Goal: Task Accomplishment & Management: Complete application form

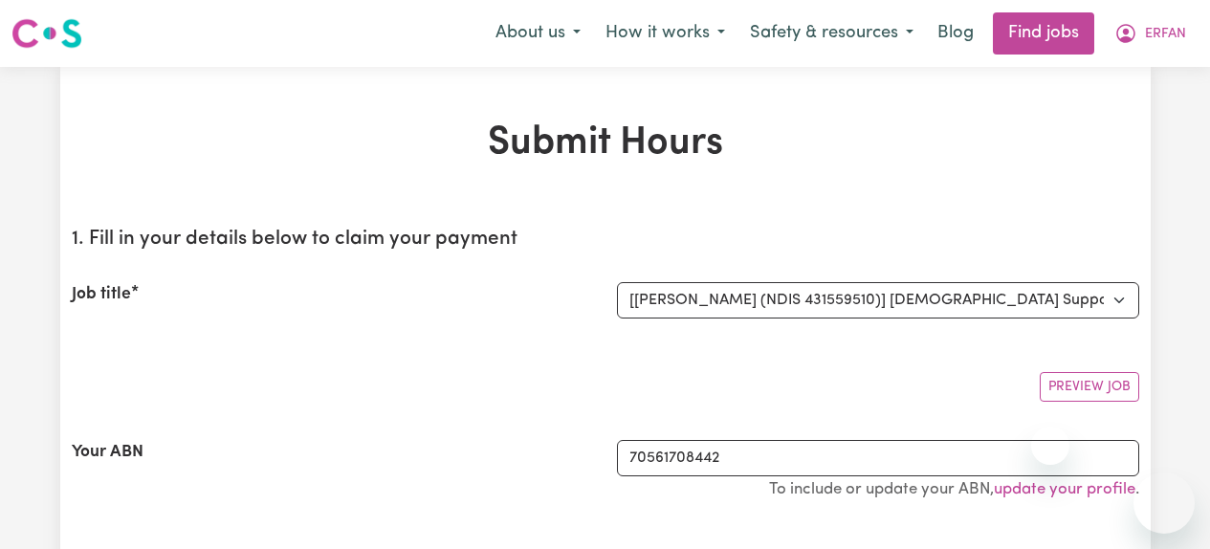
select select "3922"
click at [1147, 38] on span "ERFAN" at bounding box center [1165, 34] width 41 height 21
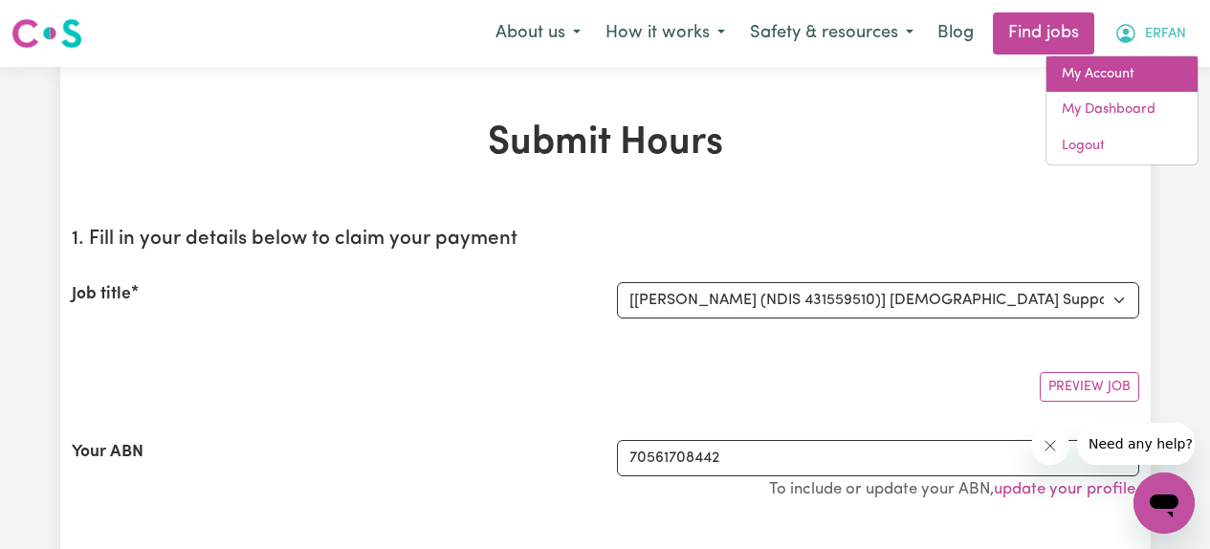
click at [1111, 74] on link "My Account" at bounding box center [1121, 74] width 151 height 36
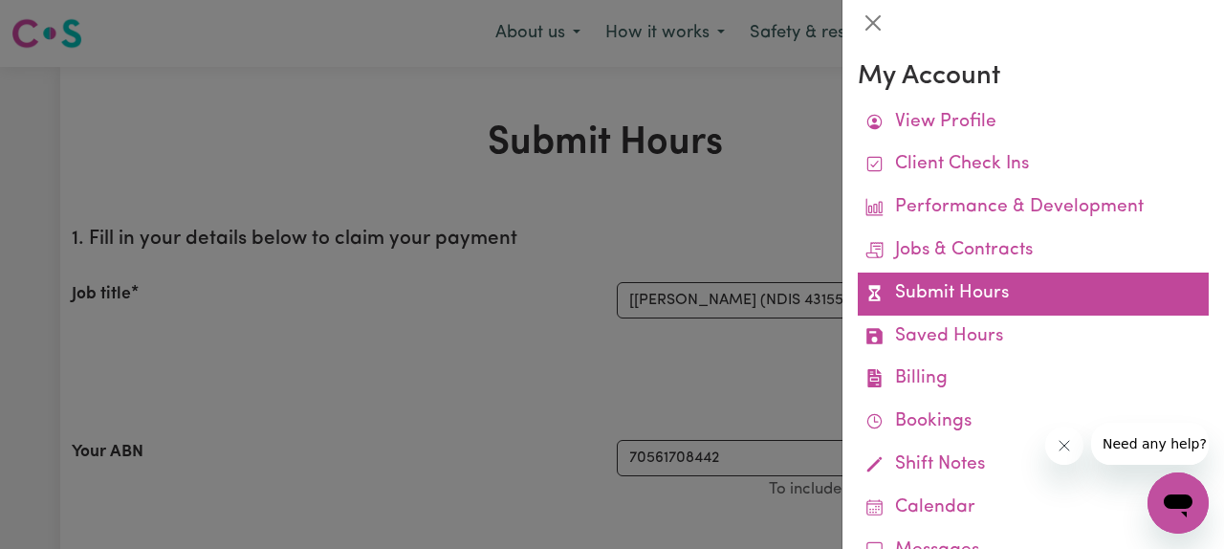
click at [960, 297] on link "Submit Hours" at bounding box center [1033, 294] width 351 height 43
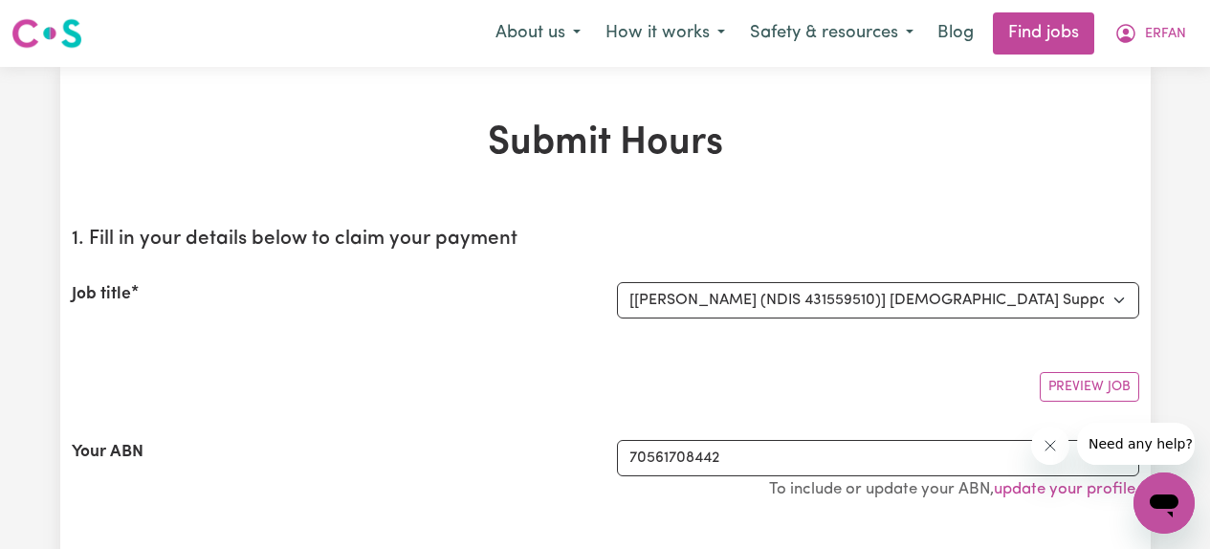
click at [1138, 37] on button "ERFAN" at bounding box center [1150, 33] width 97 height 40
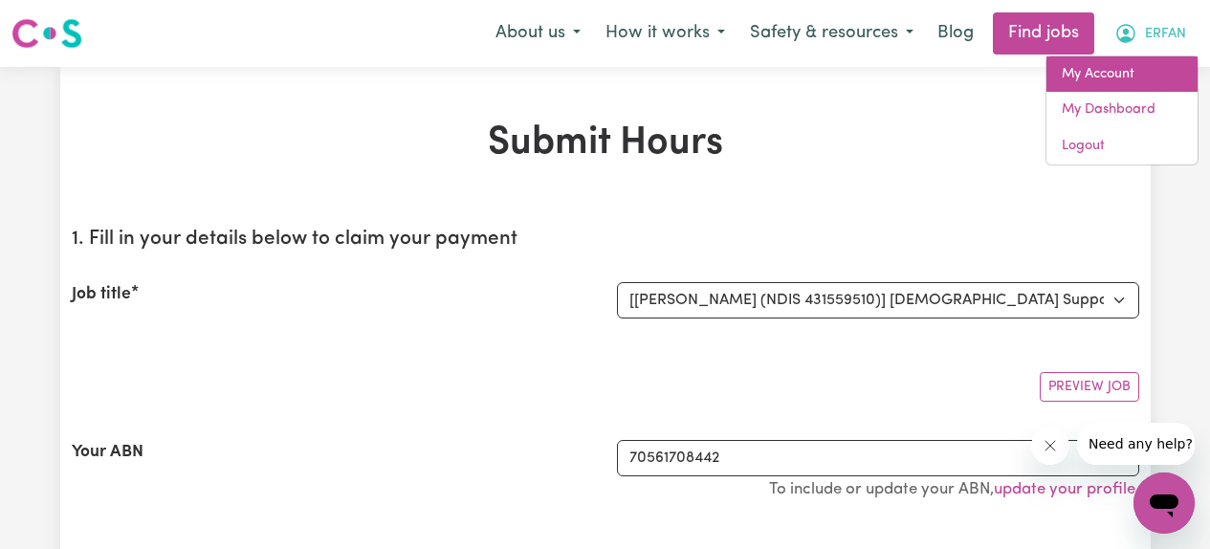
click at [1112, 68] on link "My Account" at bounding box center [1121, 74] width 151 height 36
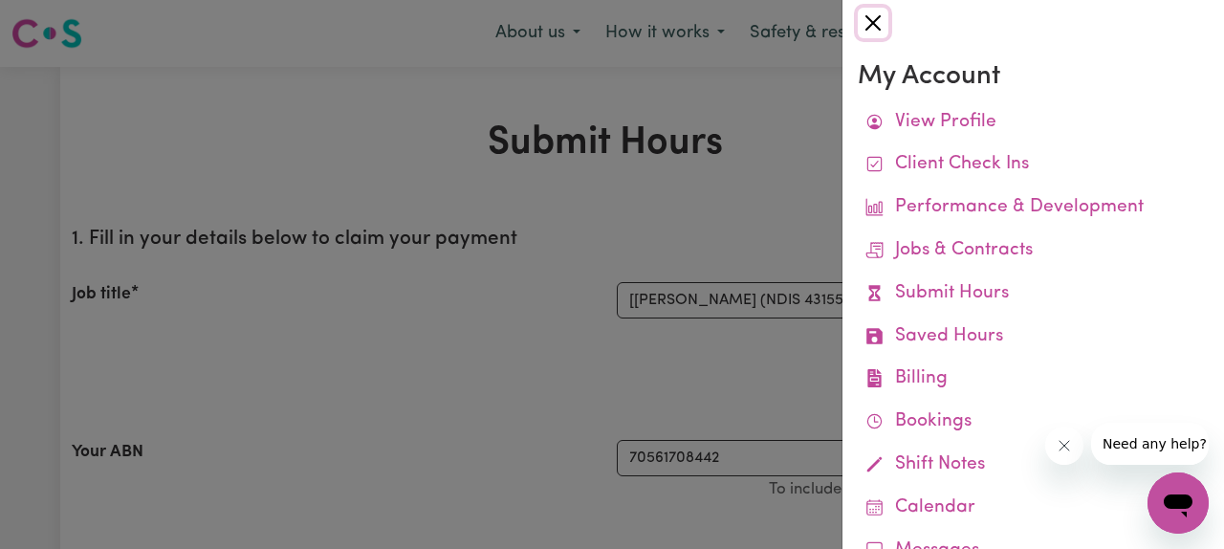
click at [869, 25] on button "Close" at bounding box center [873, 23] width 31 height 31
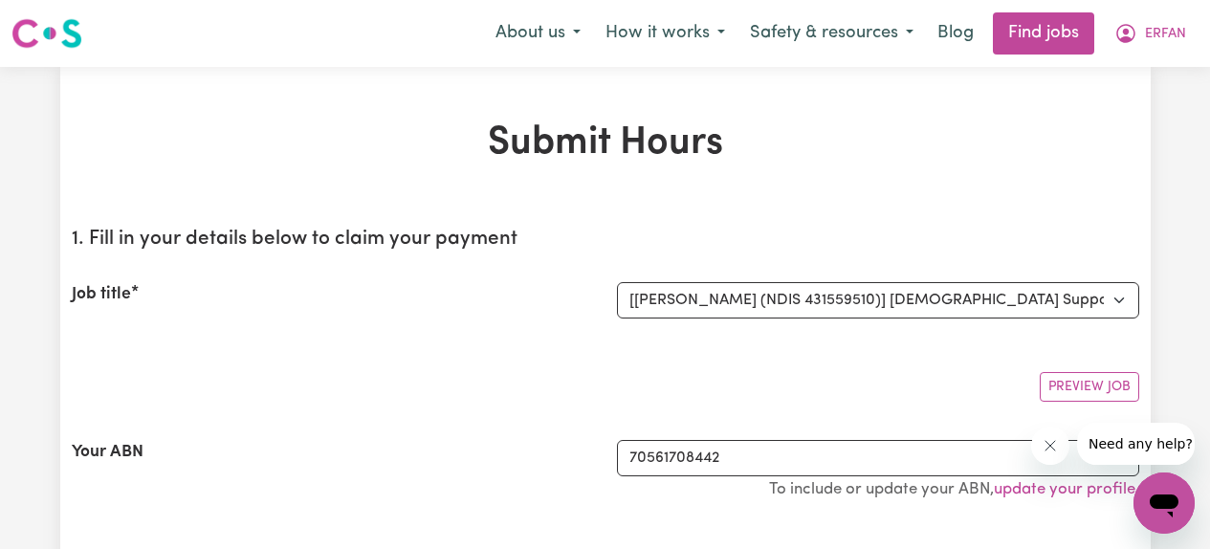
click at [483, 388] on div "Preview Job" at bounding box center [605, 379] width 1067 height 45
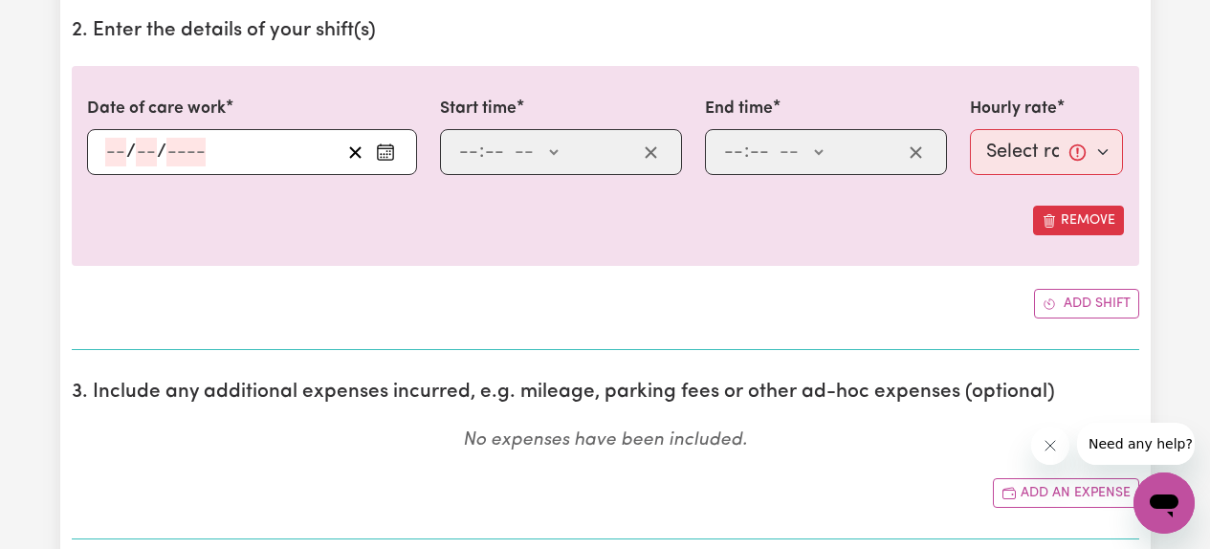
scroll to position [572, 0]
click at [386, 151] on circle "Enter the date of care work" at bounding box center [386, 152] width 2 height 2
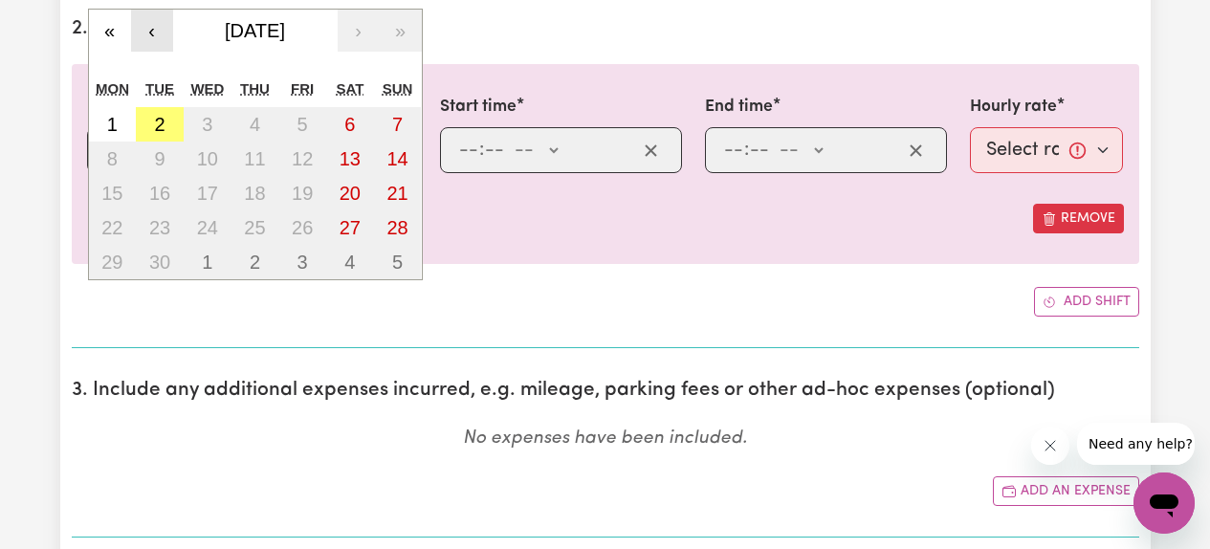
click at [156, 30] on button "‹" at bounding box center [152, 31] width 42 height 42
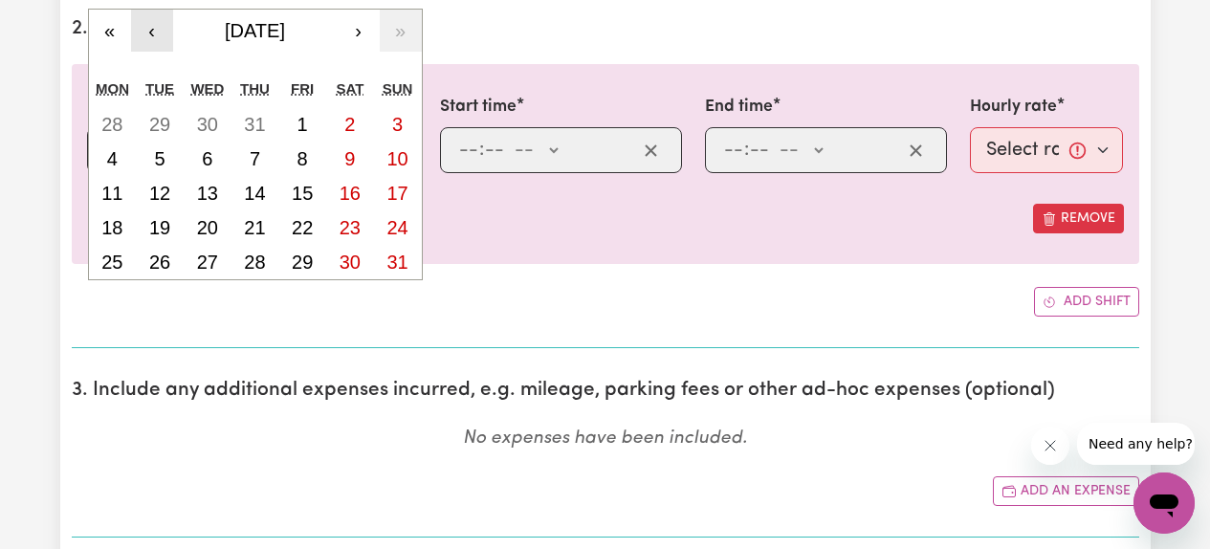
click at [156, 31] on button "‹" at bounding box center [152, 31] width 42 height 42
click at [213, 128] on button "2" at bounding box center [208, 124] width 48 height 34
type input "[DATE]"
type input "2"
type input "7"
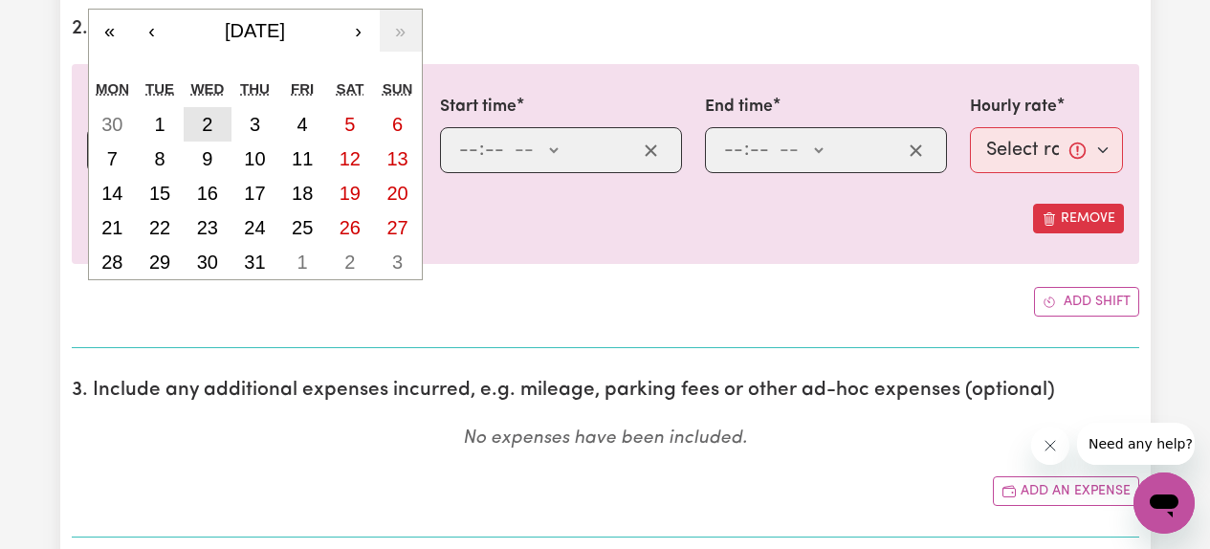
type input "2025"
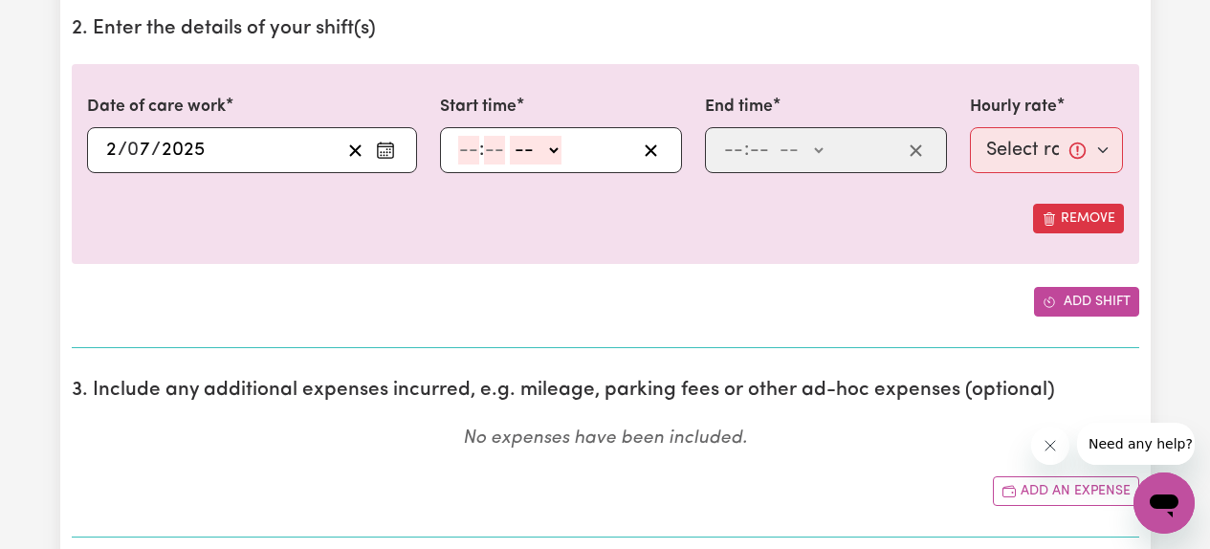
click at [1077, 300] on button "Add shift" at bounding box center [1086, 302] width 105 height 30
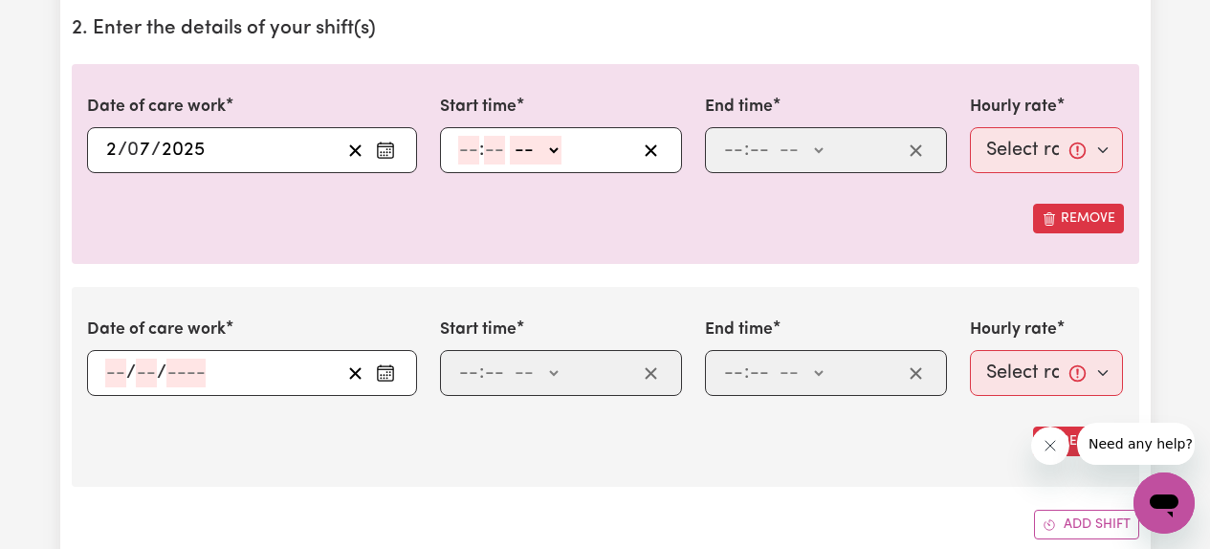
click at [389, 373] on circle "Enter the date of care work" at bounding box center [390, 373] width 2 height 2
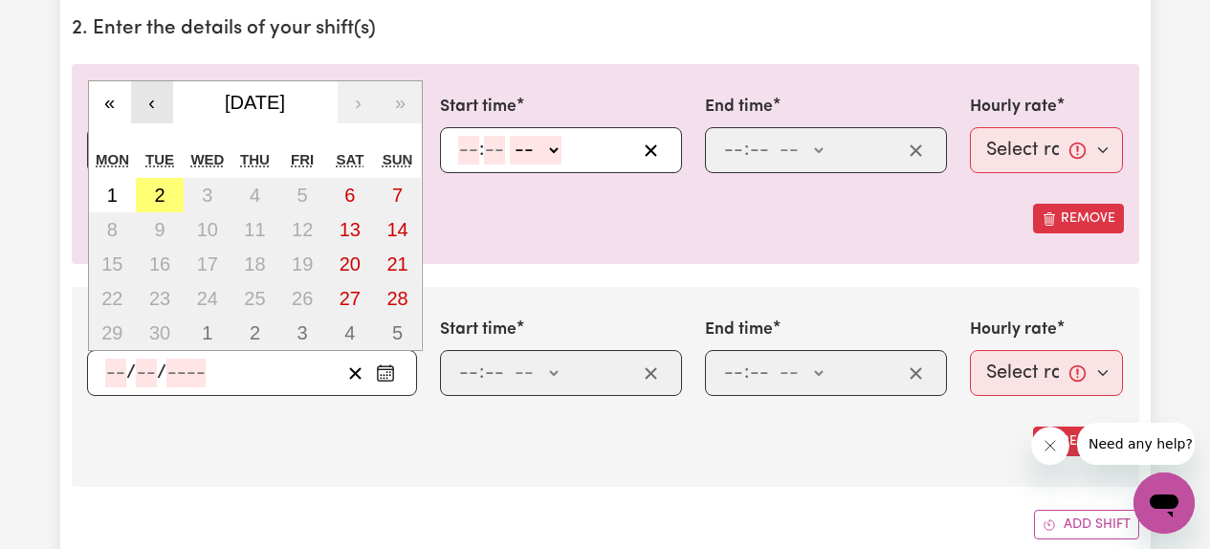
click at [157, 99] on button "‹" at bounding box center [152, 102] width 42 height 42
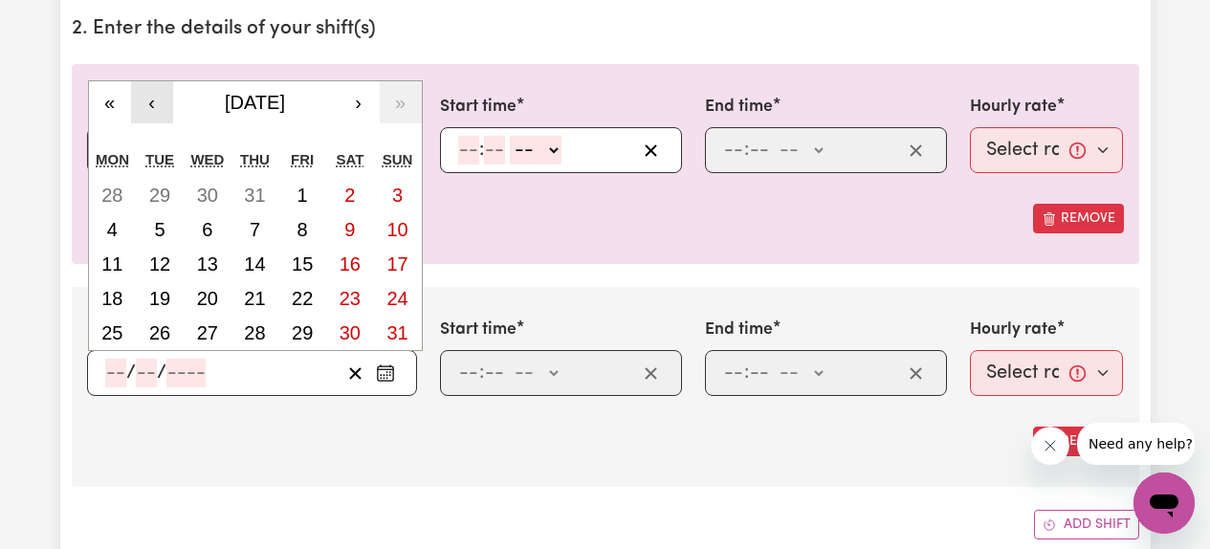
click at [157, 99] on button "‹" at bounding box center [152, 102] width 42 height 42
click at [297, 198] on abbr "4" at bounding box center [302, 195] width 11 height 21
type input "[DATE]"
type input "4"
type input "7"
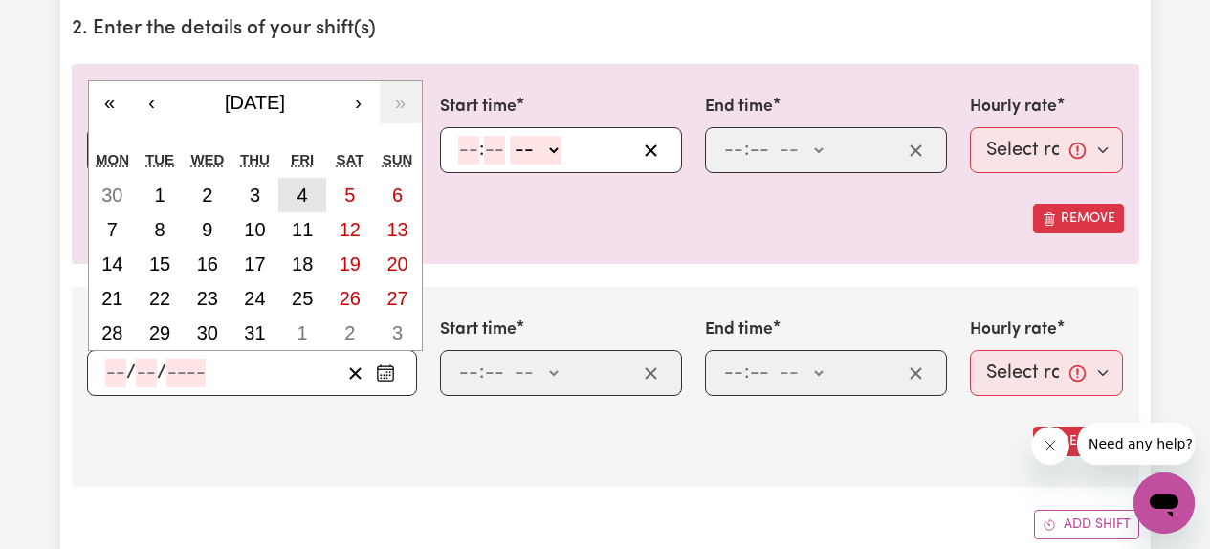
type input "2025"
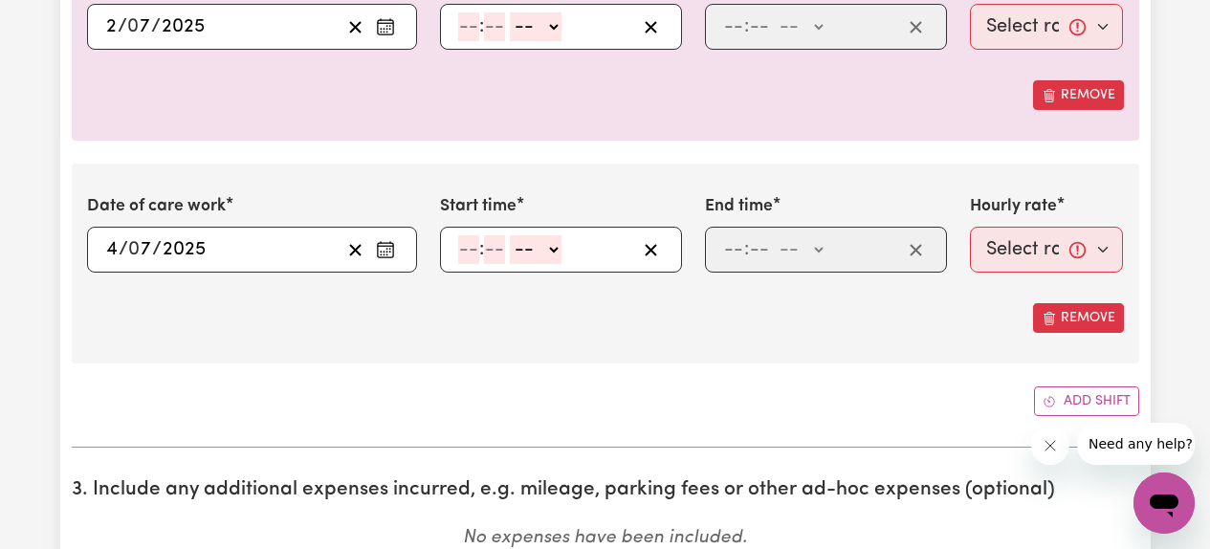
scroll to position [699, 0]
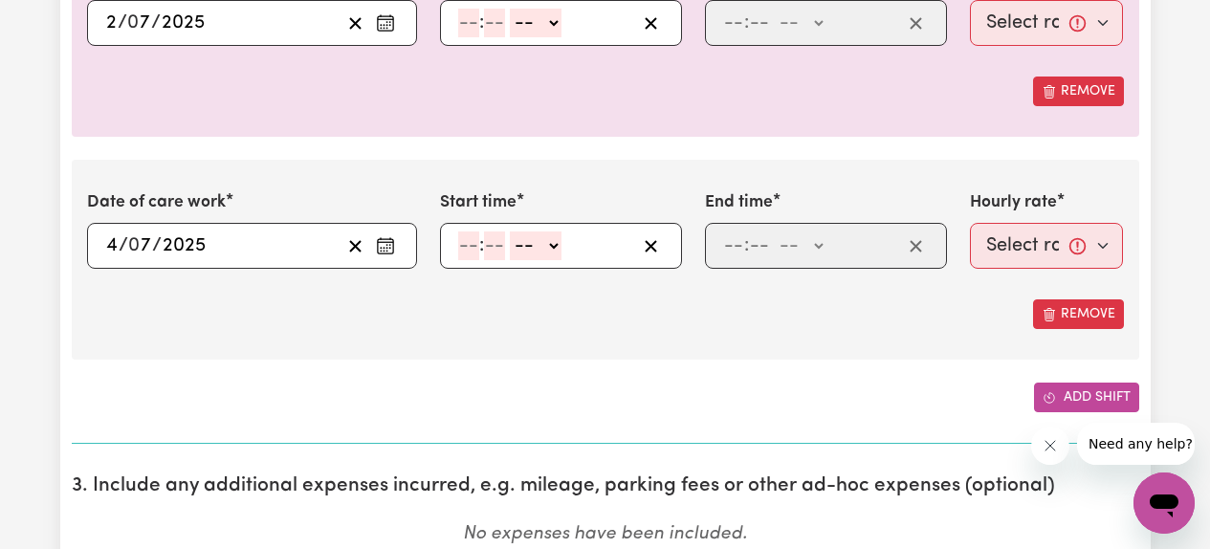
click at [1066, 385] on button "Add shift" at bounding box center [1086, 398] width 105 height 30
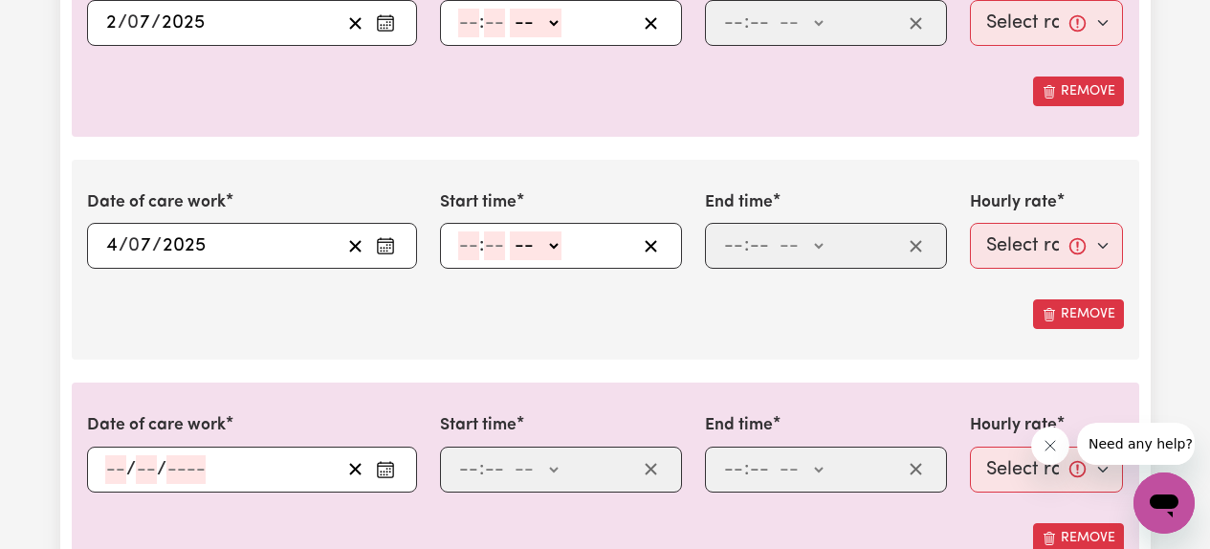
click at [391, 466] on icon "Enter the date of care work" at bounding box center [385, 466] width 15 height 0
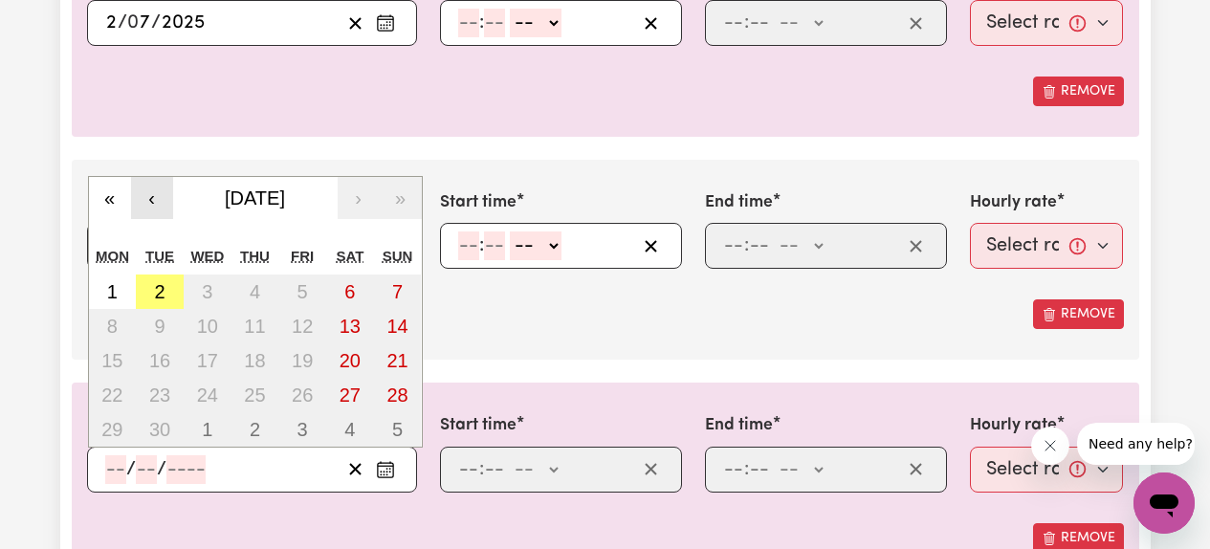
click at [160, 209] on button "‹" at bounding box center [152, 198] width 42 height 42
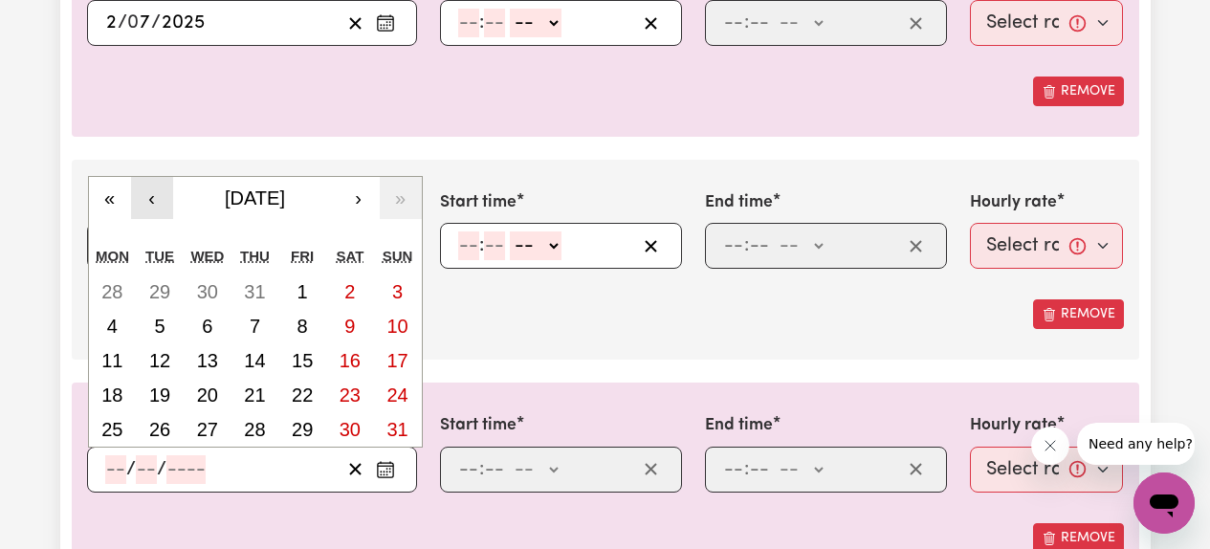
click at [160, 209] on button "‹" at bounding box center [152, 198] width 42 height 42
click at [339, 298] on button "5" at bounding box center [350, 292] width 48 height 34
type input "[DATE]"
type input "5"
type input "7"
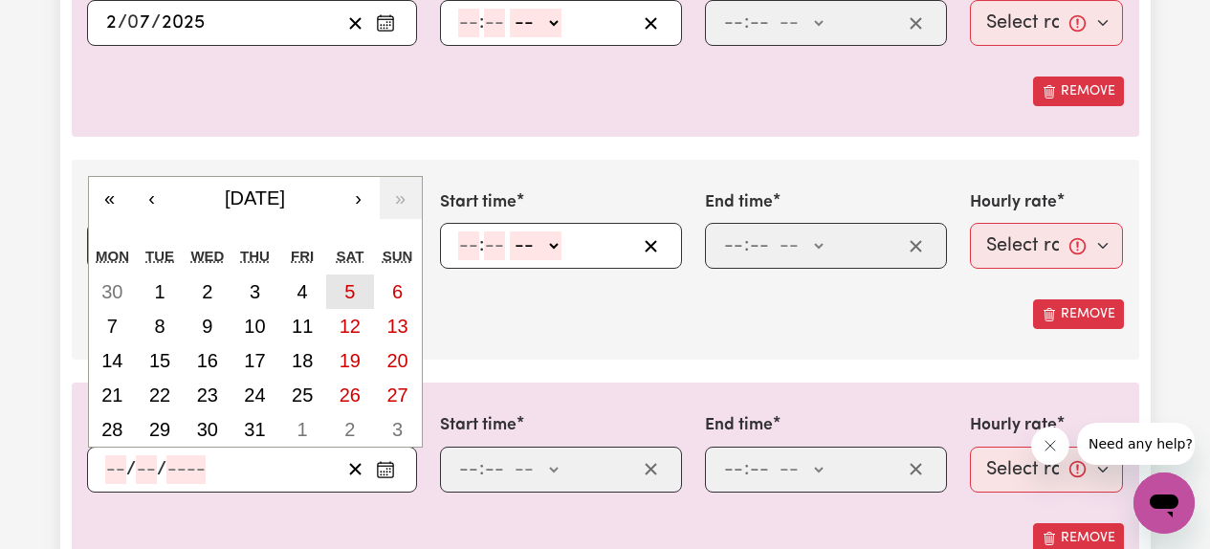
type input "2025"
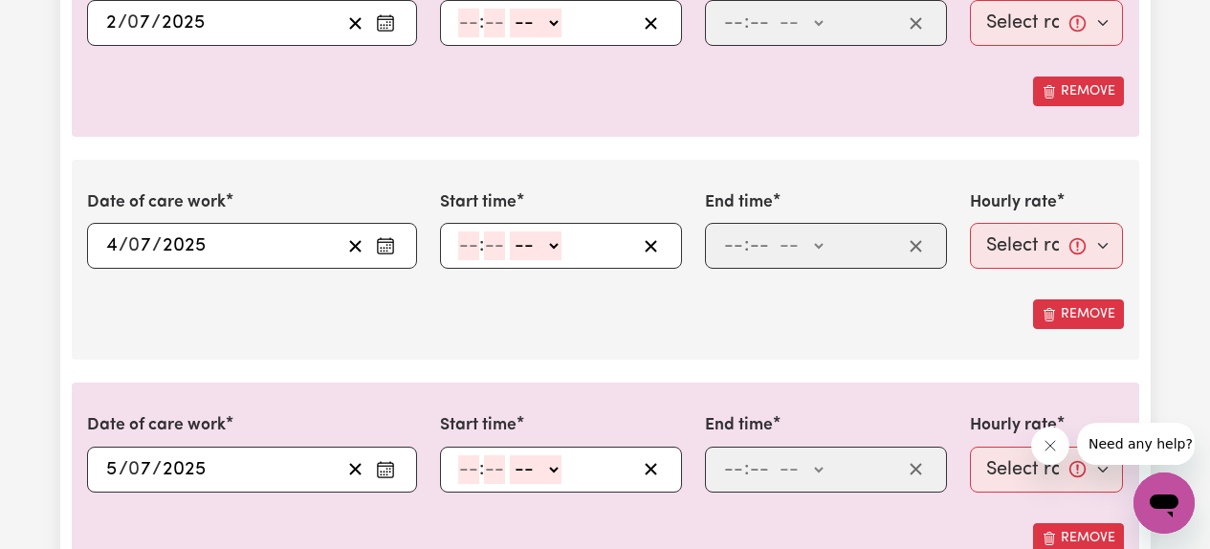
click at [500, 374] on div "Date of care work [DATE] 2 / 0 7 / 2025 « ‹ [DATE] › » Mon Tue Wed Thu Fri Sat …" at bounding box center [605, 286] width 1067 height 699
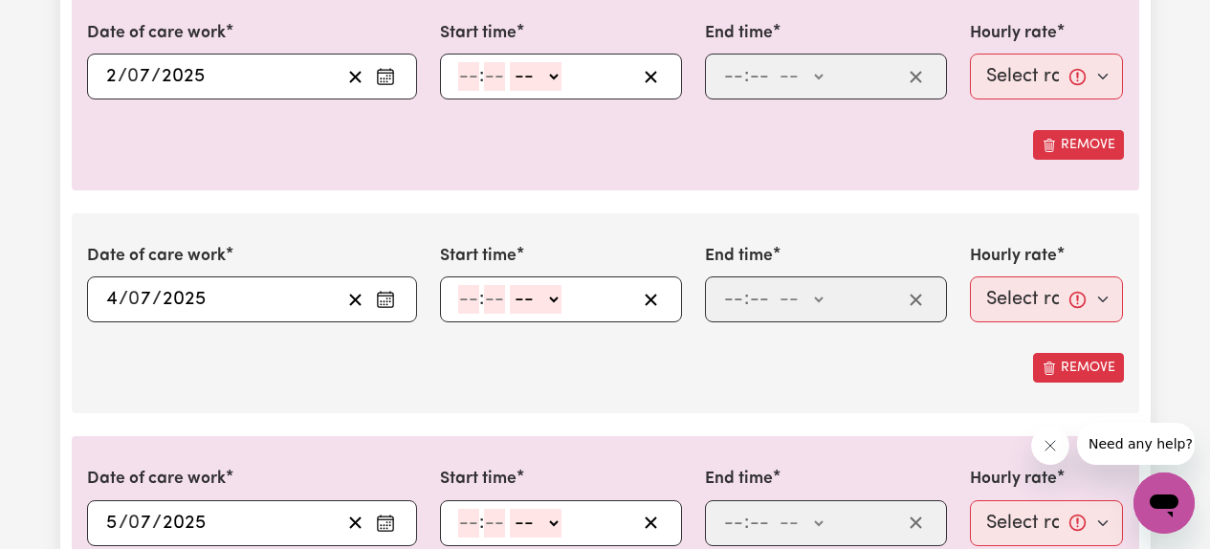
scroll to position [638, 0]
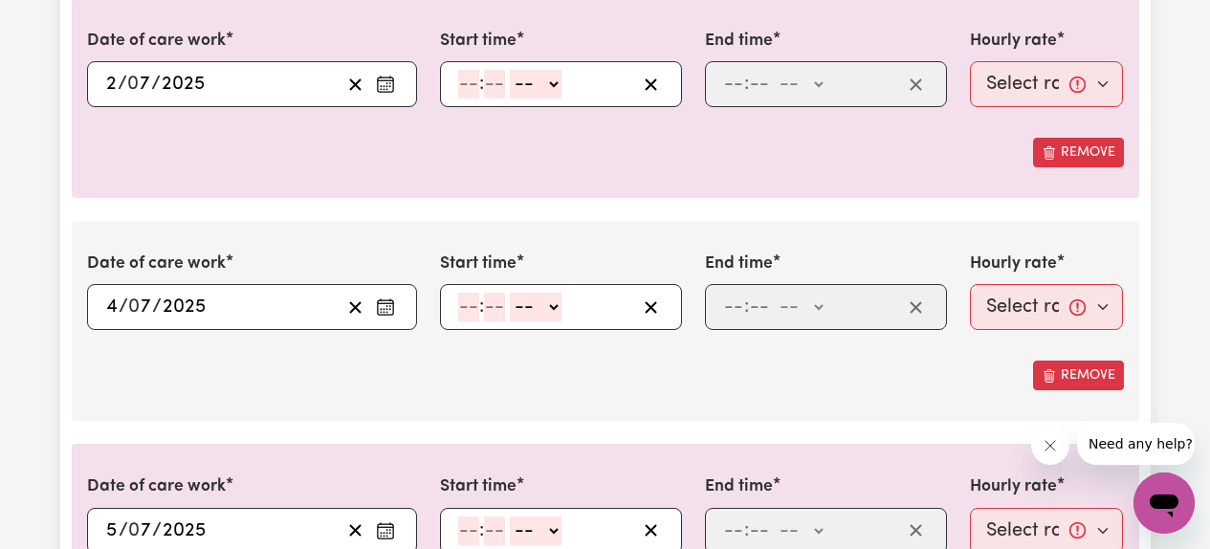
click at [470, 87] on input "number" at bounding box center [468, 84] width 21 height 29
type input "10"
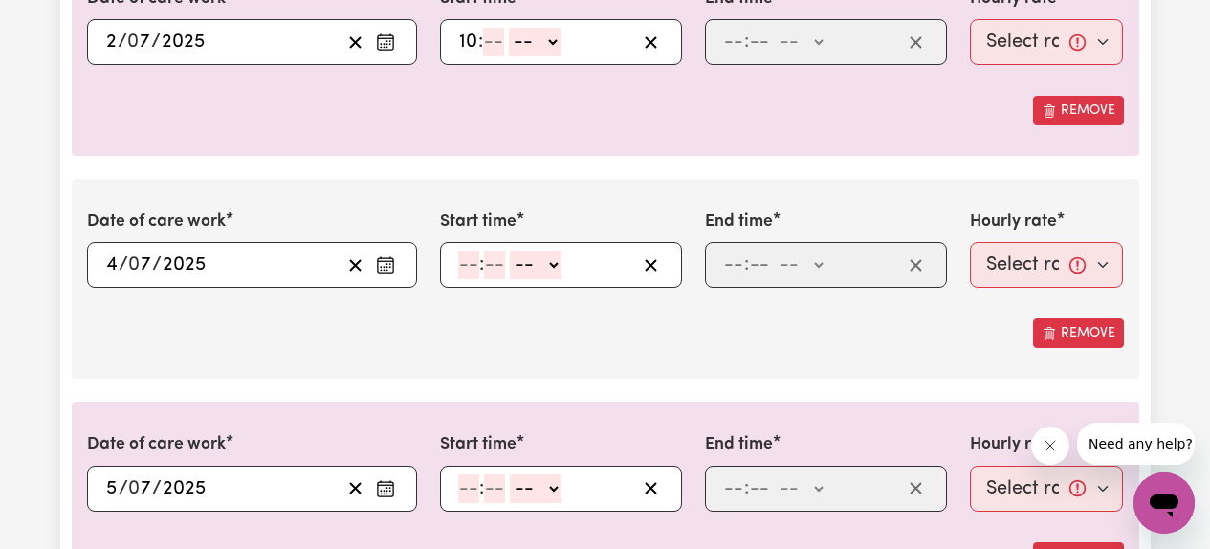
scroll to position [684, 0]
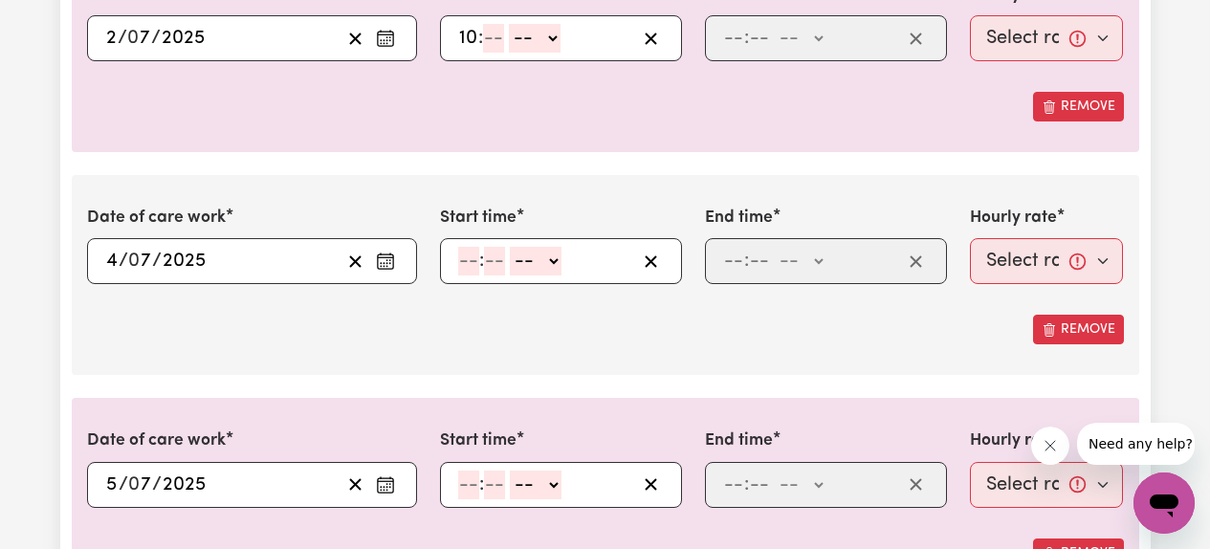
click at [471, 481] on input "number" at bounding box center [468, 485] width 21 height 29
type input "10"
click at [470, 257] on input "number" at bounding box center [468, 261] width 21 height 29
type input "2"
click at [489, 258] on input "number" at bounding box center [485, 261] width 21 height 29
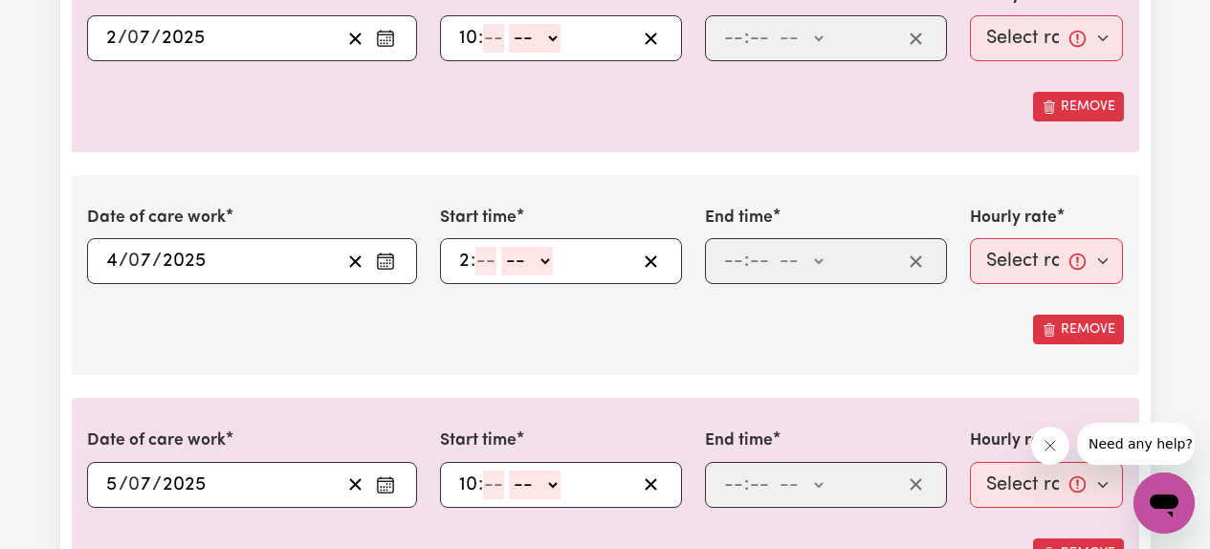
click at [489, 258] on input "number" at bounding box center [485, 261] width 21 height 29
type input "00"
click at [539, 254] on select "-- AM PM" at bounding box center [532, 261] width 52 height 29
select select "pm"
type input "14:00"
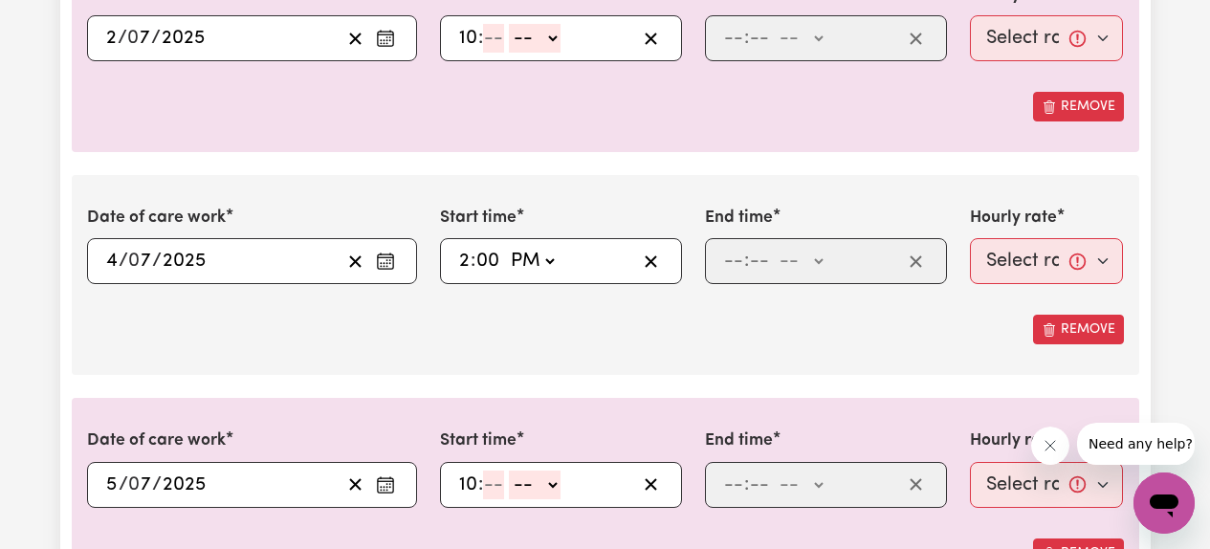
type input "0"
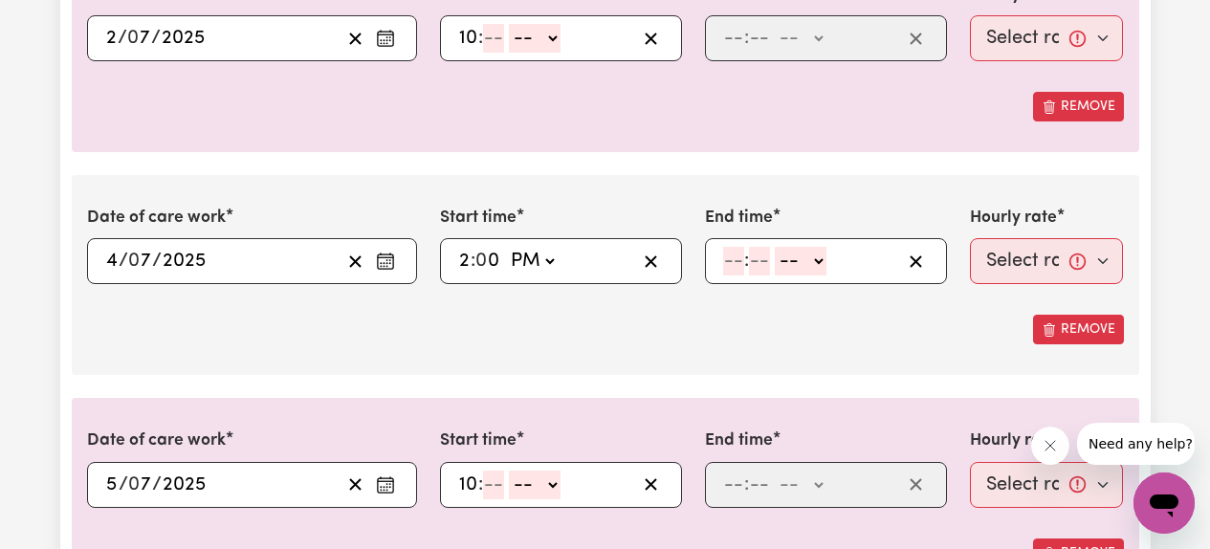
click at [736, 261] on input "number" at bounding box center [733, 261] width 21 height 29
type input "5"
type input "00"
click at [804, 262] on select "-- AM PM" at bounding box center [798, 261] width 52 height 29
select select "pm"
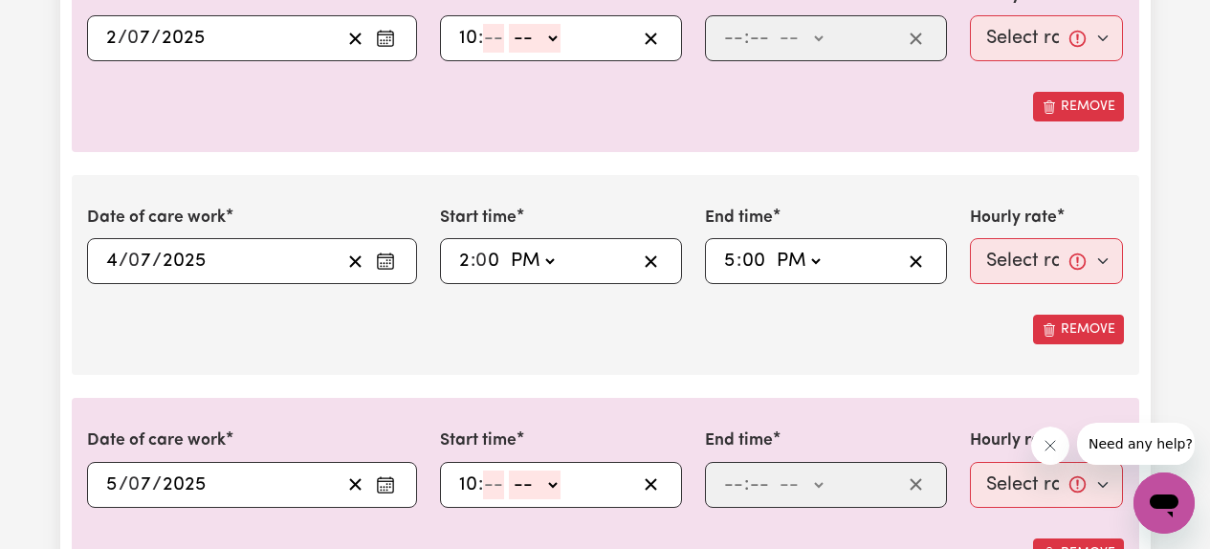
type input "17:00"
type input "0"
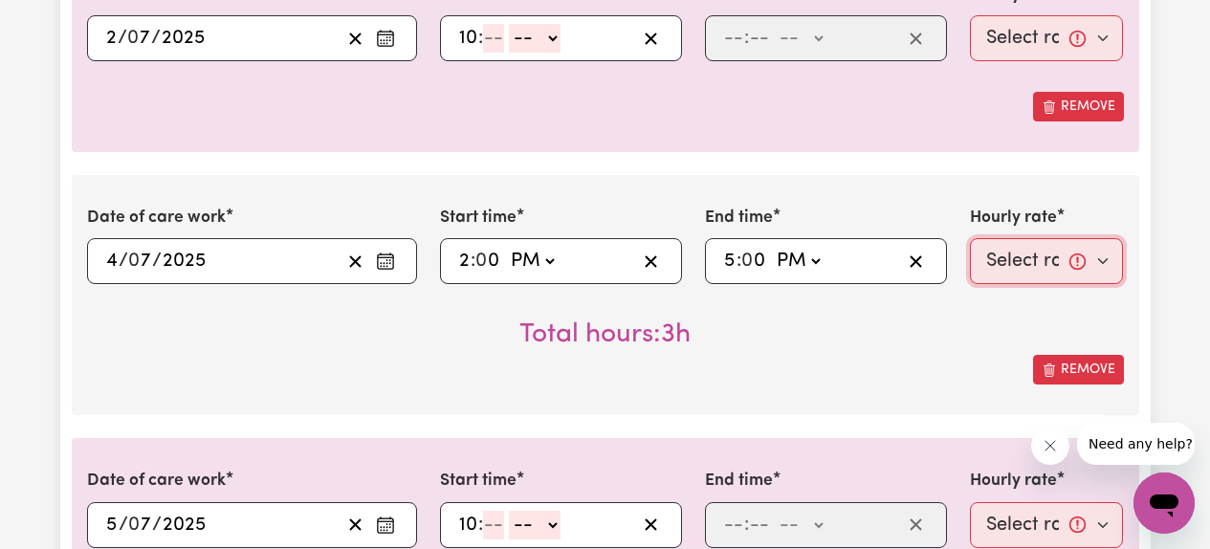
click at [1027, 263] on select "Select rate... $61.07 (Weekday) $85.94 ([DATE]) $110.81 ([DATE]) $135.68 (Publi…" at bounding box center [1047, 261] width 154 height 46
select select "85.94-[DATE]"
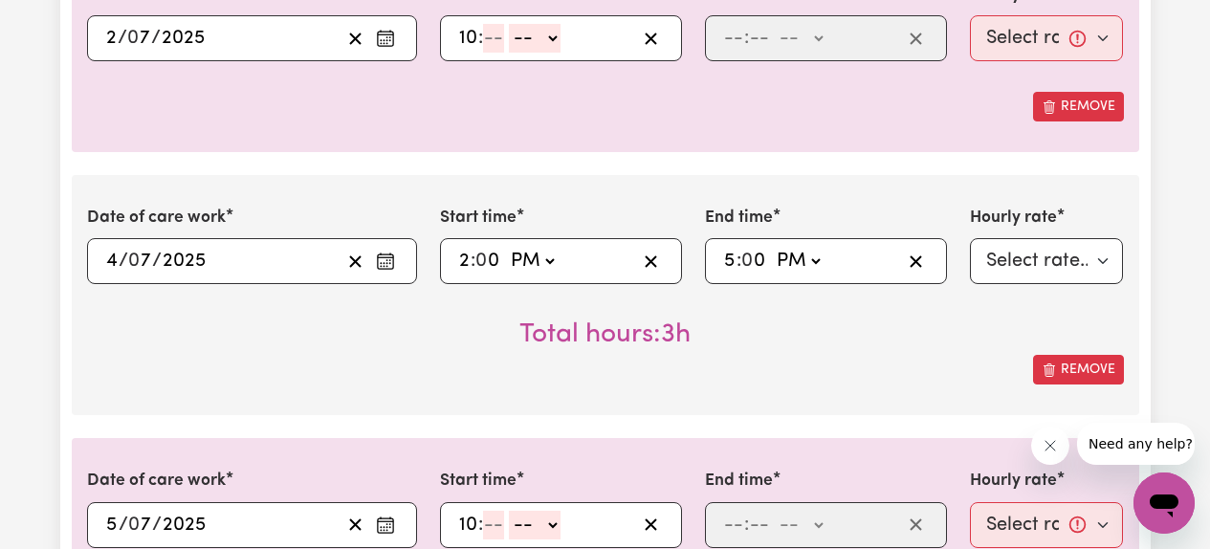
click at [892, 363] on div "Remove" at bounding box center [605, 370] width 1037 height 30
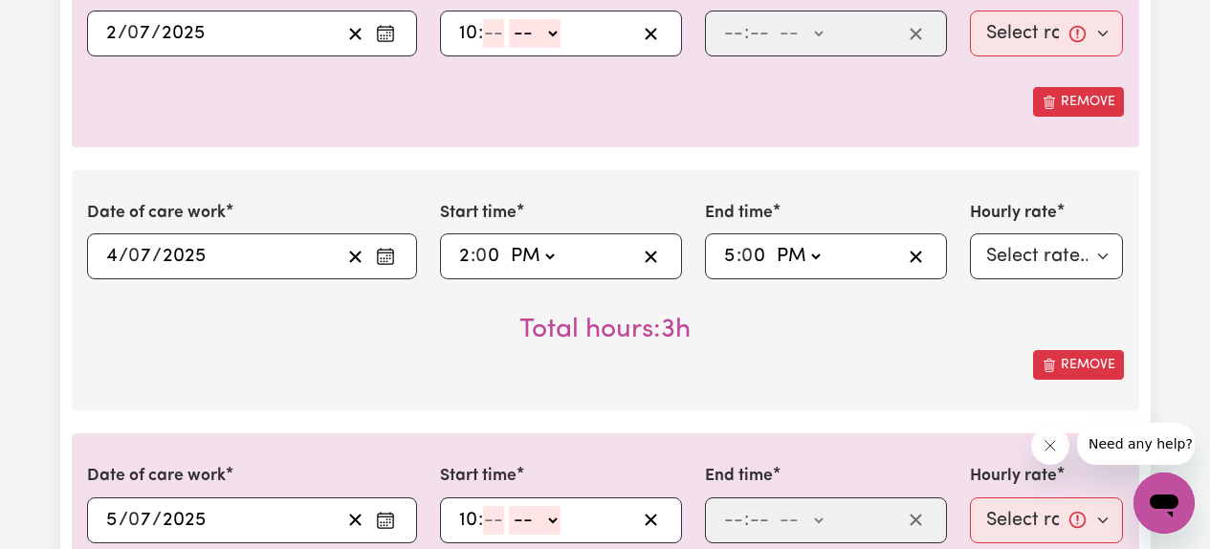
scroll to position [686, 0]
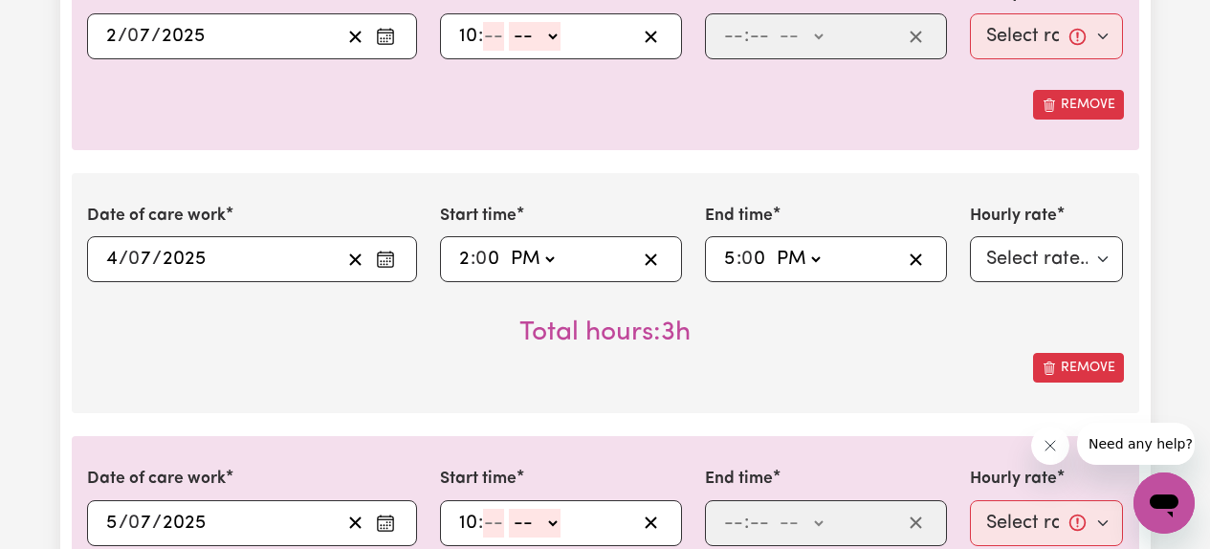
click at [493, 34] on input "number" at bounding box center [493, 36] width 21 height 29
type input "00"
click at [540, 42] on select "-- AM PM" at bounding box center [540, 36] width 52 height 29
select select "am"
type input "10:00"
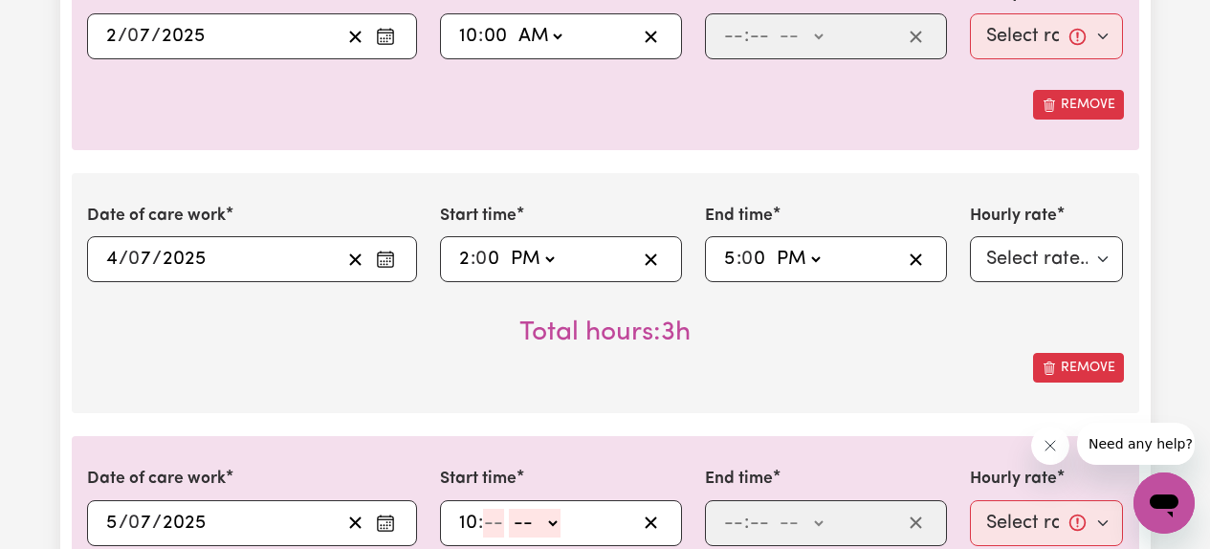
type input "0"
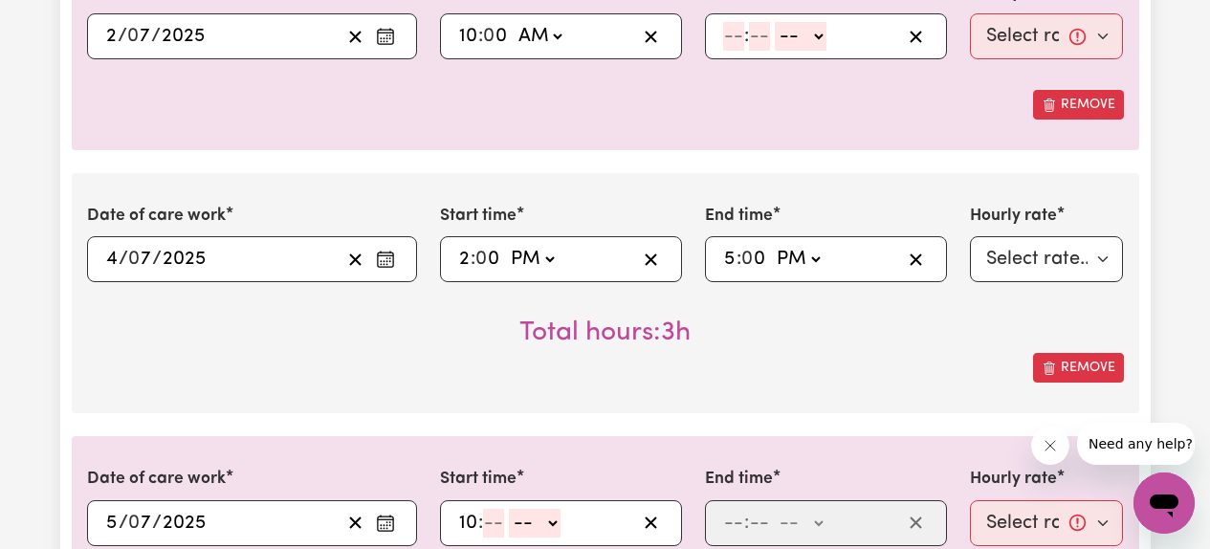
click at [742, 38] on input "number" at bounding box center [733, 36] width 21 height 29
type input "1"
click at [754, 36] on input "number" at bounding box center [750, 36] width 21 height 29
type input "00"
click at [801, 42] on select "-- AM PM" at bounding box center [797, 36] width 52 height 29
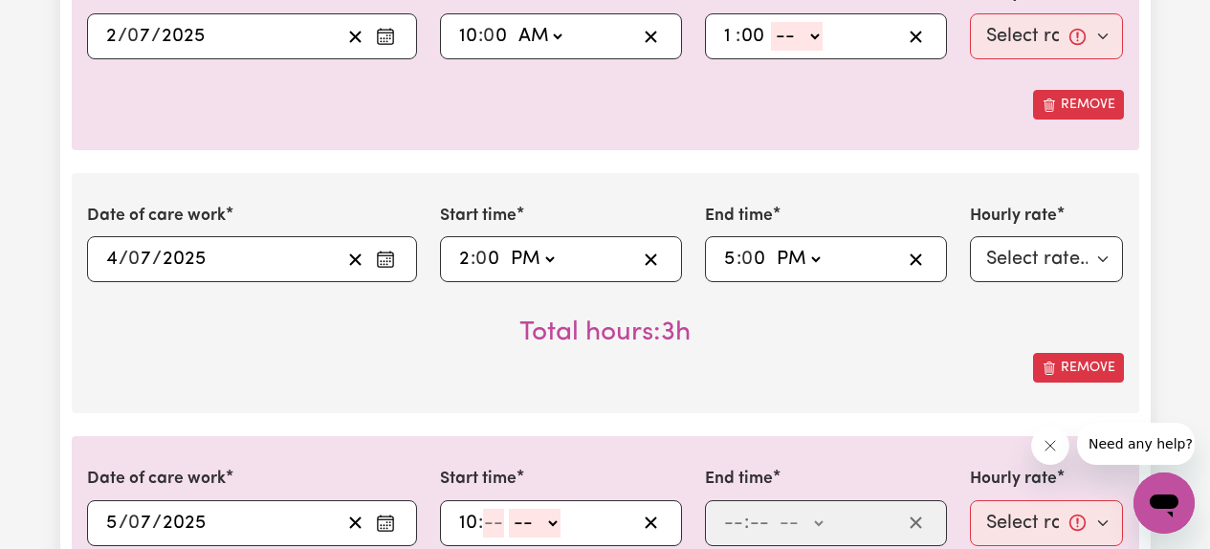
select select "pm"
type input "13:00"
type input "0"
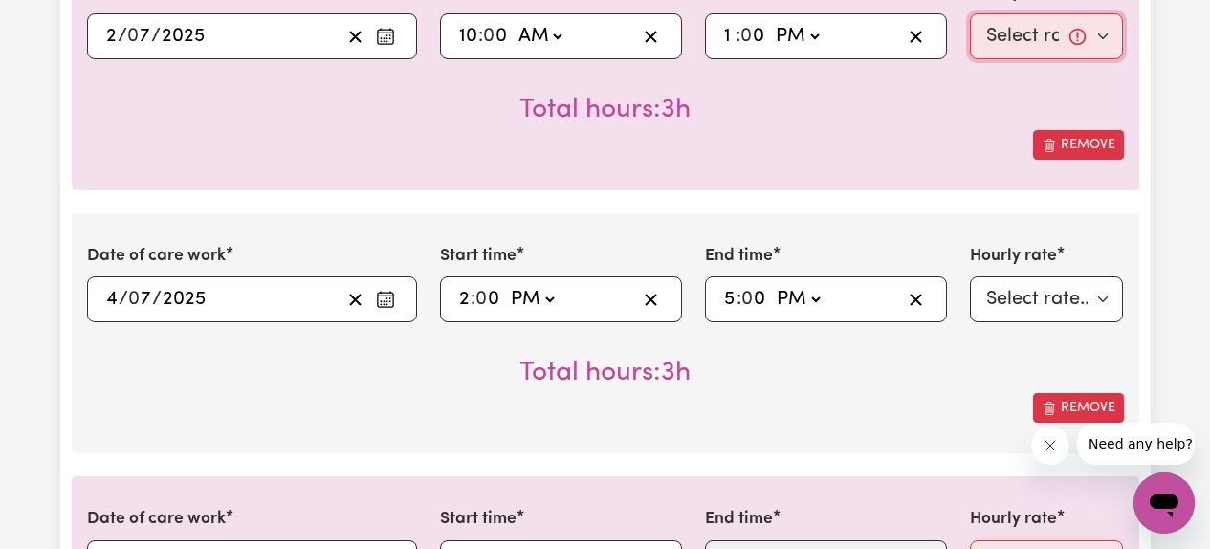
click at [1026, 42] on select "Select rate... $61.07 (Weekday) $85.94 ([DATE]) $110.81 ([DATE]) $135.68 (Publi…" at bounding box center [1047, 36] width 154 height 46
select select "61.07-Weekday"
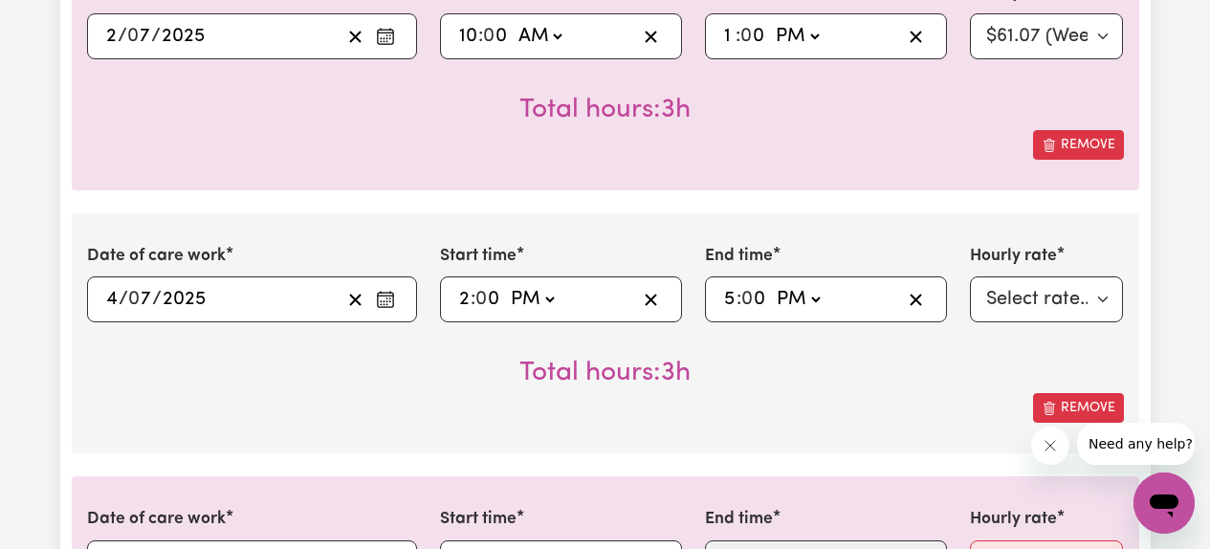
click at [912, 141] on div "Remove" at bounding box center [605, 145] width 1037 height 30
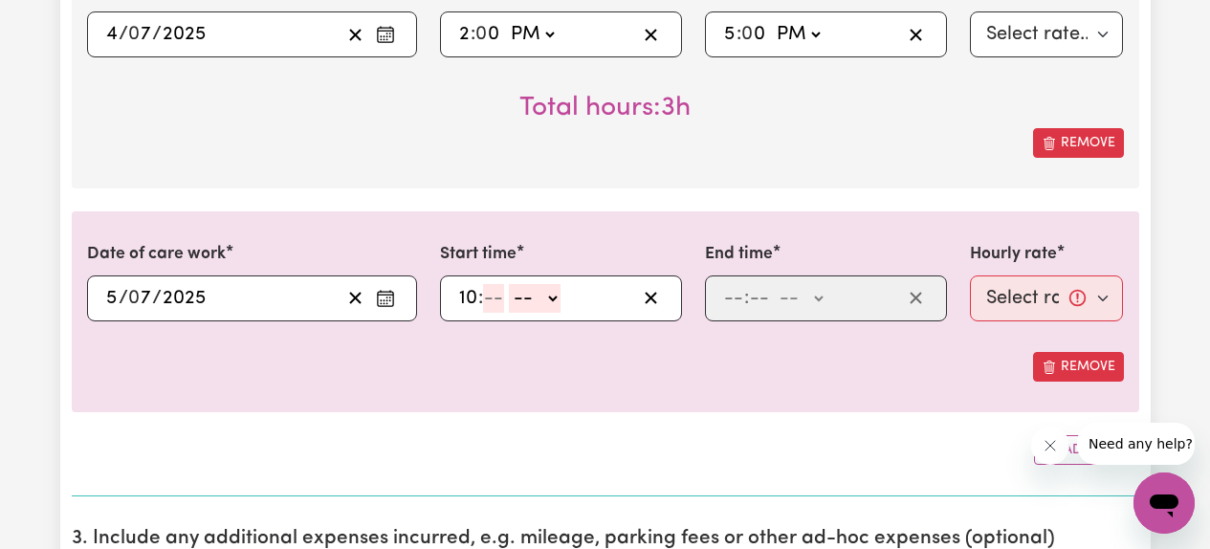
scroll to position [958, 0]
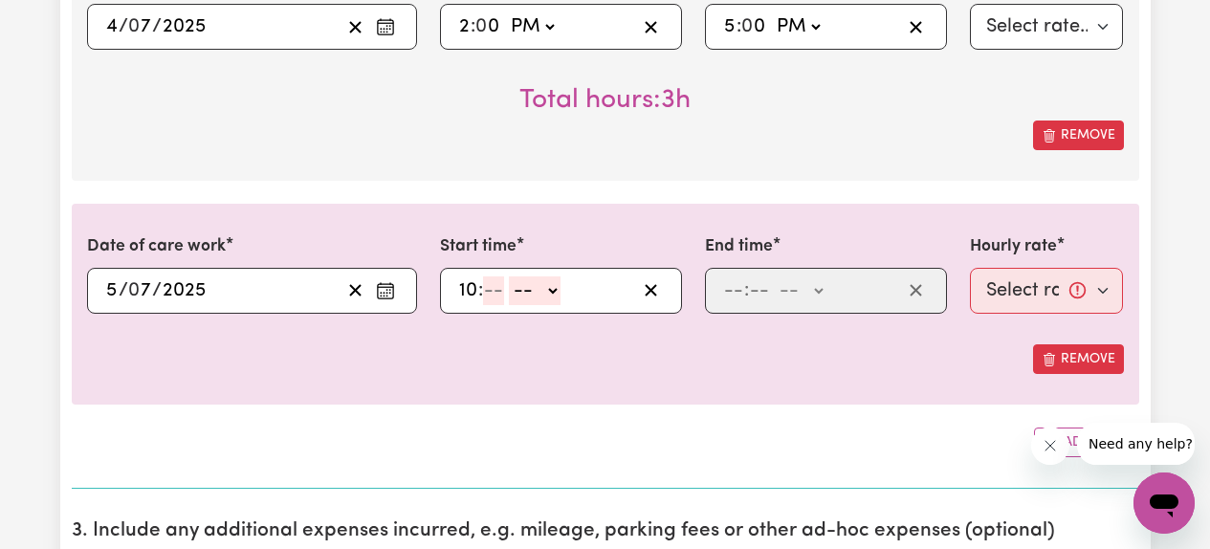
click at [488, 292] on input "number" at bounding box center [493, 290] width 21 height 29
type input "00"
click at [550, 299] on select "-- AM PM" at bounding box center [540, 290] width 52 height 29
select select "am"
type input "10:00"
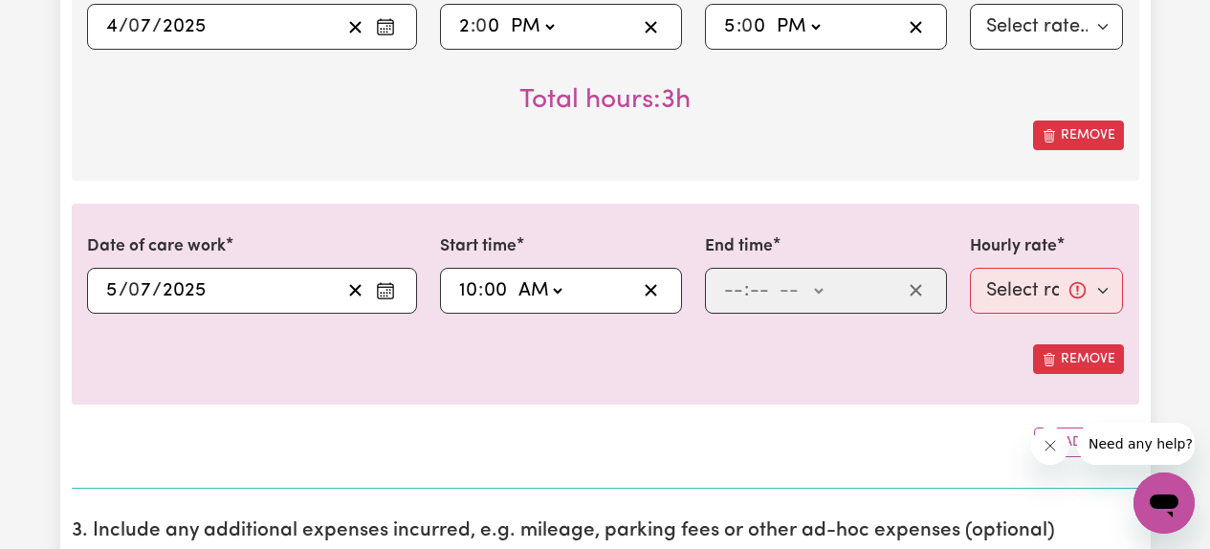
type input "0"
click at [736, 292] on input "number" at bounding box center [733, 290] width 21 height 29
type input "1"
click at [753, 295] on input "number" at bounding box center [750, 290] width 21 height 29
type input "00"
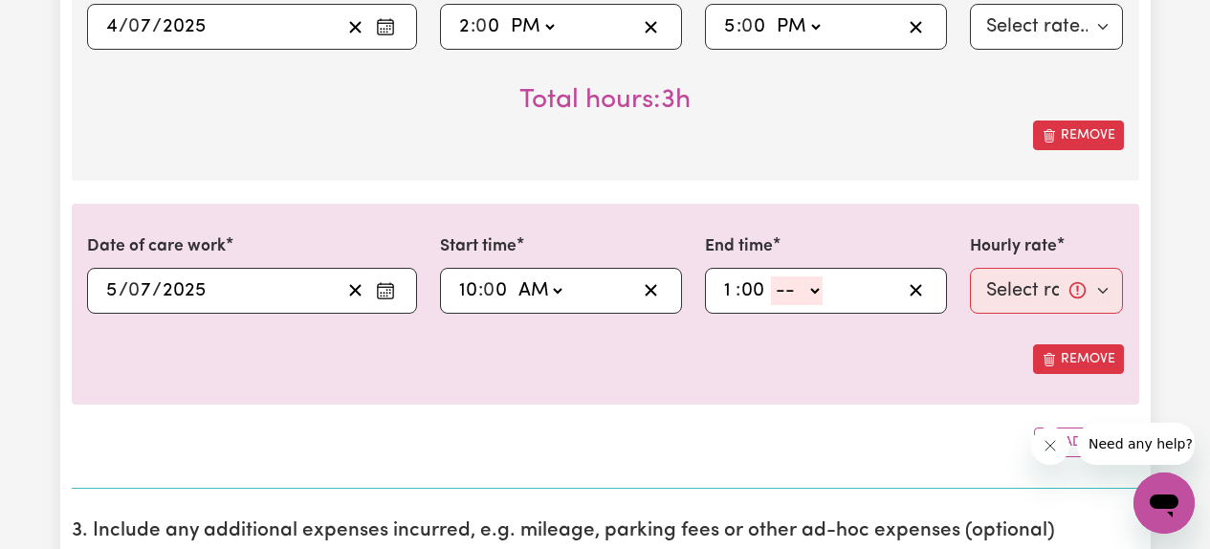
click at [801, 288] on select "-- AM PM" at bounding box center [797, 290] width 52 height 29
select select "pm"
type input "13:00"
type input "0"
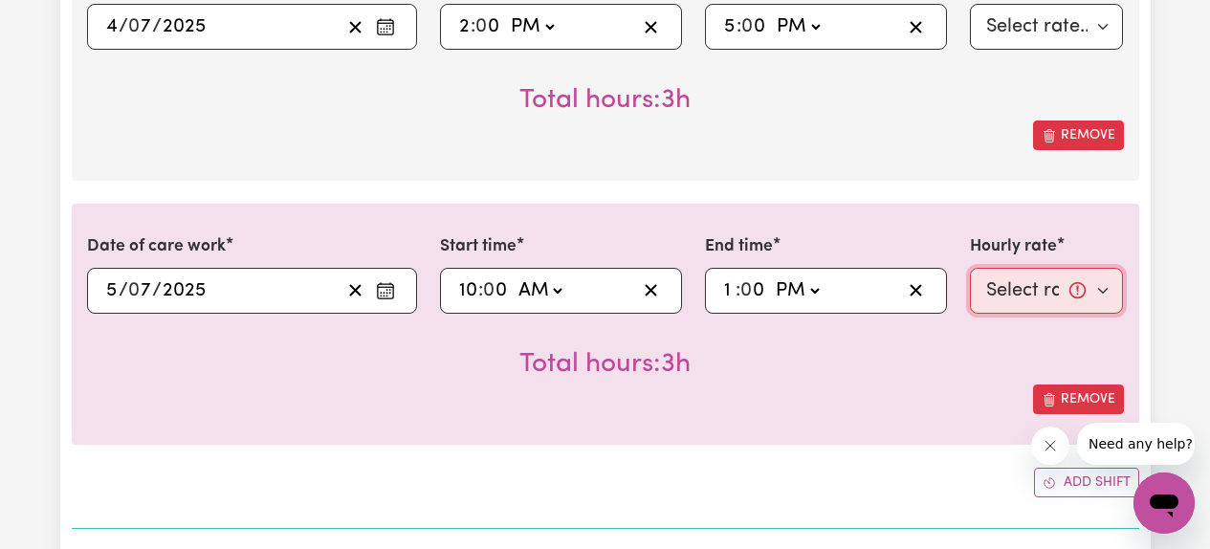
click at [1019, 295] on select "Select rate... $61.07 (Weekday) $85.94 ([DATE]) $110.81 ([DATE]) $135.68 (Publi…" at bounding box center [1047, 291] width 154 height 46
select select "61.07-Weekday"
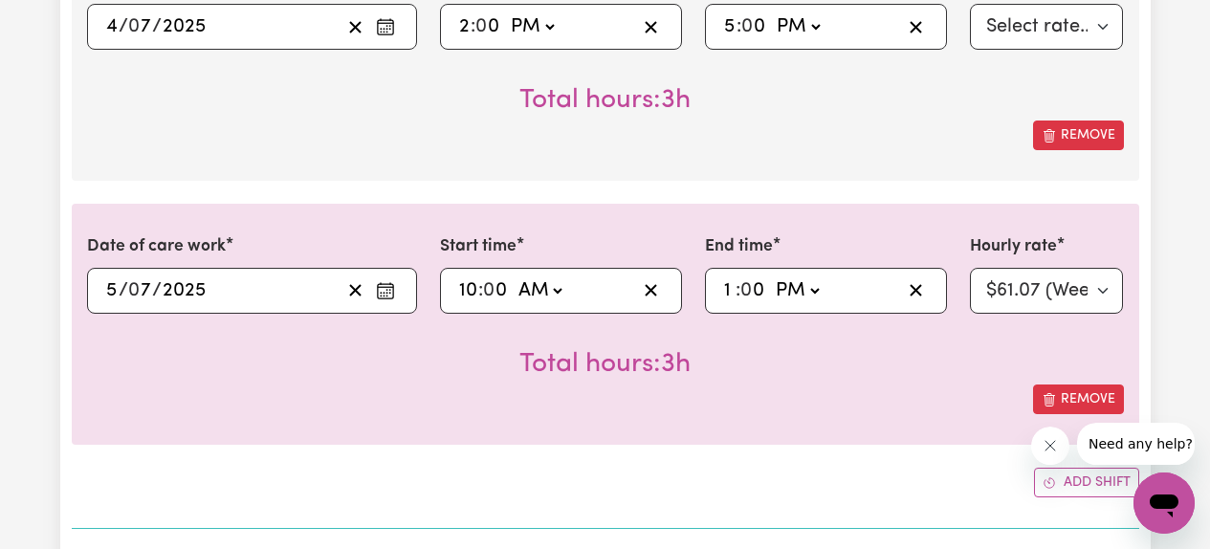
click at [928, 381] on div "Total hours: 3h" at bounding box center [605, 349] width 1037 height 71
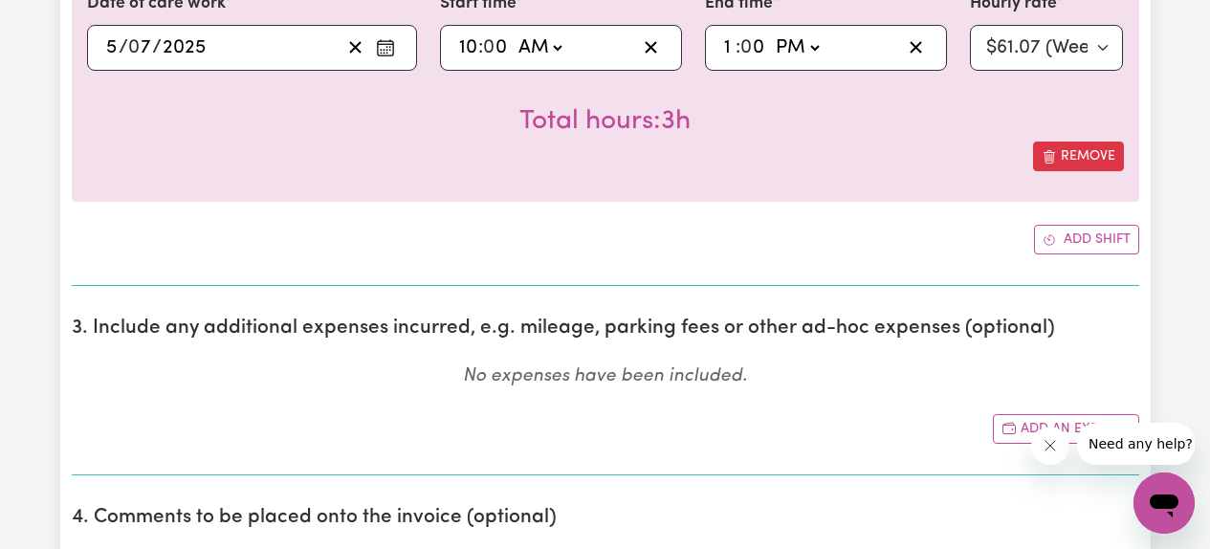
scroll to position [1202, 0]
click at [1072, 229] on button "Add shift" at bounding box center [1086, 239] width 105 height 30
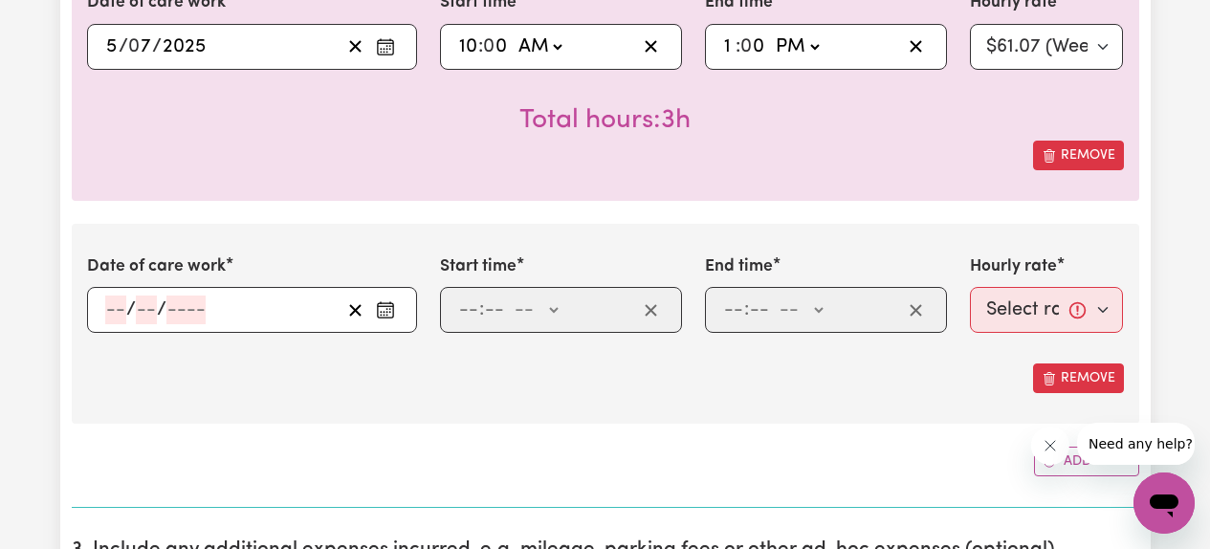
click at [387, 320] on button "Enter the date of care work" at bounding box center [385, 310] width 31 height 29
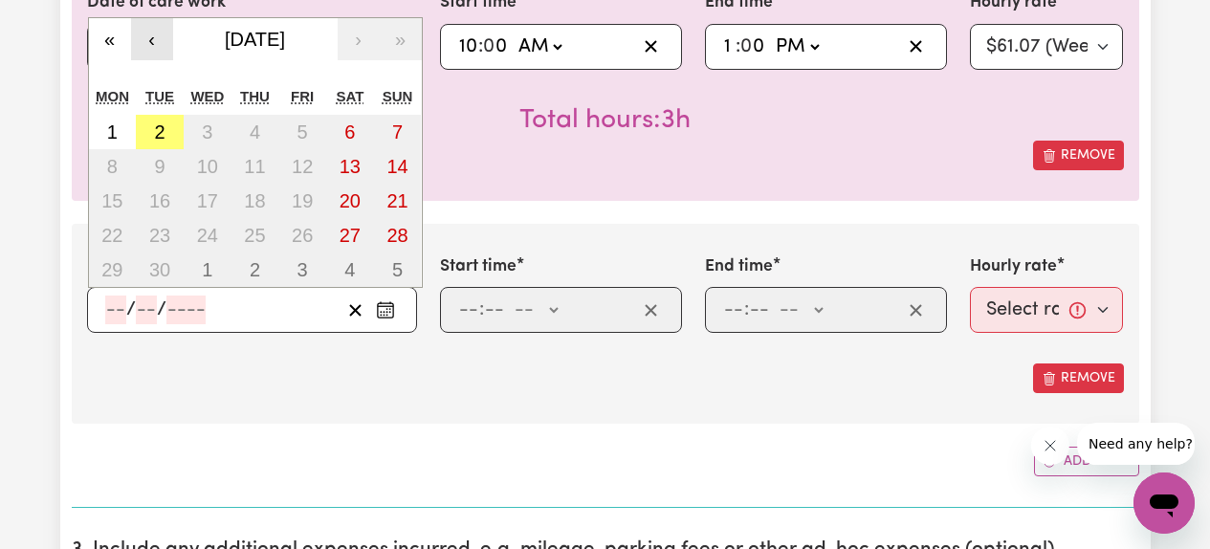
click at [150, 41] on button "‹" at bounding box center [152, 39] width 42 height 42
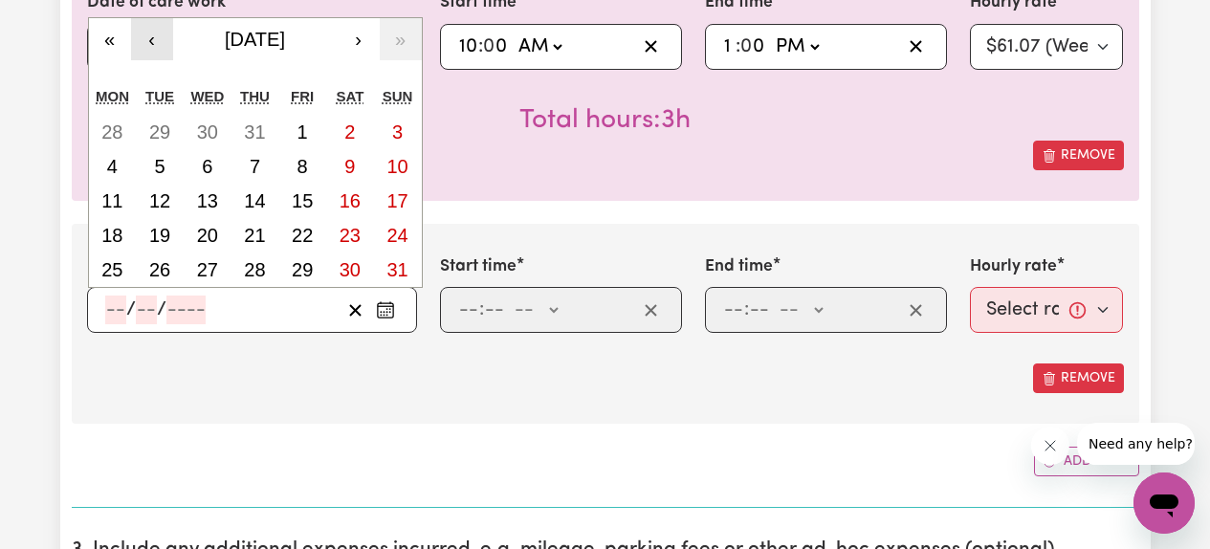
click at [150, 41] on button "‹" at bounding box center [152, 39] width 42 height 42
click at [102, 161] on button "7" at bounding box center [113, 166] width 48 height 34
type input "[DATE]"
type input "7"
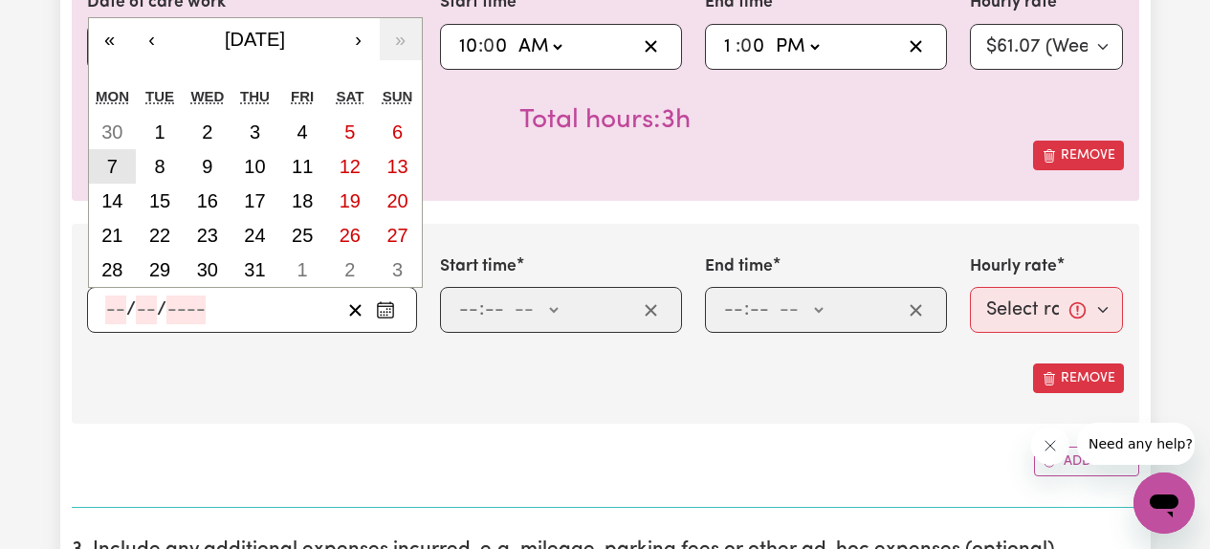
type input "2025"
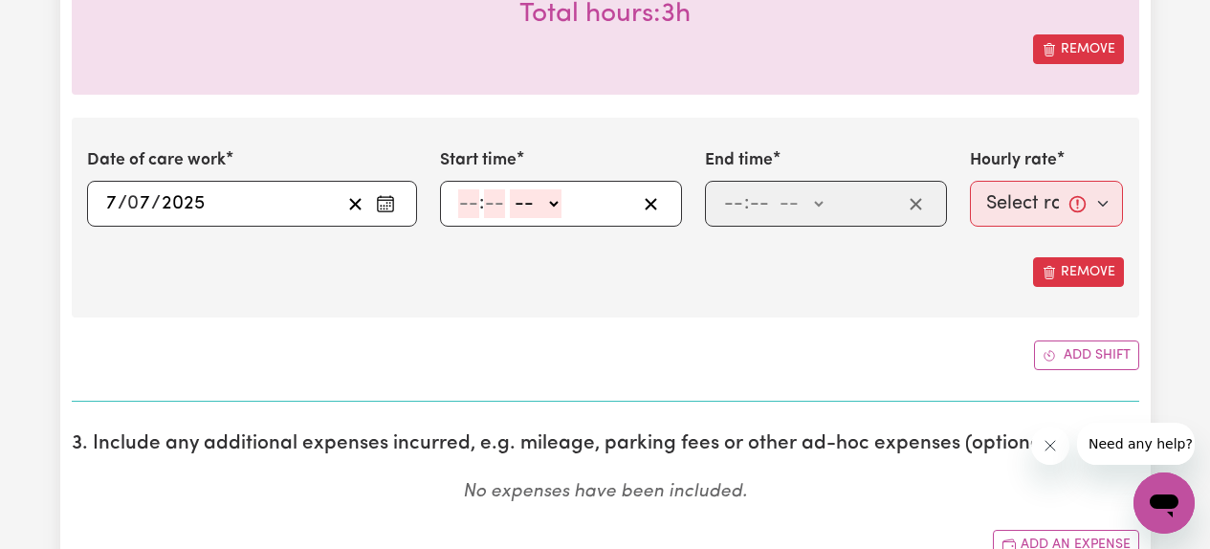
scroll to position [1310, 0]
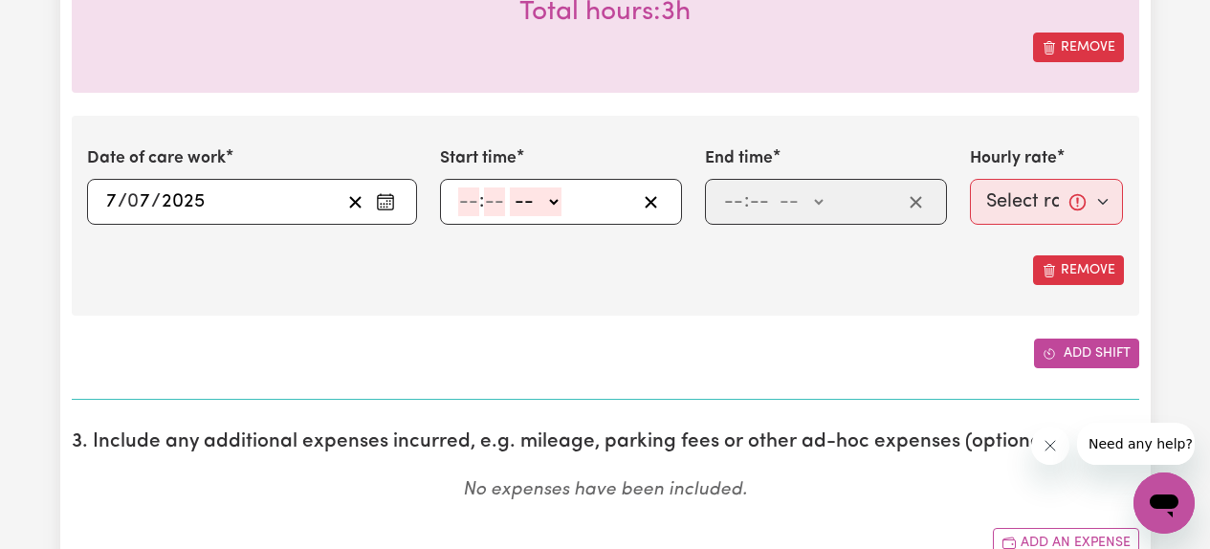
click at [1053, 353] on icon "Add another shift" at bounding box center [1049, 353] width 13 height 13
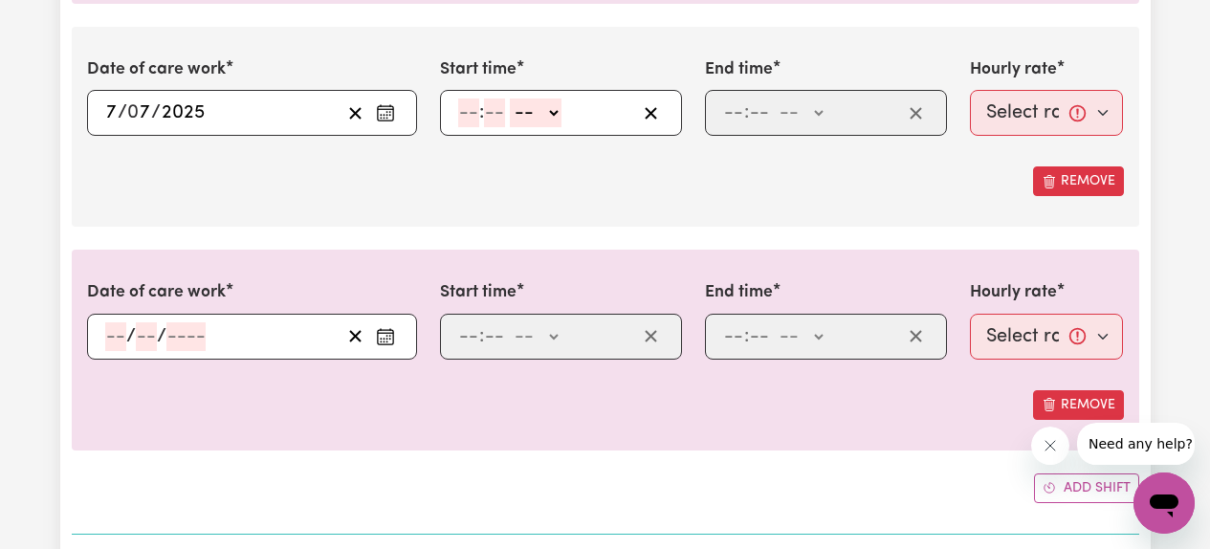
scroll to position [1400, 0]
click at [392, 340] on rect "Enter the date of care work" at bounding box center [385, 336] width 15 height 14
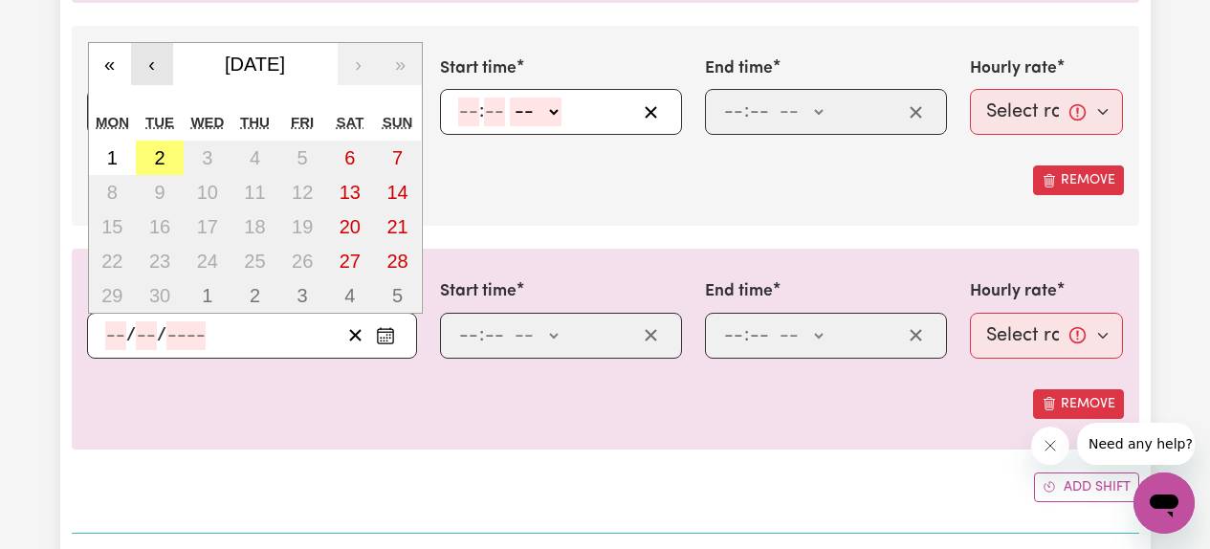
click at [155, 68] on button "‹" at bounding box center [152, 64] width 42 height 42
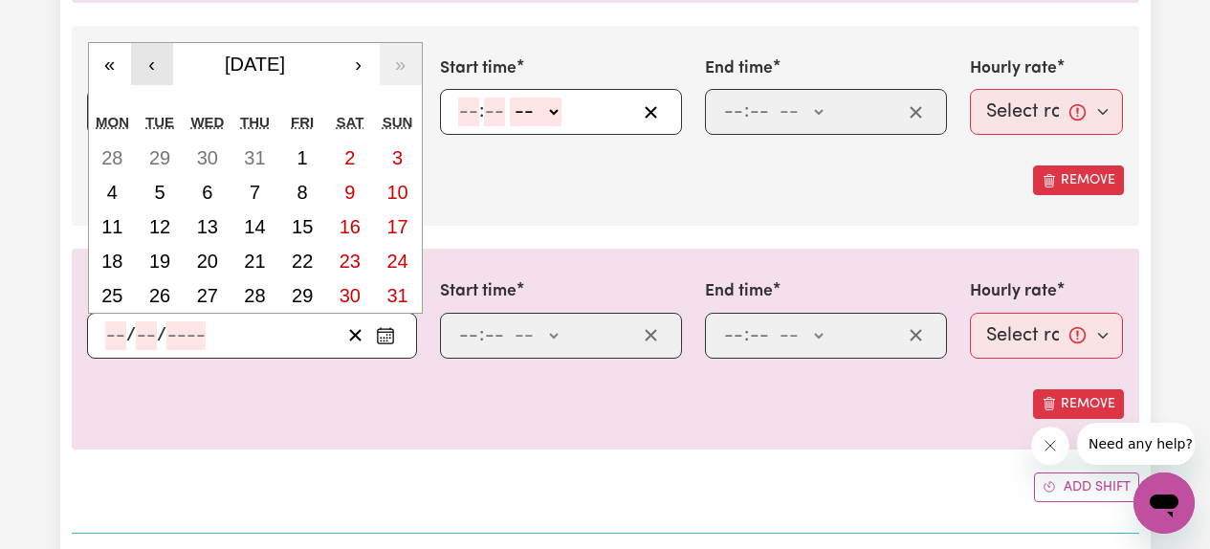
click at [156, 56] on button "‹" at bounding box center [152, 64] width 42 height 42
click at [200, 199] on button "9" at bounding box center [208, 192] width 48 height 34
type input "[DATE]"
type input "9"
type input "7"
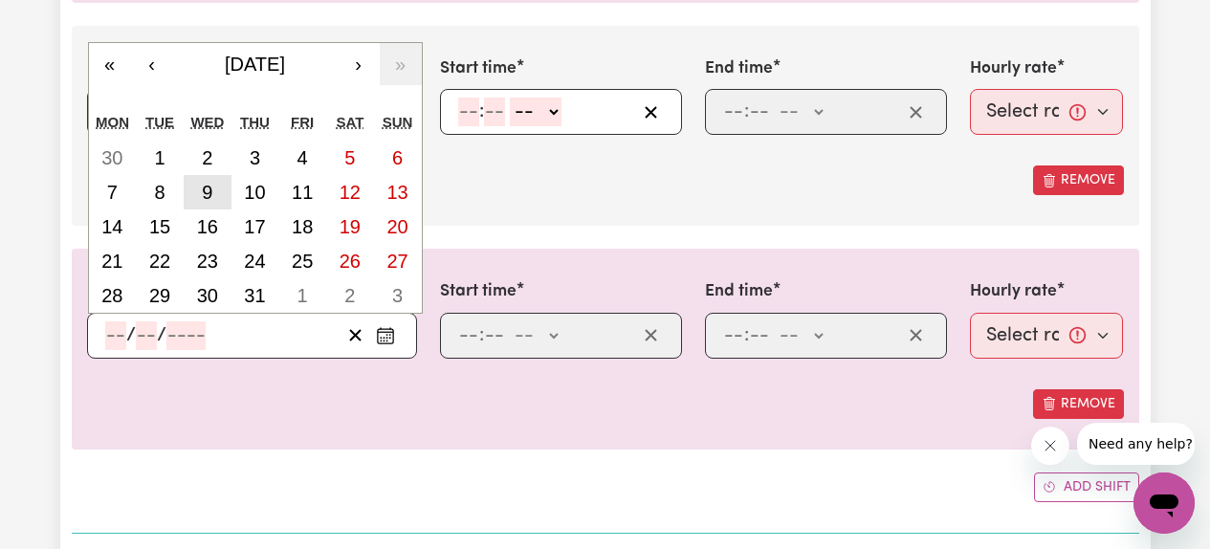
type input "2025"
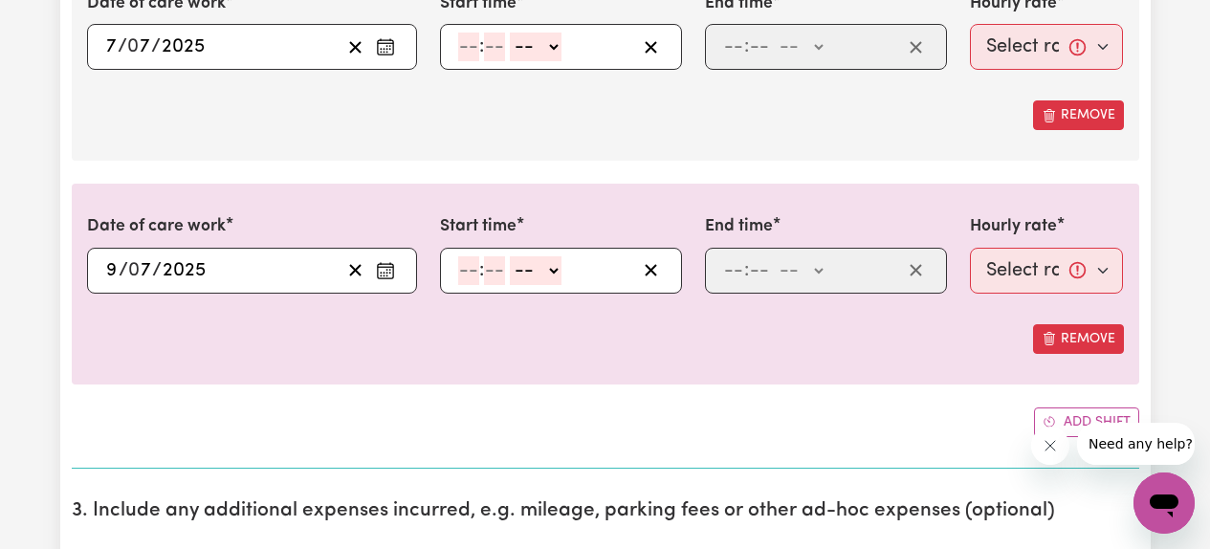
scroll to position [1499, 0]
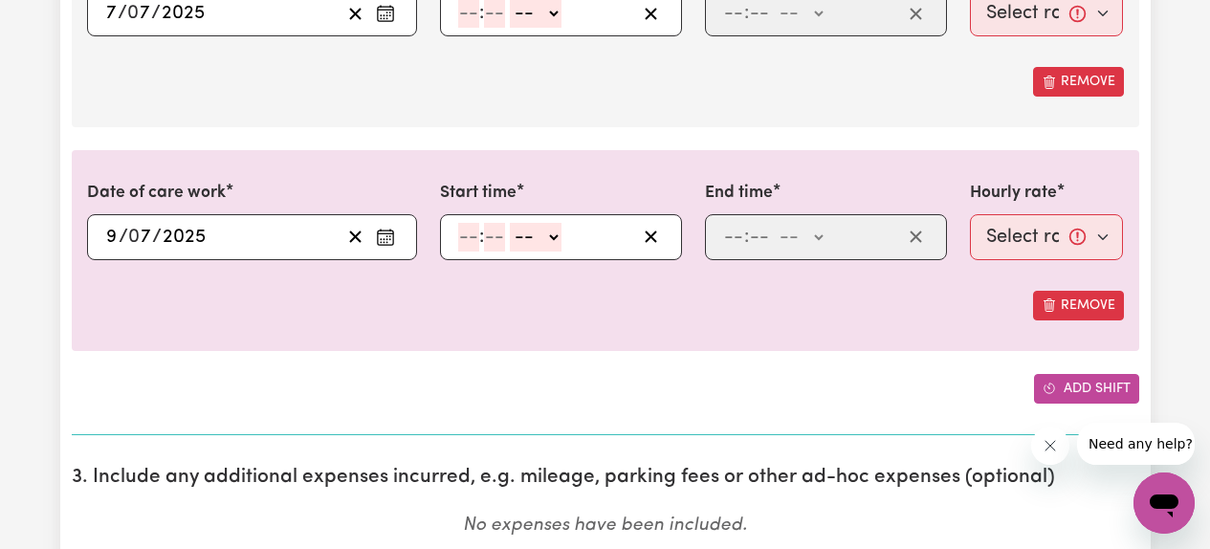
click at [1085, 392] on button "Add shift" at bounding box center [1086, 389] width 105 height 30
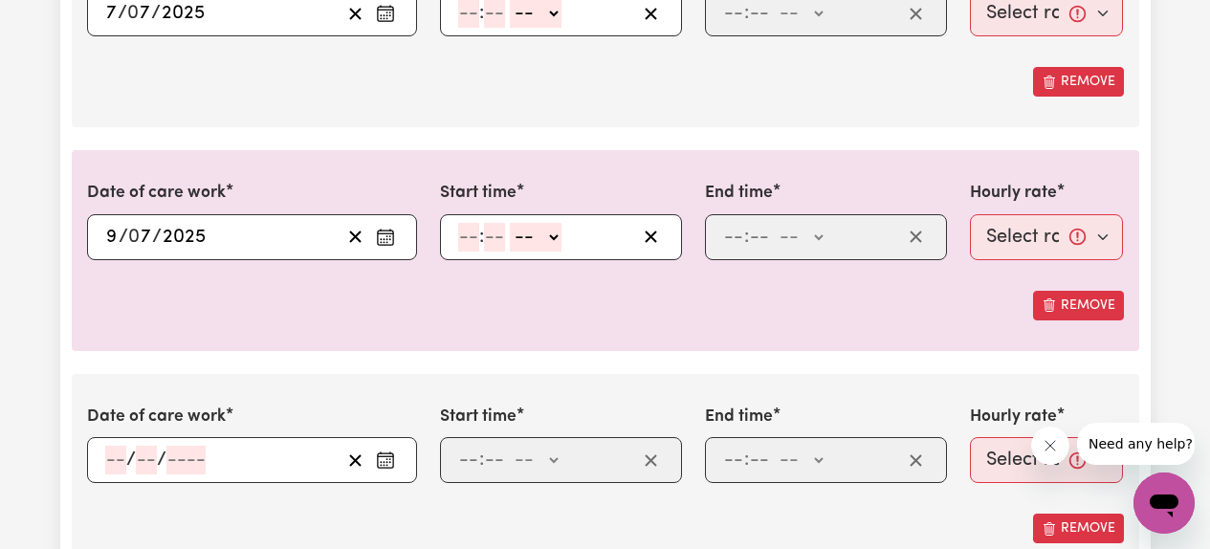
click at [384, 459] on icon "Enter the date of care work" at bounding box center [385, 459] width 19 height 19
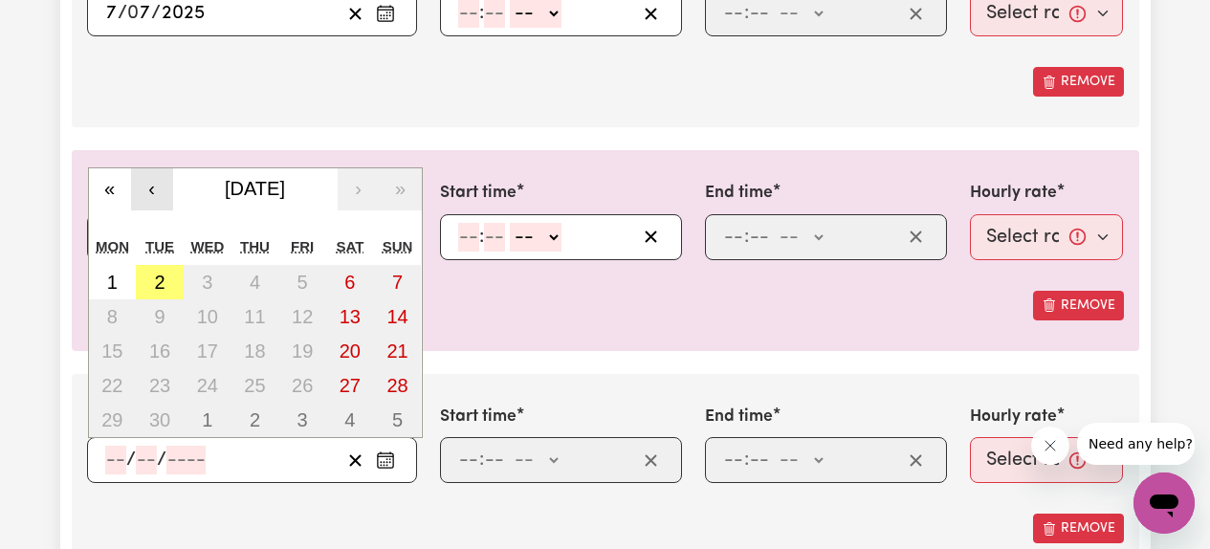
click at [155, 192] on button "‹" at bounding box center [152, 189] width 42 height 42
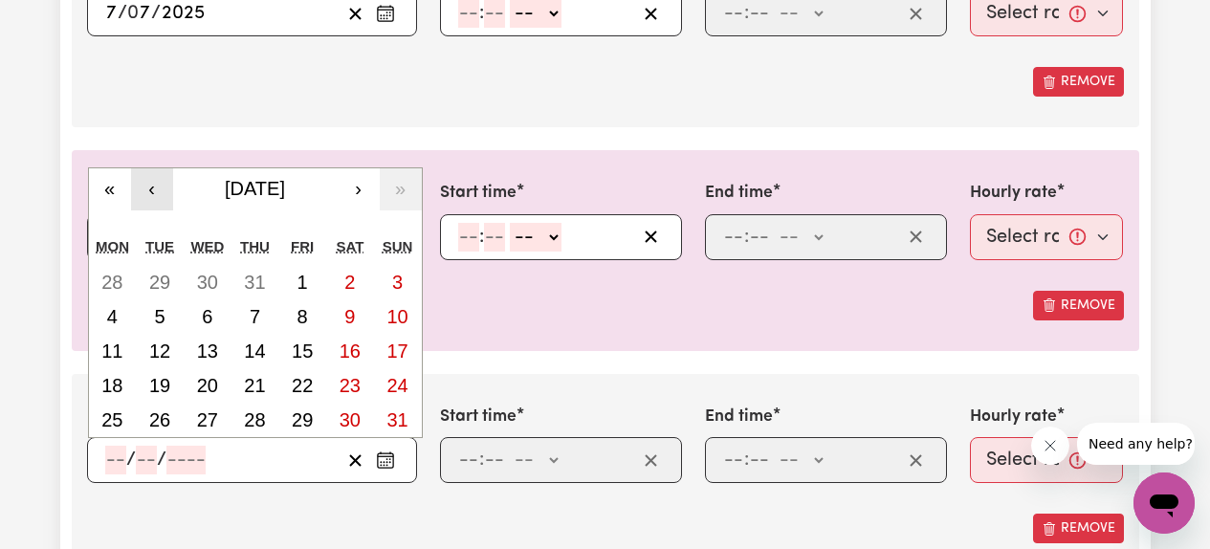
click at [155, 192] on button "‹" at bounding box center [152, 189] width 42 height 42
click at [310, 324] on abbr "11" at bounding box center [302, 316] width 21 height 21
type input "[DATE]"
type input "11"
type input "7"
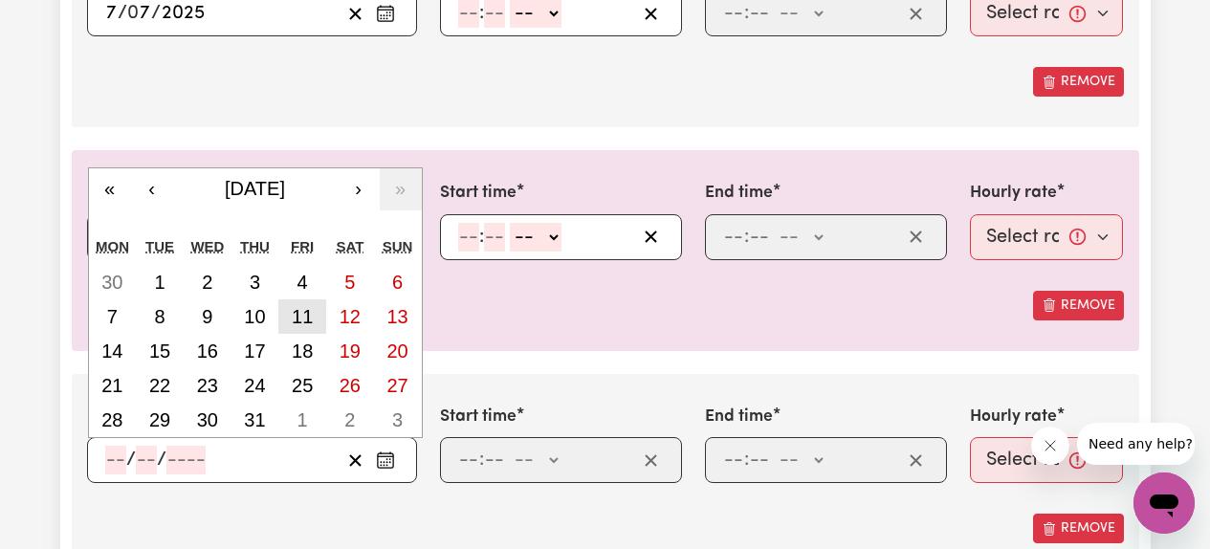
type input "2025"
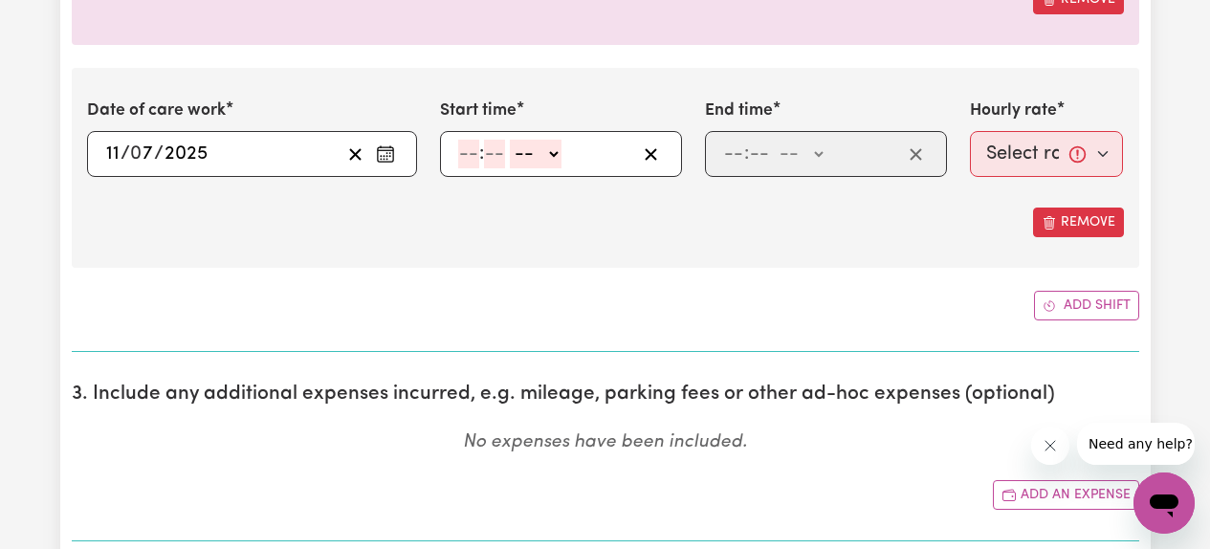
scroll to position [1808, 0]
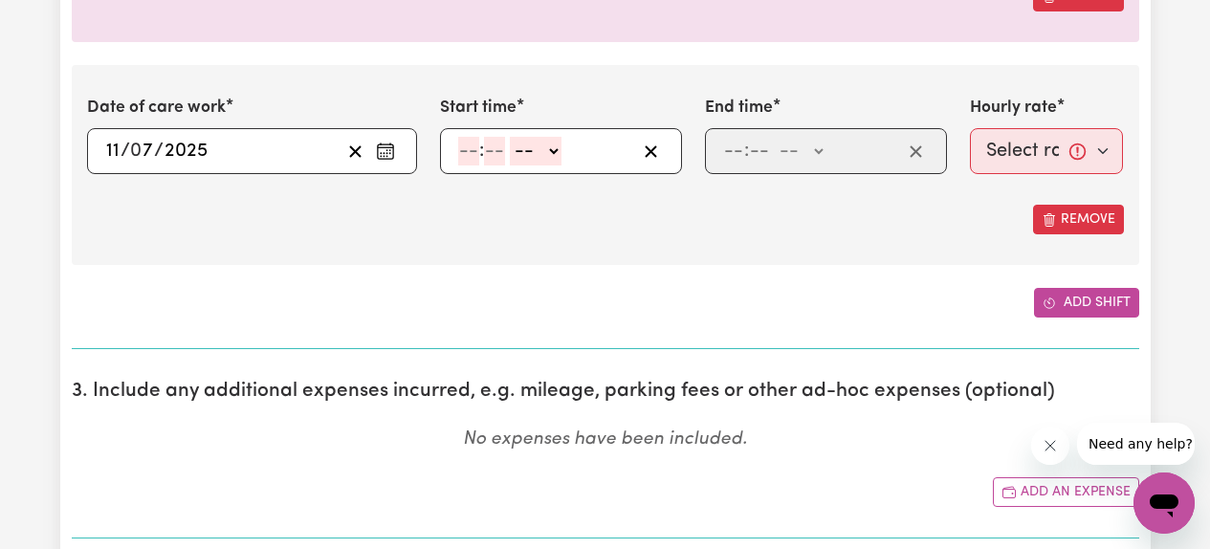
click at [1063, 305] on button "Add shift" at bounding box center [1086, 303] width 105 height 30
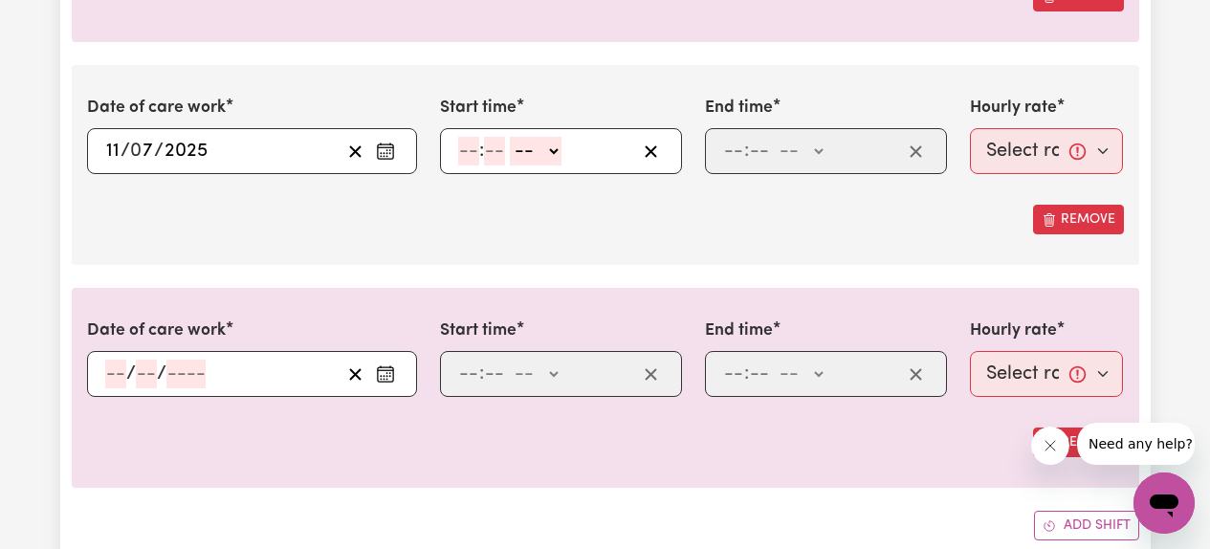
click at [392, 376] on icon "Enter the date of care work" at bounding box center [385, 373] width 19 height 19
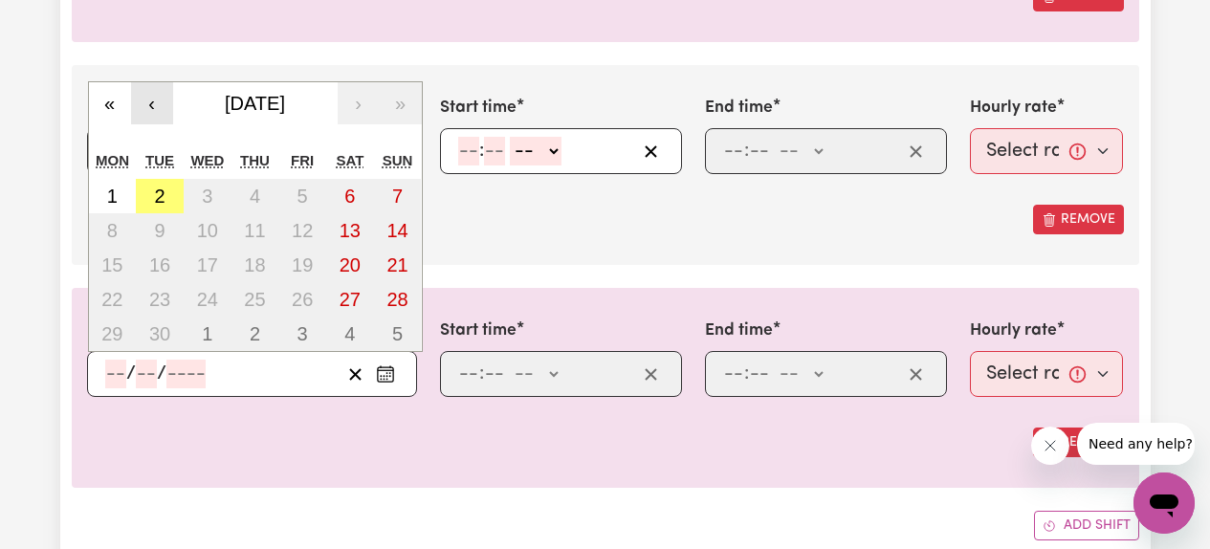
click at [155, 112] on button "‹" at bounding box center [152, 103] width 42 height 42
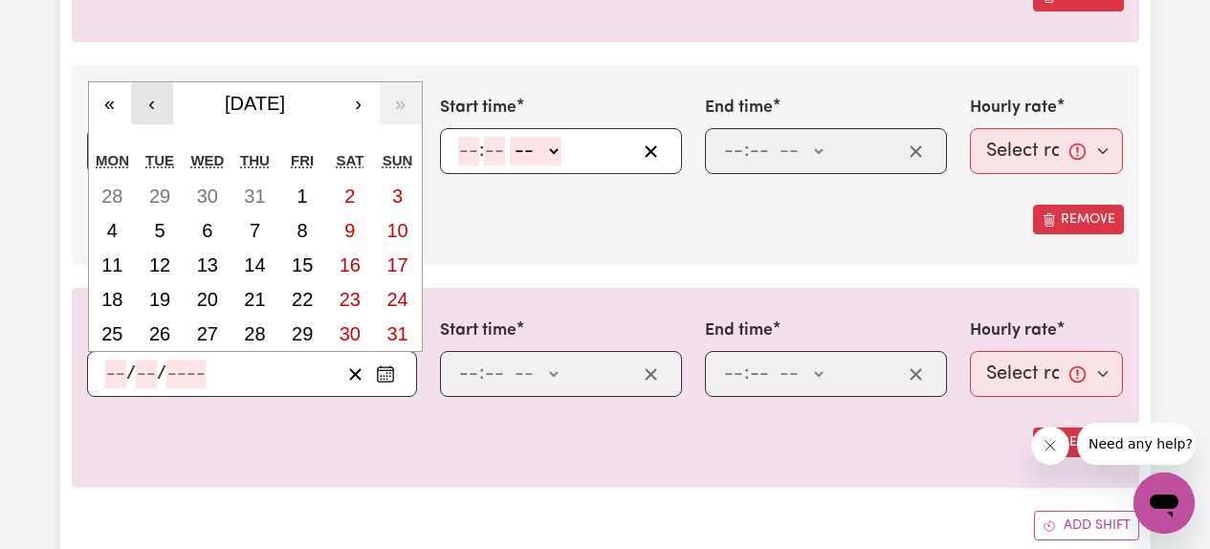
click at [155, 112] on button "‹" at bounding box center [152, 103] width 42 height 42
click at [345, 228] on abbr "12" at bounding box center [350, 230] width 21 height 21
type input "[DATE]"
type input "12"
type input "7"
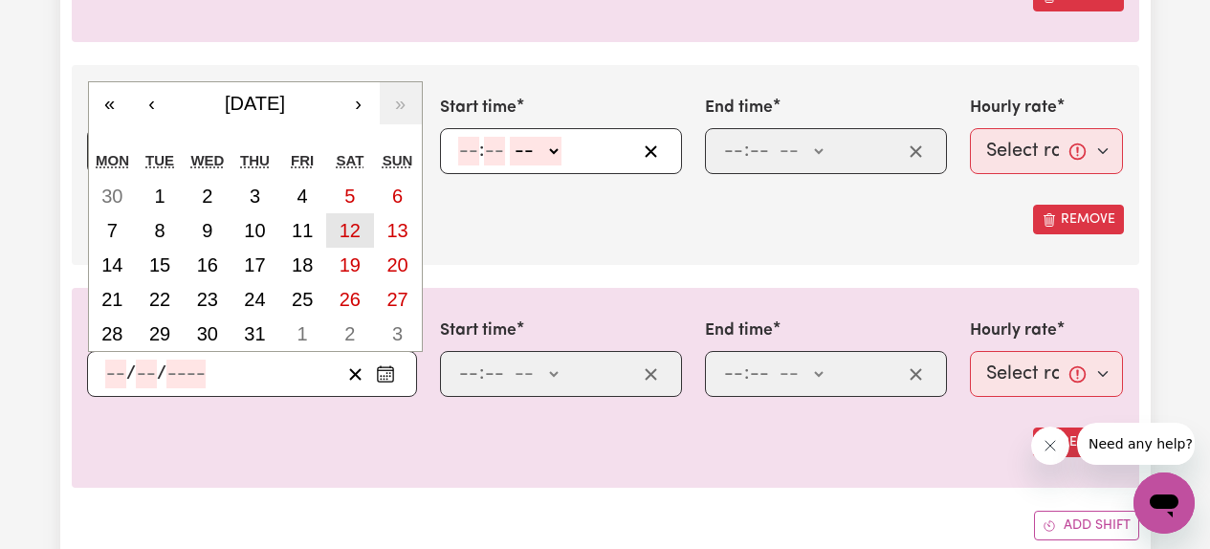
type input "2025"
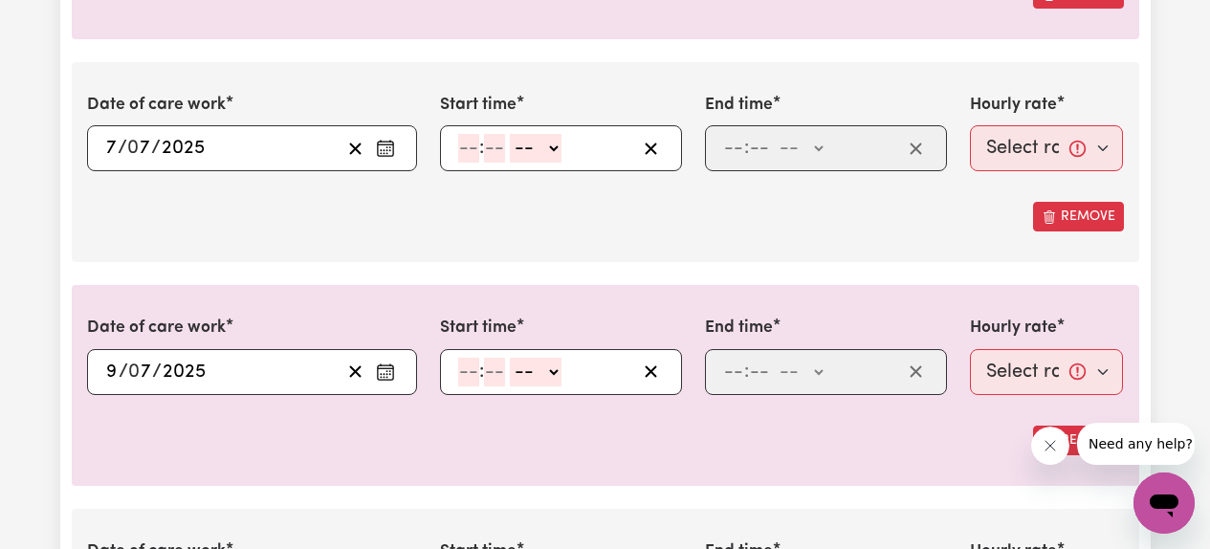
scroll to position [1366, 0]
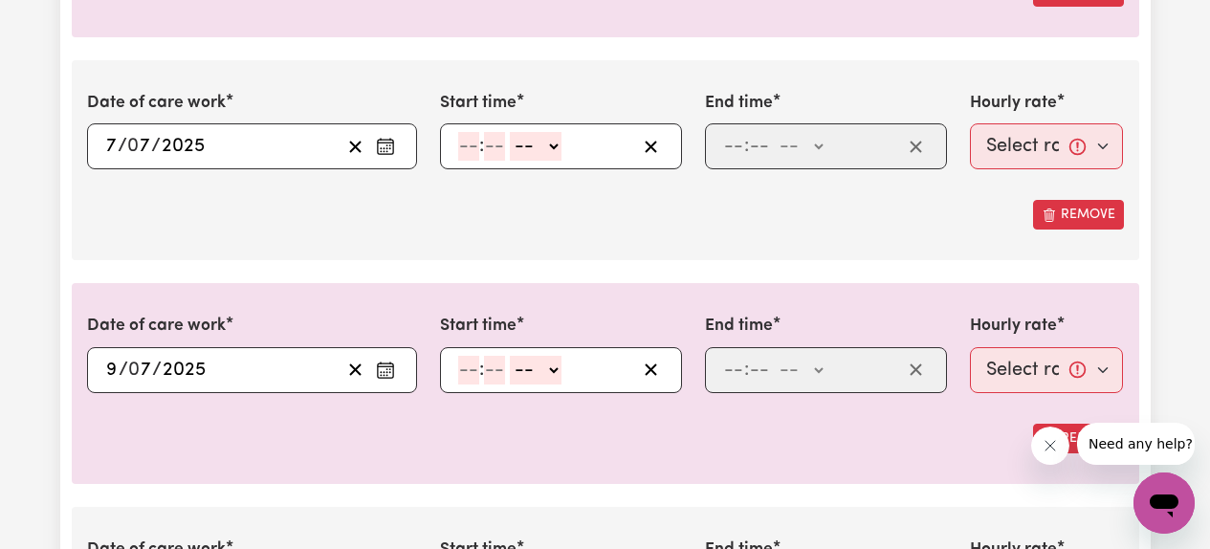
click at [387, 152] on icon "Enter the date of care work" at bounding box center [385, 146] width 19 height 19
click at [535, 237] on div "Date of care work [DATE] 7 / 0 7 / 2025 « ‹ [DATE] › » Mon Tue Wed Thu Fri Sat …" at bounding box center [605, 160] width 1067 height 200
click at [472, 149] on input "number" at bounding box center [468, 146] width 21 height 29
type input "10"
type input "00"
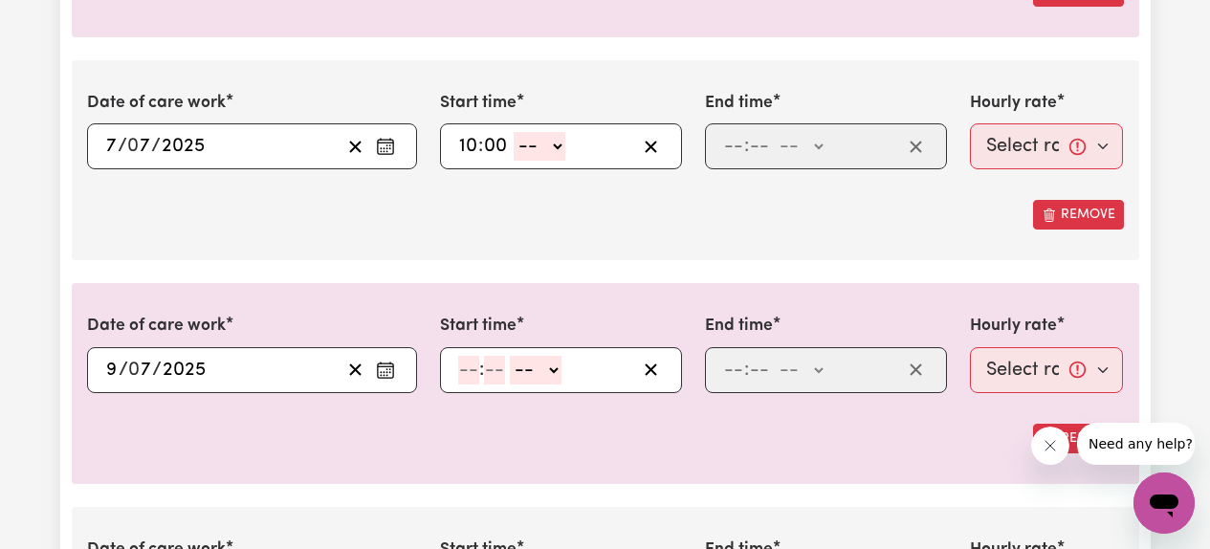
click at [551, 151] on select "-- AM PM" at bounding box center [540, 146] width 52 height 29
select select "am"
type input "10:00"
type input "0"
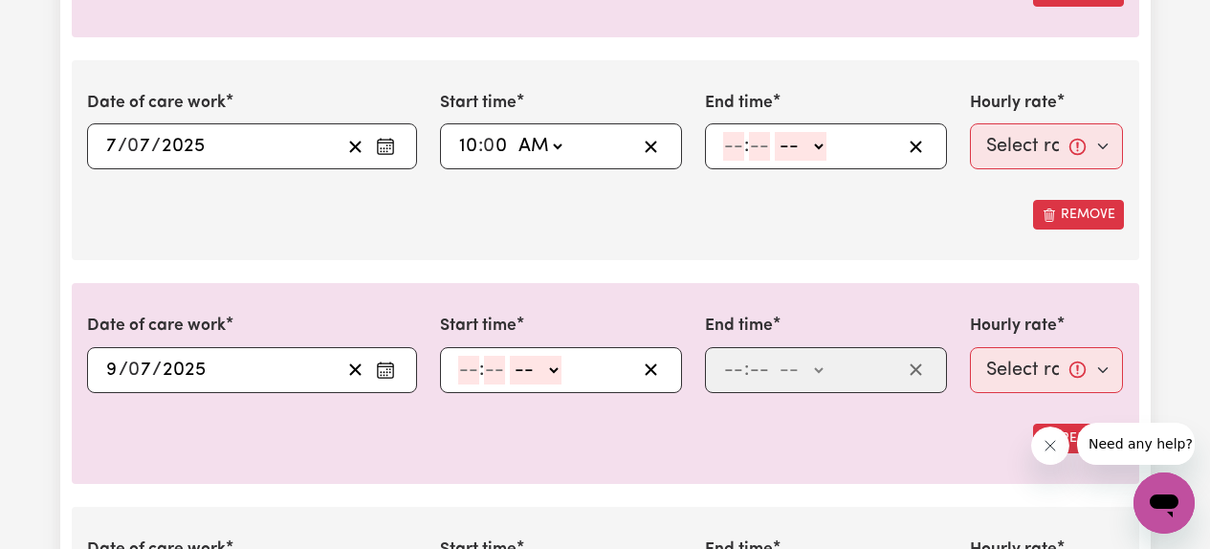
click at [739, 160] on input "number" at bounding box center [733, 146] width 21 height 29
type input "1"
click at [760, 154] on input "number" at bounding box center [750, 146] width 21 height 29
type input "00"
click at [795, 153] on select "-- AM PM" at bounding box center [797, 146] width 52 height 29
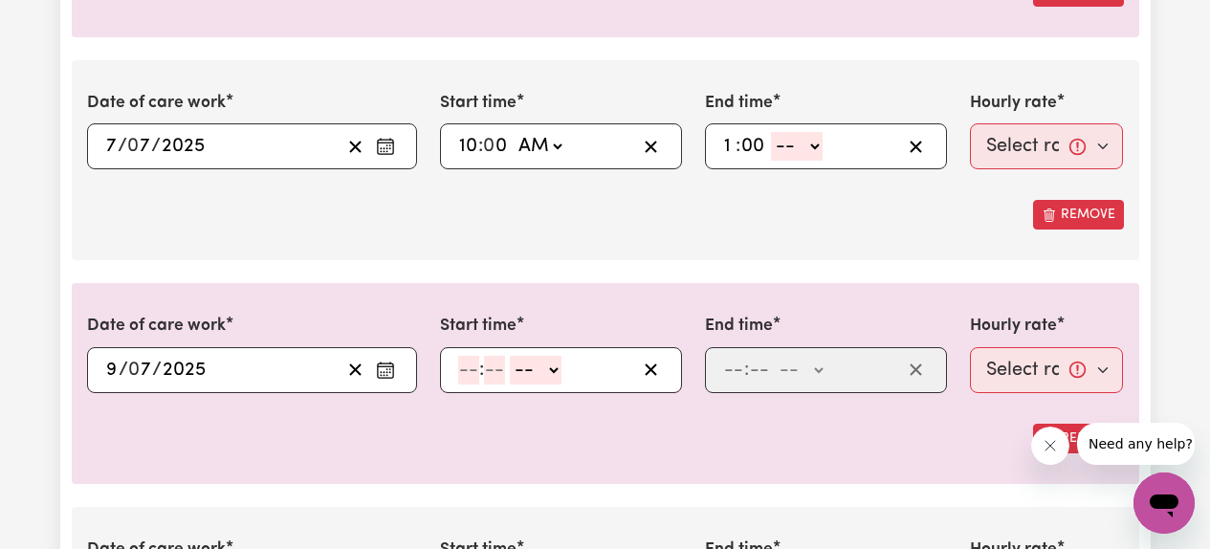
select select "pm"
type input "13:00"
type input "0"
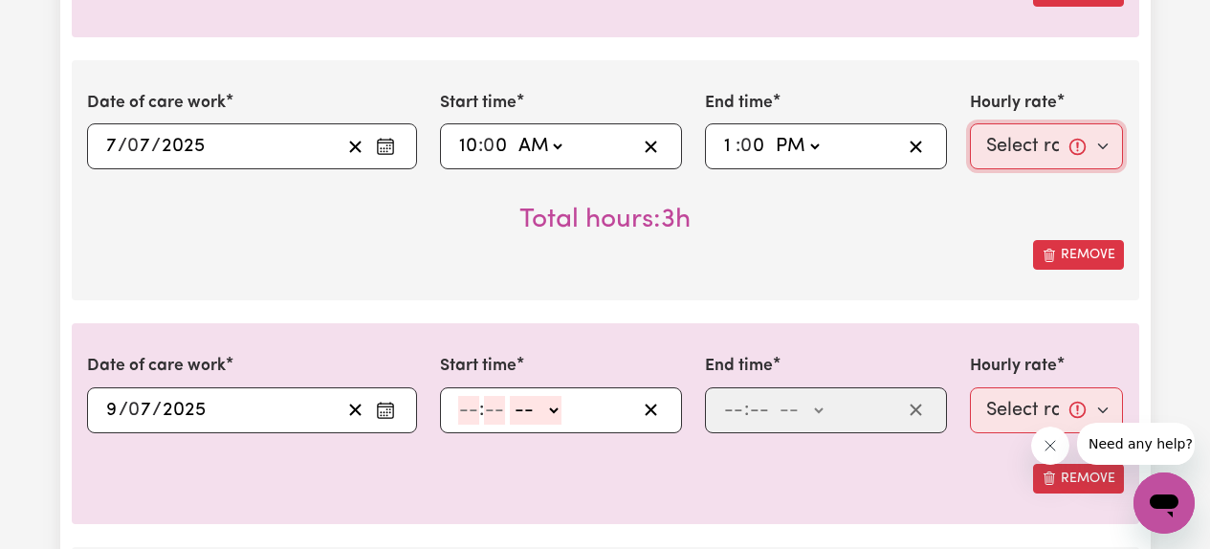
click at [1029, 157] on select "Select rate... $61.07 (Weekday) $85.94 ([DATE]) $110.81 ([DATE]) $135.68 (Publi…" at bounding box center [1047, 146] width 154 height 46
select select "61.07-Weekday"
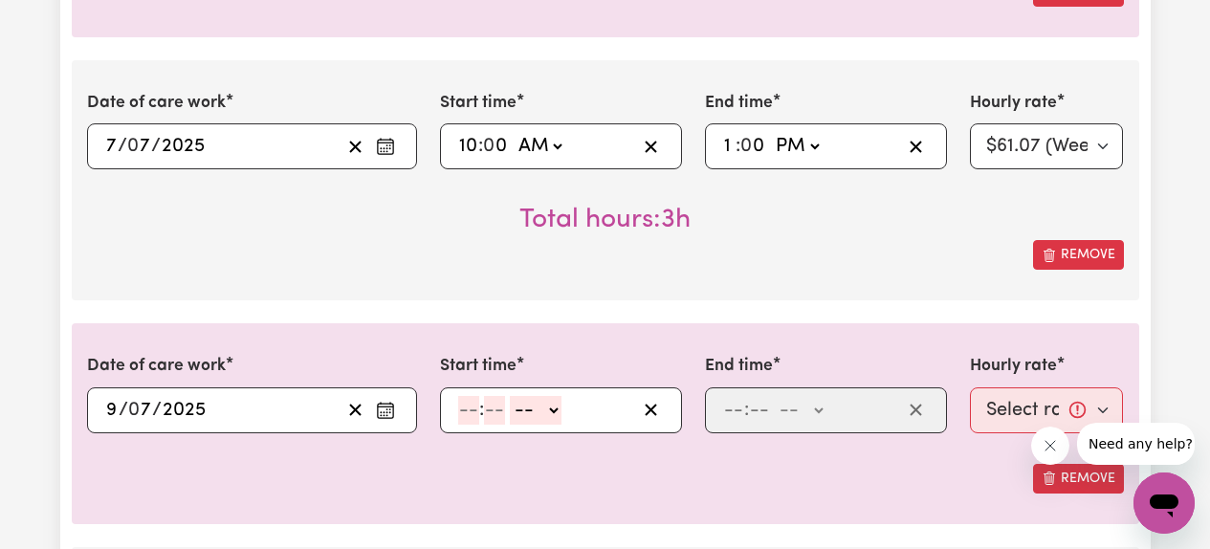
click at [843, 255] on div "Remove" at bounding box center [605, 255] width 1037 height 30
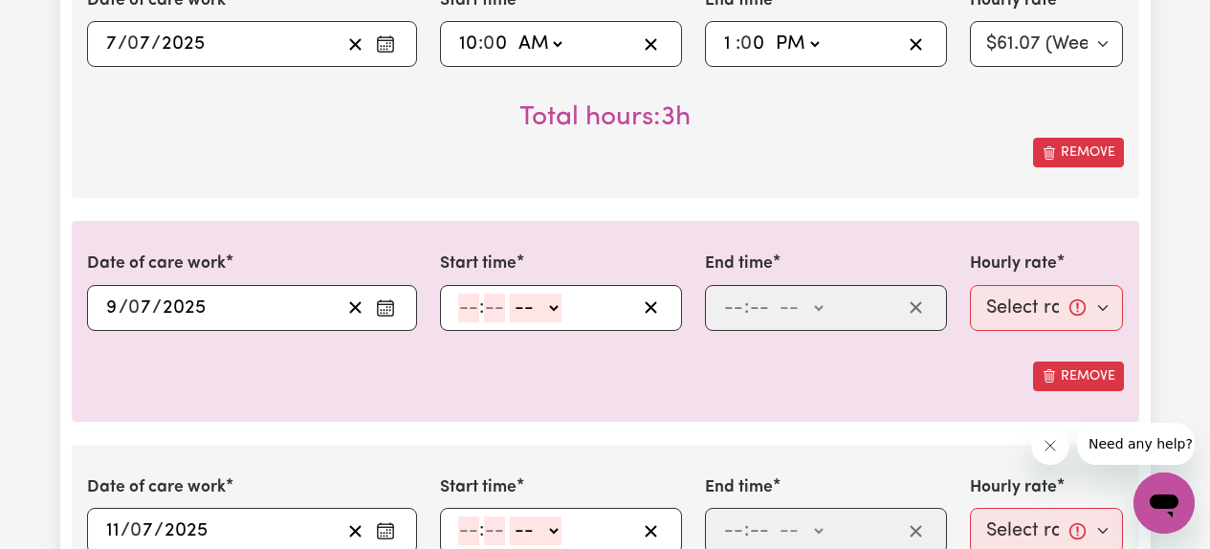
scroll to position [1472, 0]
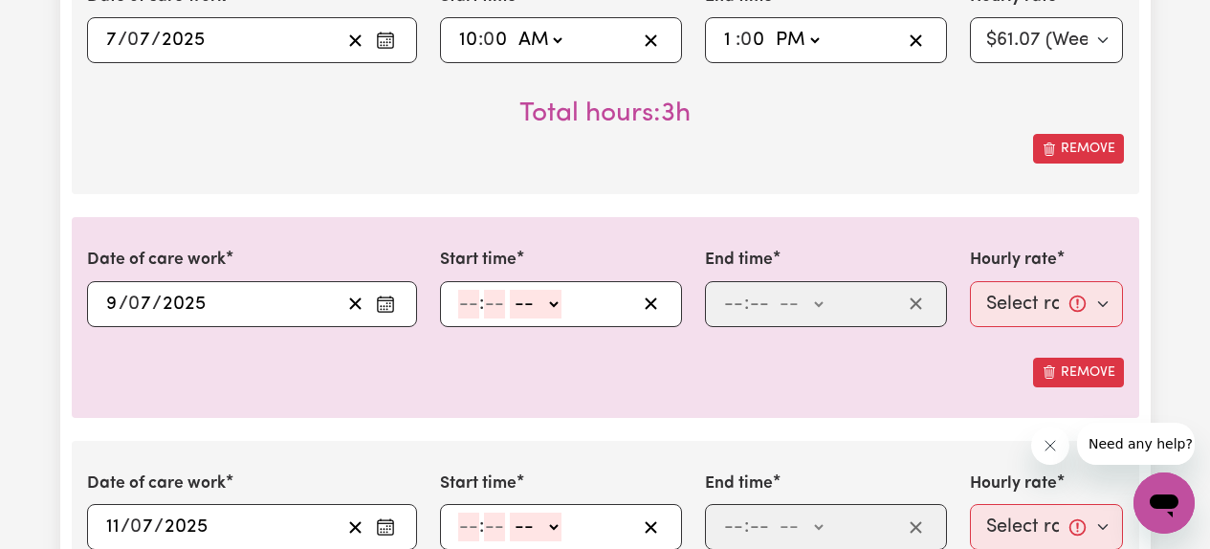
click at [385, 311] on rect "Enter the date of care work" at bounding box center [385, 304] width 15 height 14
click at [529, 202] on div "Date of care work [DATE] 2 / 0 7 / 2025 « ‹ [DATE] › » Mon Tue Wed Thu Fri Sat …" at bounding box center [605, 40] width 1067 height 1753
click at [469, 313] on input "number" at bounding box center [468, 304] width 21 height 29
type input "10"
type input "00"
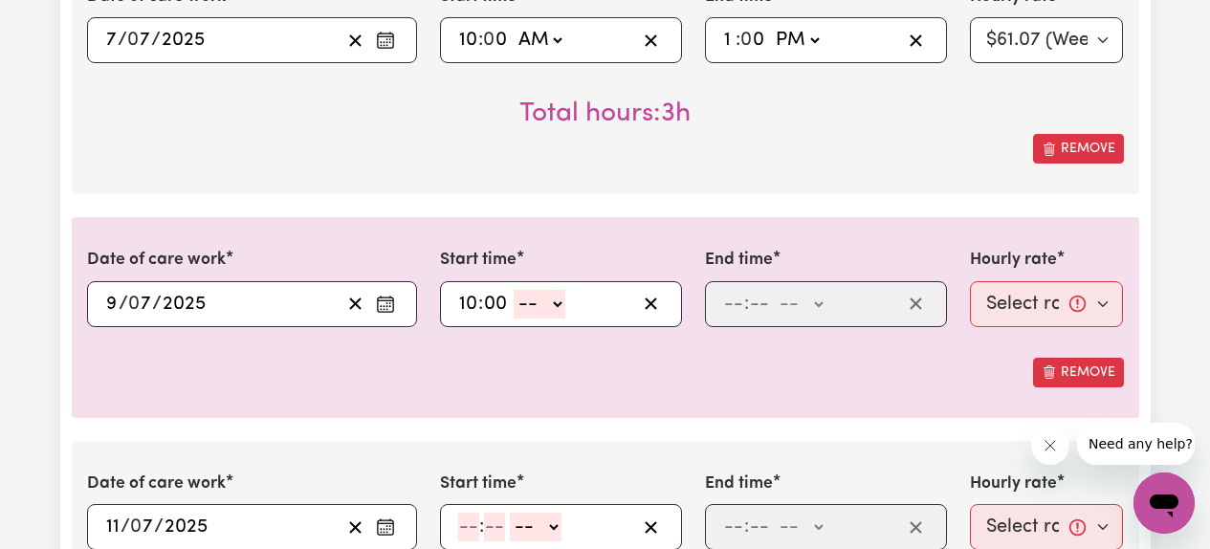
click at [546, 309] on select "-- AM PM" at bounding box center [540, 304] width 52 height 29
select select "am"
type input "10:00"
type input "0"
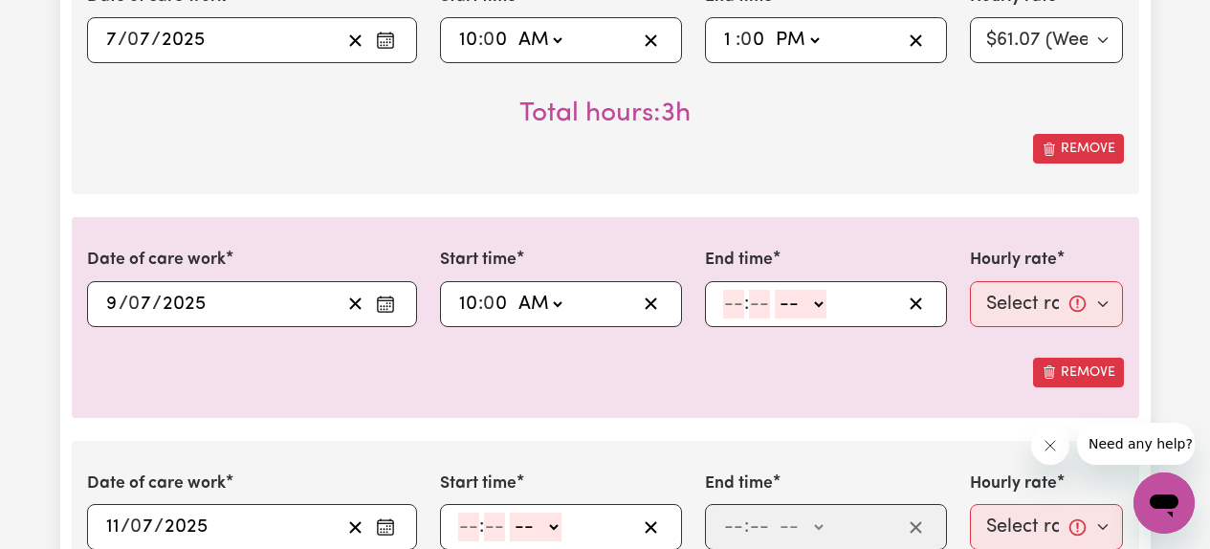
click at [743, 309] on input "number" at bounding box center [733, 304] width 21 height 29
type input "1"
click at [755, 305] on input "number" at bounding box center [750, 304] width 21 height 29
type input "00"
click at [795, 308] on select "-- AM PM" at bounding box center [797, 304] width 52 height 29
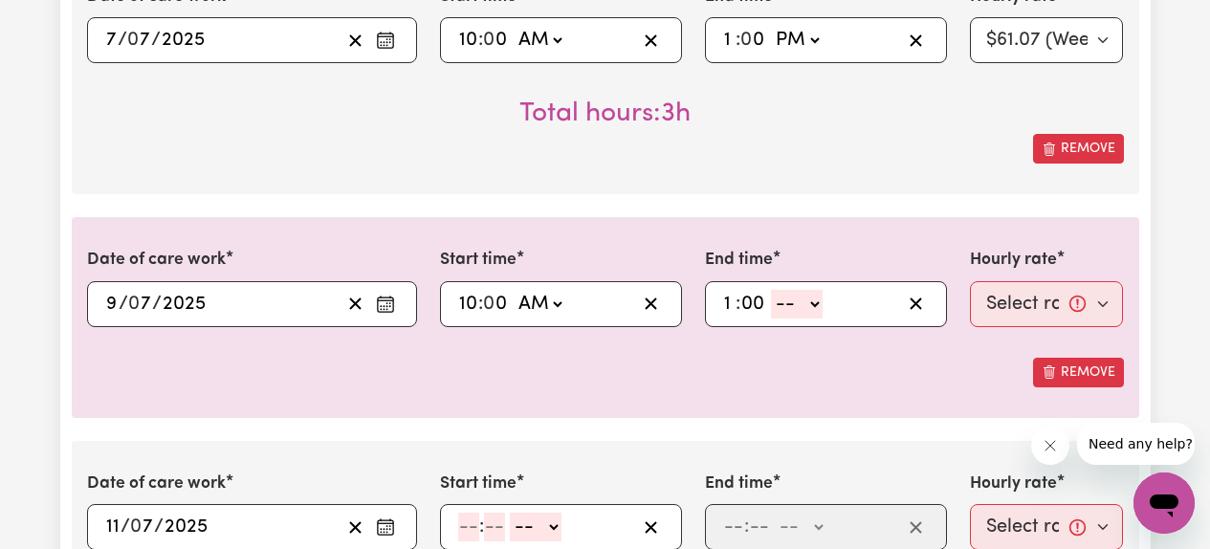
select select "pm"
type input "13:00"
type input "0"
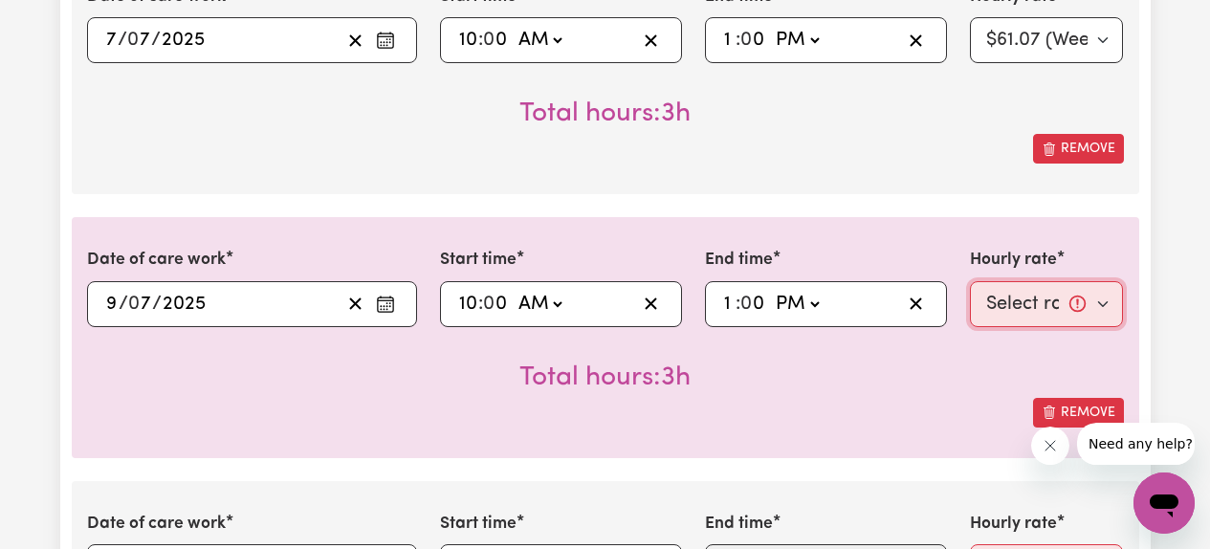
click at [1016, 308] on select "Select rate... $61.07 (Weekday) $85.94 ([DATE]) $110.81 ([DATE]) $135.68 (Publi…" at bounding box center [1047, 304] width 154 height 46
select select "61.07-Weekday"
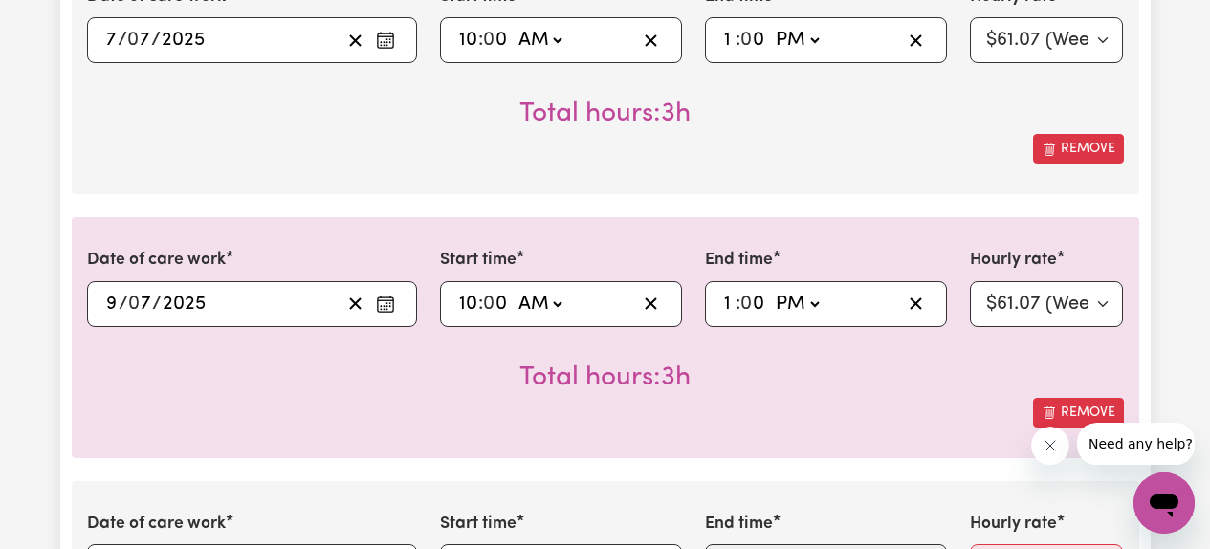
click at [876, 391] on div "Total hours: 3h" at bounding box center [605, 362] width 1037 height 71
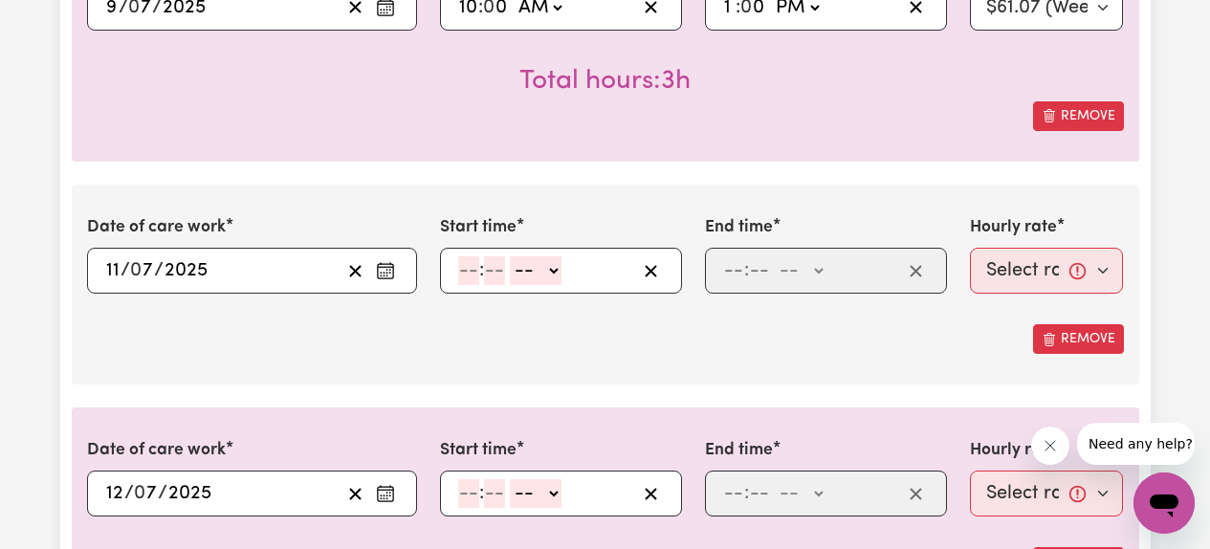
scroll to position [1794, 0]
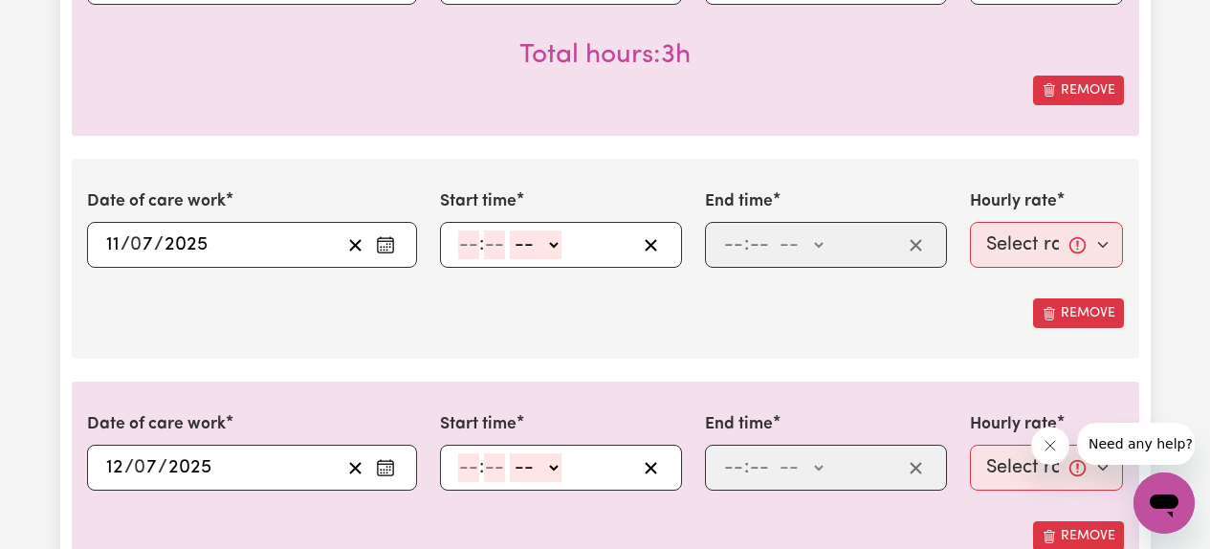
click at [466, 253] on input "number" at bounding box center [468, 245] width 21 height 29
type input "2"
type input "00"
click at [539, 247] on select "-- AM PM" at bounding box center [532, 245] width 52 height 29
select select "pm"
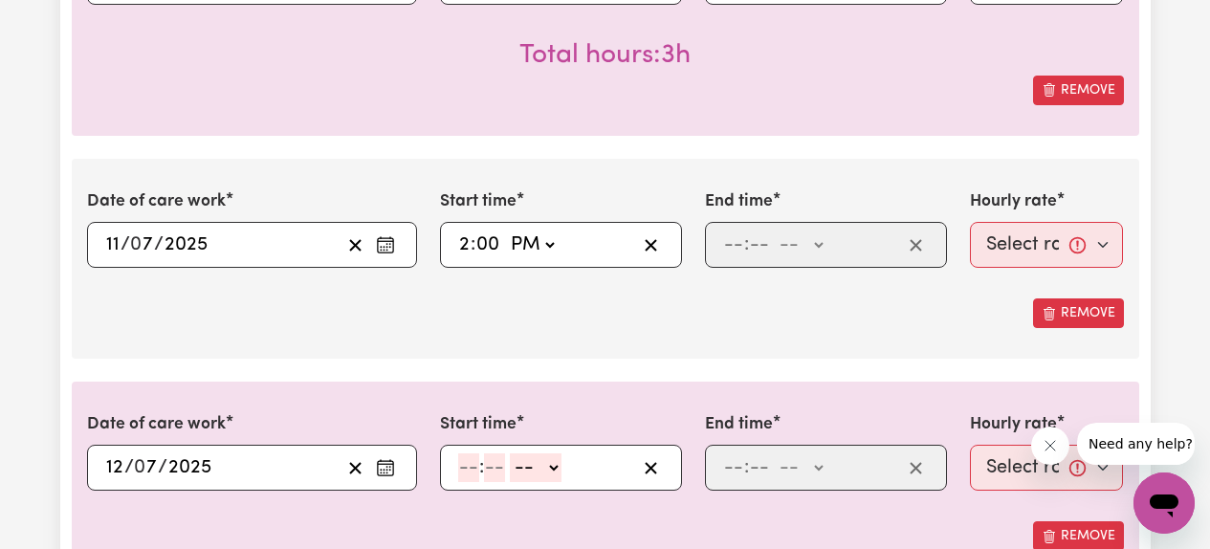
type input "14:00"
type input "0"
click at [734, 249] on input "number" at bounding box center [733, 245] width 21 height 29
type input "5"
type input "00"
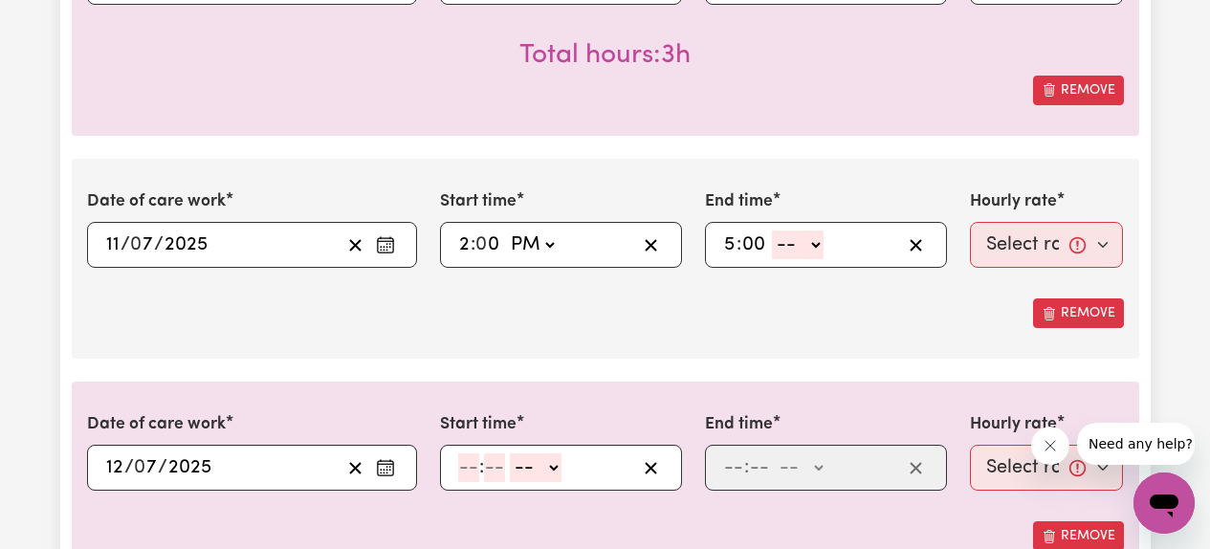
click at [805, 245] on select "-- AM PM" at bounding box center [798, 245] width 52 height 29
select select "pm"
type input "17:00"
type input "0"
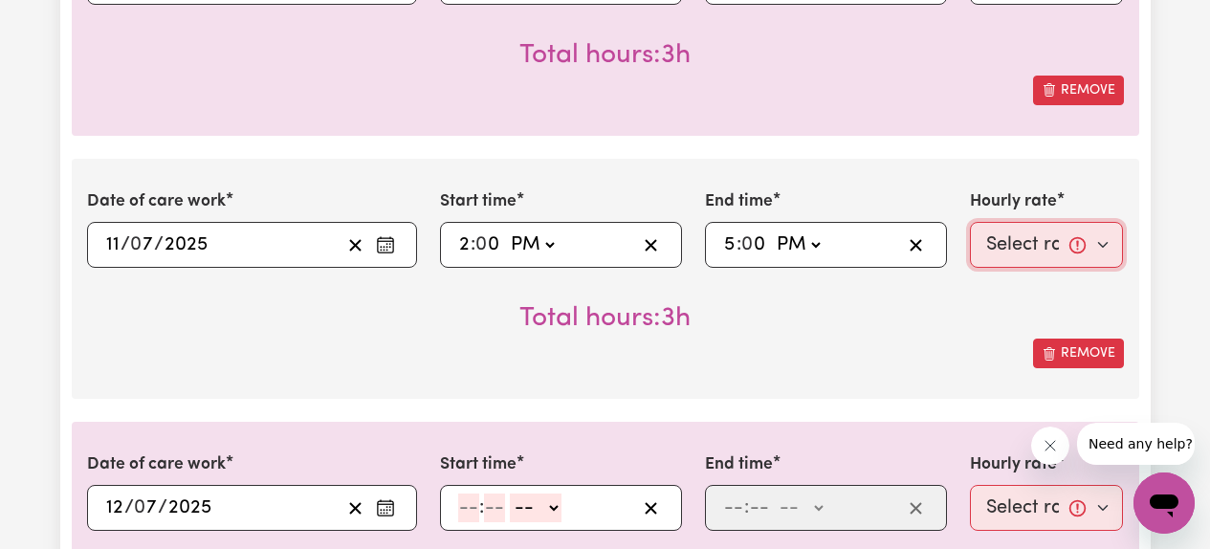
click at [1018, 247] on select "Select rate... $61.07 (Weekday) $85.94 ([DATE]) $110.81 ([DATE]) $135.68 (Publi…" at bounding box center [1047, 245] width 154 height 46
select select "61.07-Weekday"
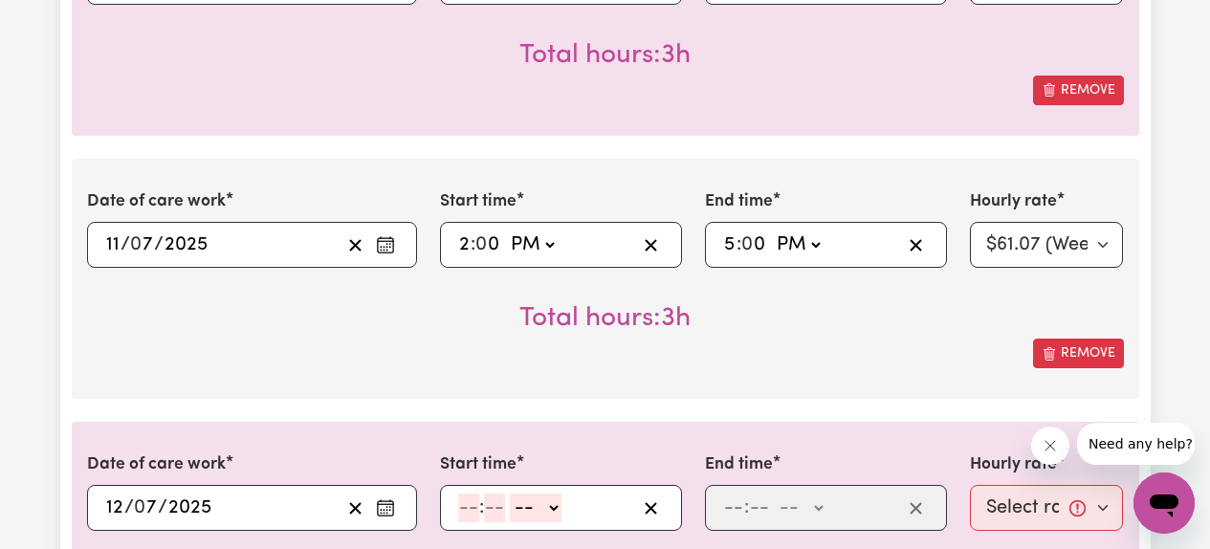
click at [884, 335] on div "Total hours: 3h" at bounding box center [605, 303] width 1037 height 71
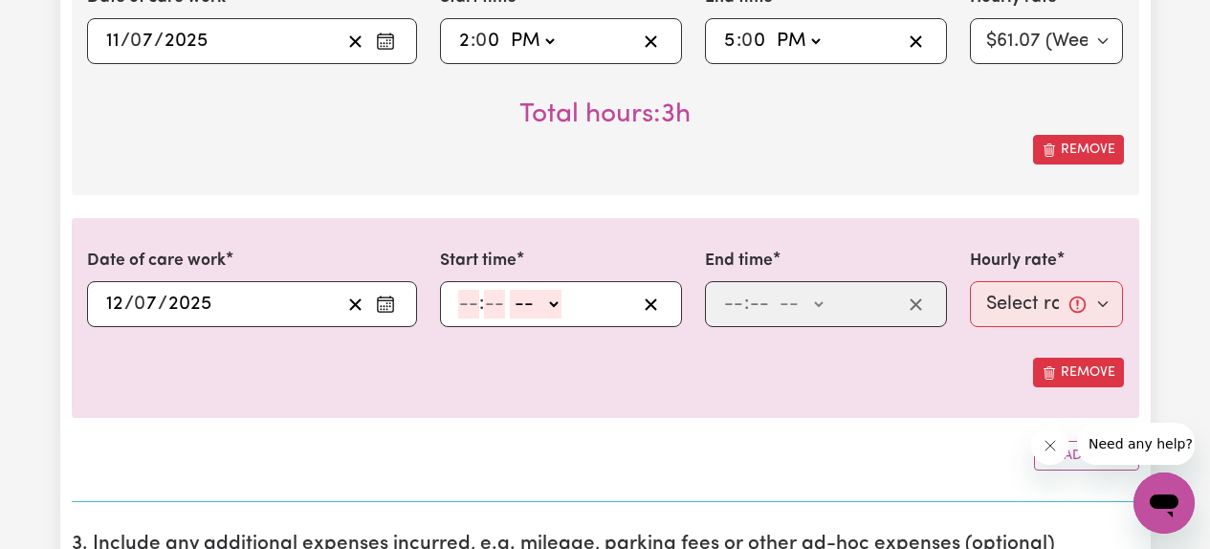
scroll to position [2019, 0]
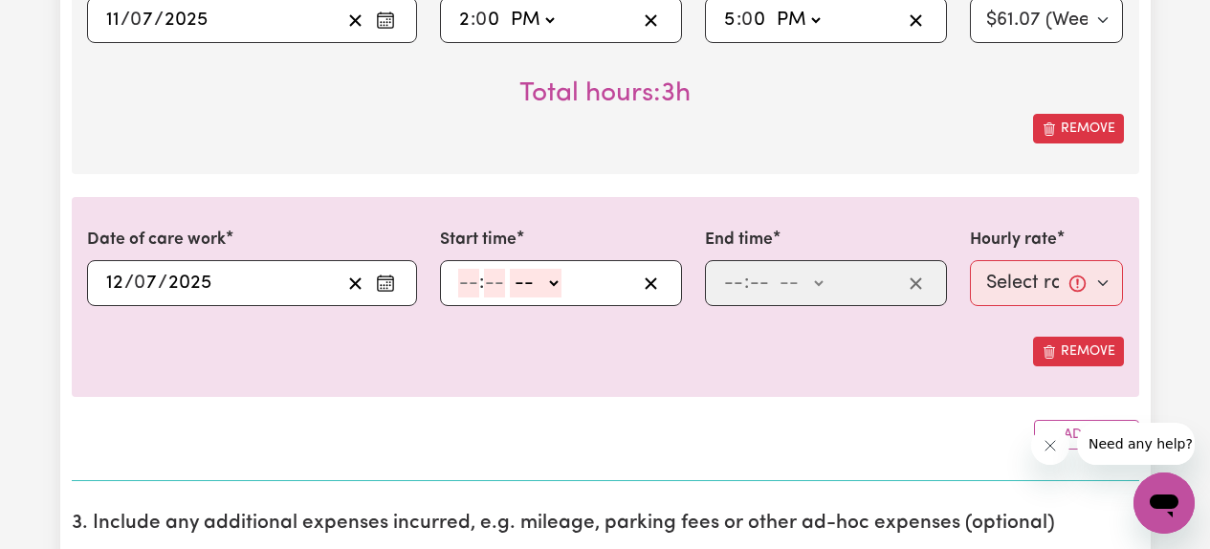
click at [465, 280] on input "number" at bounding box center [468, 283] width 21 height 29
type input "10"
type input "00"
click at [537, 285] on select "-- AM PM" at bounding box center [540, 283] width 52 height 29
select select "am"
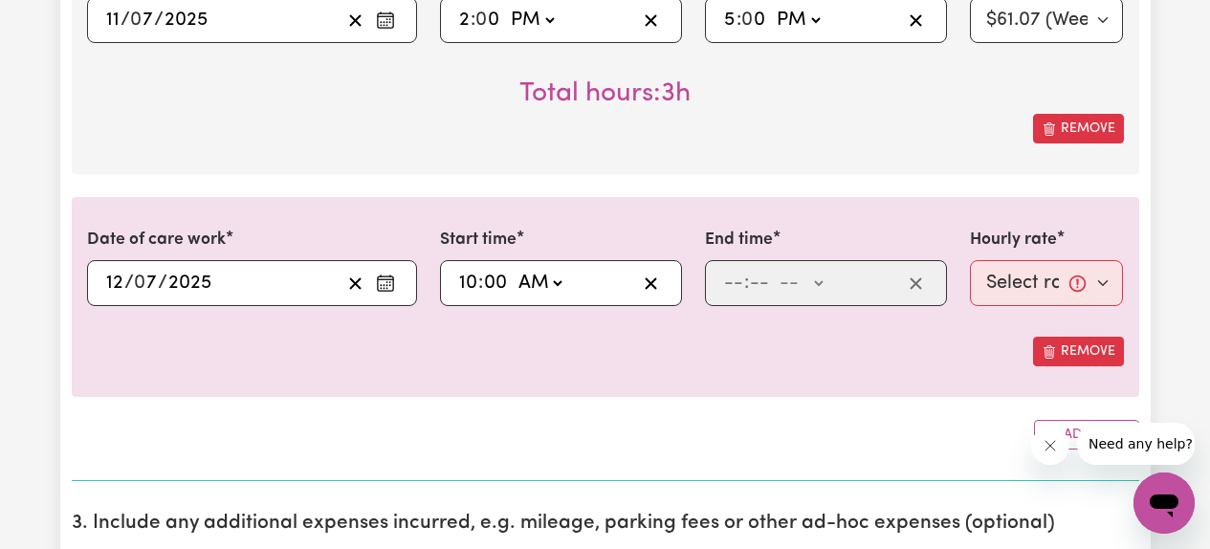
type input "10:00"
type input "0"
click at [726, 285] on input "number" at bounding box center [733, 283] width 21 height 29
type input "1"
click at [753, 284] on input "number" at bounding box center [750, 283] width 21 height 29
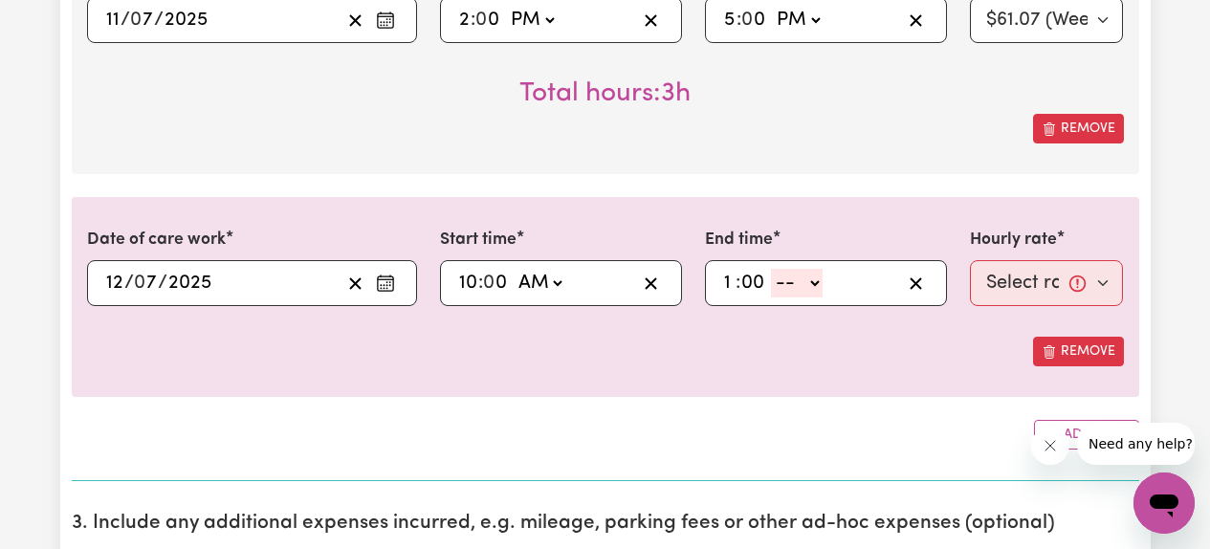
type input "00"
click at [802, 290] on select "-- AM PM" at bounding box center [797, 283] width 52 height 29
select select "pm"
type input "13:00"
type input "0"
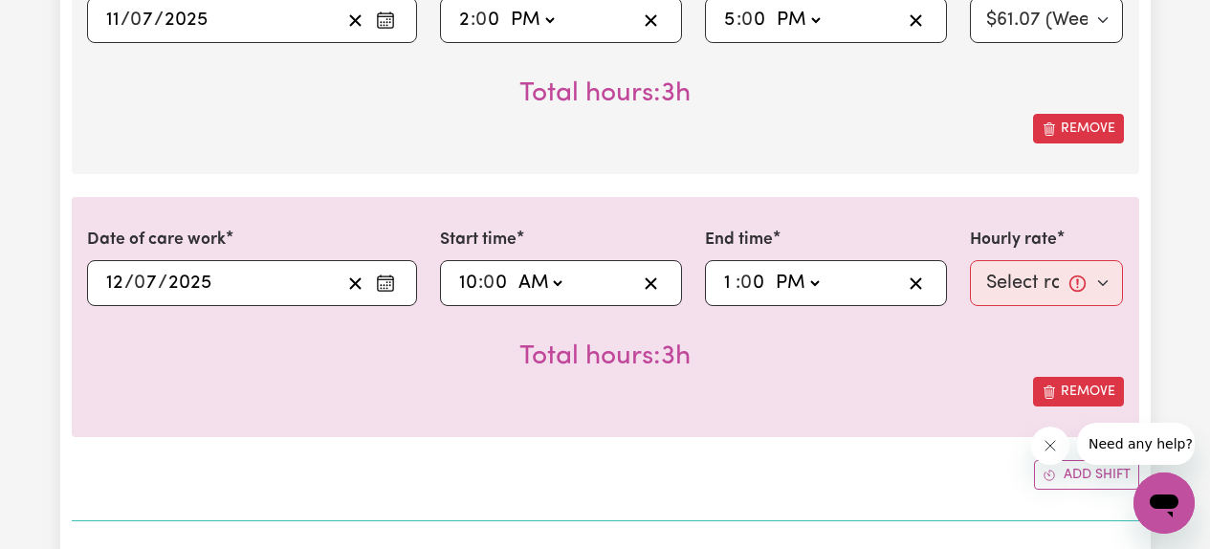
click at [857, 367] on div "Total hours: 3h" at bounding box center [605, 341] width 1037 height 71
click at [1005, 295] on select "Select rate... $61.07 (Weekday) $85.94 ([DATE]) $110.81 ([DATE]) $135.68 (Publi…" at bounding box center [1047, 283] width 154 height 46
select select "85.94-[DATE]"
click at [890, 382] on div "Remove" at bounding box center [605, 392] width 1037 height 30
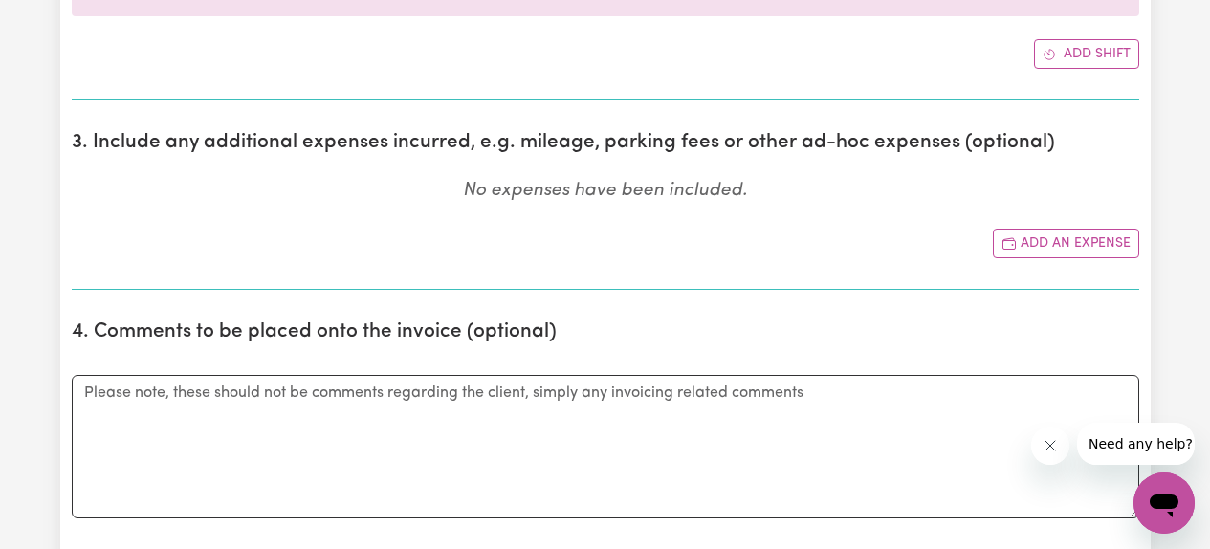
scroll to position [2441, 0]
click at [1041, 245] on button "Add an expense" at bounding box center [1066, 243] width 146 height 30
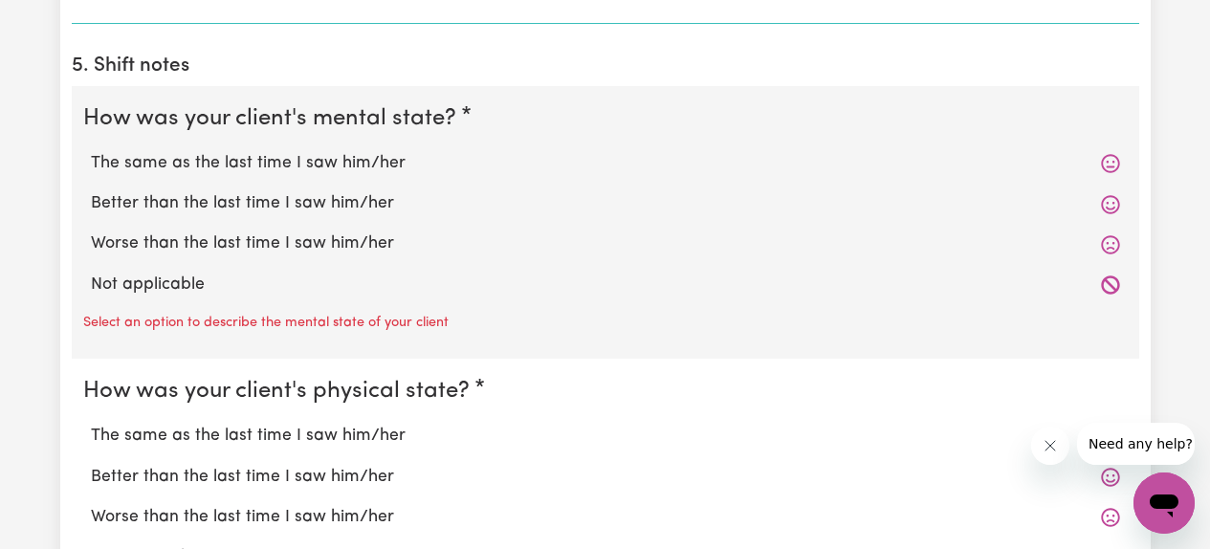
scroll to position [3158, 0]
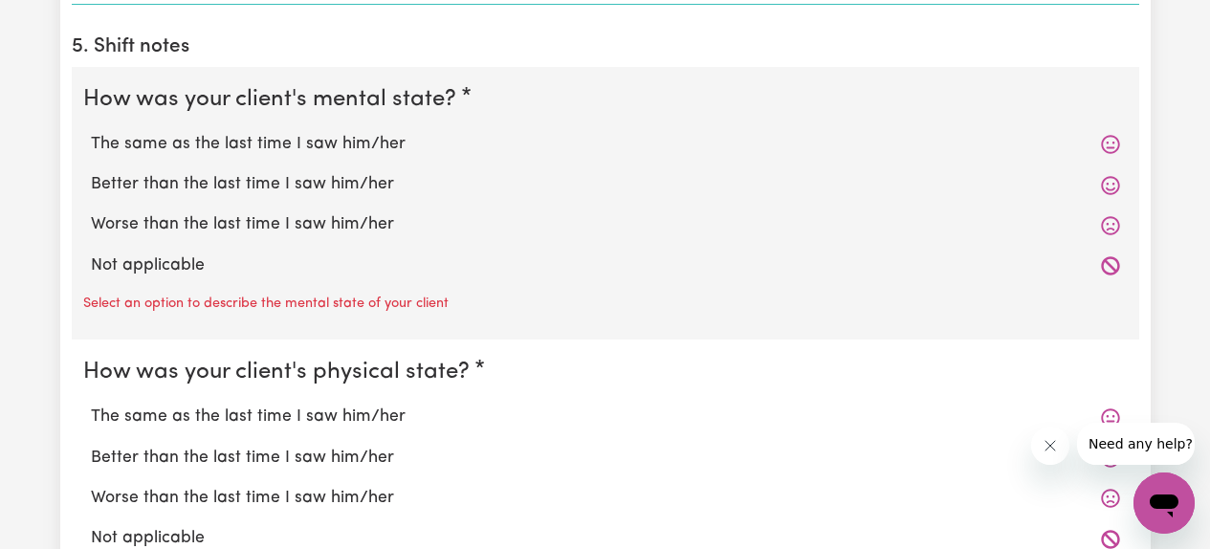
click at [354, 195] on label "Better than the last time I saw him/her" at bounding box center [605, 184] width 1029 height 25
click at [91, 172] on input "Better than the last time I saw him/her" at bounding box center [90, 171] width 1 height 1
radio input "true"
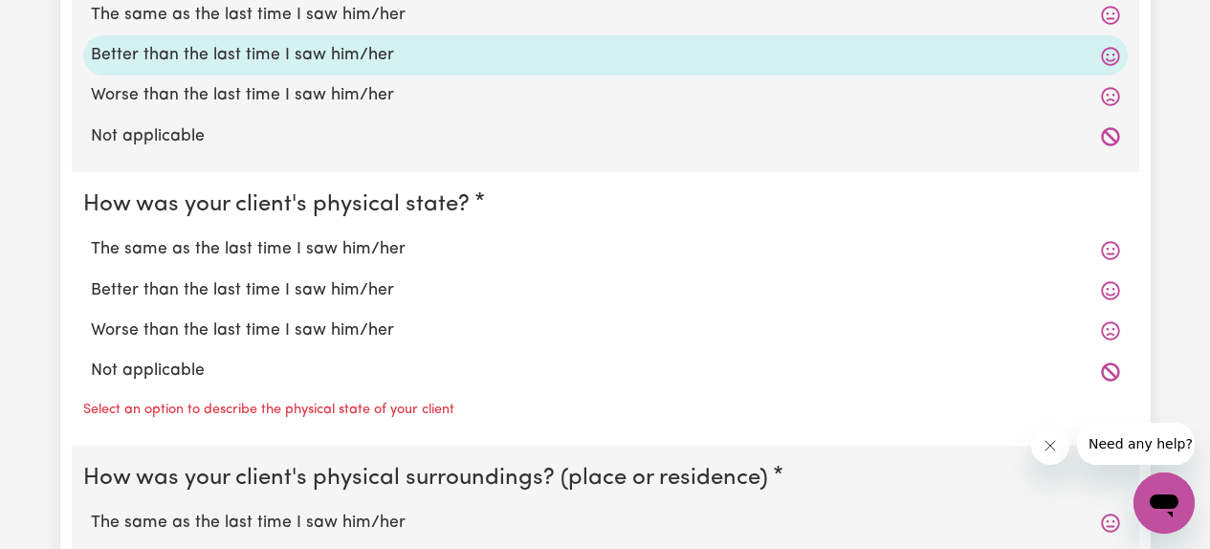
scroll to position [3289, 0]
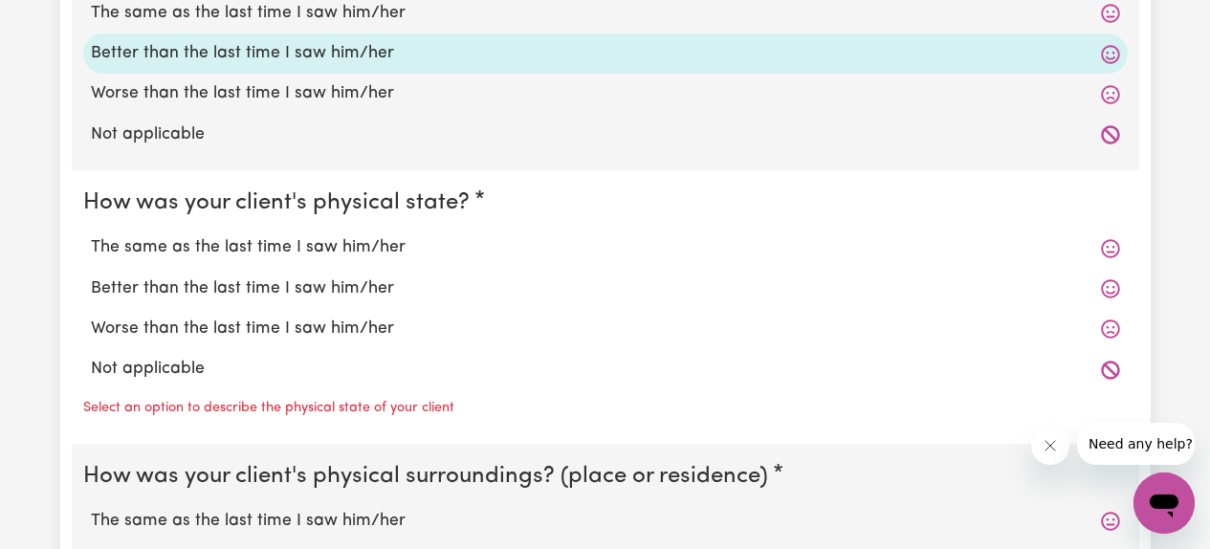
click at [323, 274] on div "Better than the last time I saw him/her" at bounding box center [605, 289] width 1044 height 40
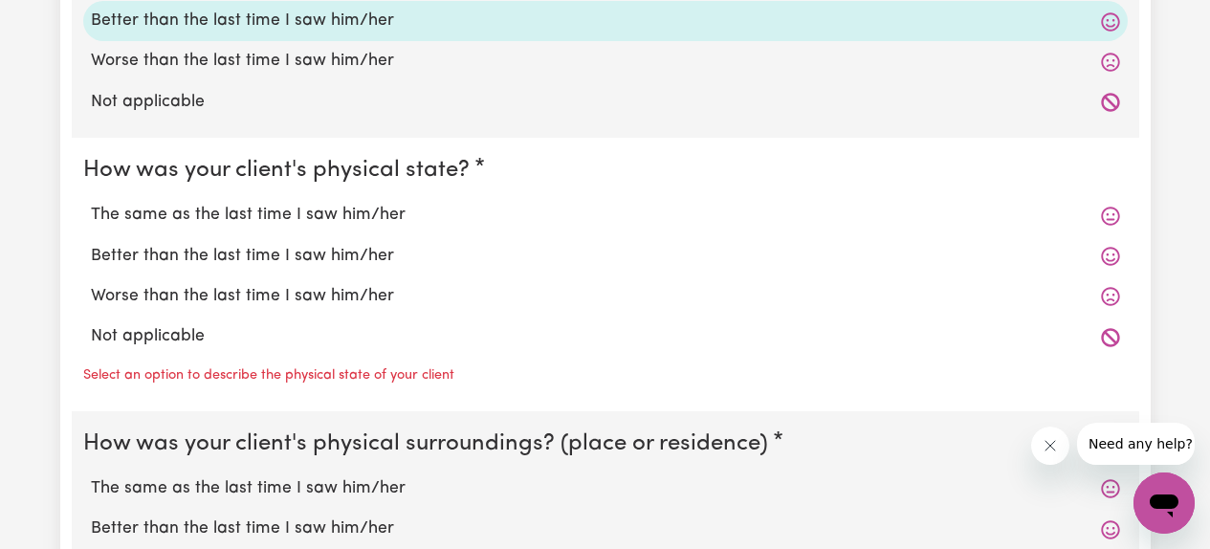
scroll to position [3333, 0]
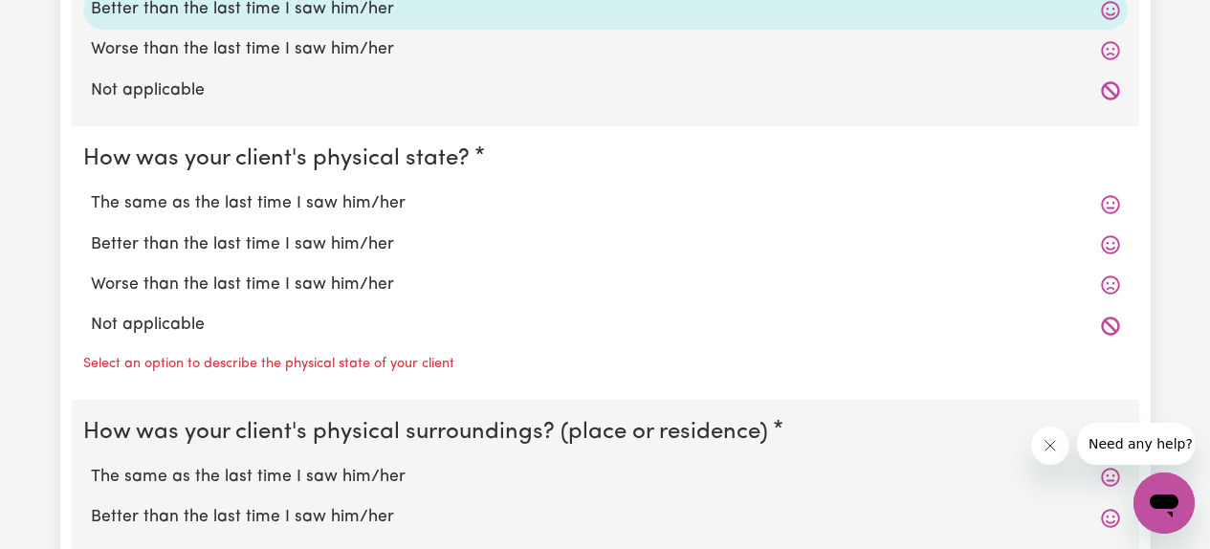
click at [299, 248] on label "Better than the last time I saw him/her" at bounding box center [605, 244] width 1029 height 25
click at [91, 232] on input "Better than the last time I saw him/her" at bounding box center [90, 231] width 1 height 1
radio input "true"
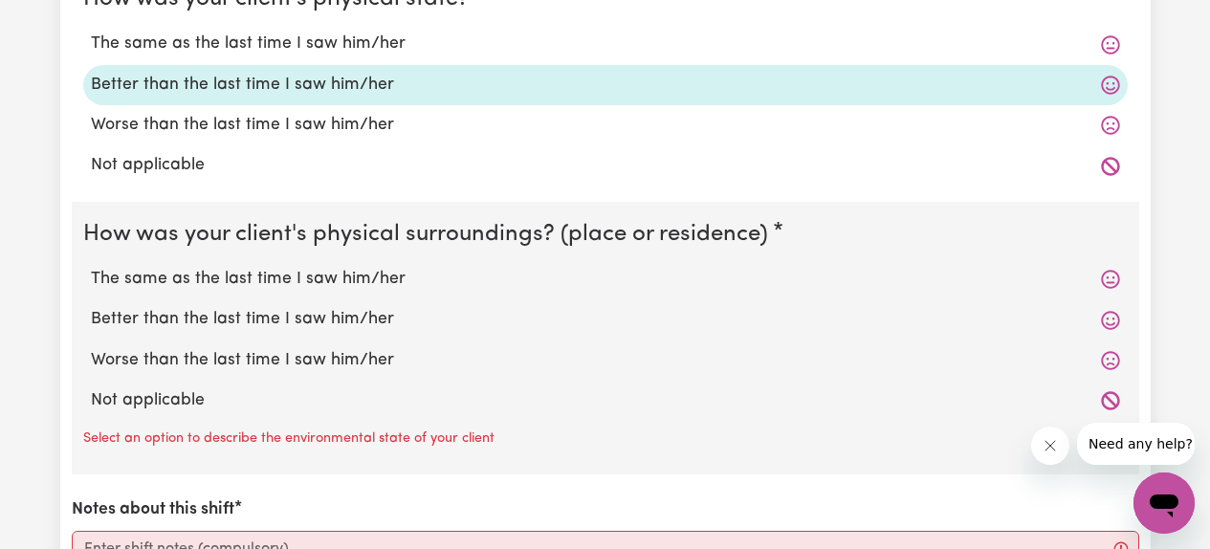
click at [293, 320] on label "Better than the last time I saw him/her" at bounding box center [605, 319] width 1029 height 25
click at [91, 307] on input "Better than the last time I saw him/her" at bounding box center [90, 306] width 1 height 1
radio input "true"
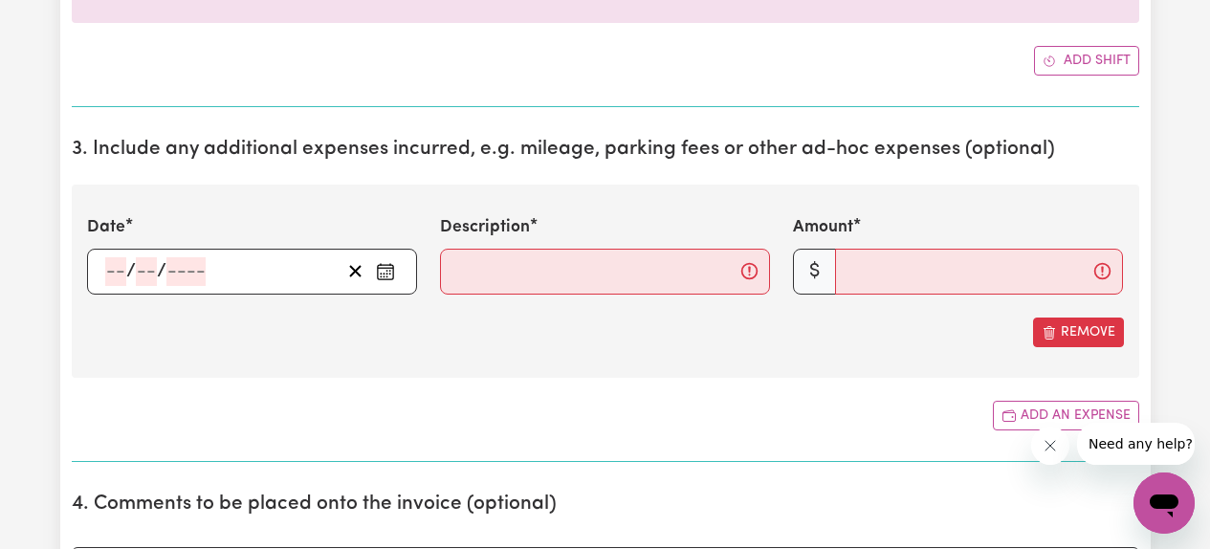
scroll to position [2432, 0]
click at [381, 269] on icon "Enter the date of expense" at bounding box center [385, 272] width 19 height 19
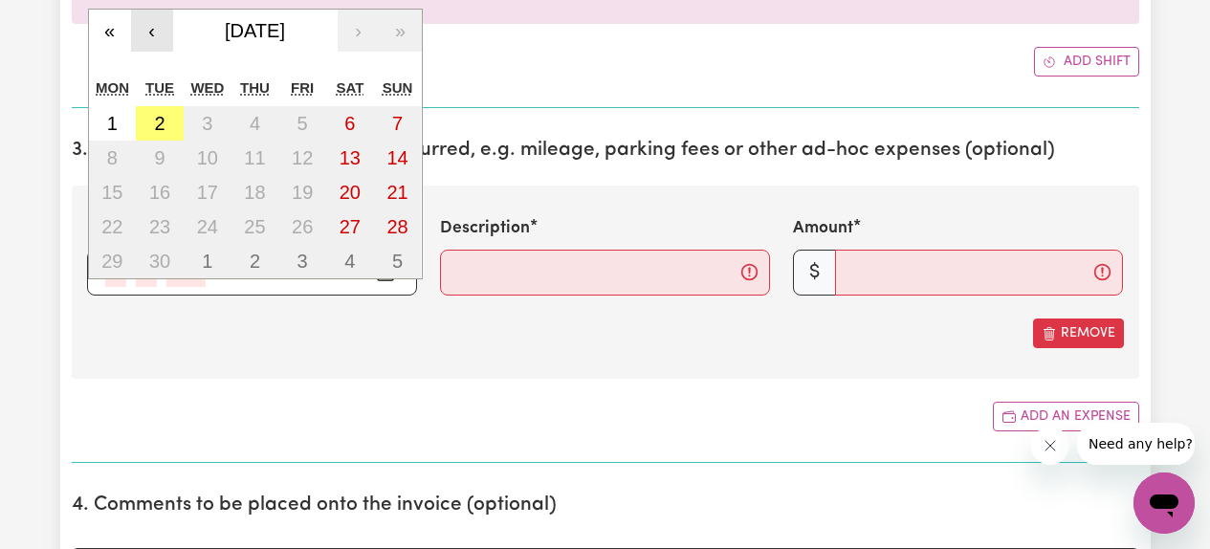
click at [149, 40] on button "‹" at bounding box center [152, 31] width 42 height 42
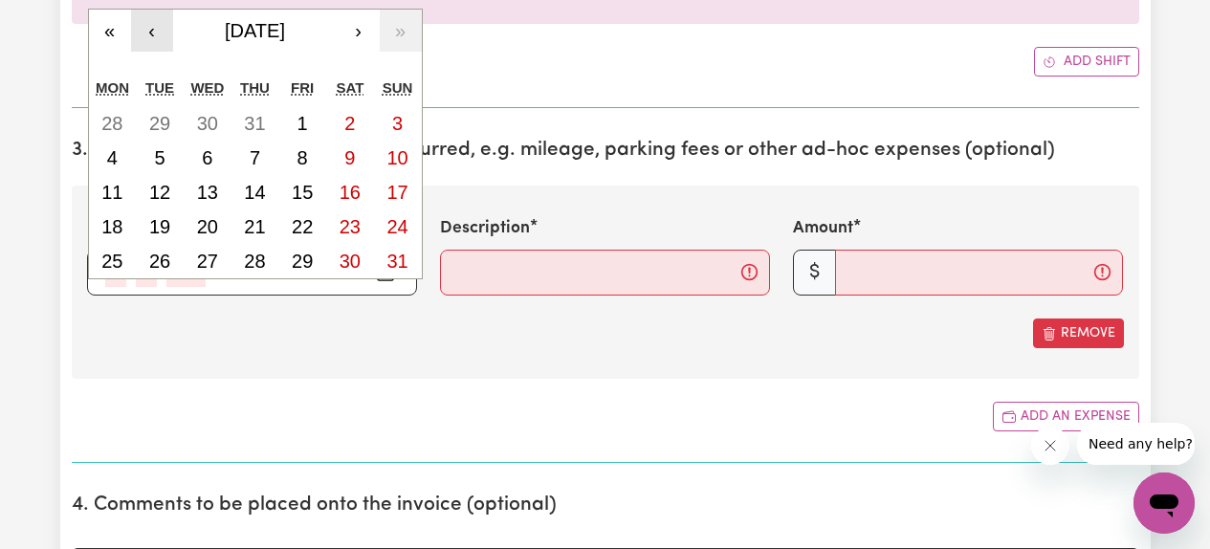
click at [149, 40] on button "‹" at bounding box center [152, 31] width 42 height 42
click at [205, 124] on abbr "2" at bounding box center [207, 123] width 11 height 21
type input "[DATE]"
type input "2"
type input "7"
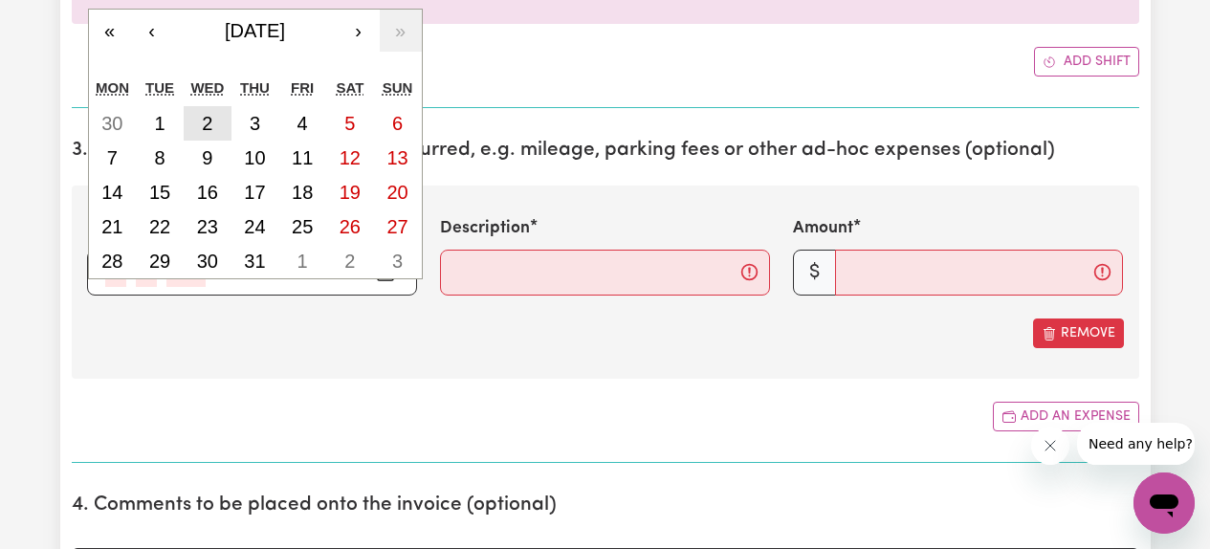
type input "2025"
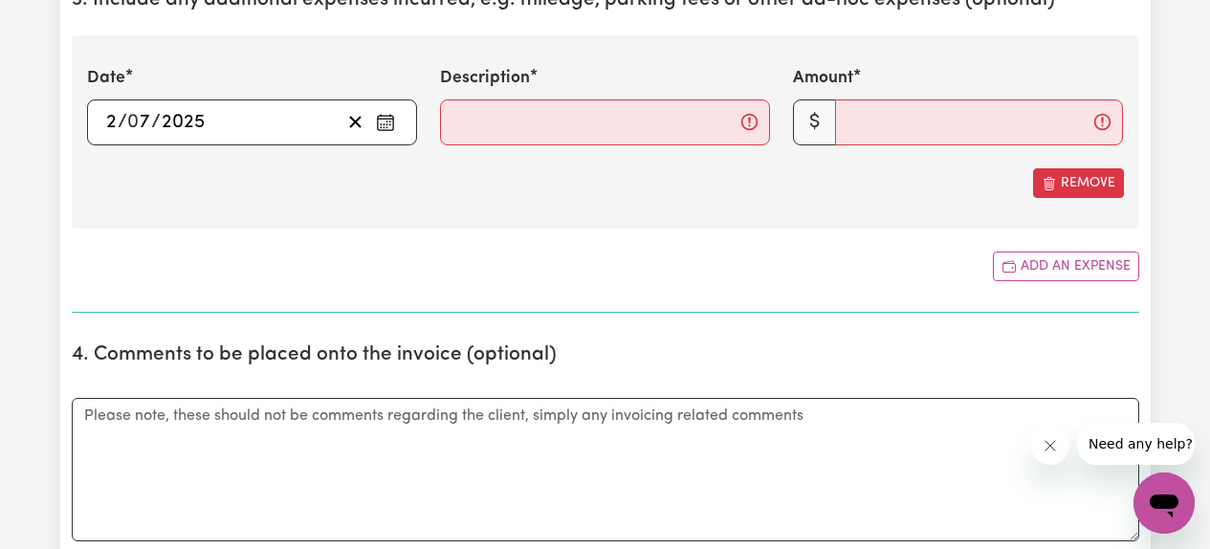
scroll to position [2584, 0]
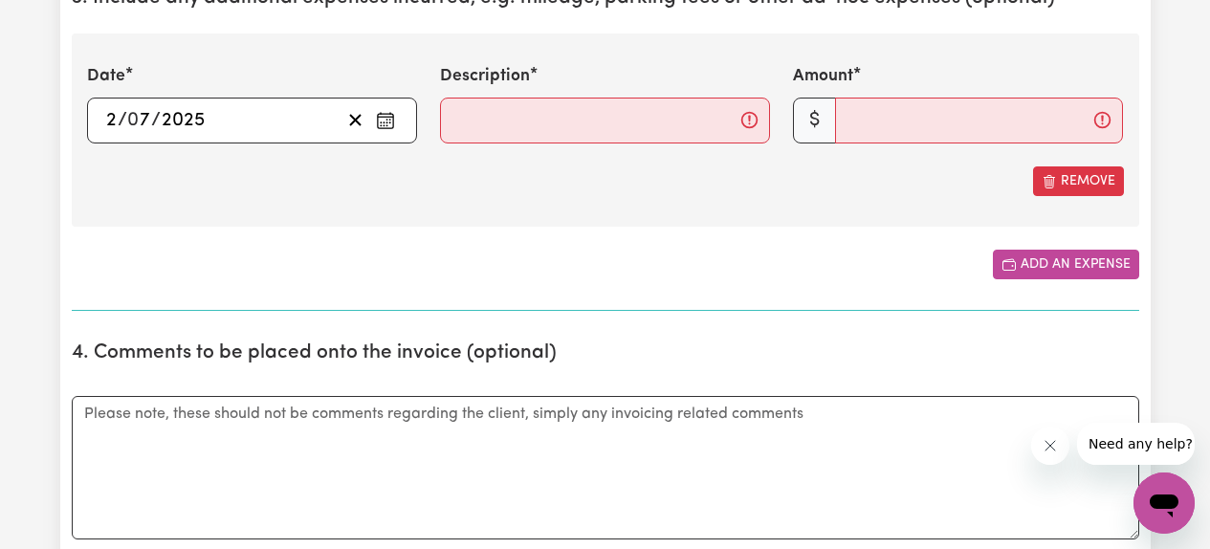
click at [1007, 268] on icon "Add another expense" at bounding box center [1008, 264] width 15 height 15
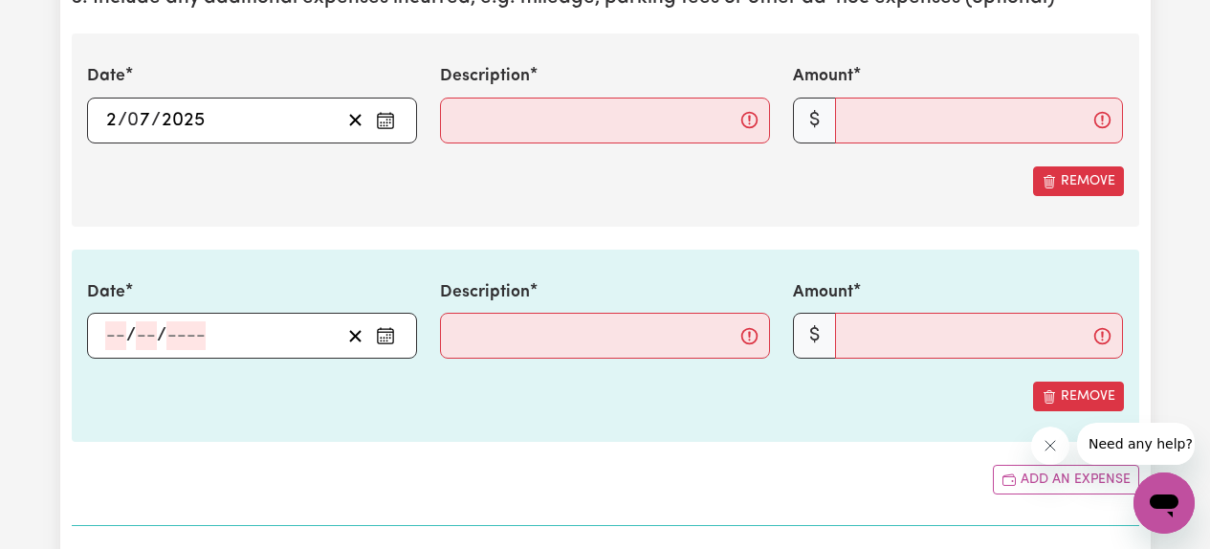
click at [386, 332] on icon "Enter the date of expense" at bounding box center [385, 332] width 15 height 0
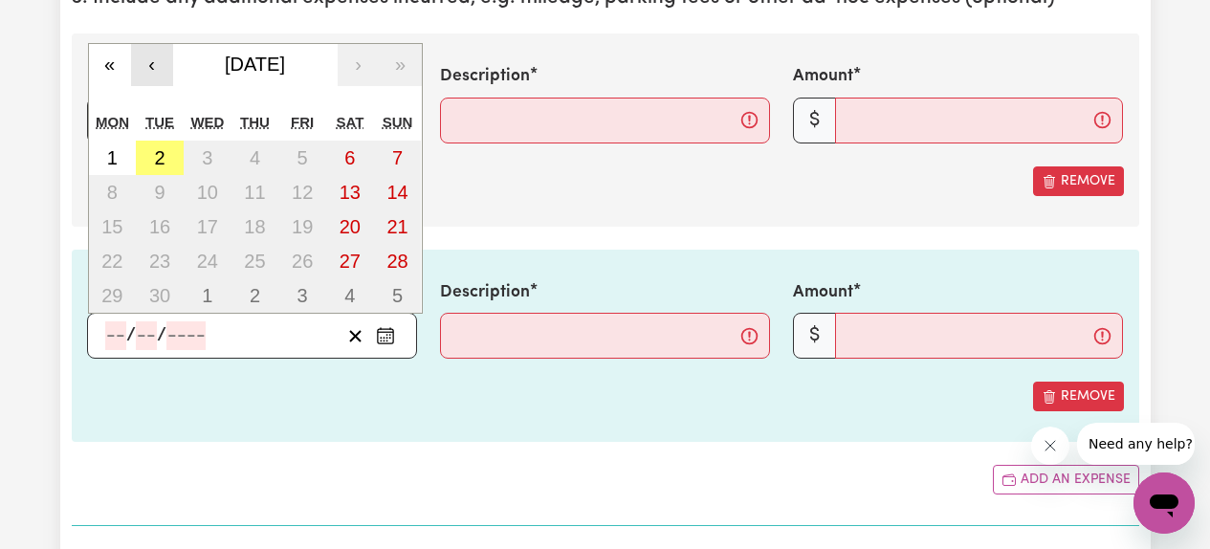
click at [161, 67] on button "‹" at bounding box center [152, 65] width 42 height 42
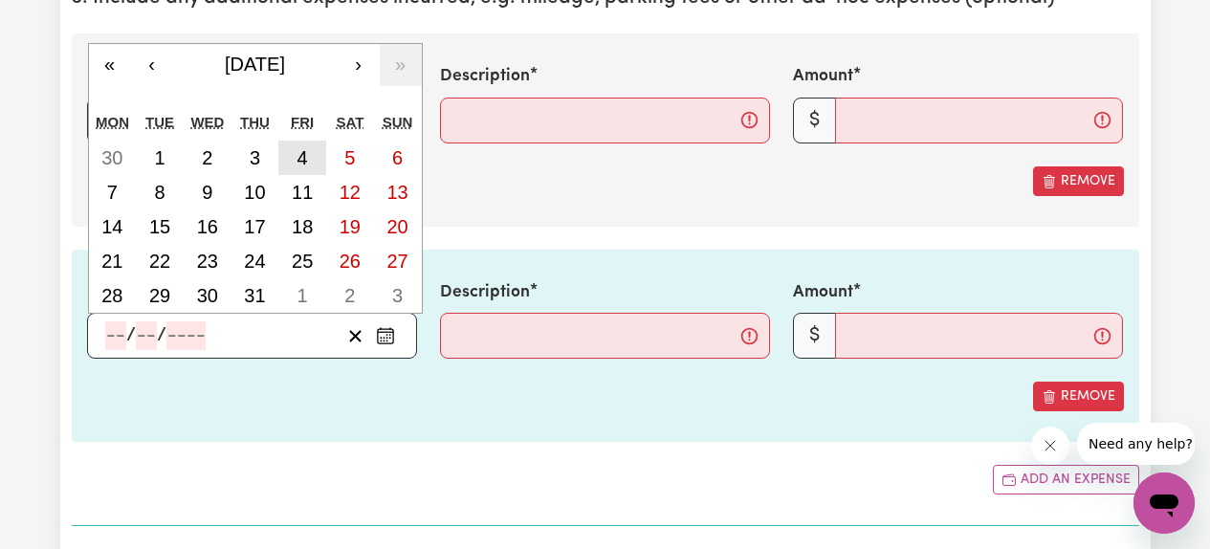
click at [298, 155] on abbr "4" at bounding box center [302, 157] width 11 height 21
type input "[DATE]"
type input "4"
type input "7"
type input "2025"
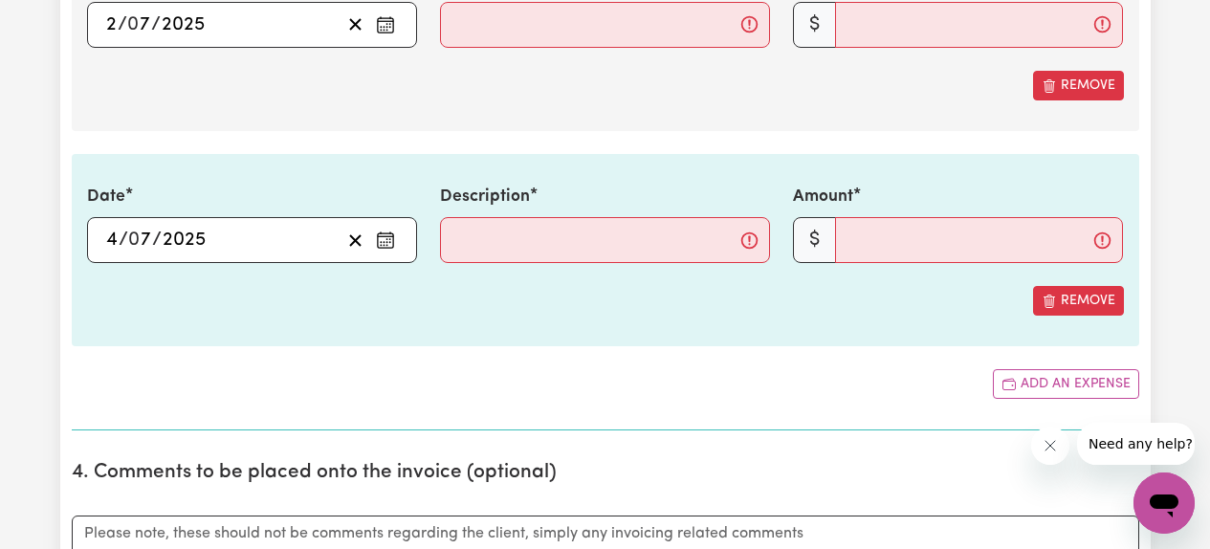
scroll to position [2697, 0]
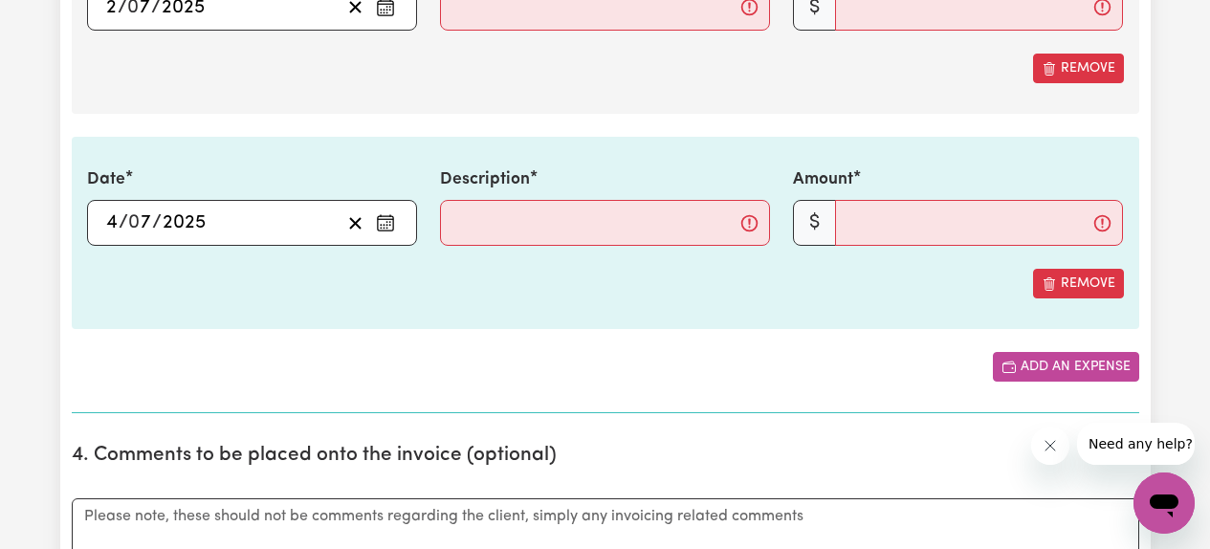
click at [1075, 363] on button "Add an expense" at bounding box center [1066, 367] width 146 height 30
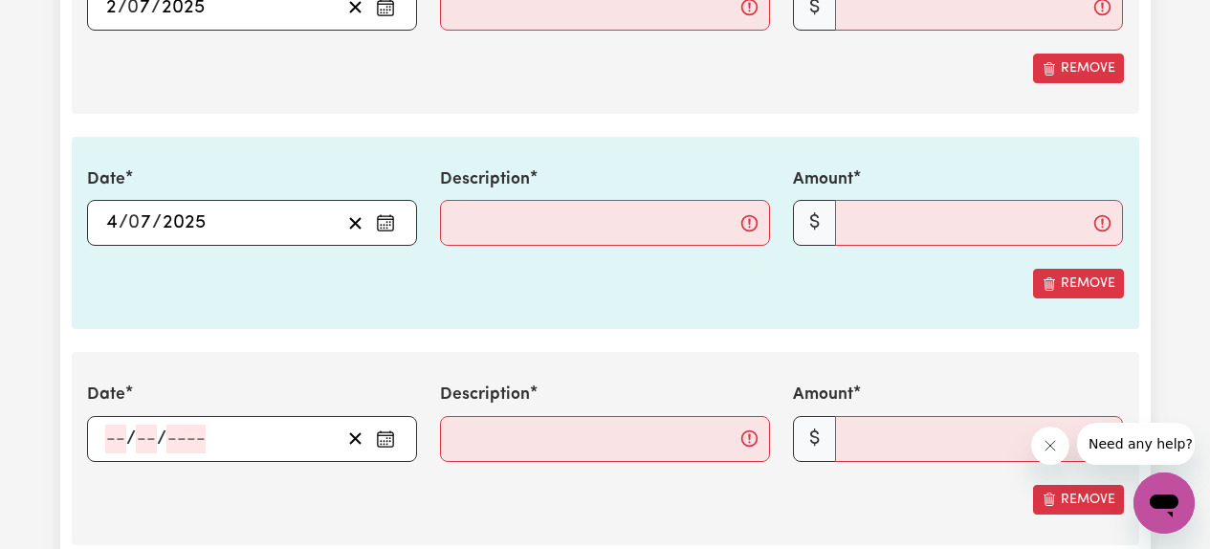
click at [384, 446] on rect "Enter the date of expense" at bounding box center [385, 439] width 15 height 14
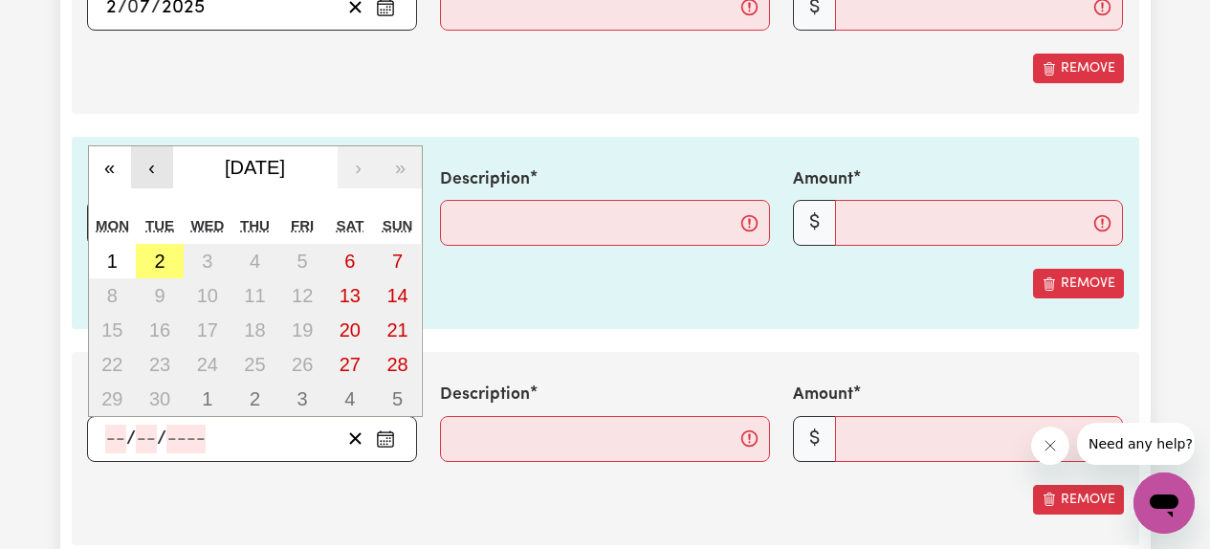
click at [162, 174] on button "‹" at bounding box center [152, 167] width 42 height 42
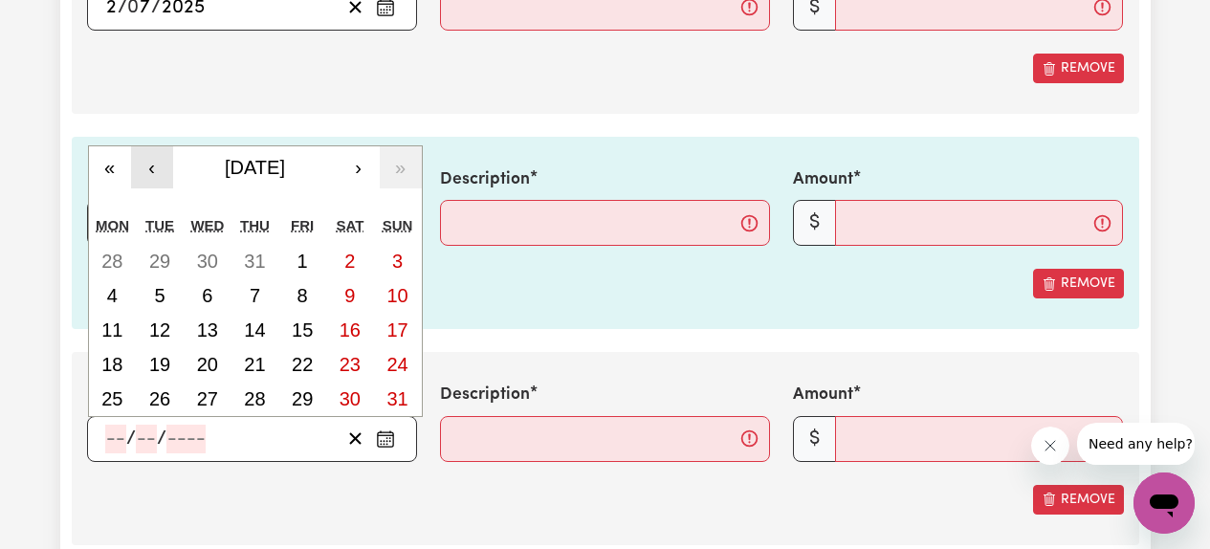
click at [162, 174] on button "‹" at bounding box center [152, 167] width 42 height 42
click at [347, 264] on abbr "5" at bounding box center [349, 261] width 11 height 21
type input "[DATE]"
type input "5"
type input "7"
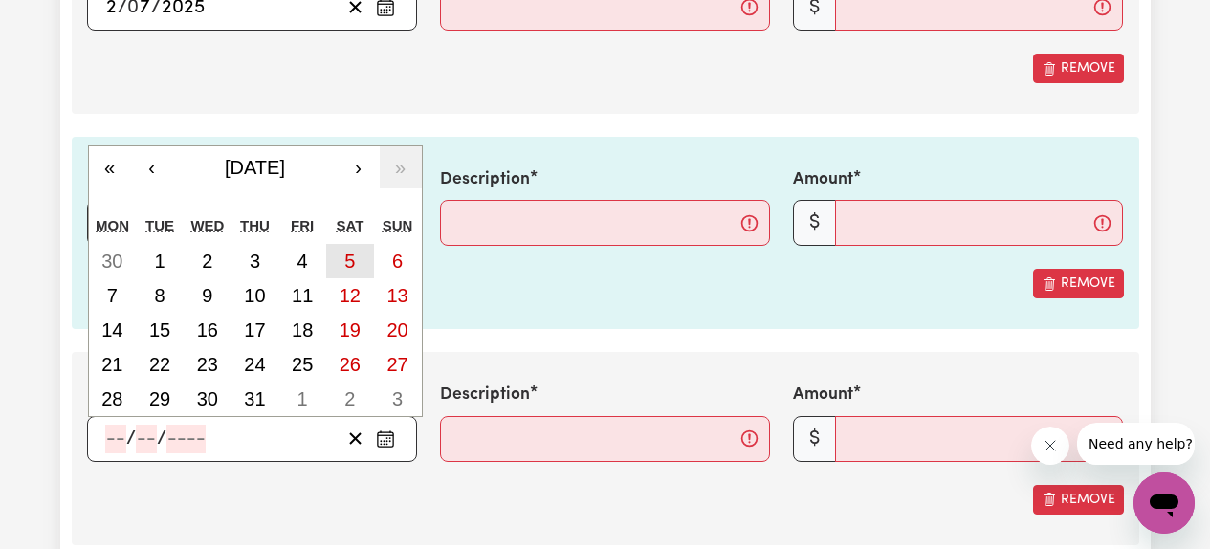
type input "2025"
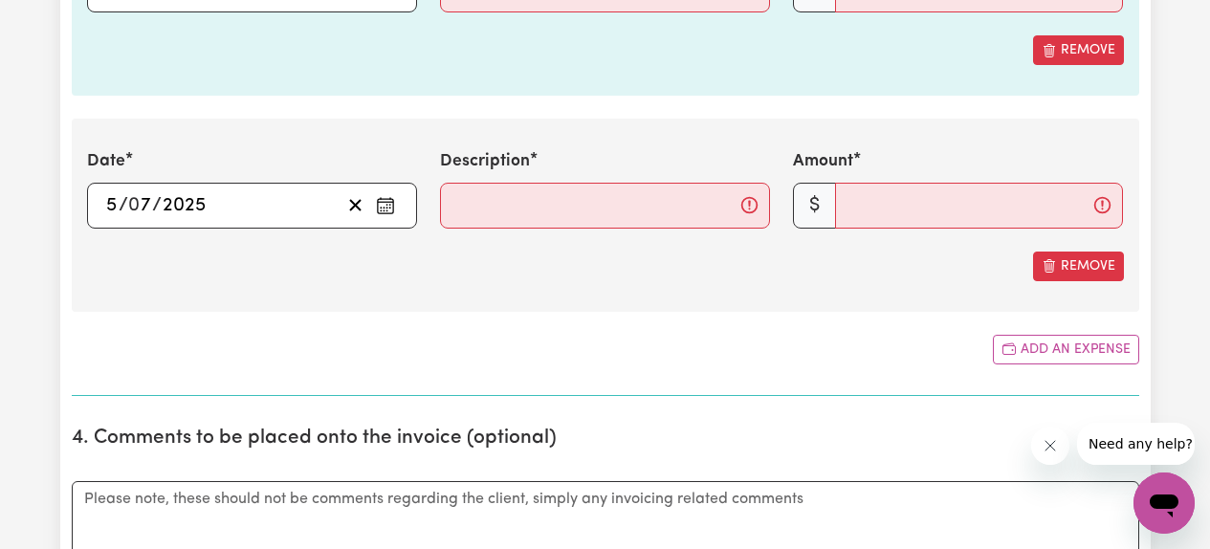
scroll to position [2970, 0]
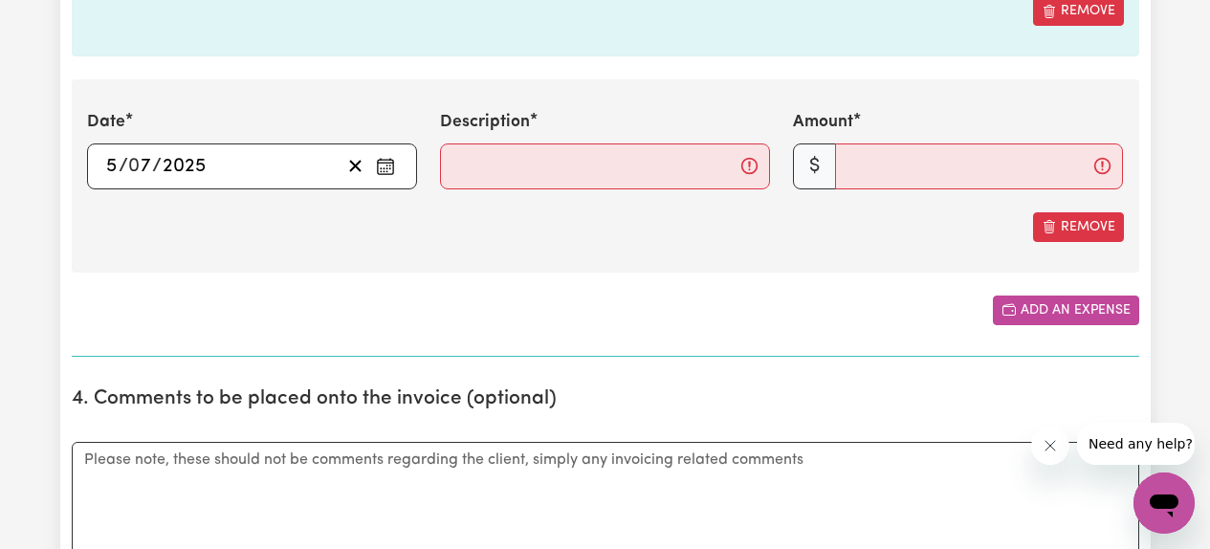
click at [1022, 318] on button "Add an expense" at bounding box center [1066, 311] width 146 height 30
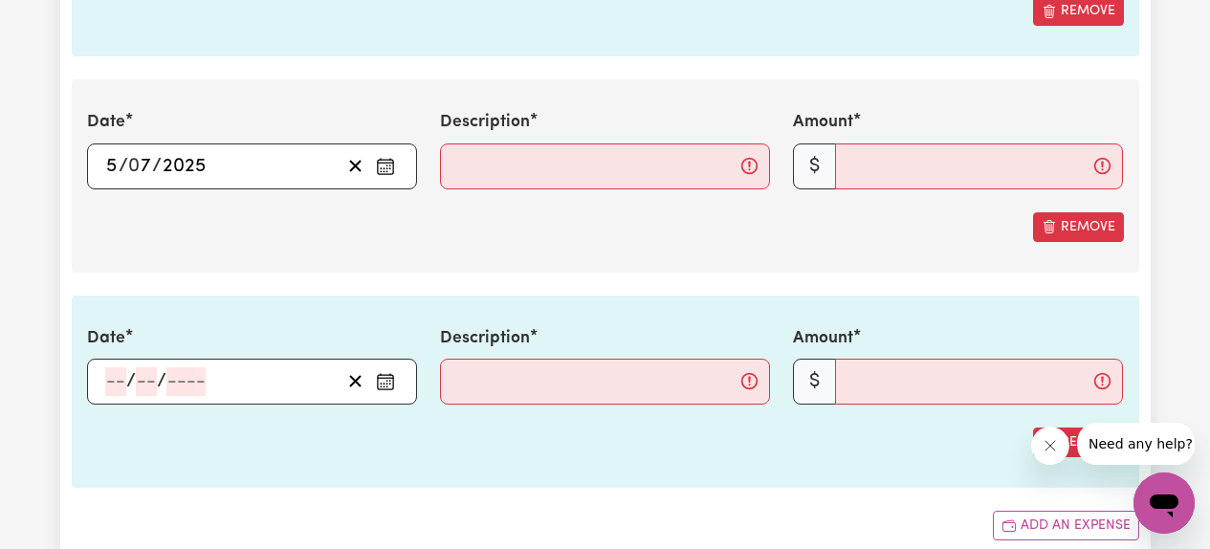
click at [388, 384] on icon "Enter the date of expense" at bounding box center [385, 381] width 19 height 19
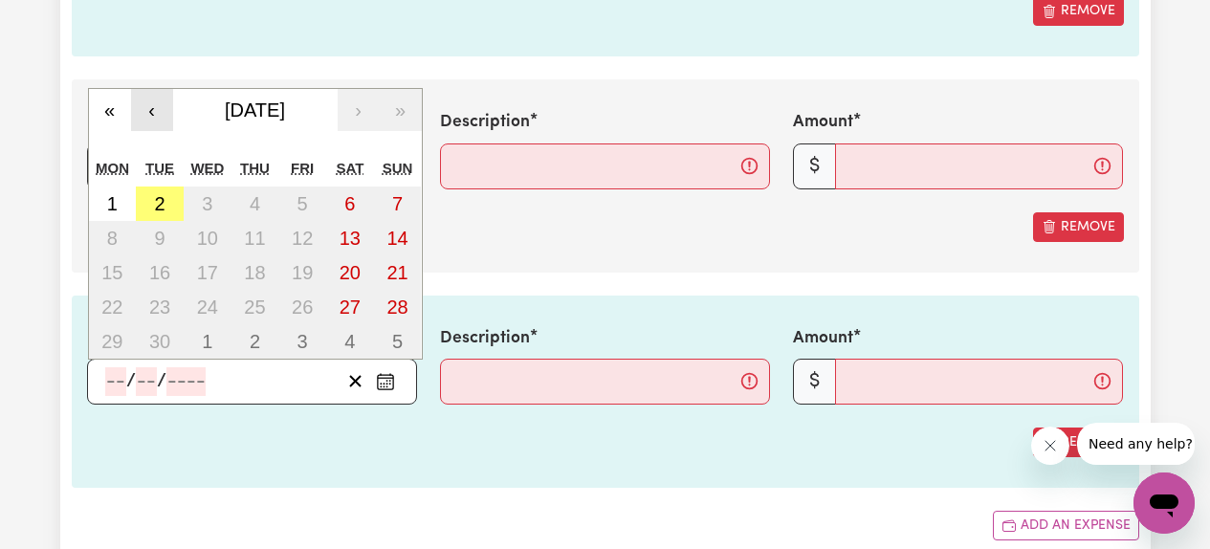
click at [165, 121] on button "‹" at bounding box center [152, 110] width 42 height 42
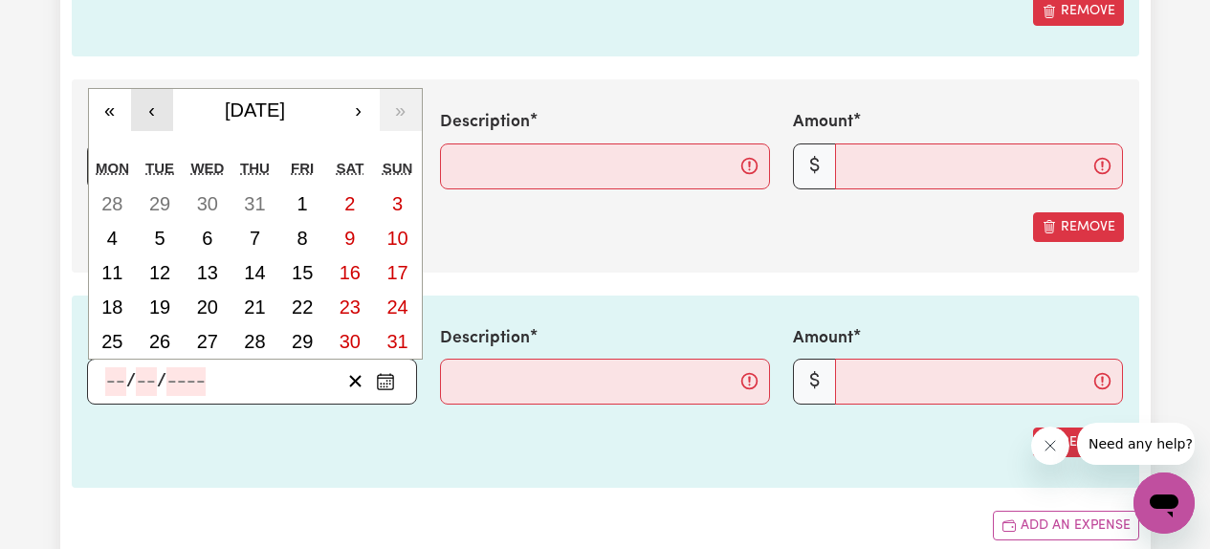
click at [165, 121] on button "‹" at bounding box center [152, 110] width 42 height 42
click at [114, 241] on abbr "7" at bounding box center [112, 238] width 11 height 21
type input "[DATE]"
type input "7"
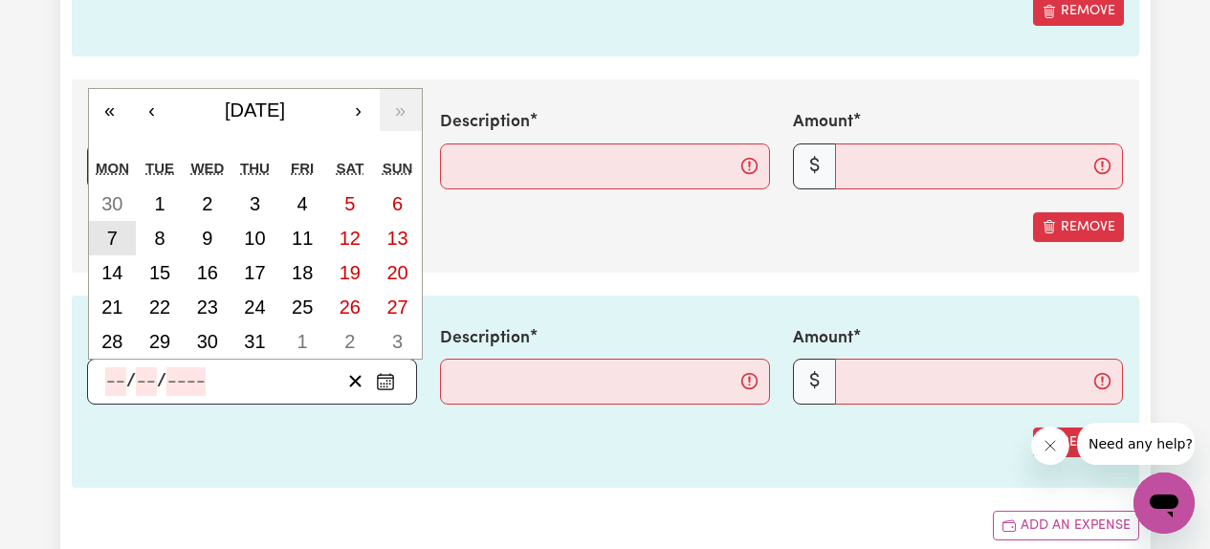
type input "2025"
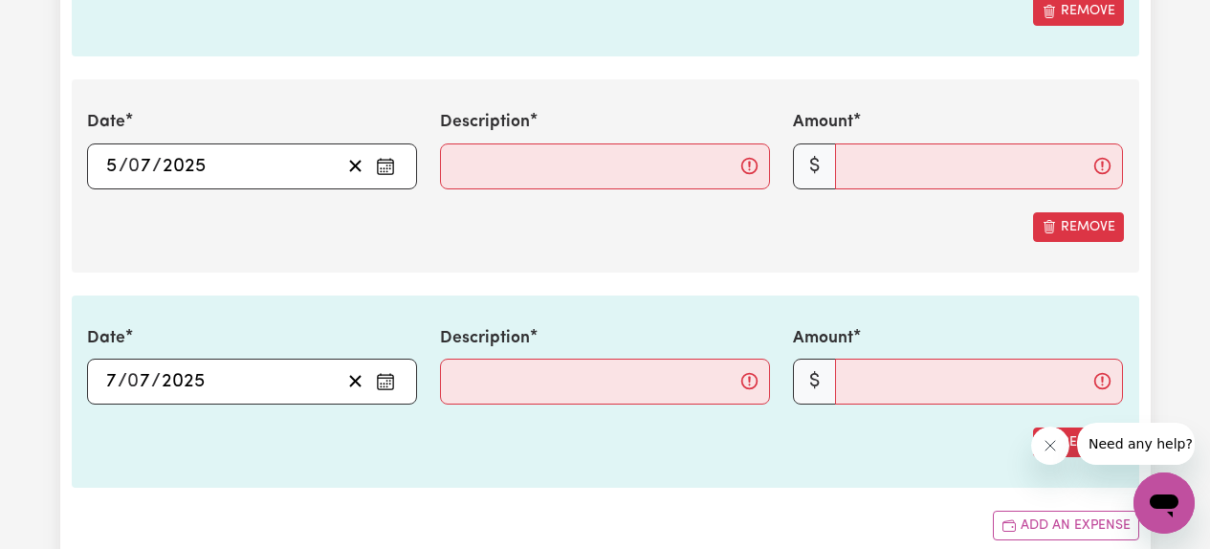
click at [386, 275] on section "3. Include any additional expenses incurred, e.g. mileage, parking fees or othe…" at bounding box center [605, 79] width 1067 height 986
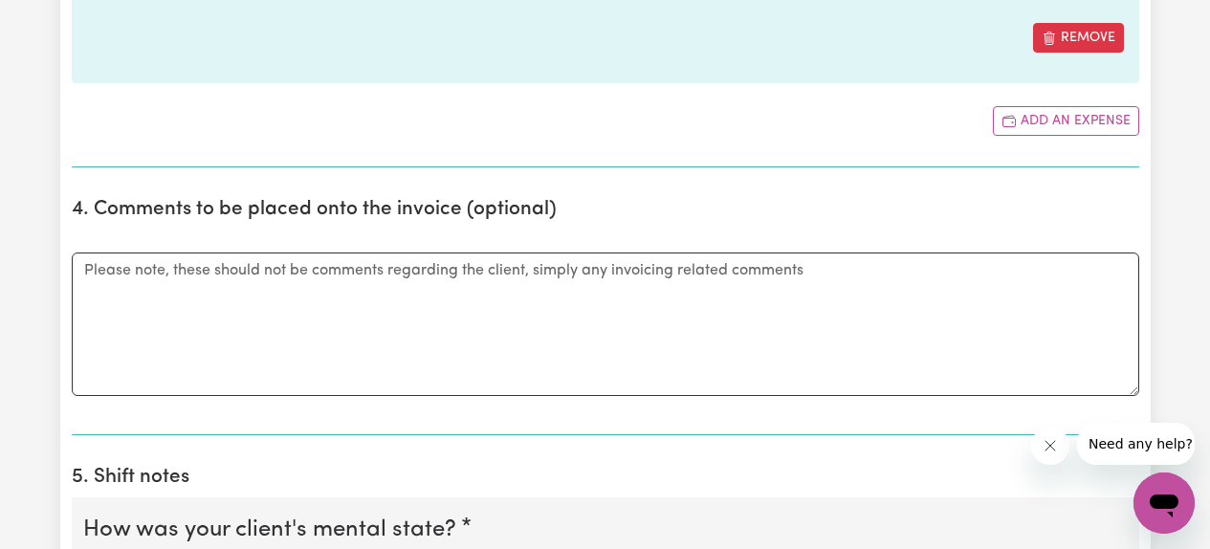
scroll to position [3371, 0]
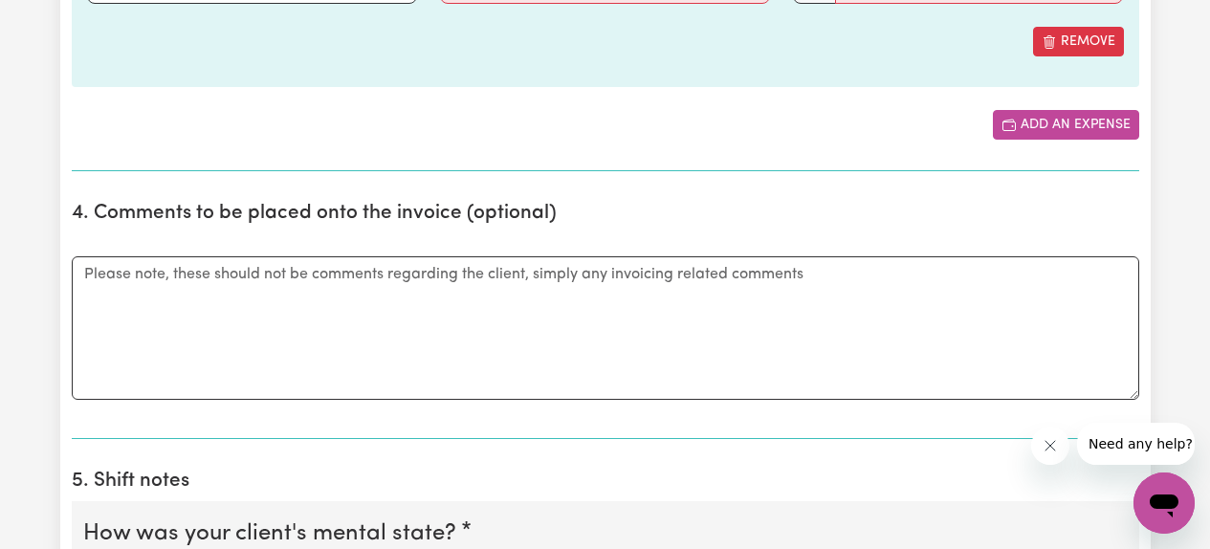
click at [1018, 131] on button "Add an expense" at bounding box center [1066, 125] width 146 height 30
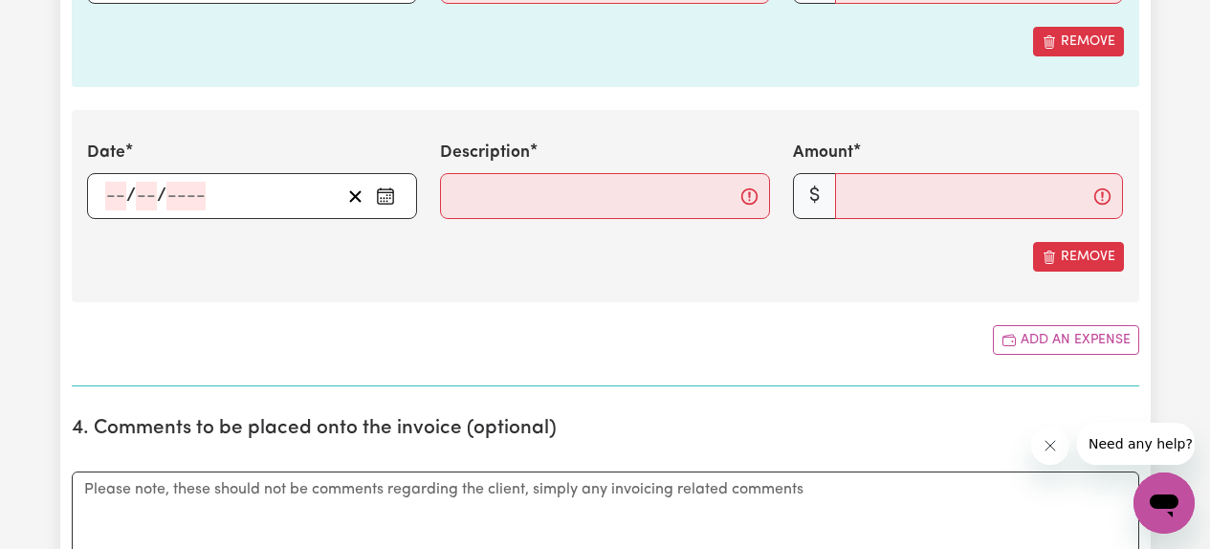
click at [381, 202] on circle "Enter the date of expense" at bounding box center [381, 202] width 2 height 2
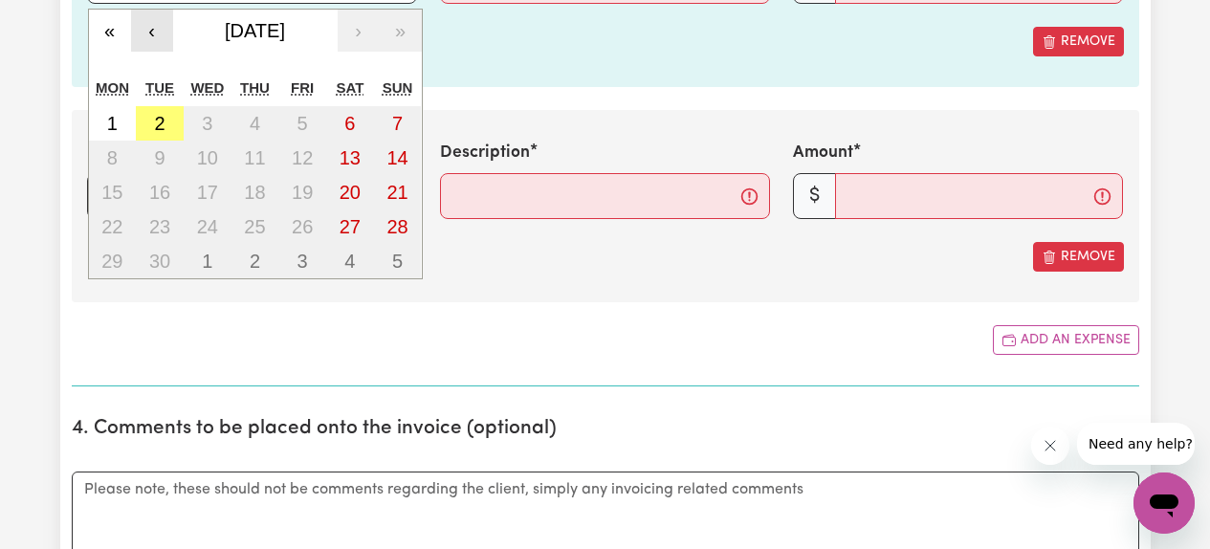
click at [164, 45] on button "‹" at bounding box center [152, 31] width 42 height 42
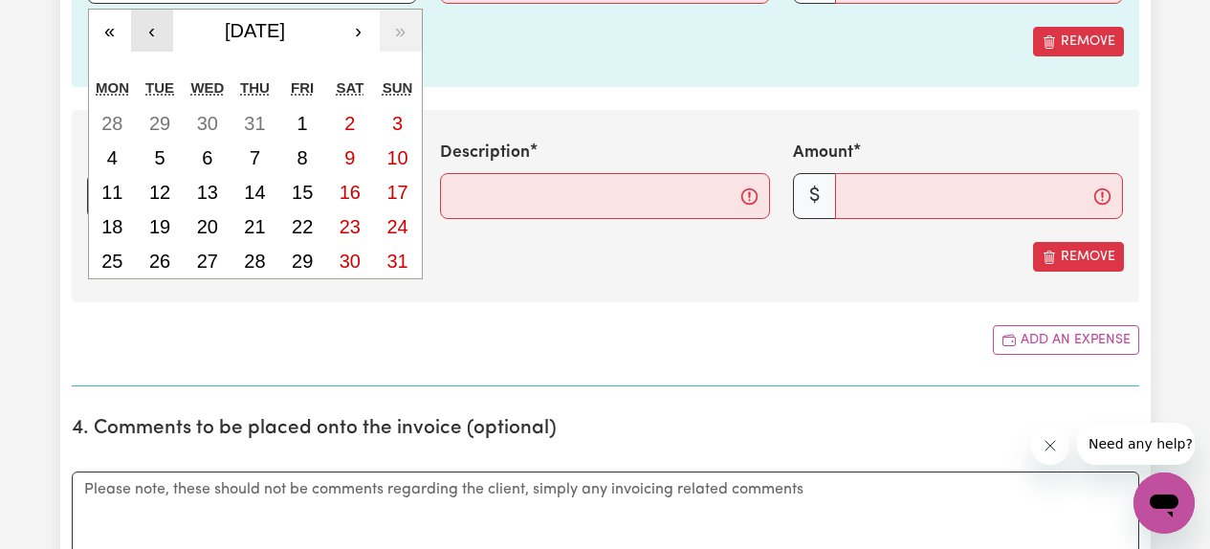
click at [164, 45] on button "‹" at bounding box center [152, 31] width 42 height 42
click at [216, 157] on button "9" at bounding box center [208, 158] width 48 height 34
type input "[DATE]"
type input "9"
type input "7"
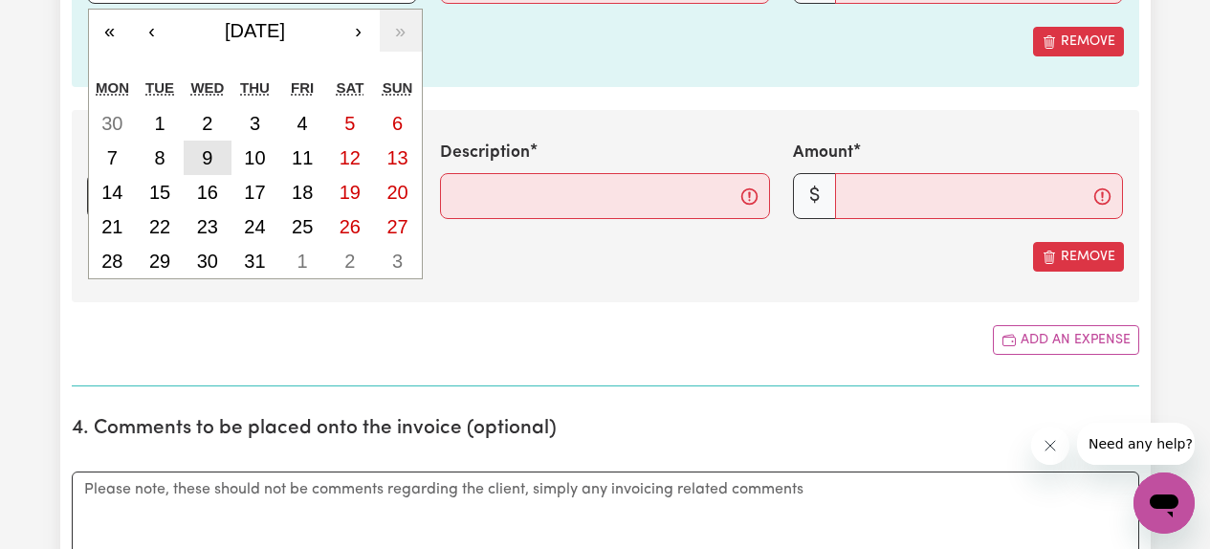
type input "2025"
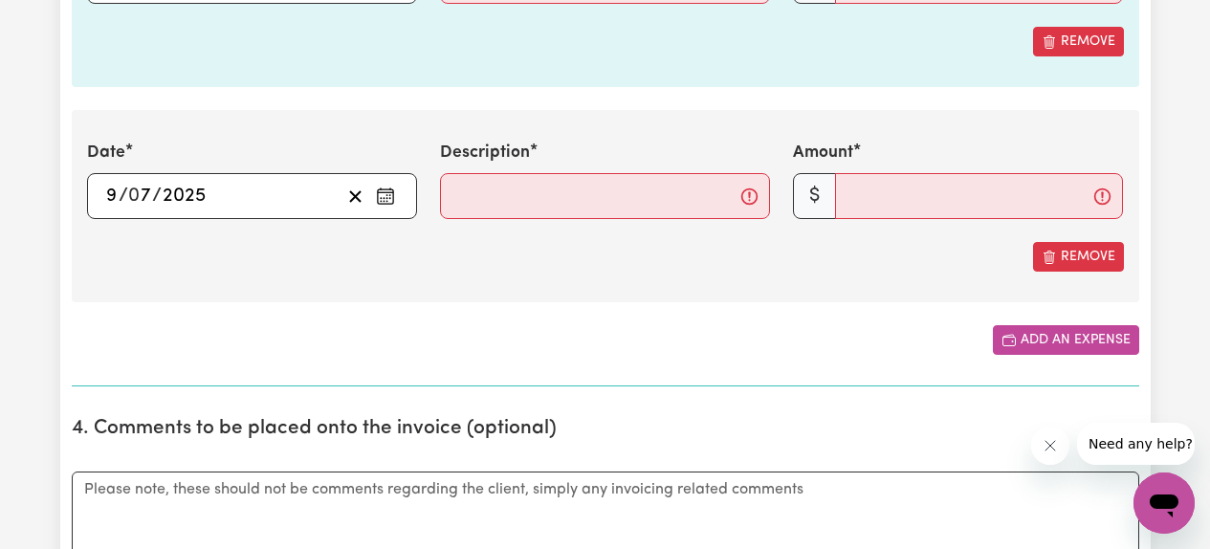
click at [1013, 340] on icon "Add another expense" at bounding box center [1008, 340] width 15 height 15
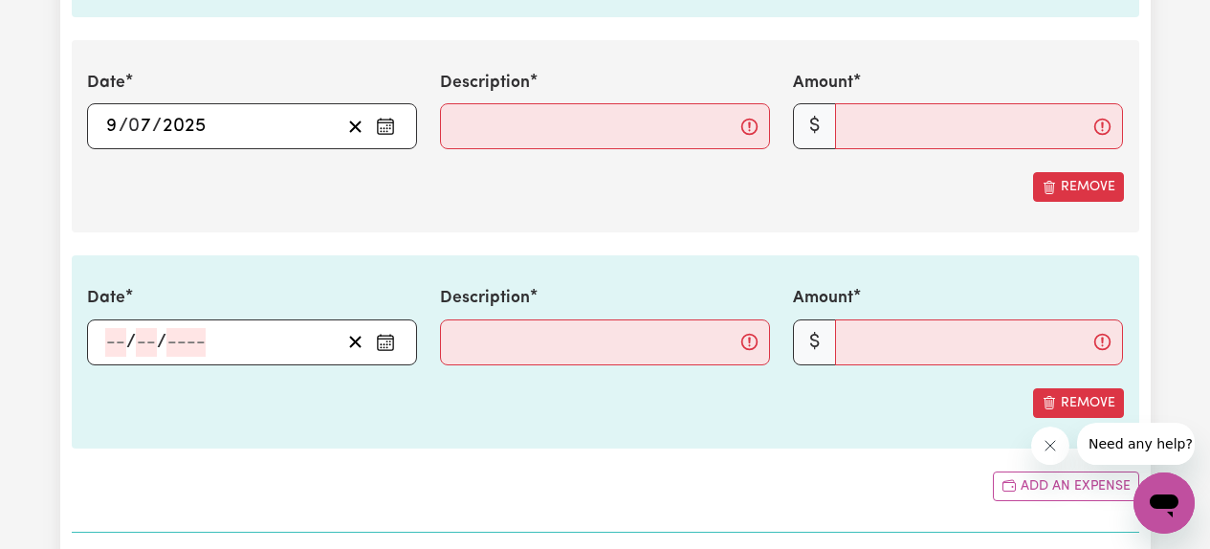
scroll to position [3448, 0]
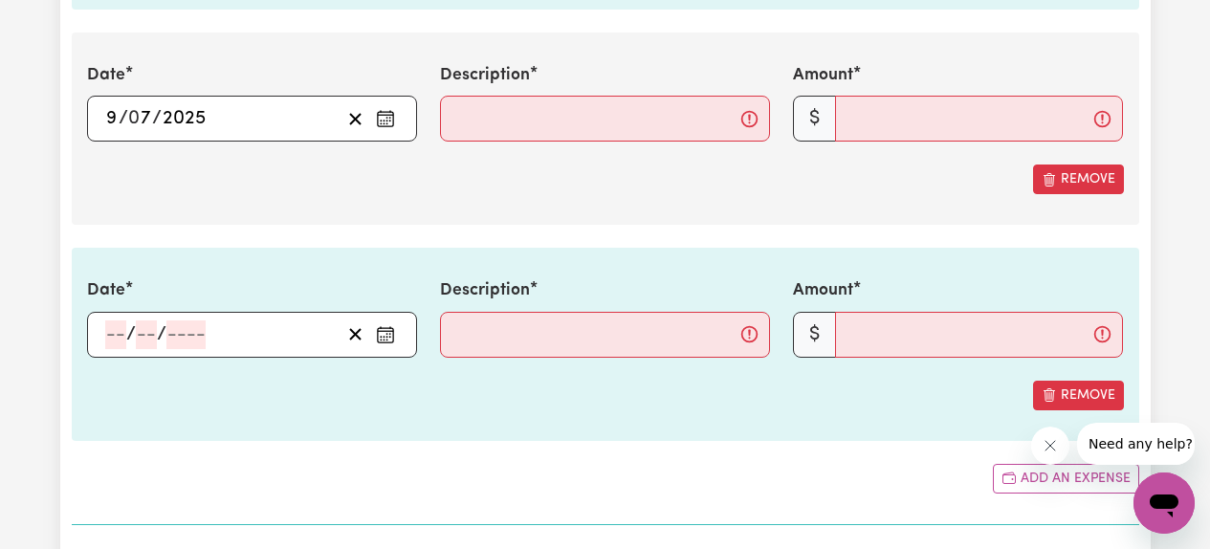
click at [391, 331] on icon "Enter the date of expense" at bounding box center [385, 331] width 15 height 0
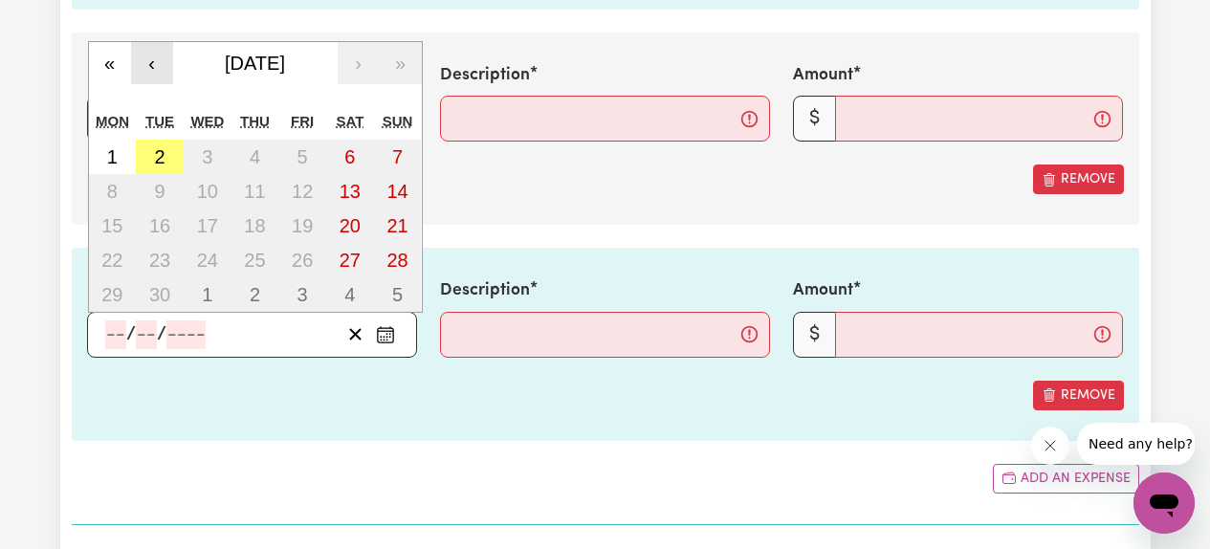
click at [156, 70] on button "‹" at bounding box center [152, 63] width 42 height 42
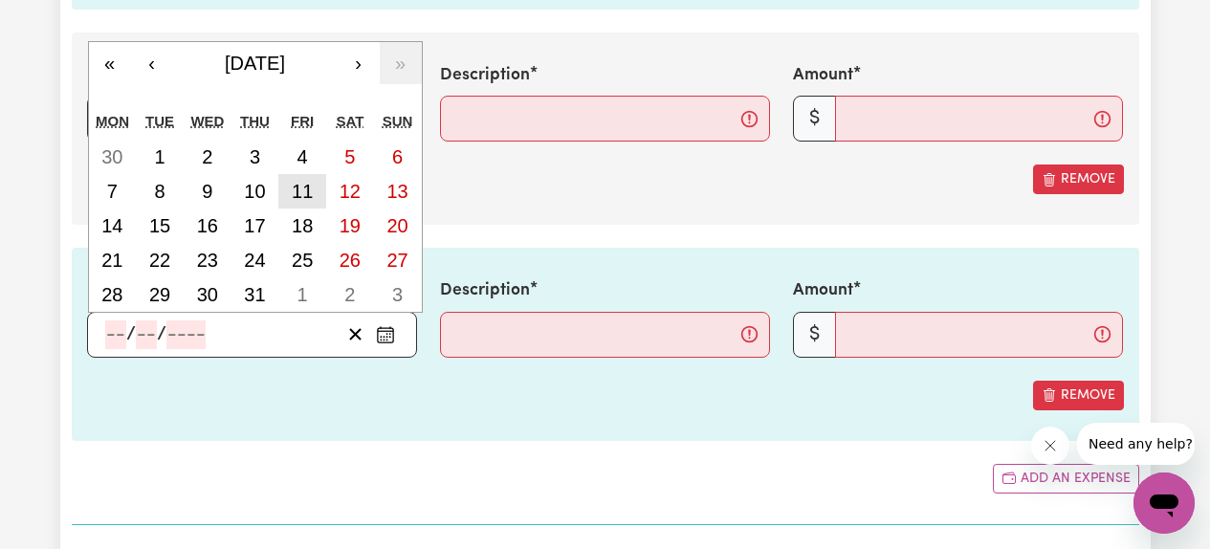
click at [300, 195] on abbr "11" at bounding box center [302, 191] width 21 height 21
type input "[DATE]"
type input "11"
type input "7"
type input "2025"
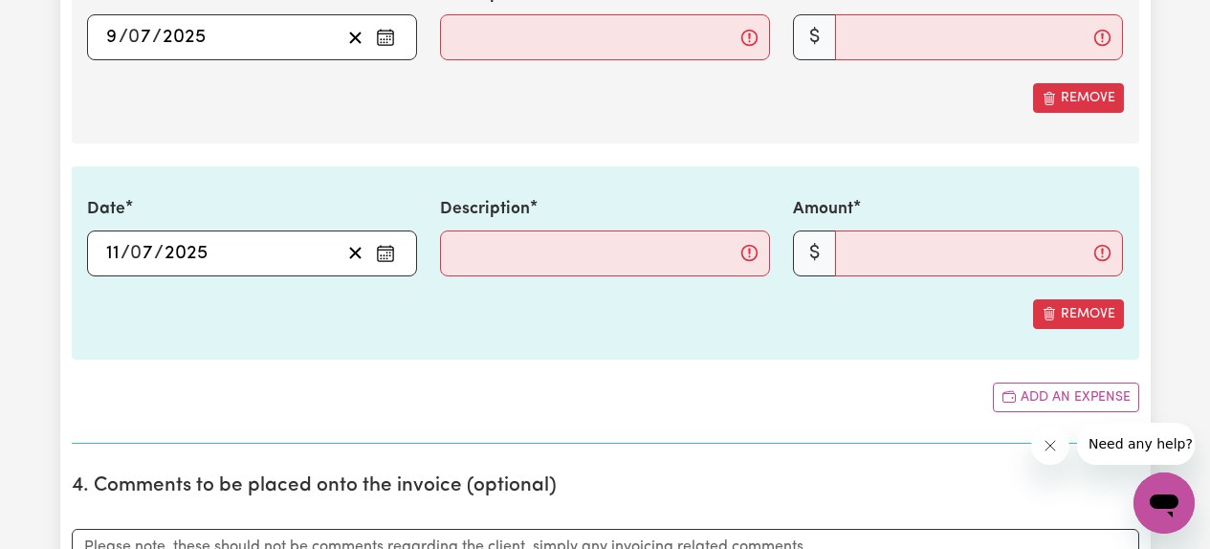
scroll to position [3534, 0]
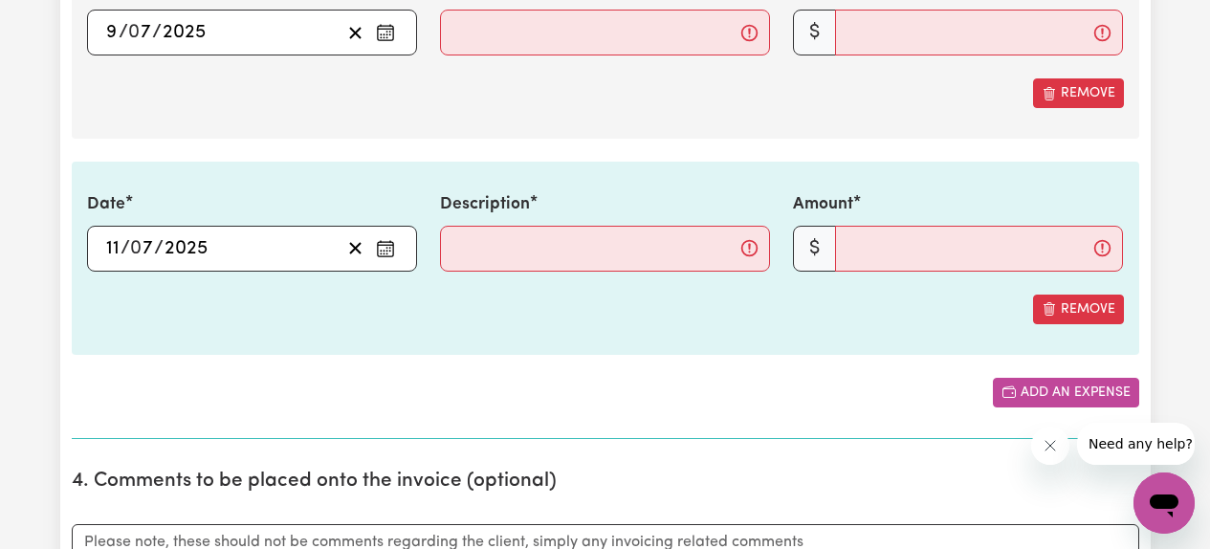
click at [1075, 385] on button "Add an expense" at bounding box center [1066, 393] width 146 height 30
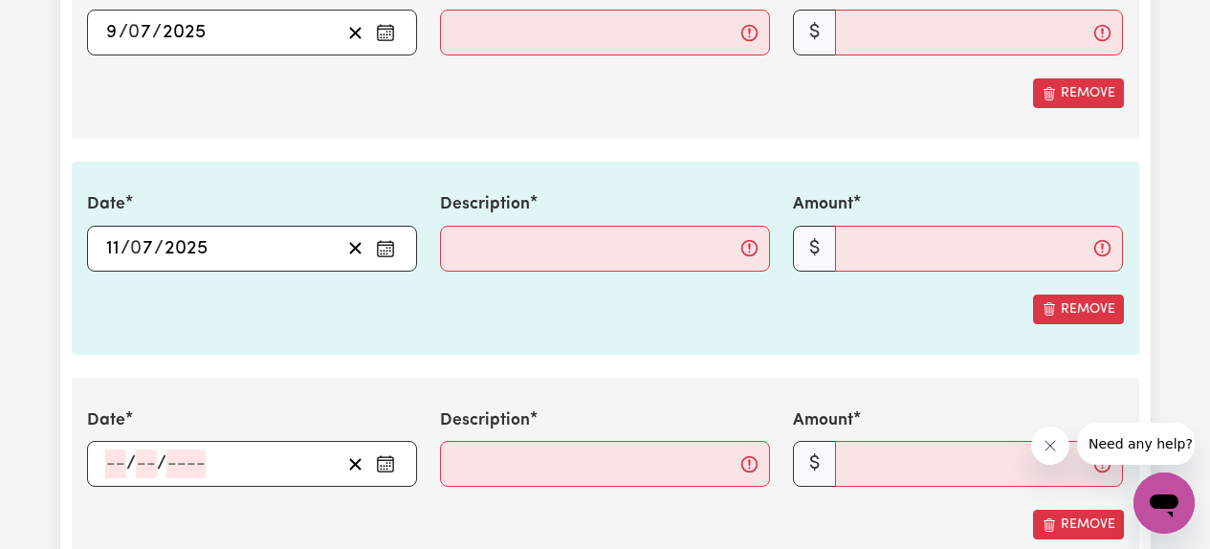
click at [390, 459] on icon "Enter the date of expense" at bounding box center [385, 463] width 19 height 19
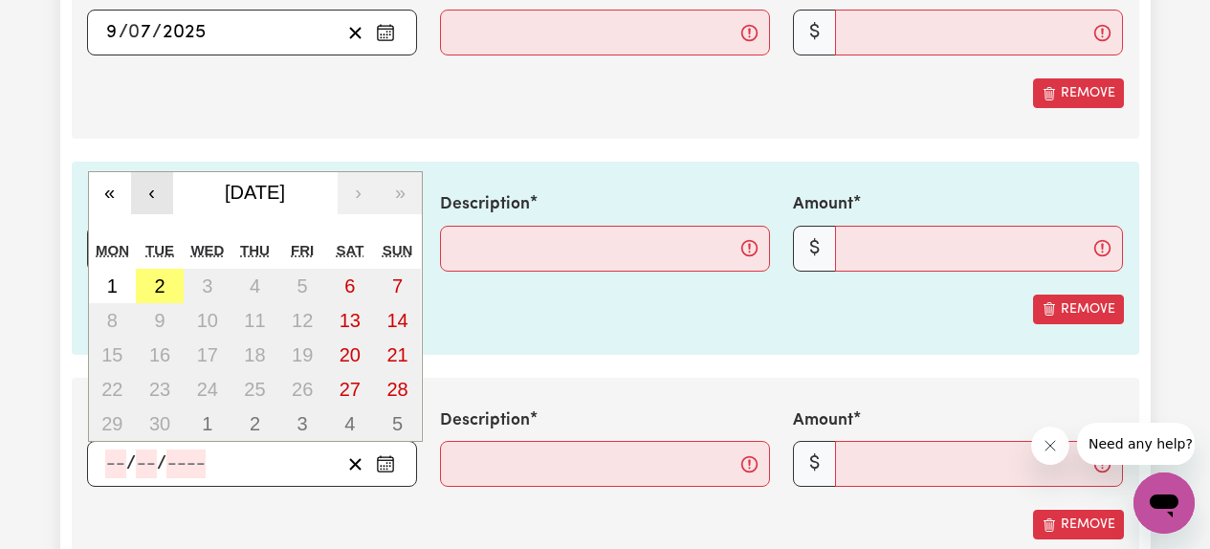
click at [157, 194] on button "‹" at bounding box center [152, 193] width 42 height 42
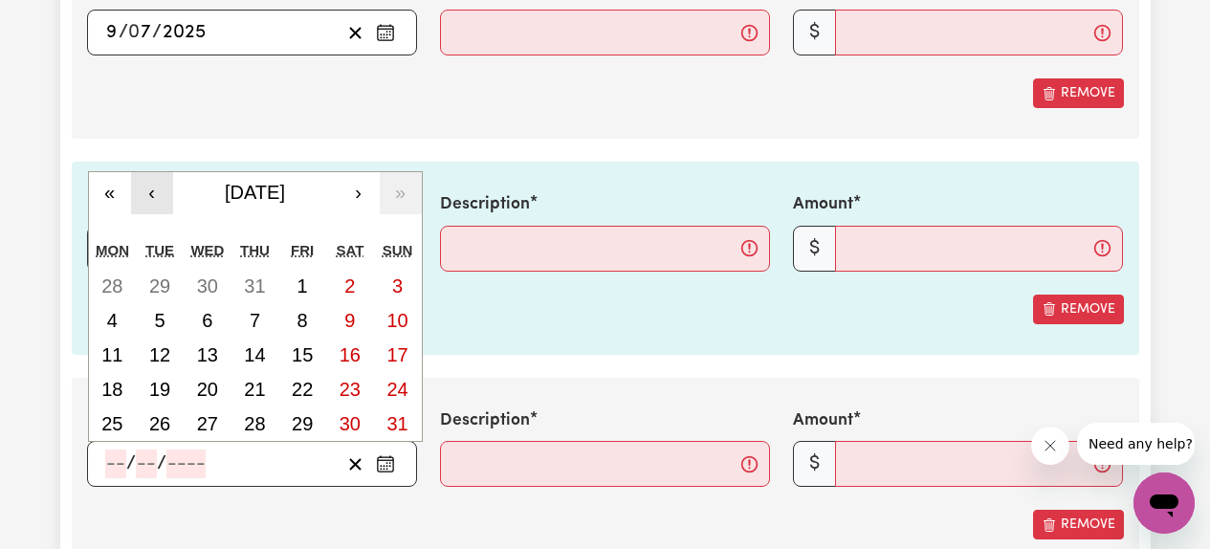
click at [156, 194] on button "‹" at bounding box center [152, 193] width 42 height 42
click at [353, 326] on abbr "12" at bounding box center [350, 320] width 21 height 21
type input "[DATE]"
type input "12"
type input "7"
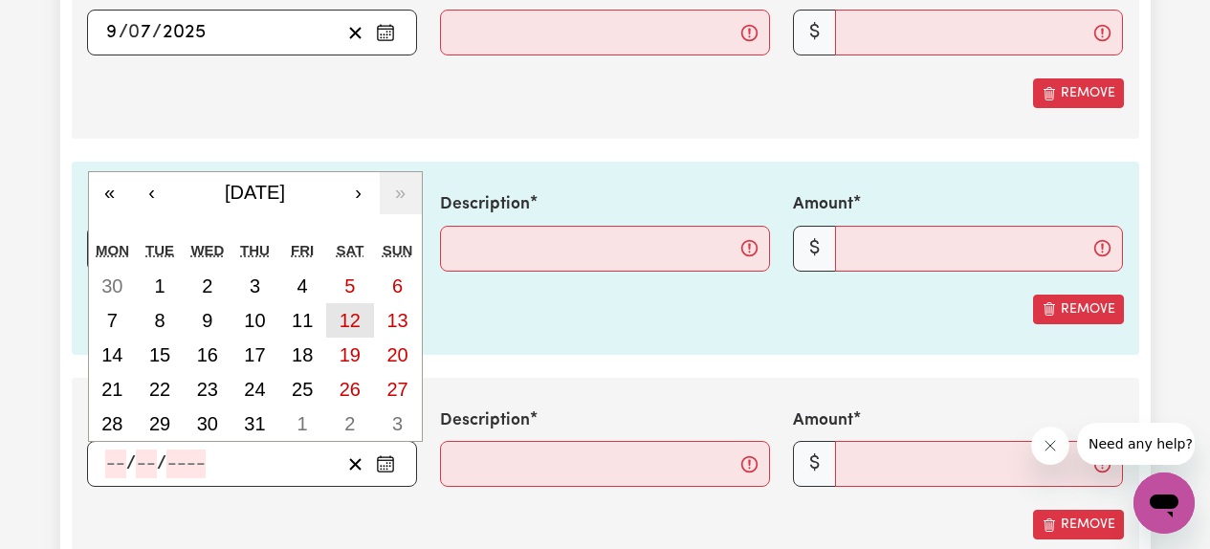
type input "2025"
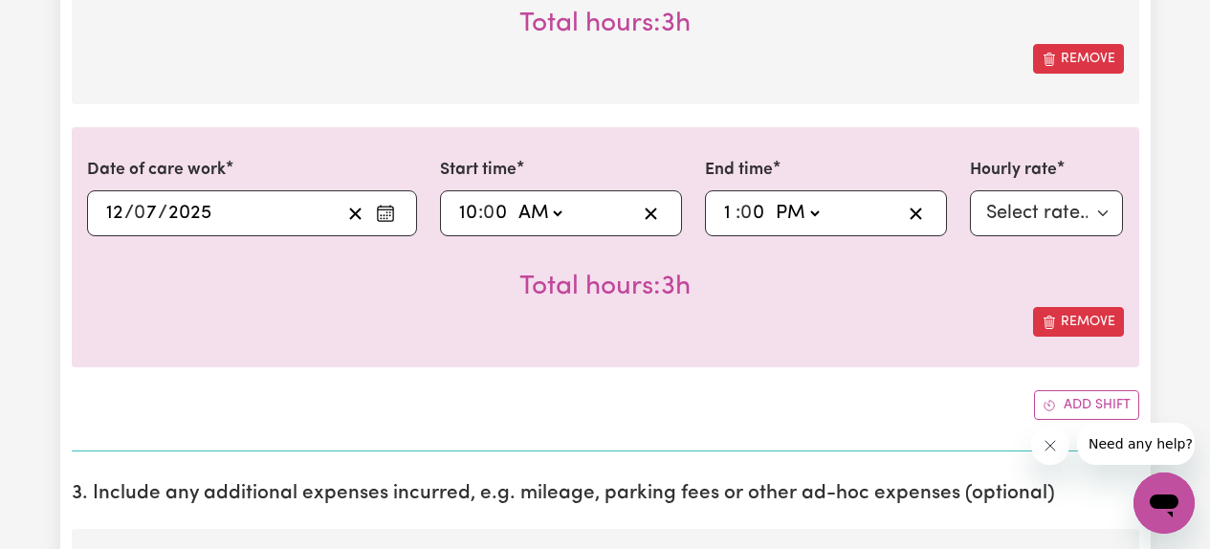
scroll to position [2136, 0]
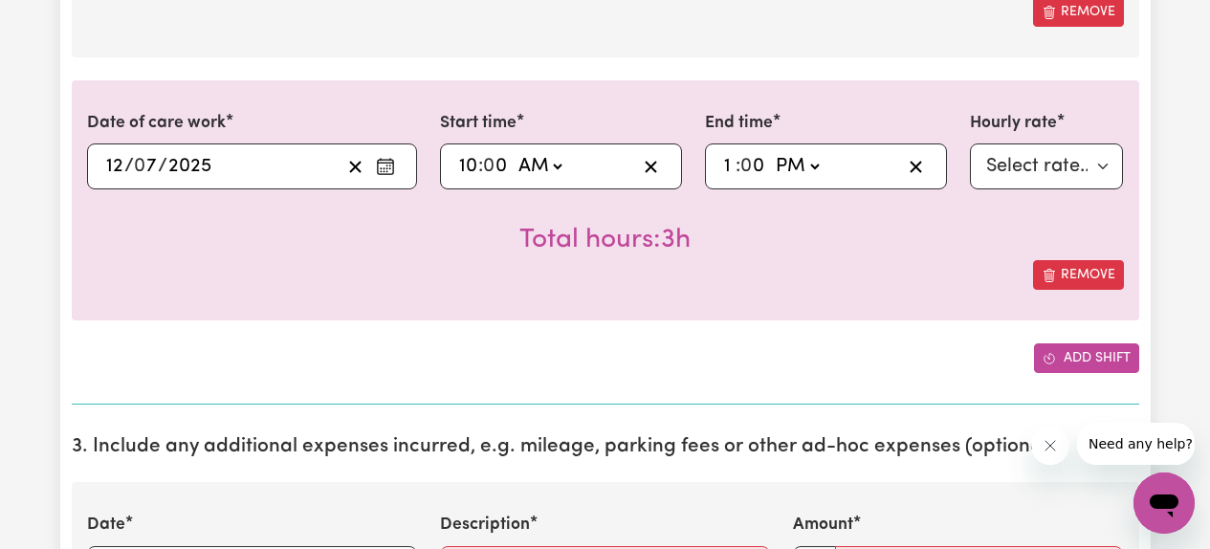
click at [1056, 360] on button "Add shift" at bounding box center [1086, 358] width 105 height 30
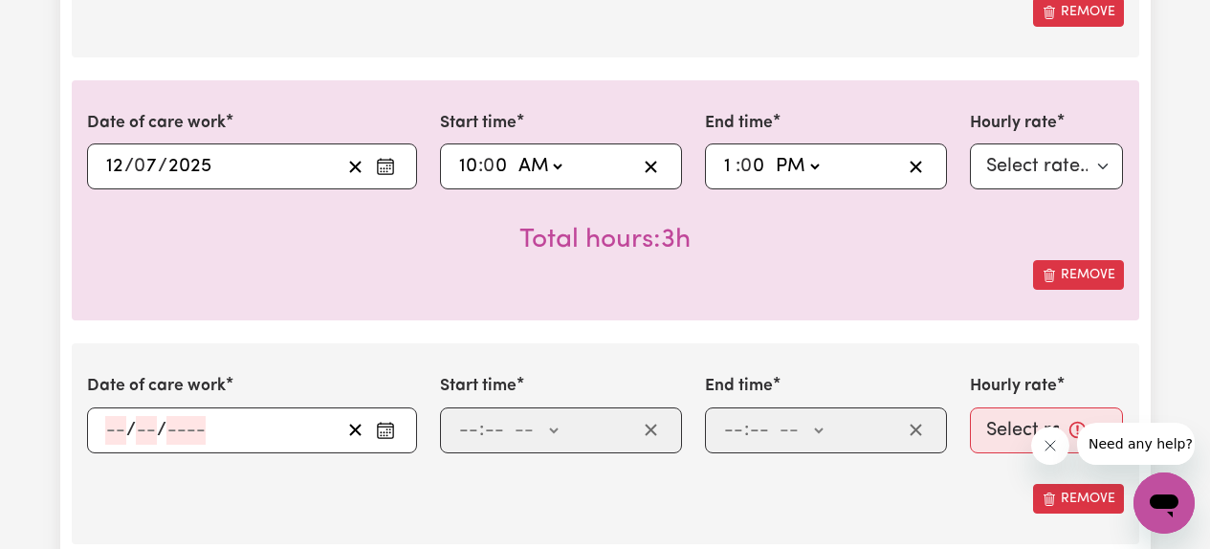
click at [387, 433] on icon "Enter the date of care work" at bounding box center [385, 430] width 19 height 19
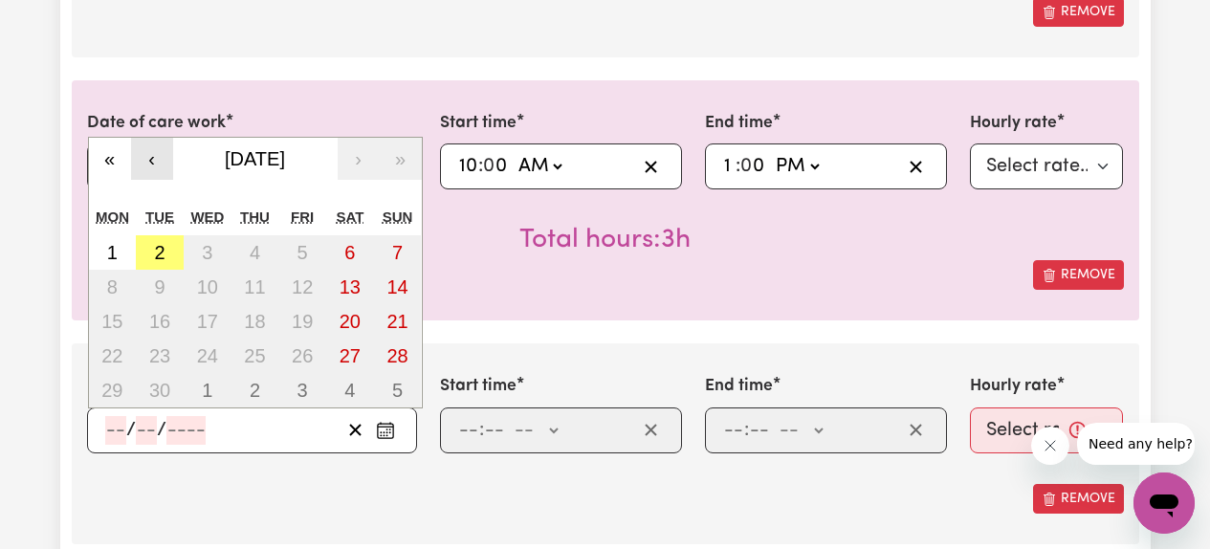
click at [159, 161] on button "‹" at bounding box center [152, 159] width 42 height 42
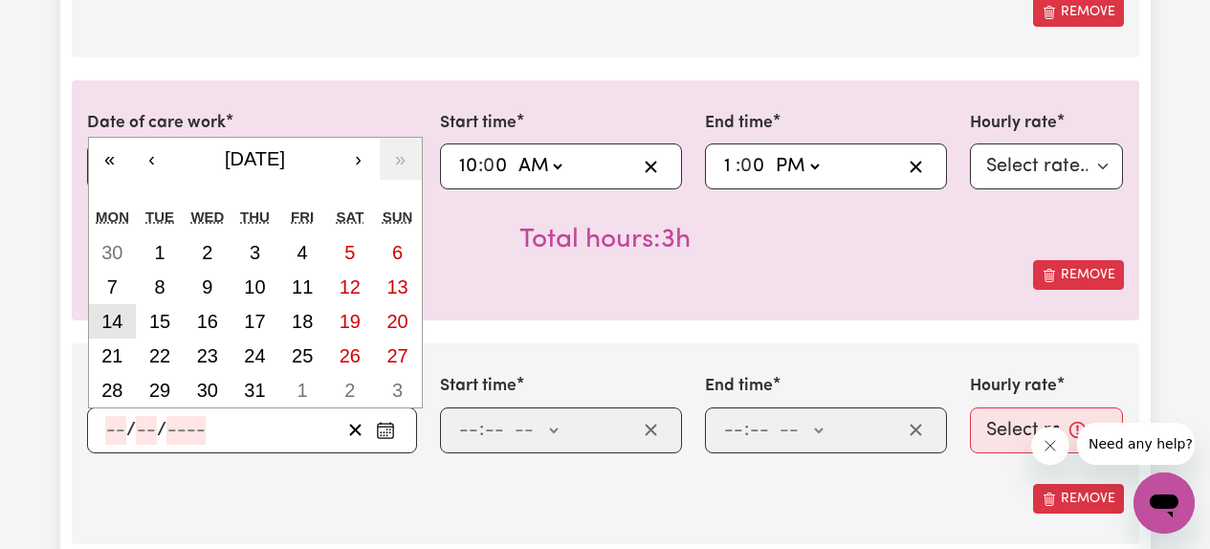
click at [105, 316] on abbr "14" at bounding box center [111, 321] width 21 height 21
type input "[DATE]"
type input "14"
type input "7"
type input "2025"
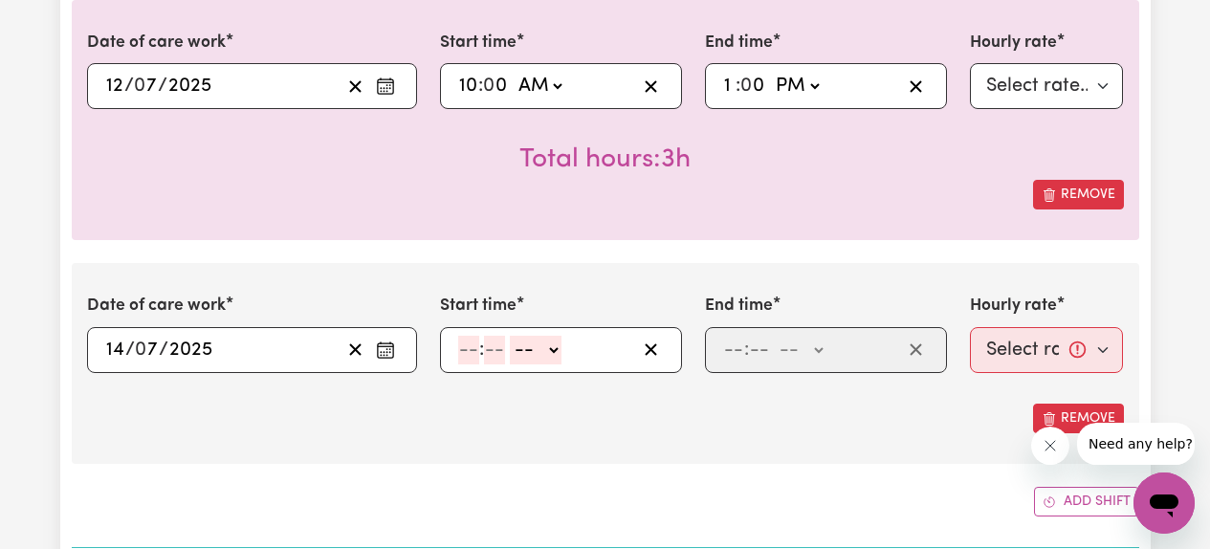
scroll to position [2223, 0]
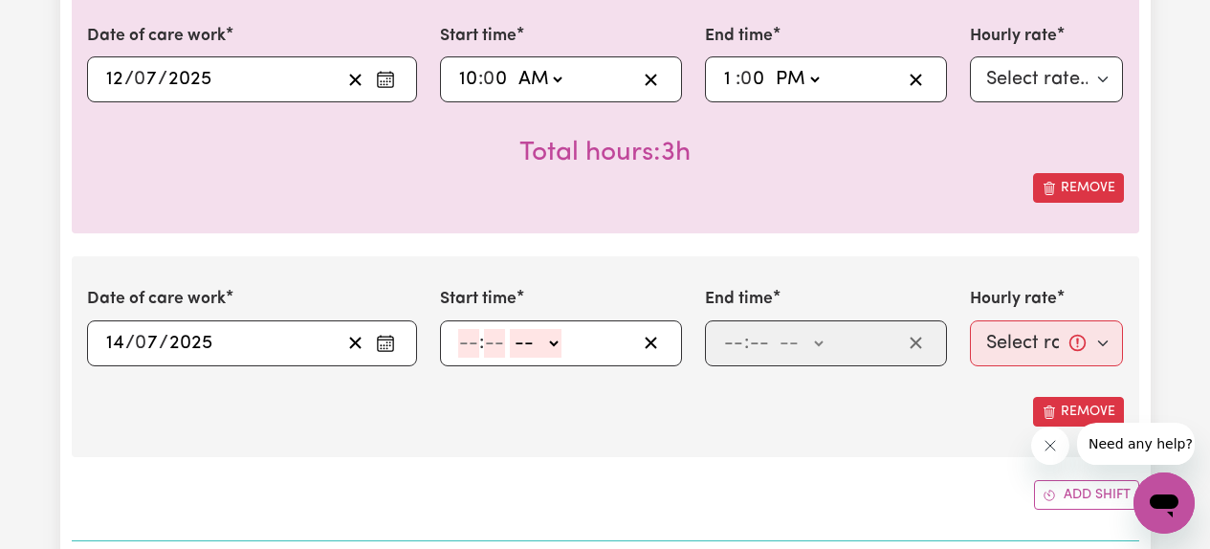
click at [467, 341] on input "number" at bounding box center [468, 343] width 21 height 29
type input "10"
type input "00"
click at [546, 350] on select "-- AM PM" at bounding box center [540, 343] width 52 height 29
select select "am"
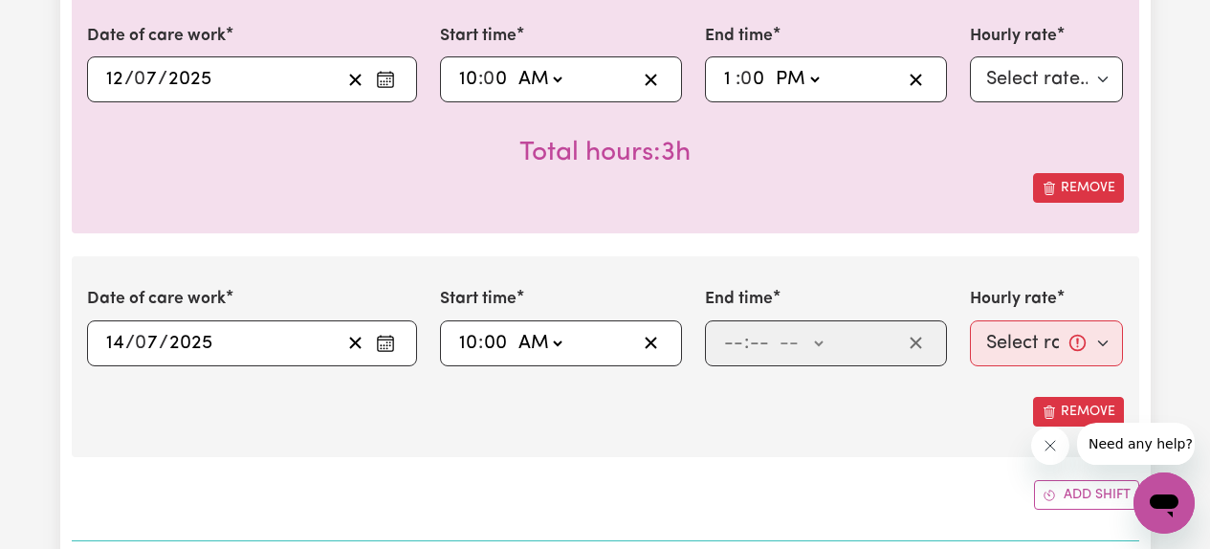
type input "10:00"
type input "0"
click at [735, 346] on input "number" at bounding box center [733, 343] width 21 height 29
type input "1"
click at [757, 343] on input "number" at bounding box center [750, 343] width 21 height 29
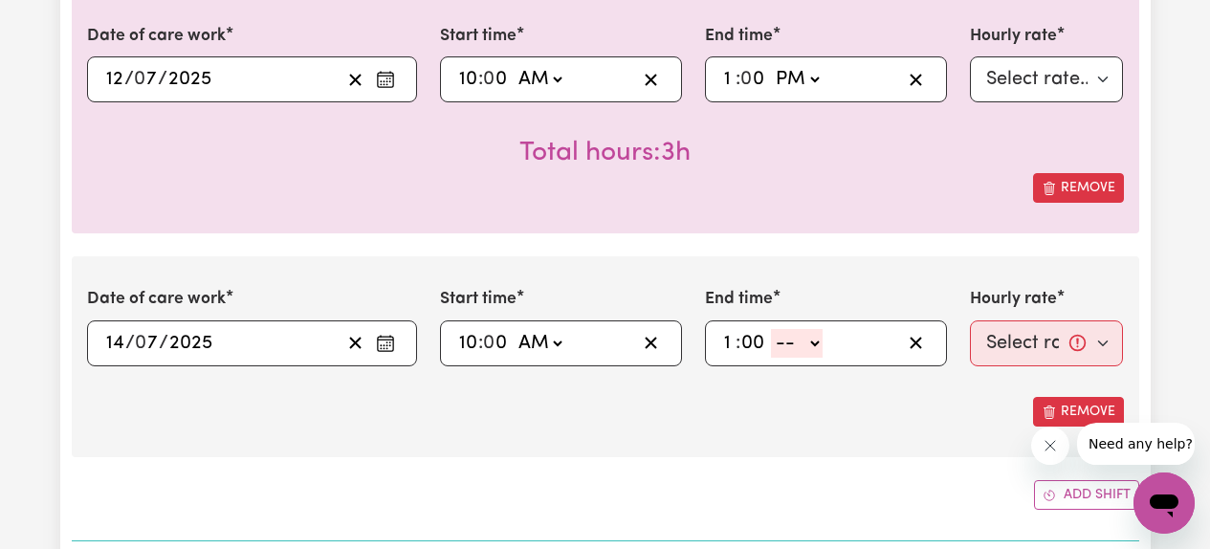
type input "00"
click at [803, 347] on select "-- AM PM" at bounding box center [797, 343] width 52 height 29
select select "pm"
type input "13:00"
type input "0"
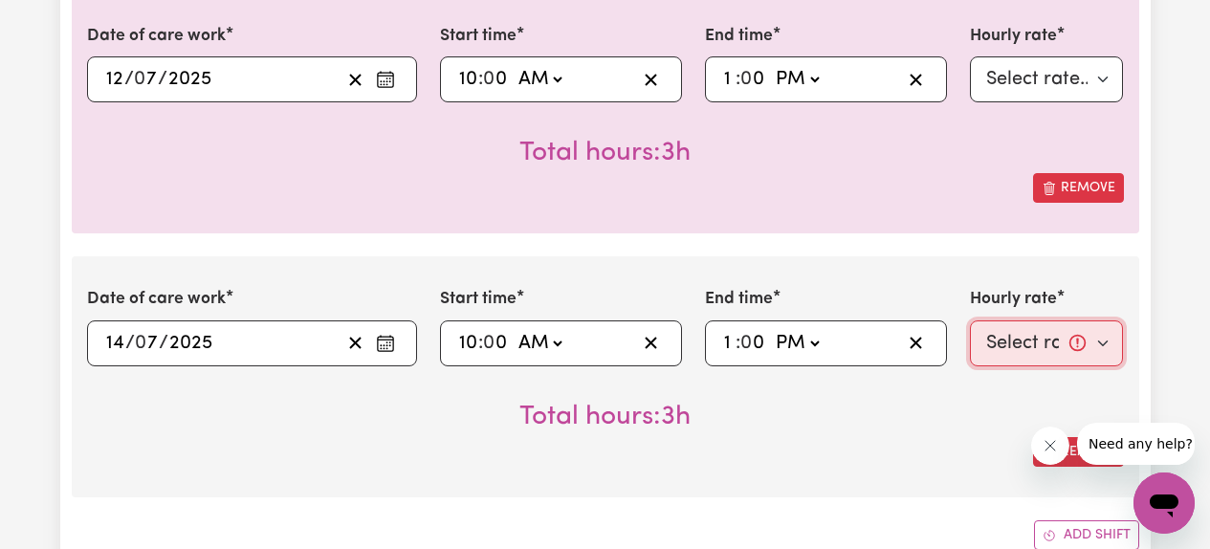
click at [1055, 347] on select "Select rate... $61.07 (Weekday) $85.94 ([DATE]) $110.81 ([DATE]) $135.68 (Publi…" at bounding box center [1047, 343] width 154 height 46
select select "61.07-Weekday"
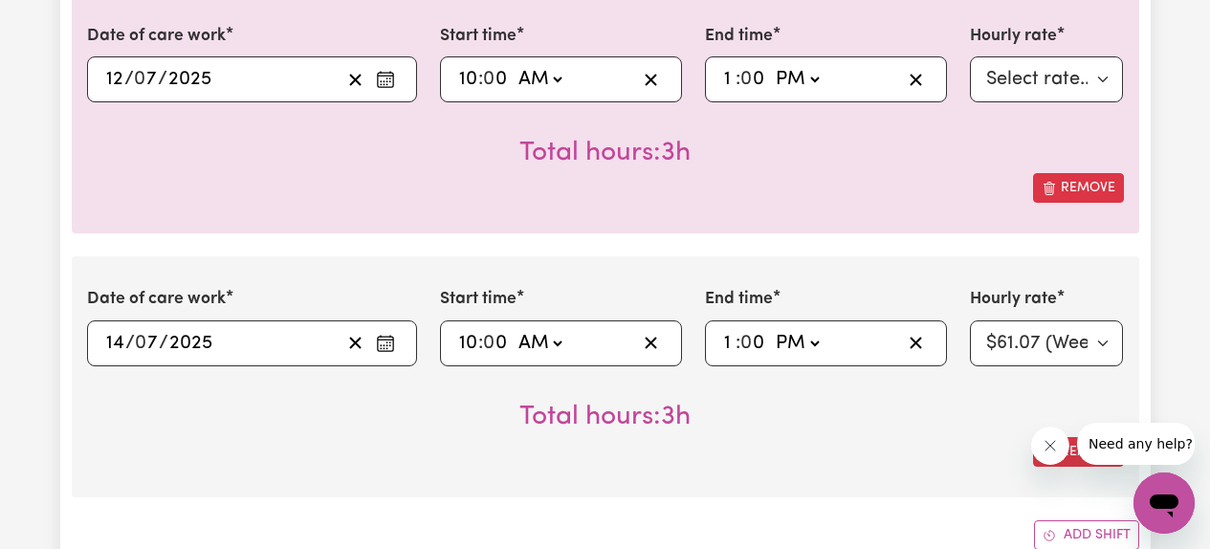
click at [873, 417] on div "Total hours: 3h" at bounding box center [605, 401] width 1037 height 71
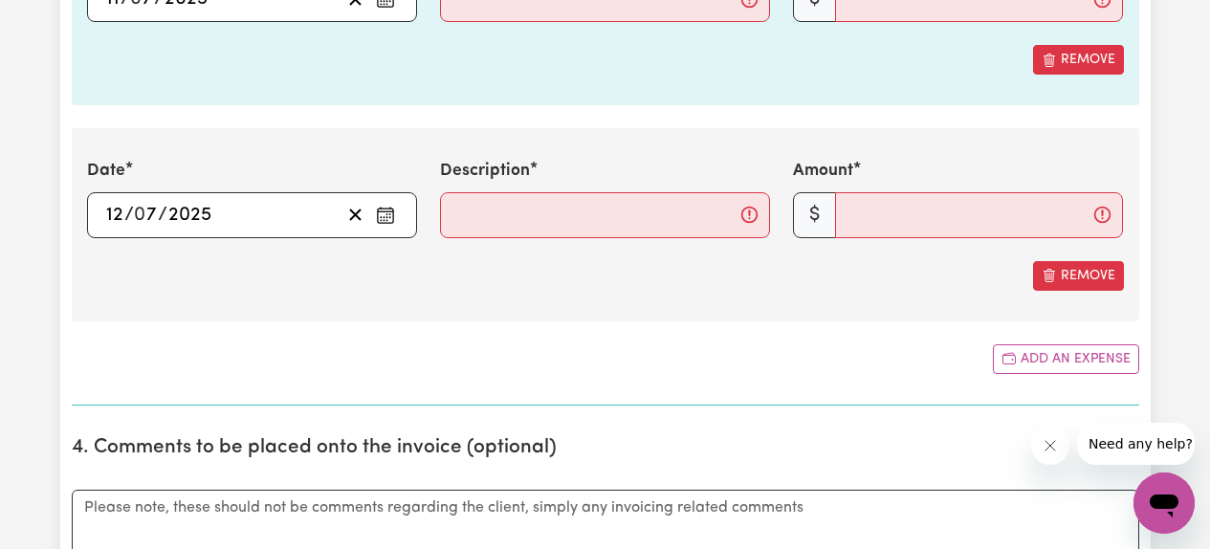
scroll to position [4054, 0]
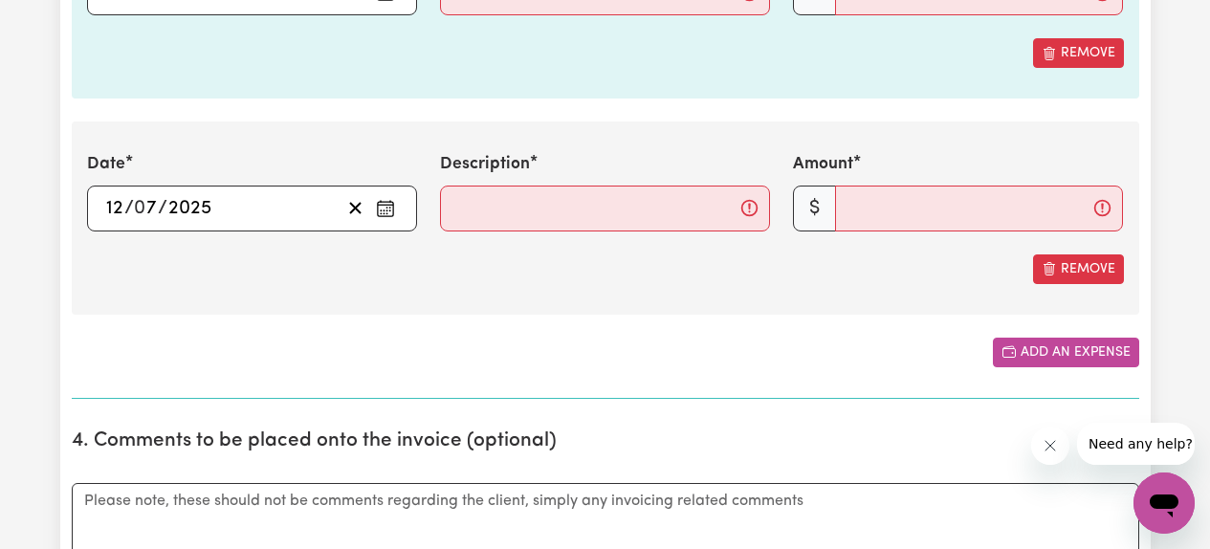
click at [1066, 354] on button "Add an expense" at bounding box center [1066, 353] width 146 height 30
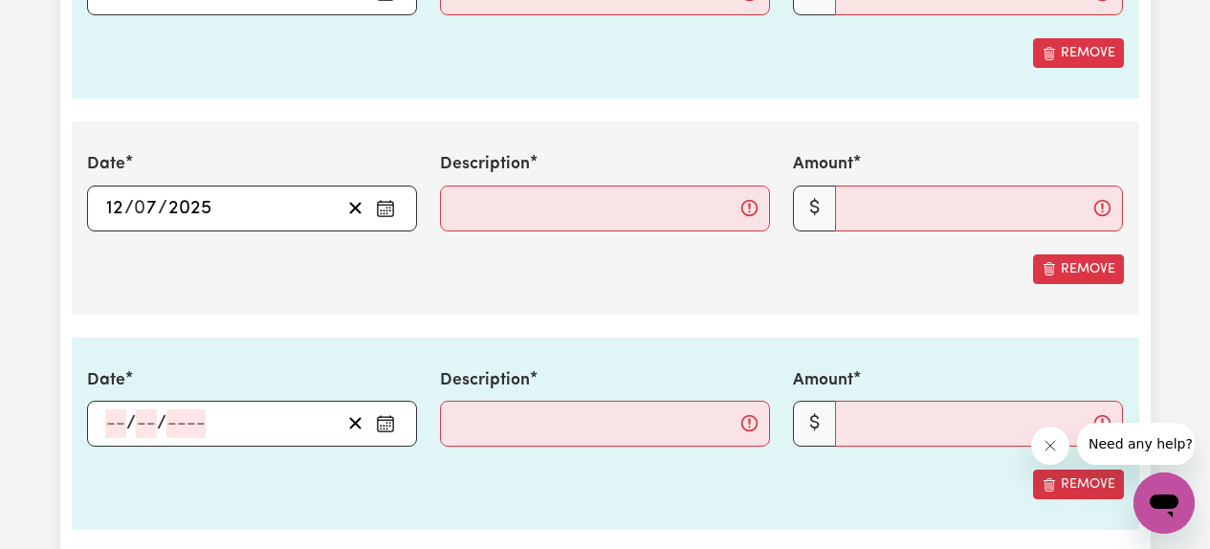
click at [387, 419] on icon "Enter the date of expense" at bounding box center [385, 423] width 19 height 19
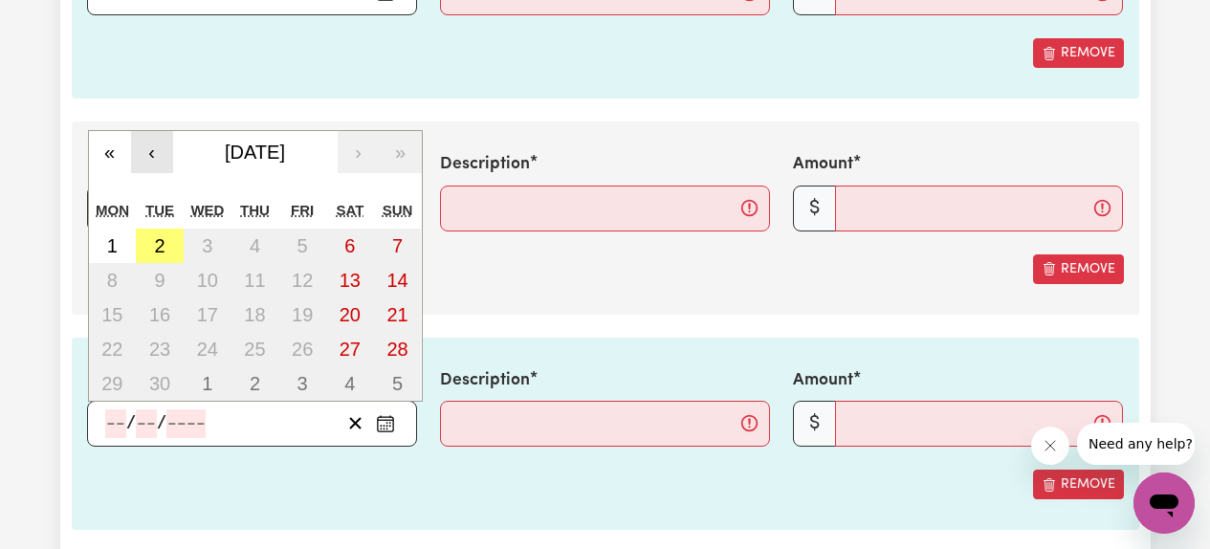
click at [152, 152] on button "‹" at bounding box center [152, 152] width 42 height 42
click at [151, 152] on button "‹" at bounding box center [152, 152] width 42 height 42
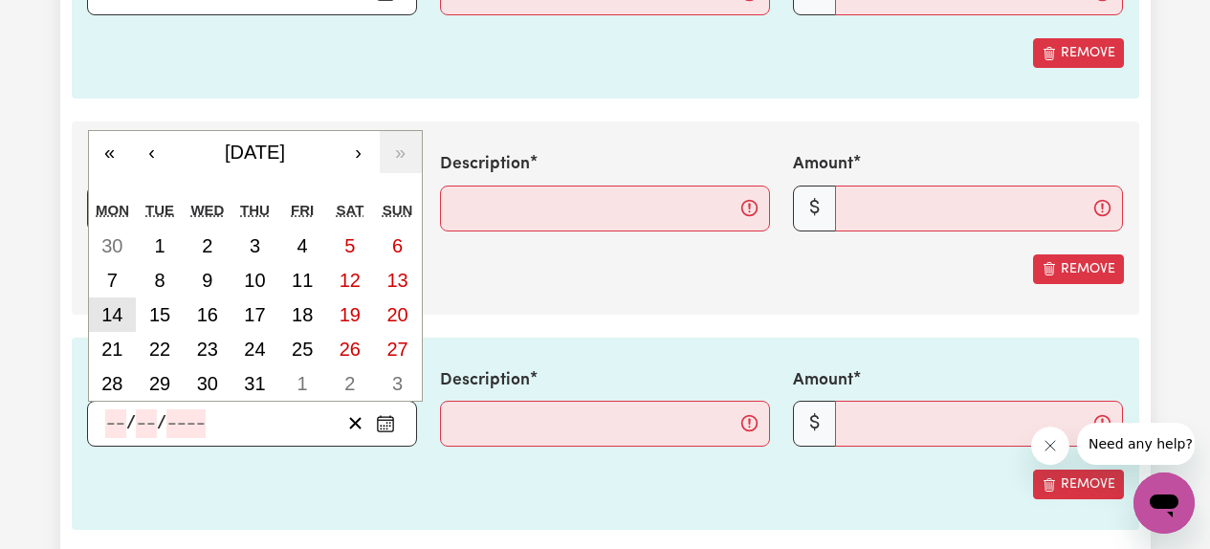
click at [124, 317] on button "14" at bounding box center [113, 314] width 48 height 34
type input "[DATE]"
type input "14"
type input "7"
type input "2025"
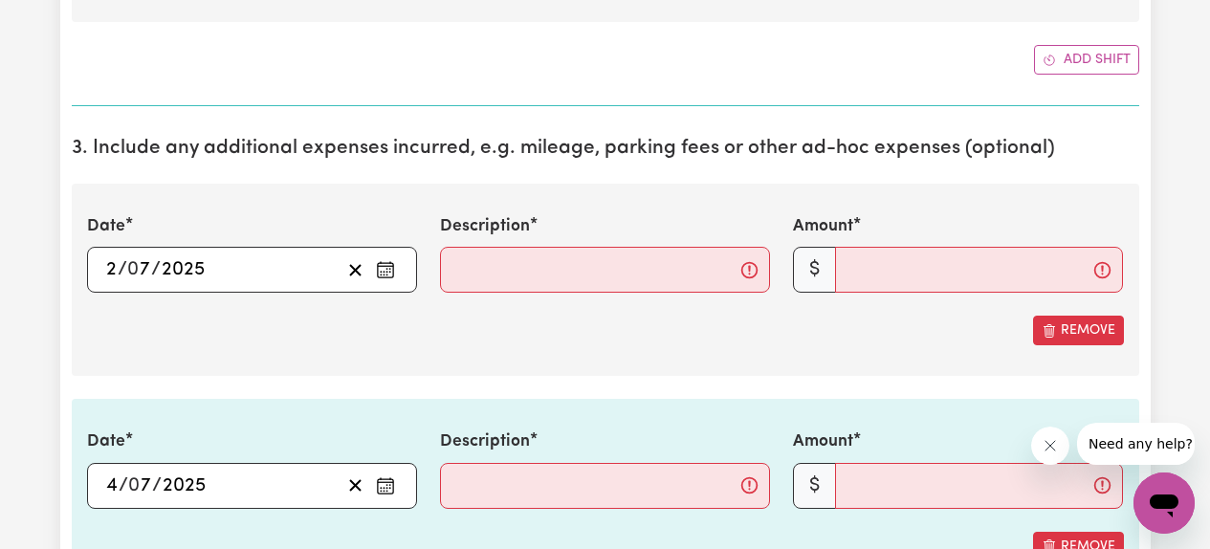
scroll to position [2694, 0]
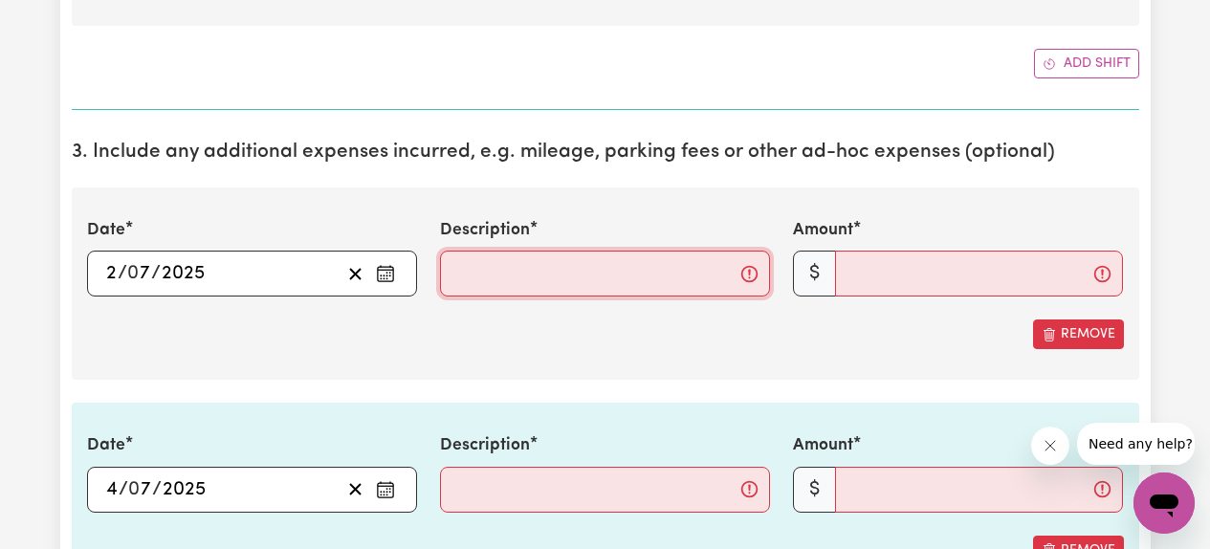
click at [503, 267] on input "Description" at bounding box center [605, 274] width 330 height 46
type input "29kms/mileage"
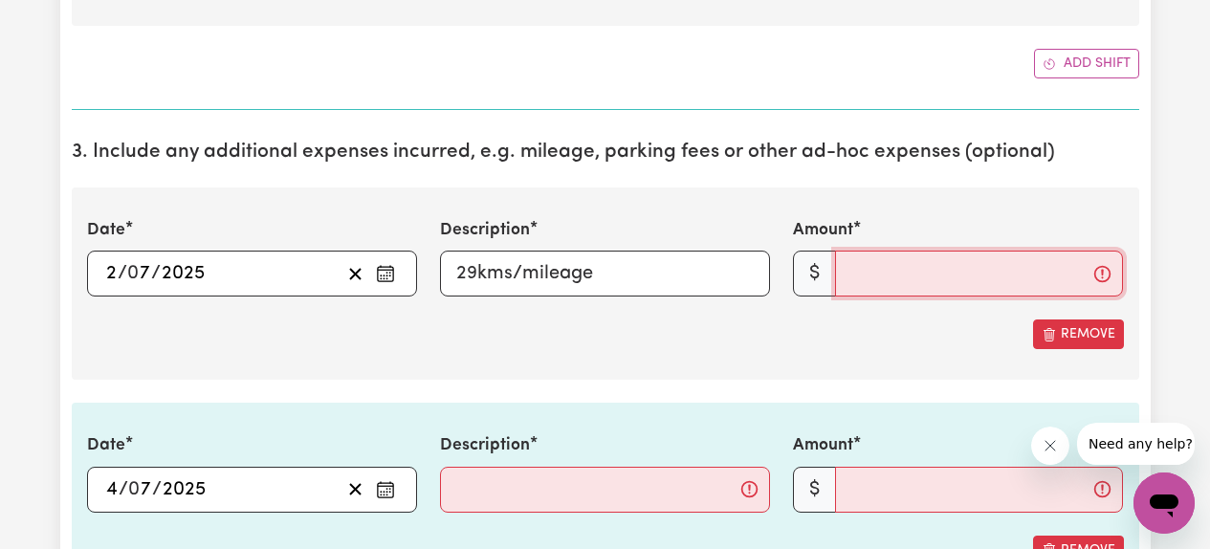
click at [881, 283] on input "Amount" at bounding box center [979, 274] width 288 height 46
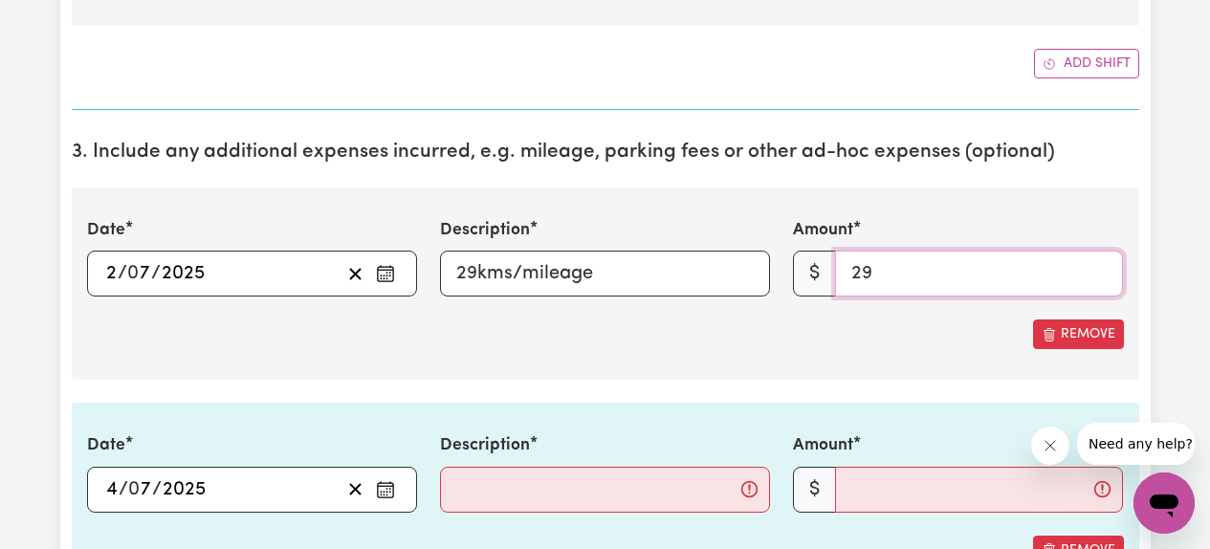
type input "29"
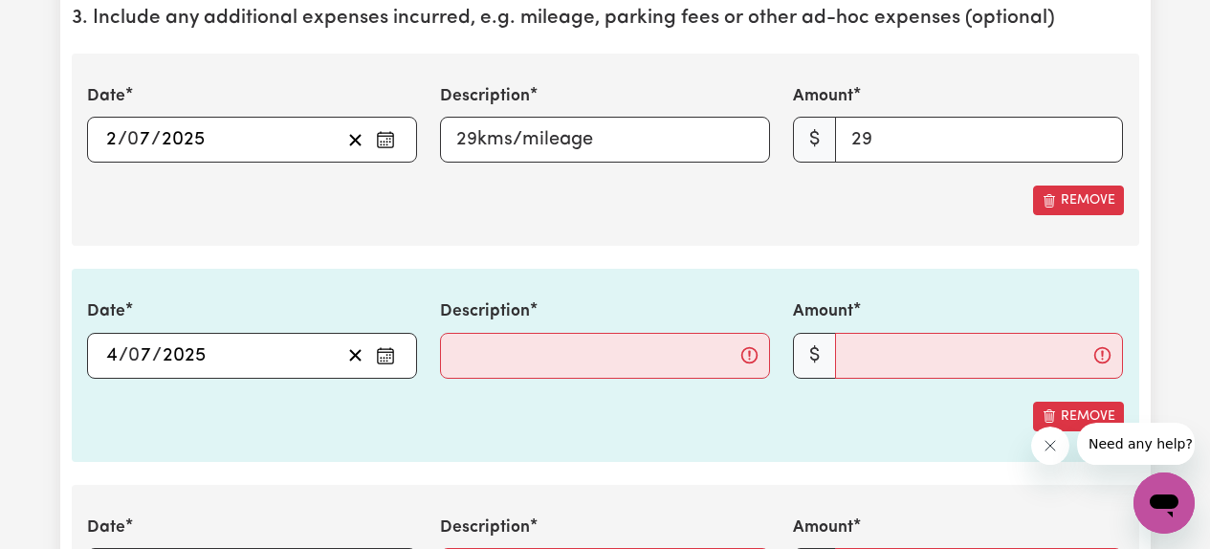
scroll to position [2849, 0]
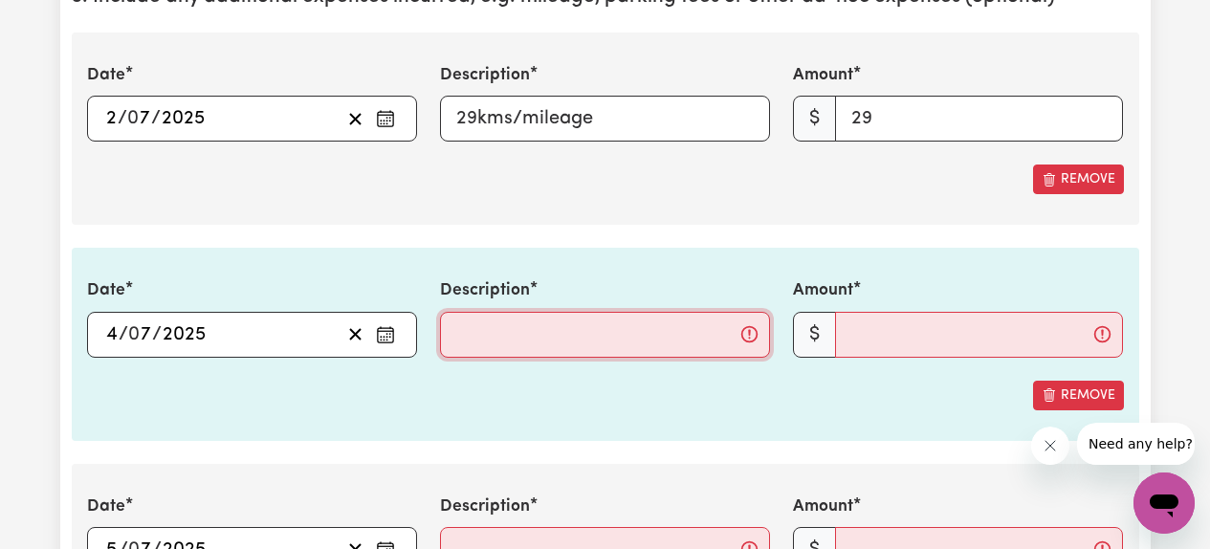
click at [588, 329] on input "Description" at bounding box center [605, 335] width 330 height 46
type input "18kms/mileage"
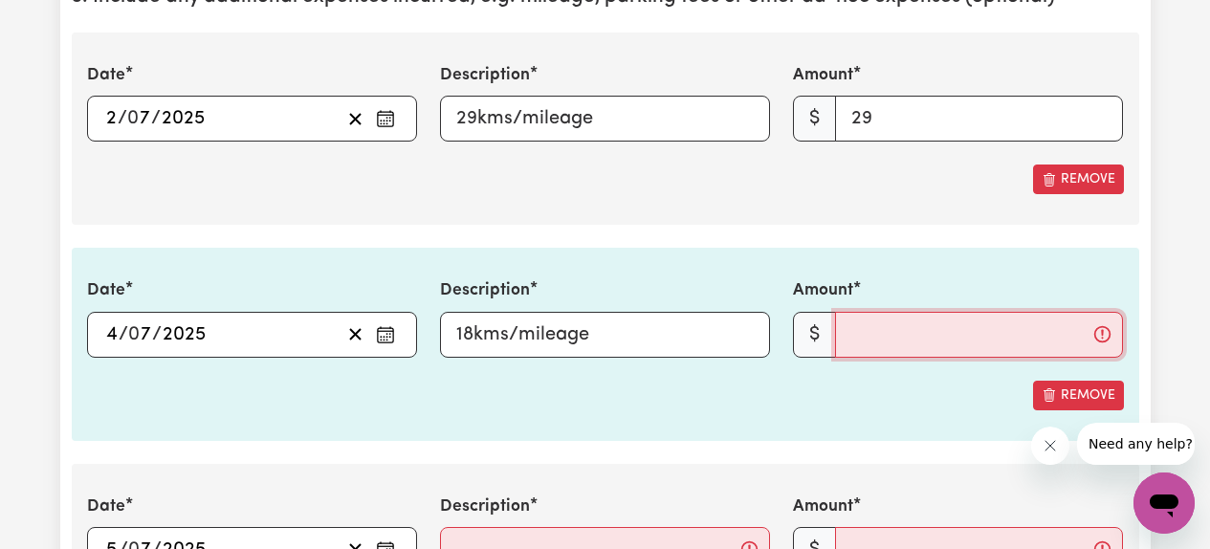
click at [924, 336] on input "Amount" at bounding box center [979, 335] width 288 height 46
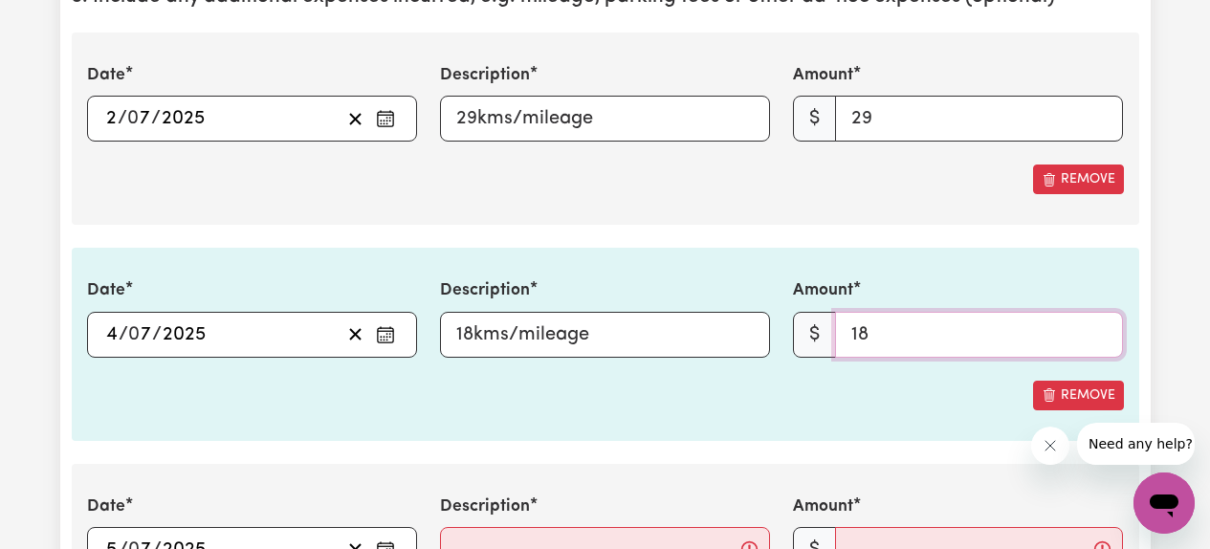
type input "18"
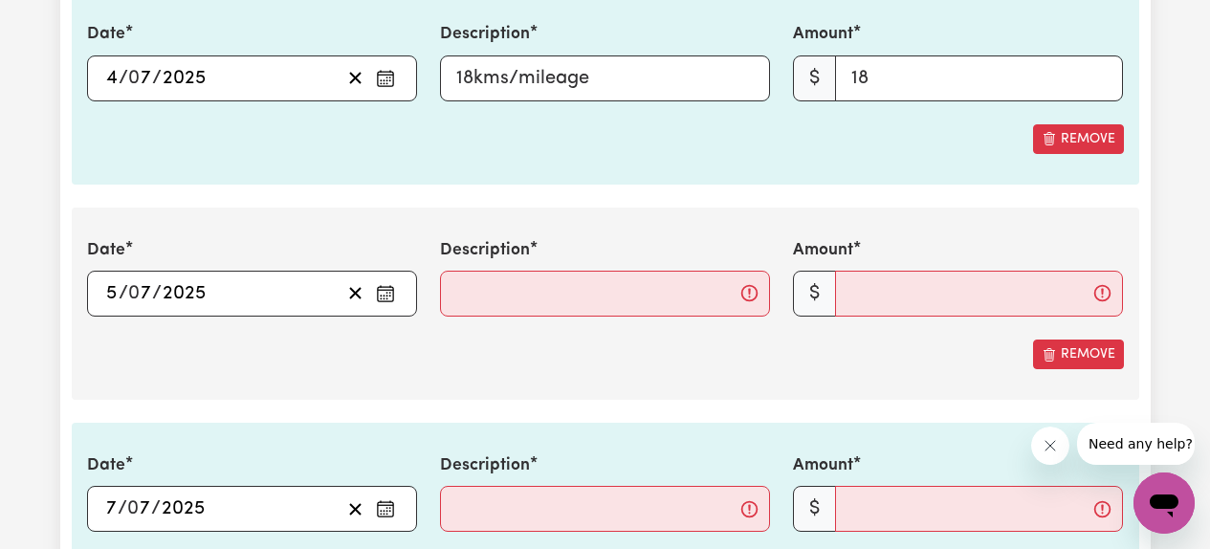
scroll to position [3127, 0]
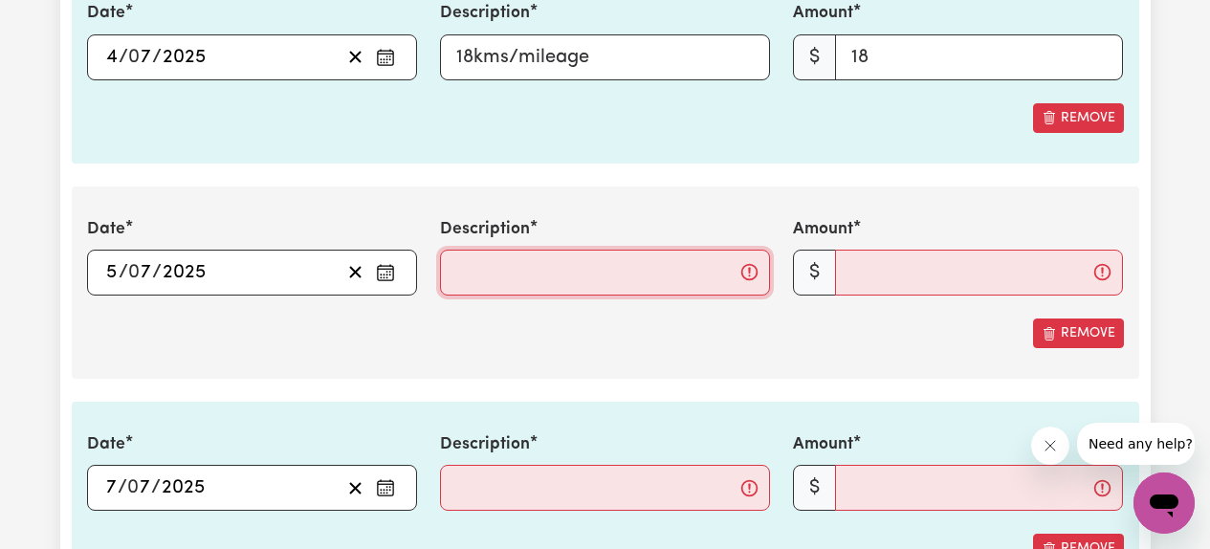
click at [592, 272] on input "Description" at bounding box center [605, 273] width 330 height 46
type input "24kms/mileage"
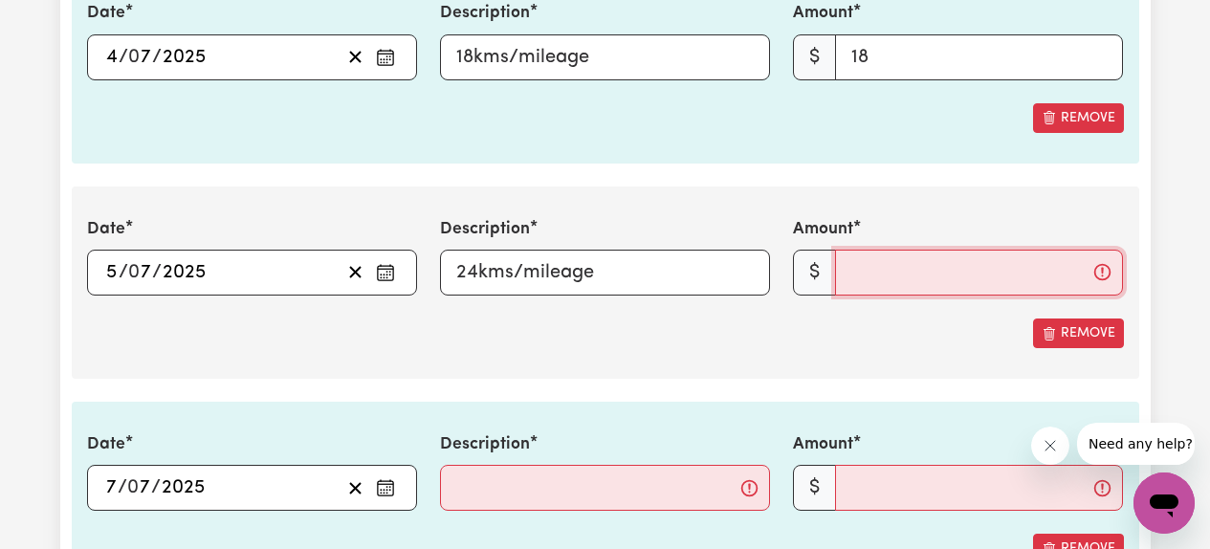
click at [863, 282] on input "Amount" at bounding box center [979, 273] width 288 height 46
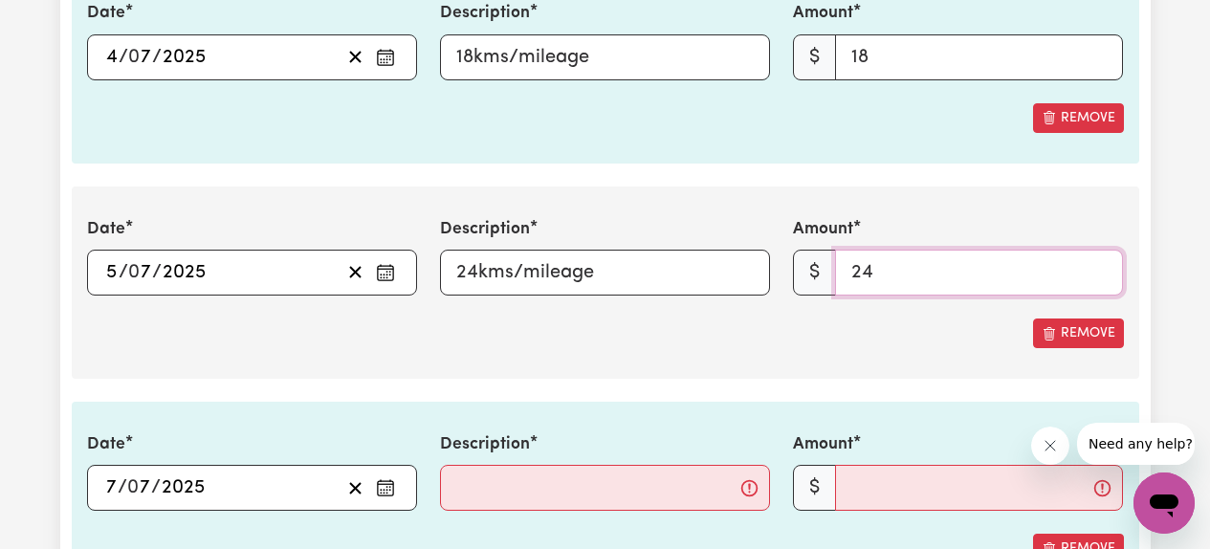
type input "24"
click at [700, 373] on div "Date [DATE] 5 / 0 7 / 2025 « ‹ [DATE] › » Mon Tue Wed Thu Fri Sat Sun 30 1 2 3 …" at bounding box center [605, 283] width 1067 height 192
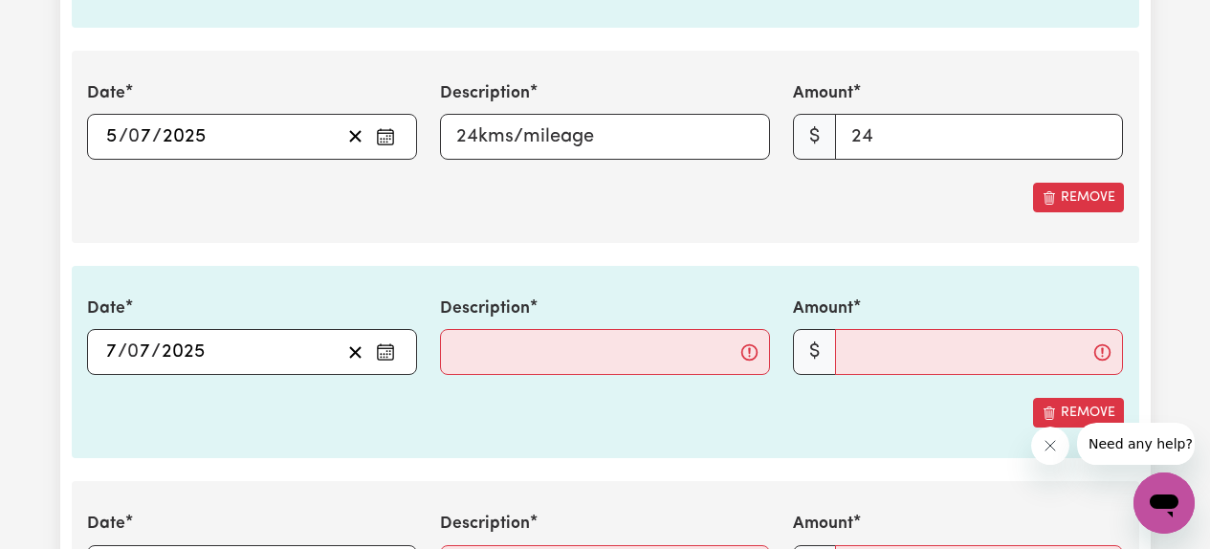
scroll to position [3287, 0]
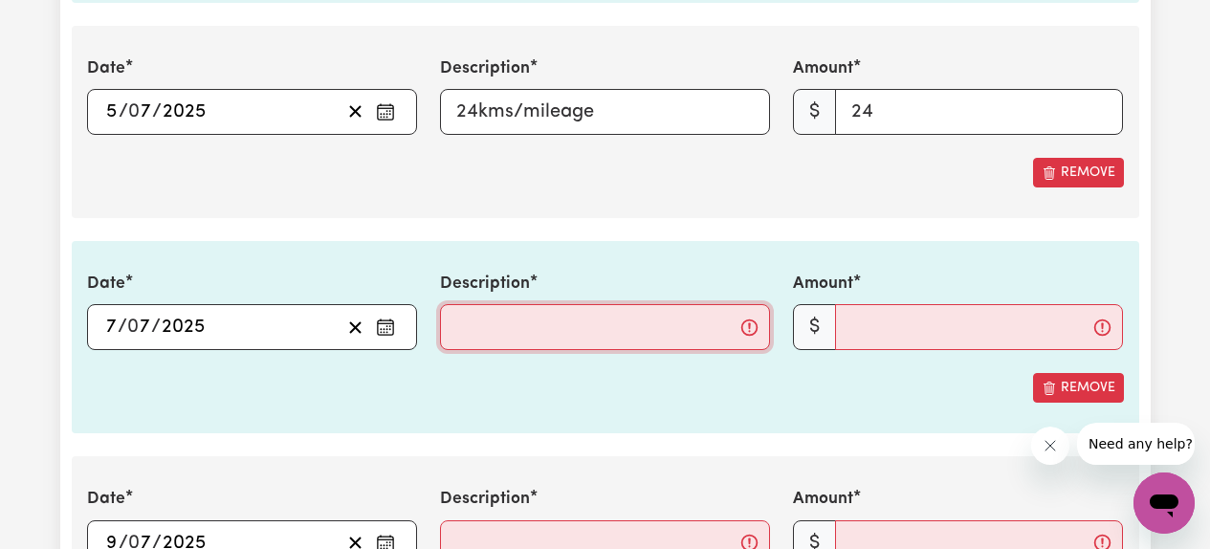
click at [607, 327] on input "Description" at bounding box center [605, 327] width 330 height 46
type input "29kms/mileage"
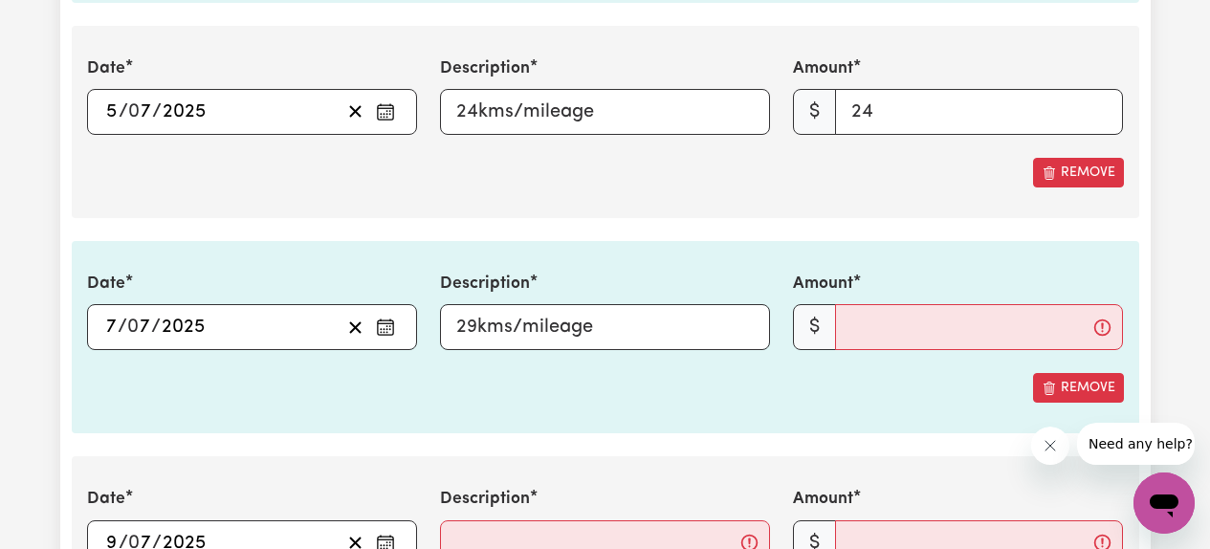
click at [823, 337] on span "$" at bounding box center [814, 327] width 43 height 46
click at [878, 330] on input "Amount" at bounding box center [979, 327] width 288 height 46
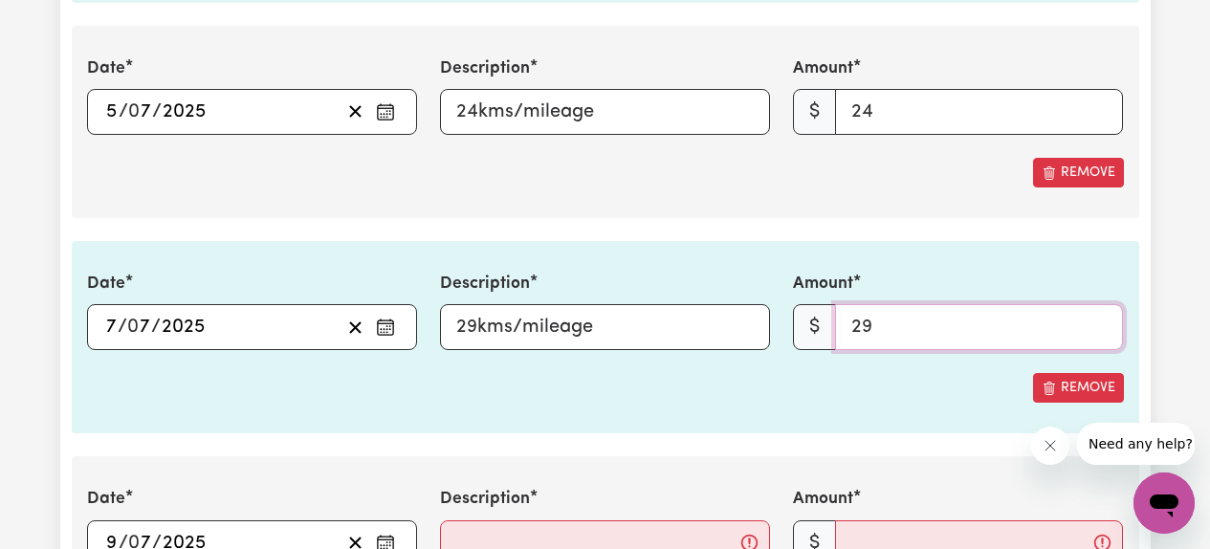
type input "29"
click at [596, 450] on section "3. Include any additional expenses incurred, e.g. mileage, parking fees or othe…" at bounding box center [605, 456] width 1067 height 1848
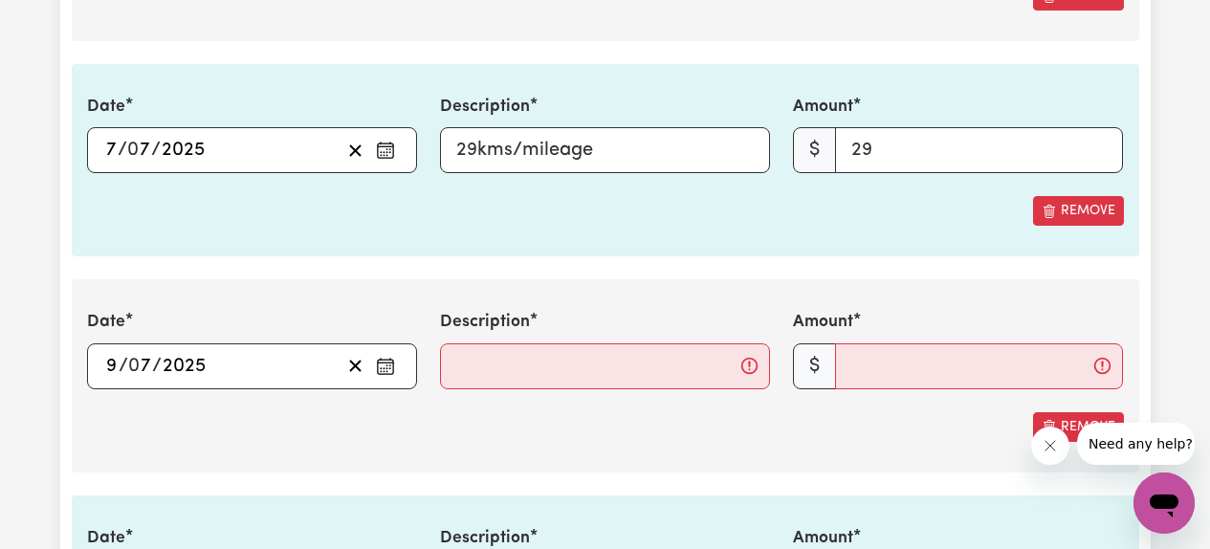
scroll to position [3505, 0]
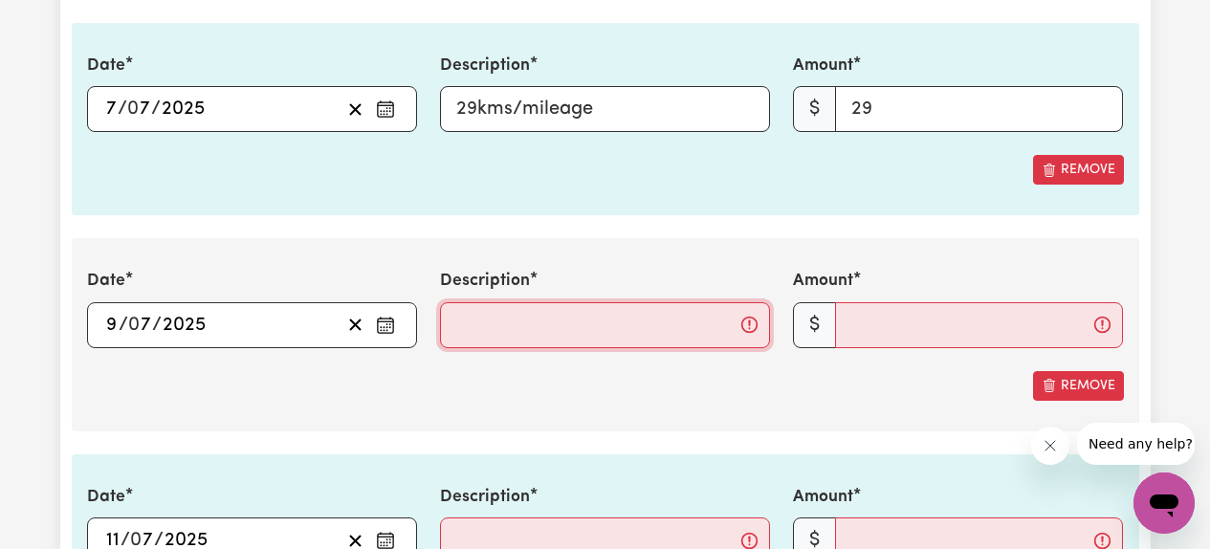
click at [565, 328] on input "Description" at bounding box center [605, 325] width 330 height 46
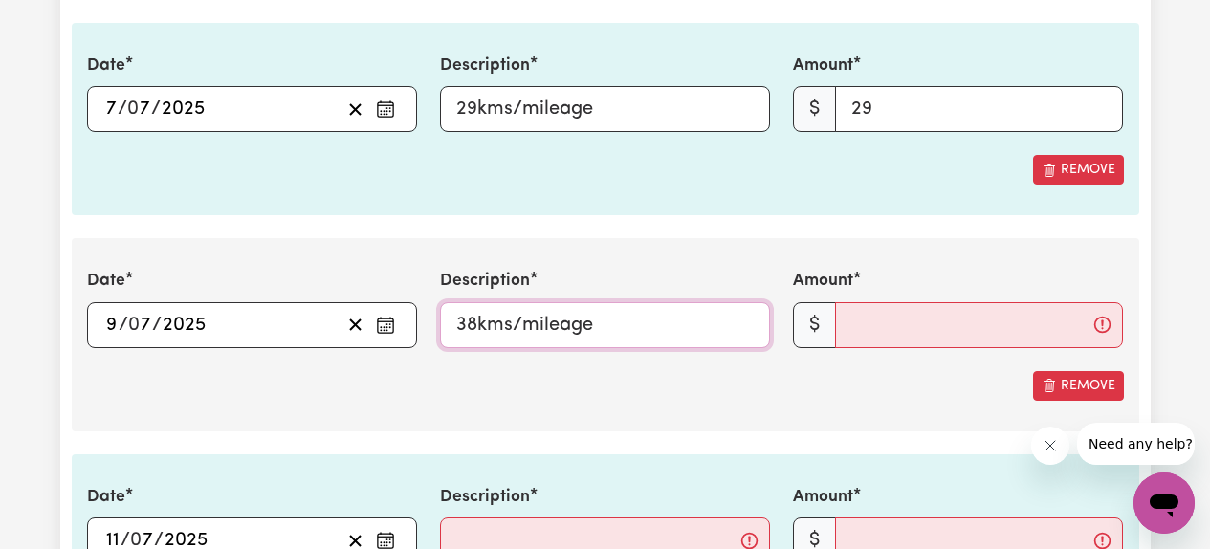
click at [476, 319] on input "38kms/mileage" at bounding box center [605, 325] width 330 height 46
type input "31kms/mileage"
click at [885, 322] on input "Amount" at bounding box center [979, 325] width 288 height 46
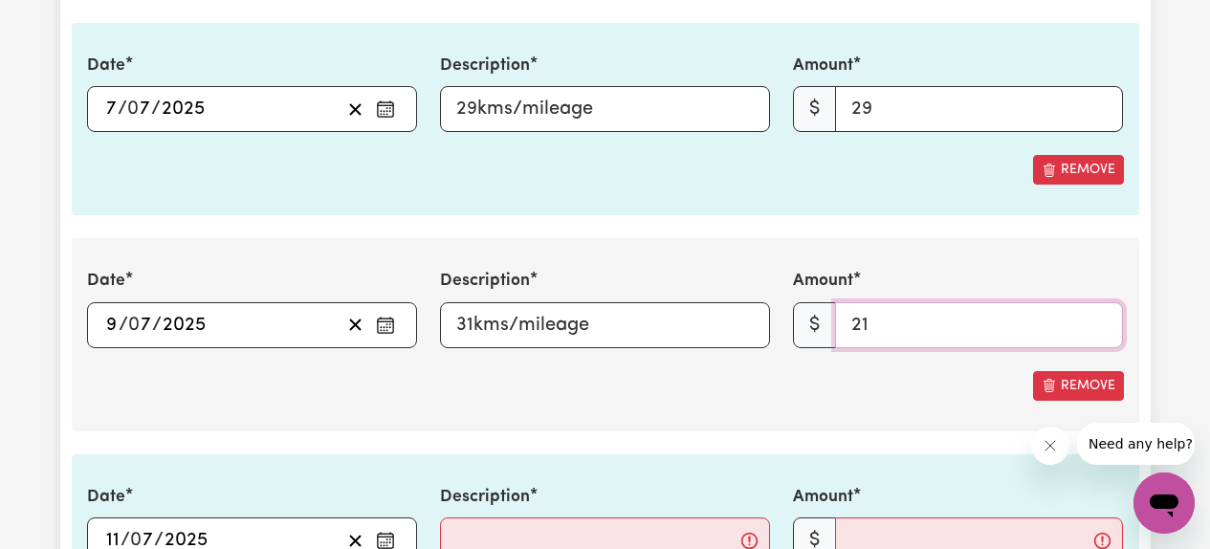
type input "2"
type input "31"
click at [690, 450] on section "3. Include any additional expenses incurred, e.g. mileage, parking fees or othe…" at bounding box center [605, 238] width 1067 height 1848
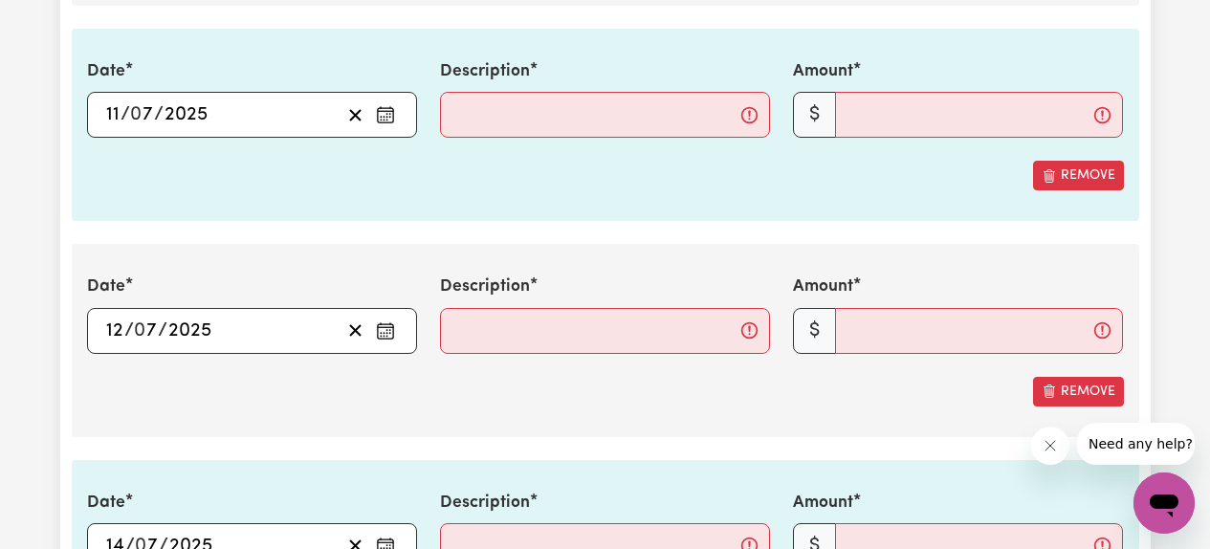
scroll to position [3923, 0]
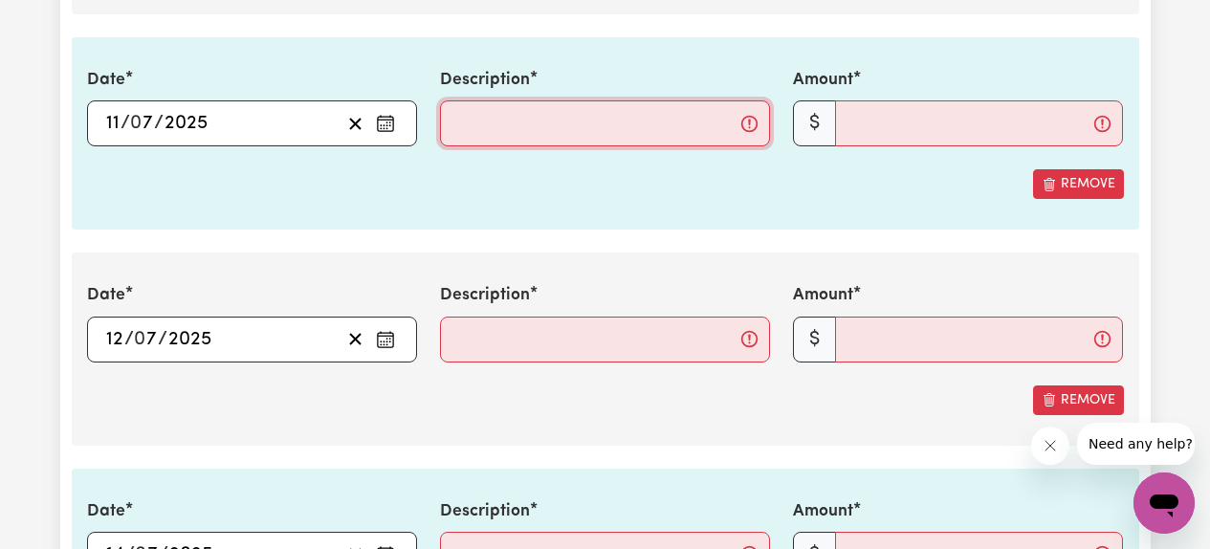
click at [546, 124] on input "Description" at bounding box center [605, 123] width 330 height 46
type input "24kms/mileage"
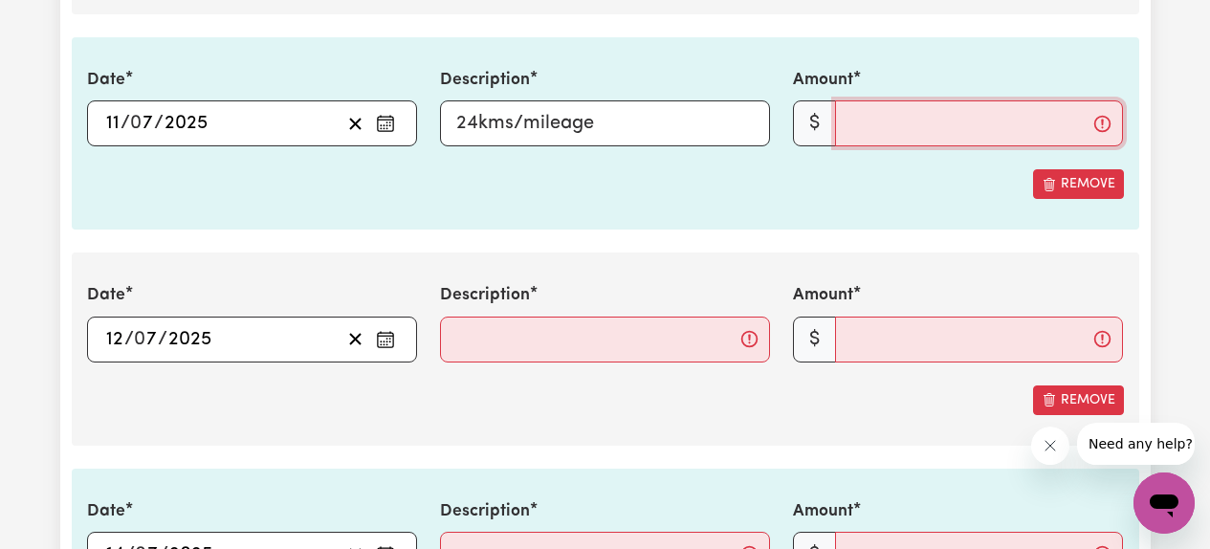
click at [893, 127] on input "Amount" at bounding box center [979, 123] width 288 height 46
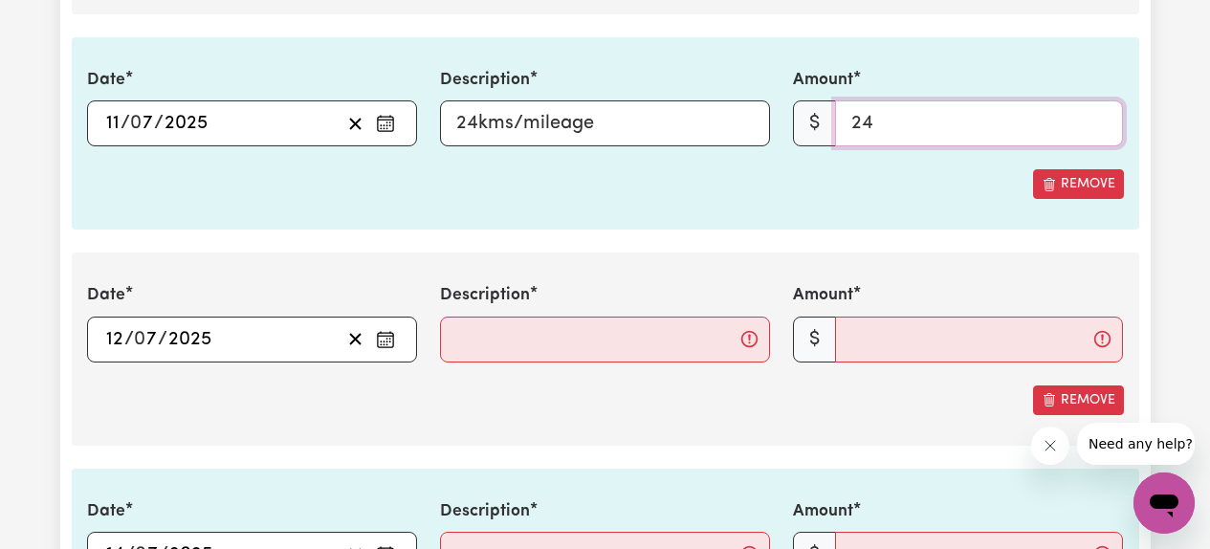
type input "24"
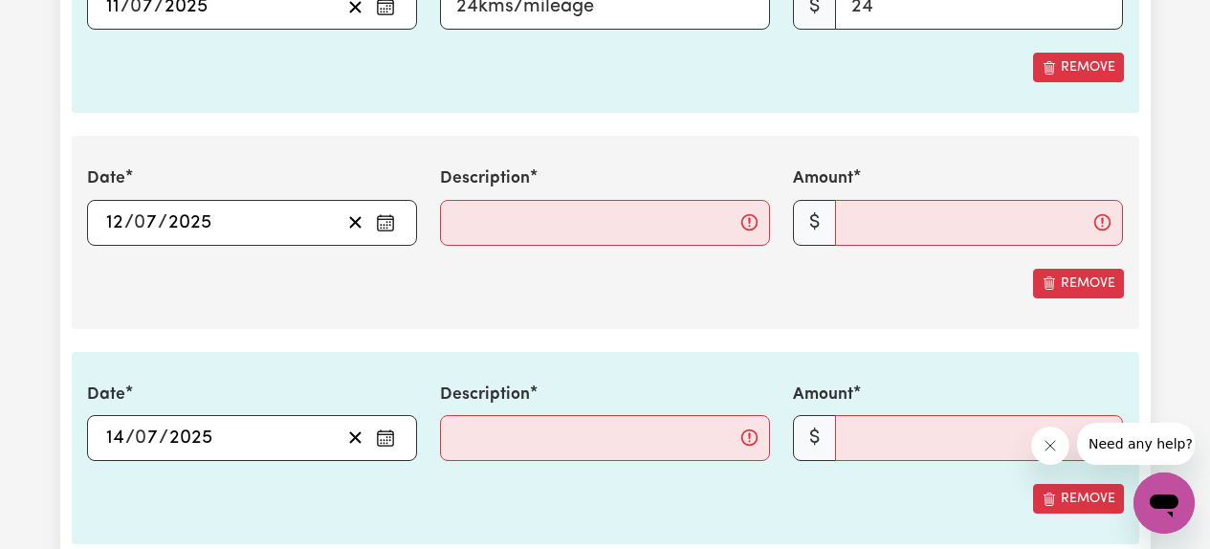
scroll to position [4060, 0]
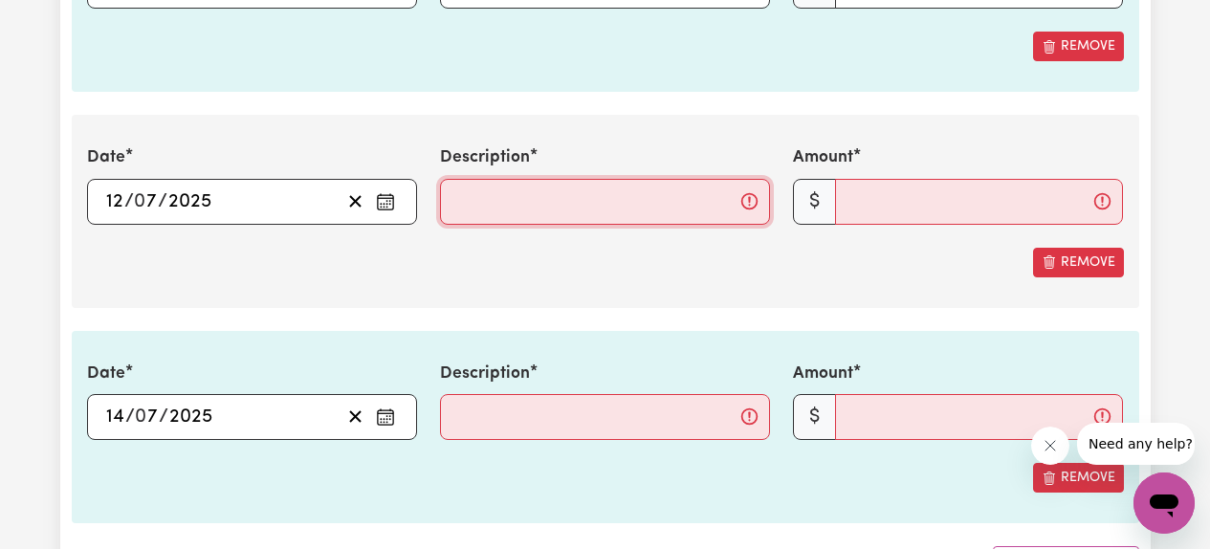
click at [599, 206] on input "Description" at bounding box center [605, 202] width 330 height 46
type input "18kms/mileage"
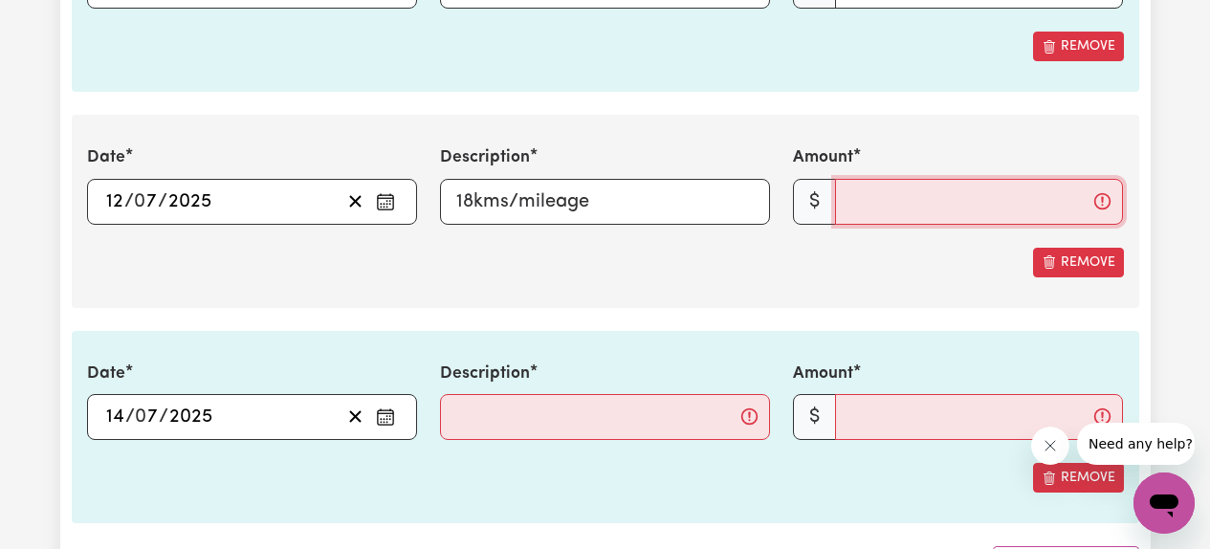
click at [880, 213] on input "Amount" at bounding box center [979, 202] width 288 height 46
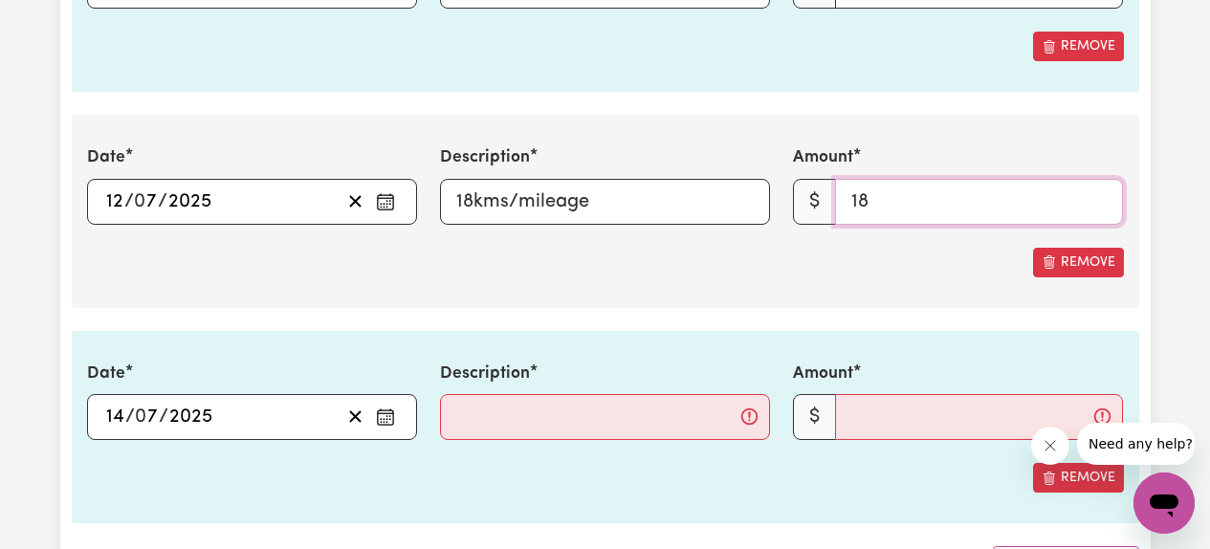
type input "18"
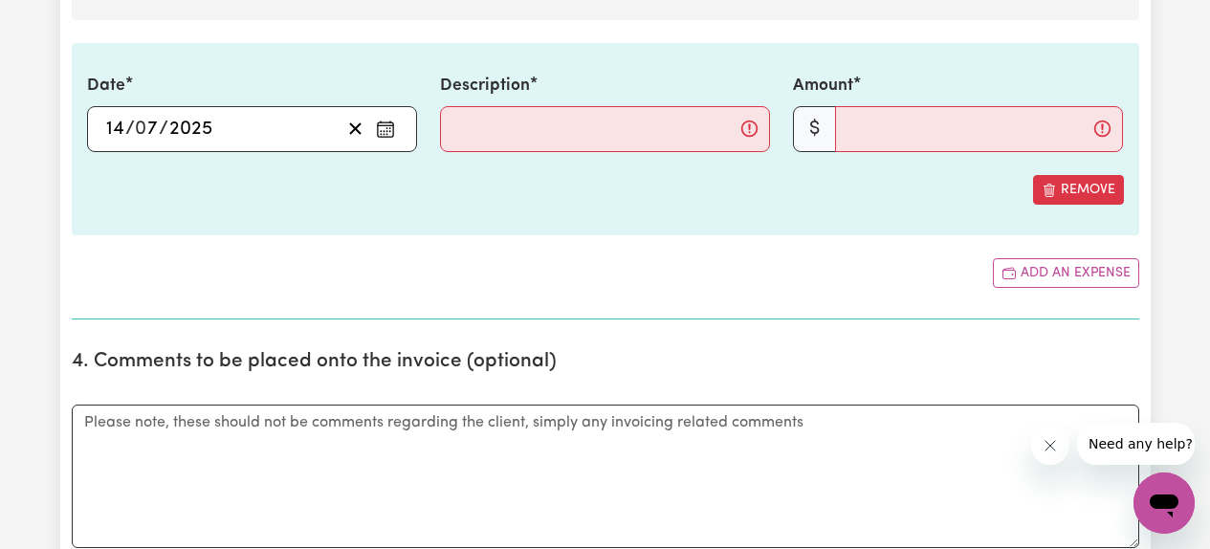
scroll to position [4337, 0]
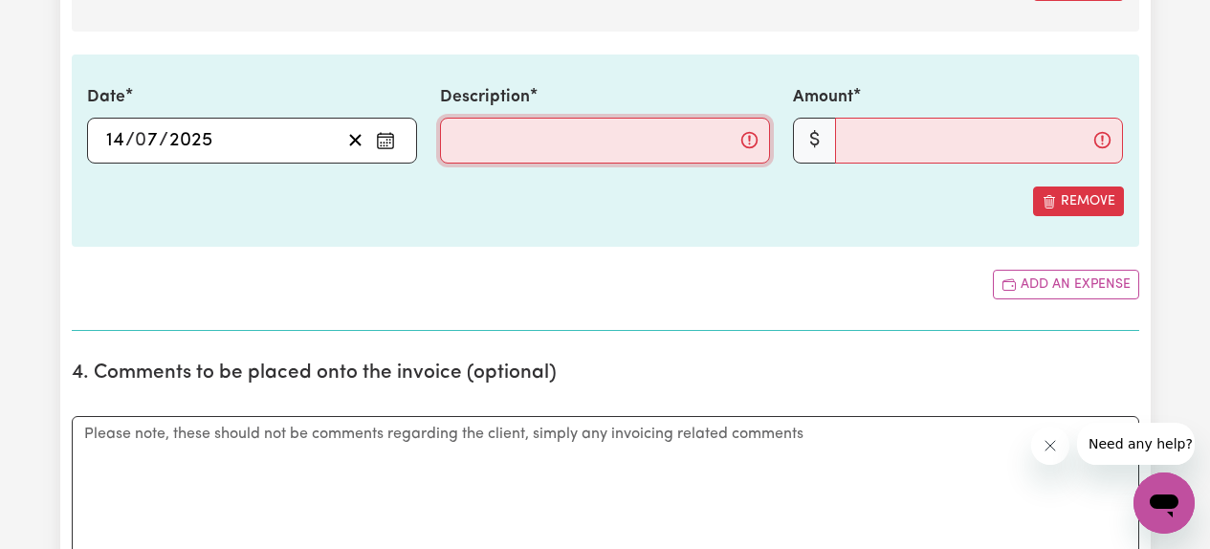
click at [561, 134] on input "Description" at bounding box center [605, 141] width 330 height 46
type input "26kms/mileage"
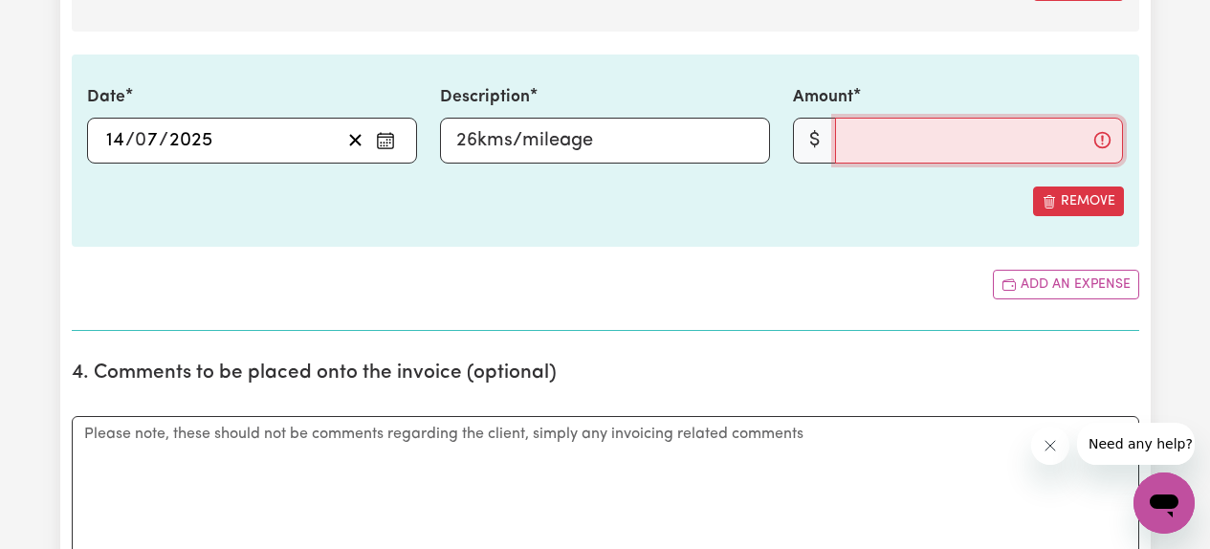
click at [895, 142] on input "Amount" at bounding box center [979, 141] width 288 height 46
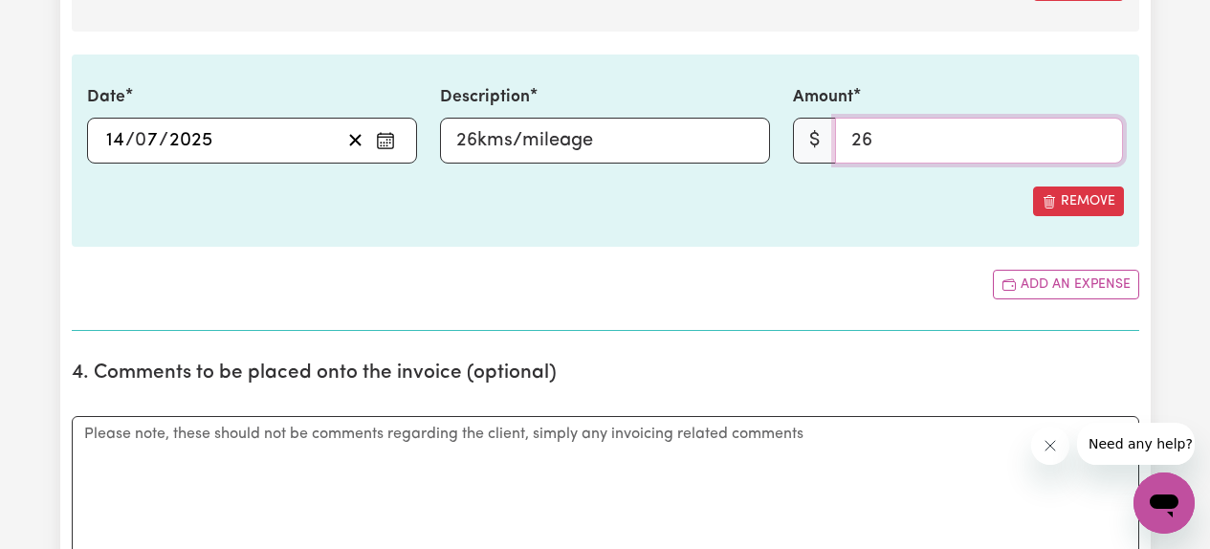
type input "26"
click at [815, 296] on div "Add an expense" at bounding box center [605, 285] width 1067 height 30
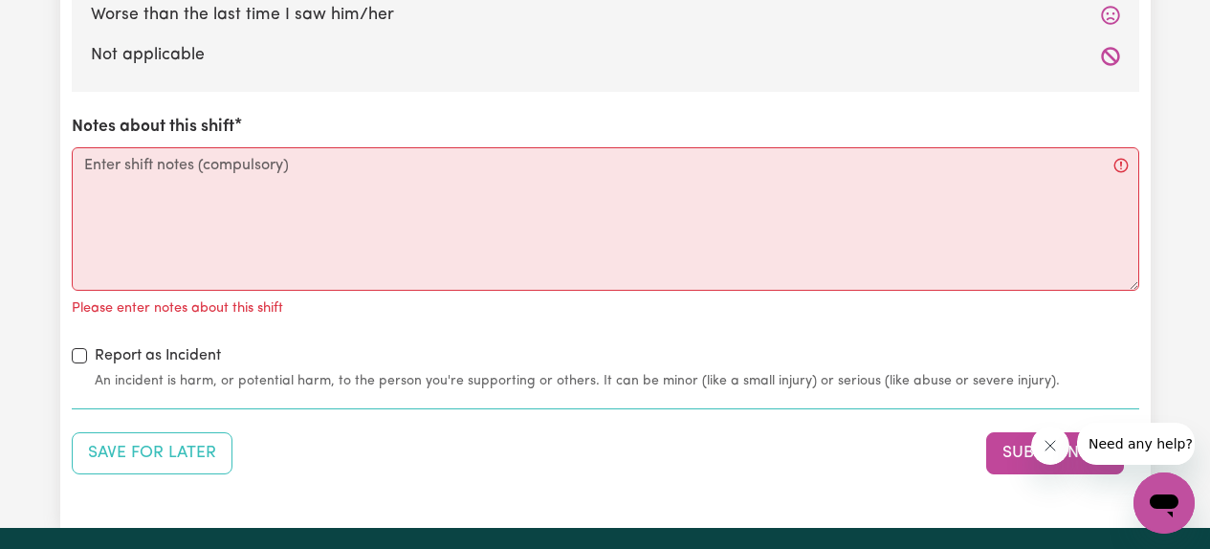
scroll to position [5626, 0]
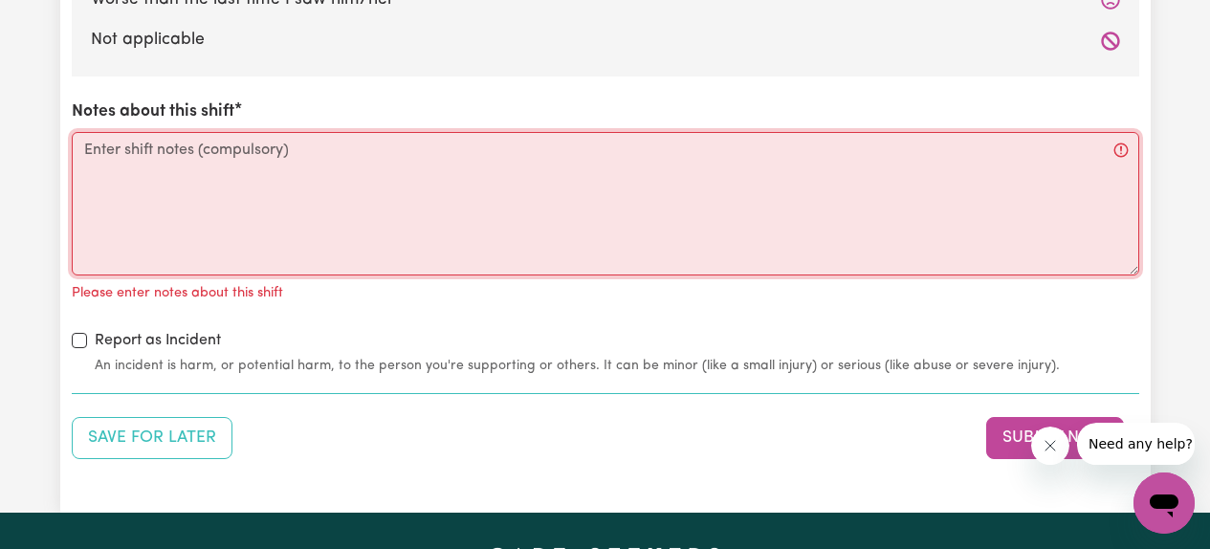
click at [604, 210] on textarea "Notes about this shift" at bounding box center [605, 203] width 1067 height 143
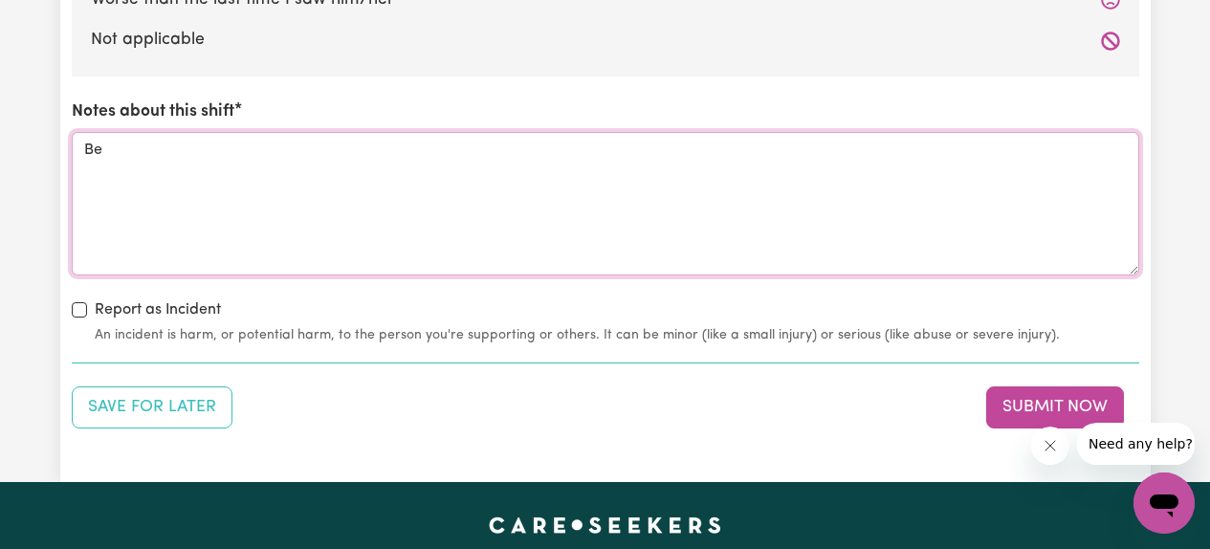
type textarea "B"
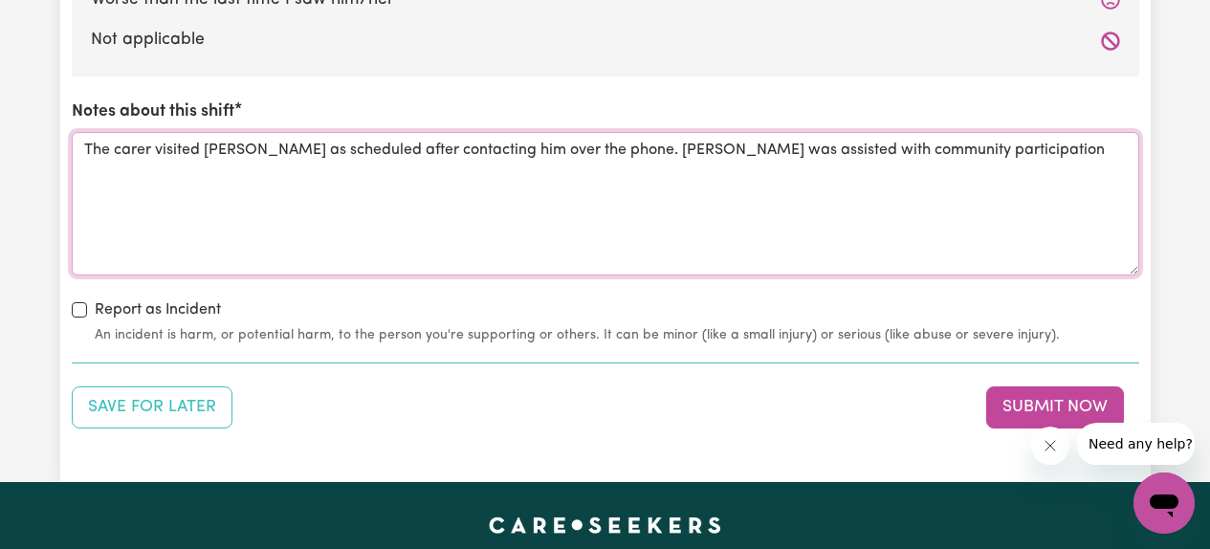
click at [949, 149] on textarea "The carer visited [PERSON_NAME] as scheduled after contacting him over the phon…" at bounding box center [605, 203] width 1067 height 143
click at [1069, 154] on textarea "The carer visited [PERSON_NAME] as scheduled after contacting him over the phon…" at bounding box center [605, 203] width 1067 height 143
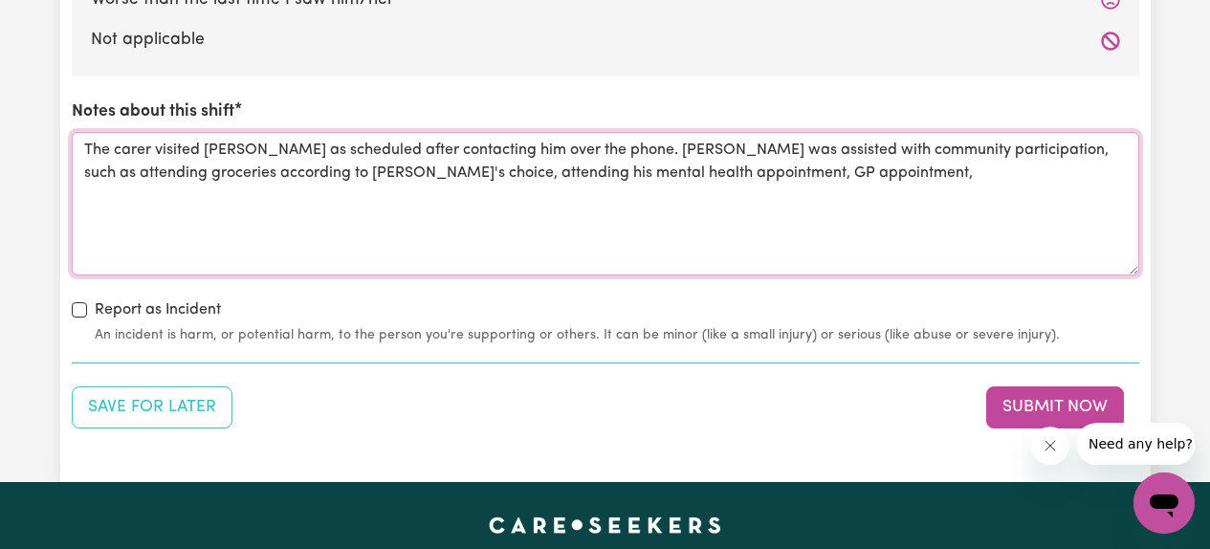
click at [678, 172] on textarea "The carer visited [PERSON_NAME] as scheduled after contacting him over the phon…" at bounding box center [605, 203] width 1067 height 143
click at [707, 170] on textarea "The carer visited [PERSON_NAME] as scheduled after contacting him over the phon…" at bounding box center [605, 203] width 1067 height 143
click at [973, 171] on textarea "The carer visited [PERSON_NAME] as scheduled after contacting him over the phon…" at bounding box center [605, 203] width 1067 height 143
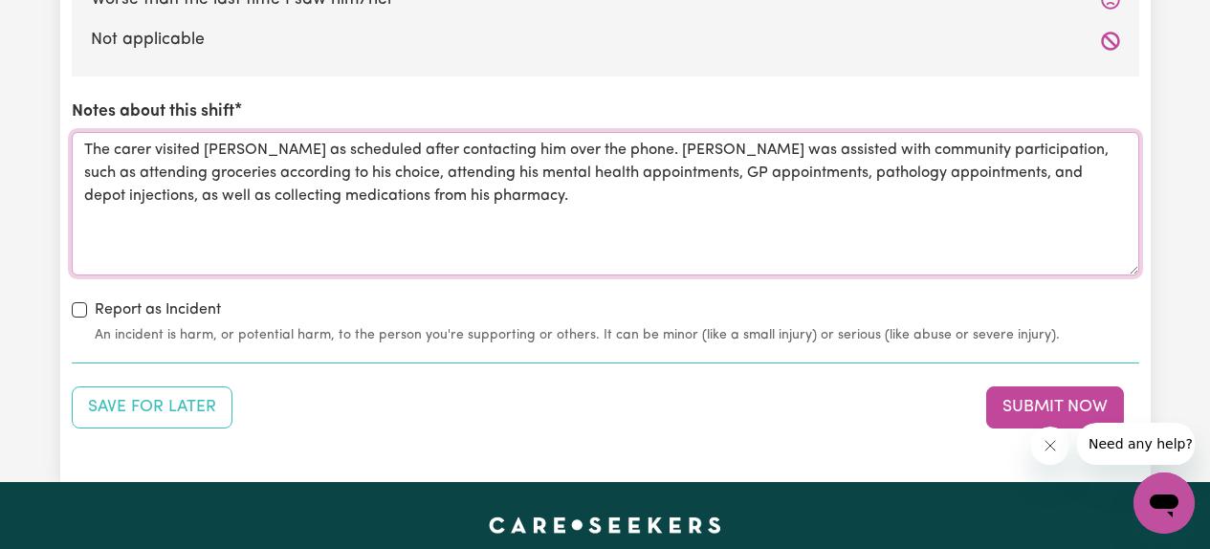
click at [408, 191] on textarea "The carer visited [PERSON_NAME] as scheduled after contacting him over the phon…" at bounding box center [605, 203] width 1067 height 143
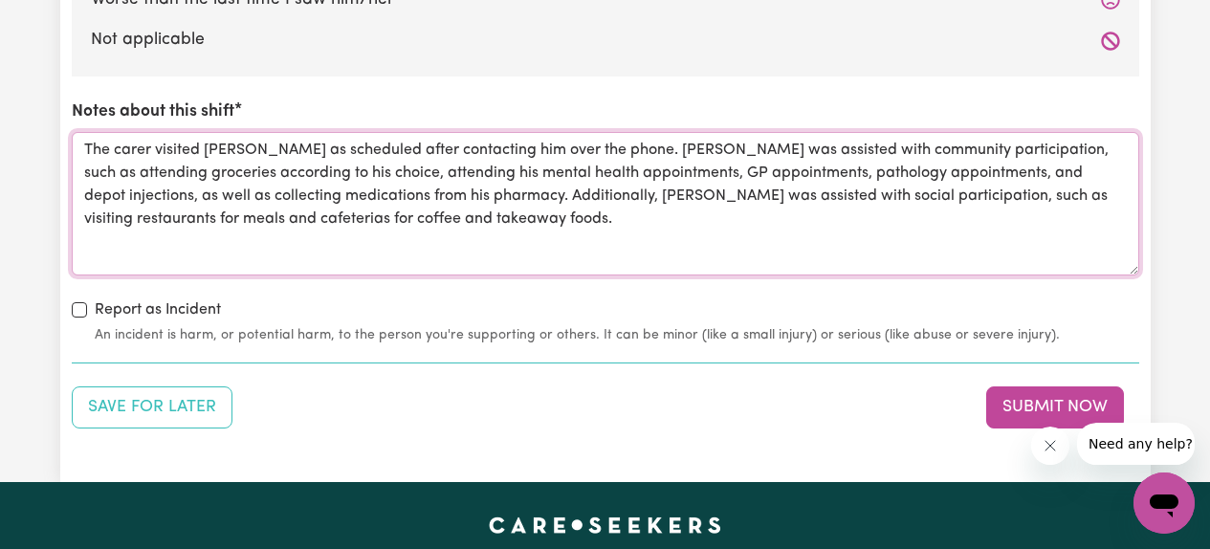
click at [404, 224] on textarea "The carer visited [PERSON_NAME] as scheduled after contacting him over the phon…" at bounding box center [605, 203] width 1067 height 143
click at [384, 217] on textarea "The carer visited [PERSON_NAME] as scheduled after contacting him over the phon…" at bounding box center [605, 203] width 1067 height 143
click at [502, 214] on textarea "The carer visited [PERSON_NAME] as scheduled after contacting him over the phon…" at bounding box center [605, 203] width 1067 height 143
click at [631, 221] on textarea "The carer visited [PERSON_NAME] as scheduled after contacting him over the phon…" at bounding box center [605, 203] width 1067 height 143
click at [714, 222] on textarea "The carer visited [PERSON_NAME] as scheduled after contacting him over the phon…" at bounding box center [605, 203] width 1067 height 143
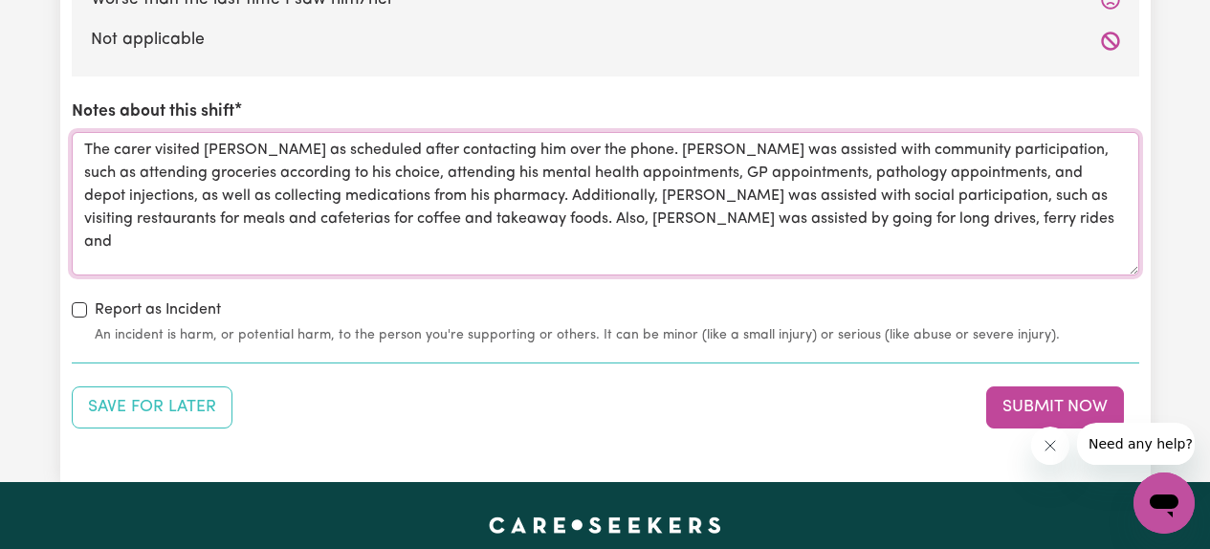
click at [844, 215] on textarea "The carer visited [PERSON_NAME] as scheduled after contacting him over the phon…" at bounding box center [605, 203] width 1067 height 143
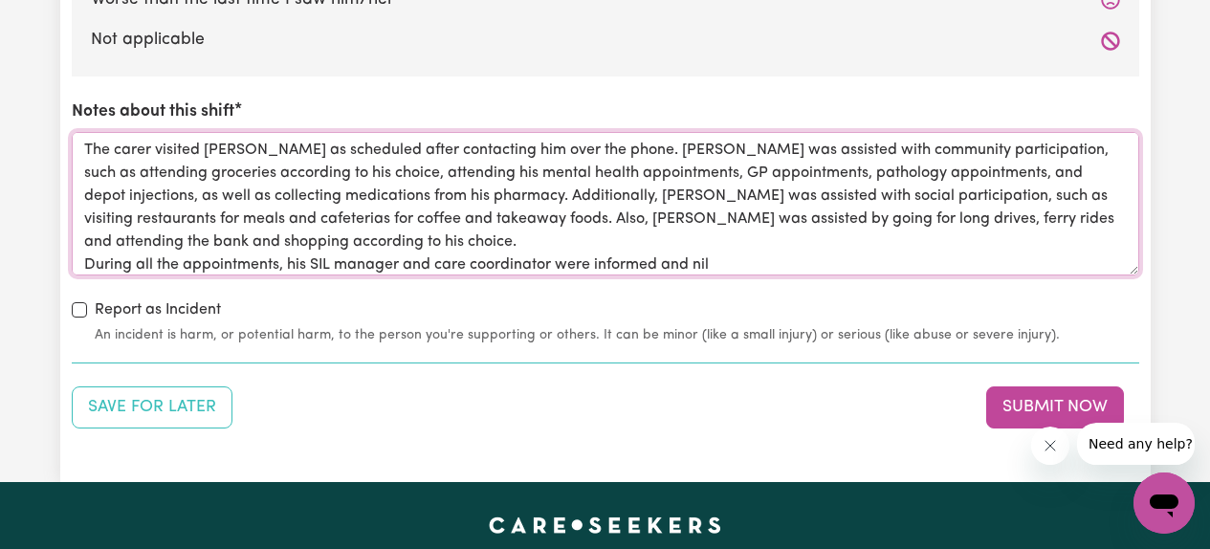
click at [732, 261] on textarea "The carer visited [PERSON_NAME] as scheduled after contacting him over the phon…" at bounding box center [605, 203] width 1067 height 143
click at [715, 265] on textarea "The carer visited [PERSON_NAME] as scheduled after contacting him over the phon…" at bounding box center [605, 203] width 1067 height 143
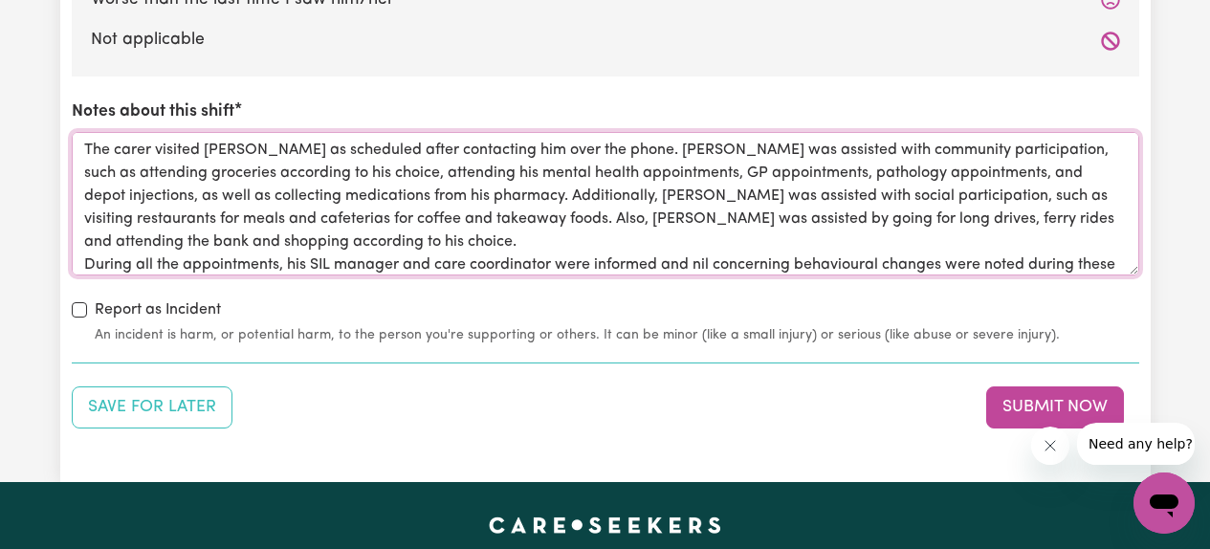
click at [940, 268] on textarea "The carer visited [PERSON_NAME] as scheduled after contacting him over the phon…" at bounding box center [605, 203] width 1067 height 143
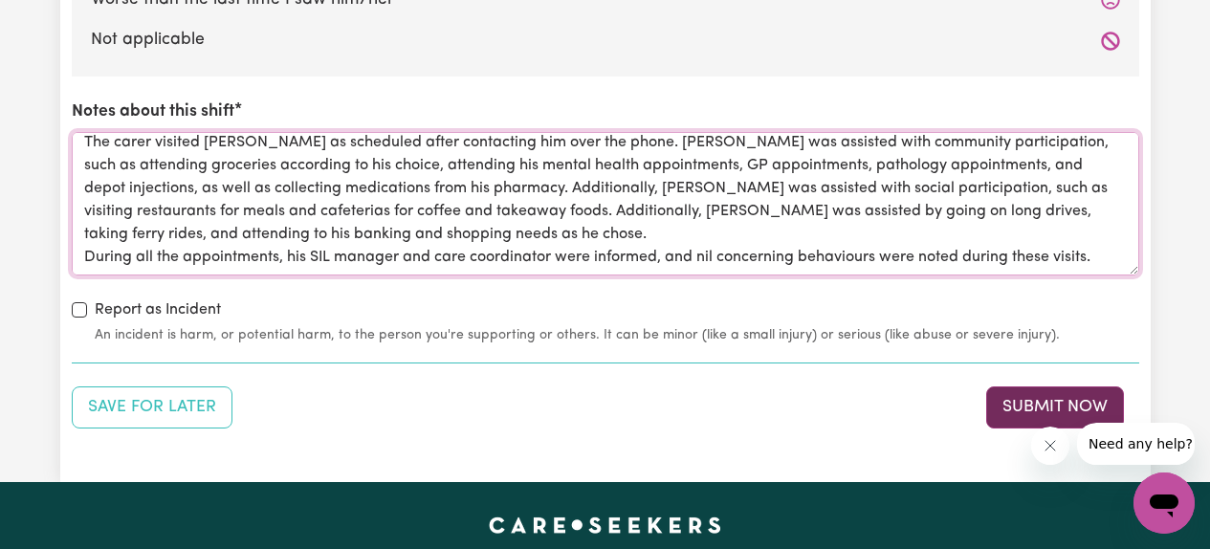
type textarea "The carer visited [PERSON_NAME] as scheduled after contacting him over the phon…"
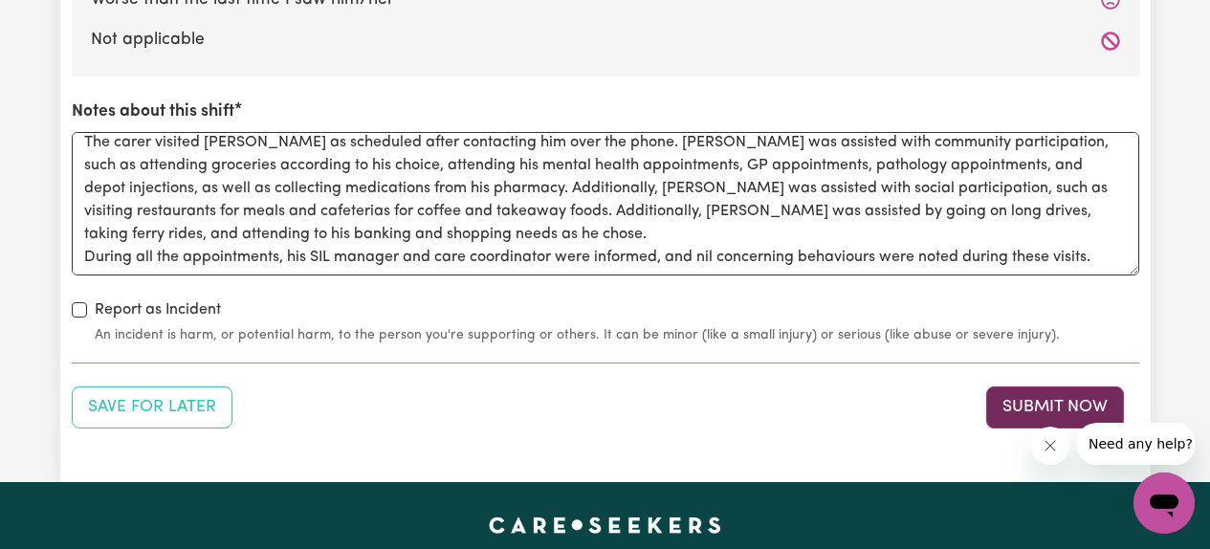
click at [1027, 399] on button "Submit Now" at bounding box center [1055, 407] width 138 height 42
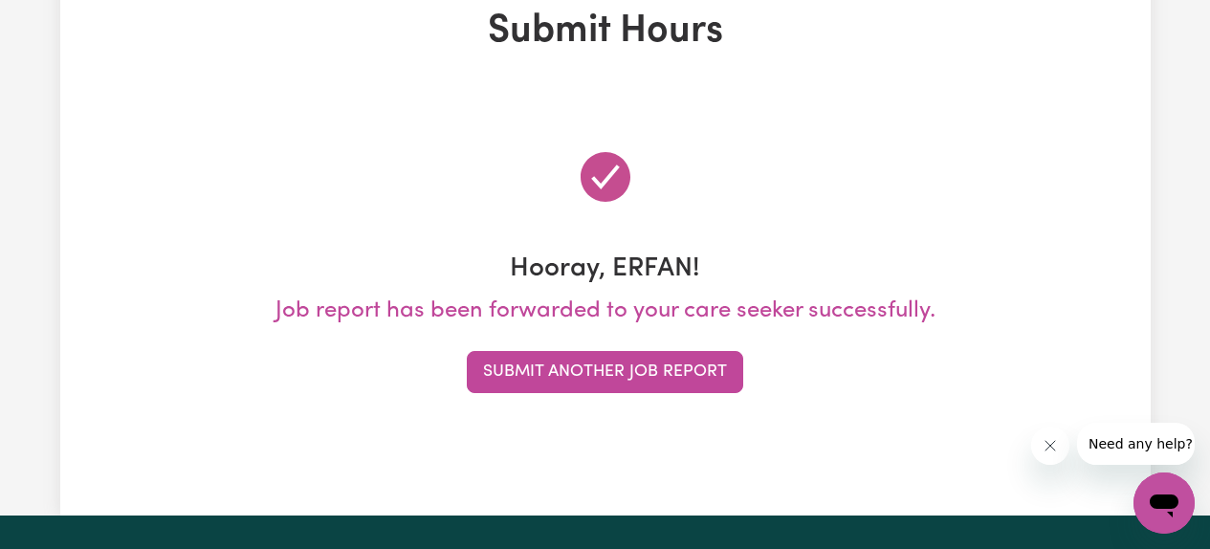
scroll to position [0, 0]
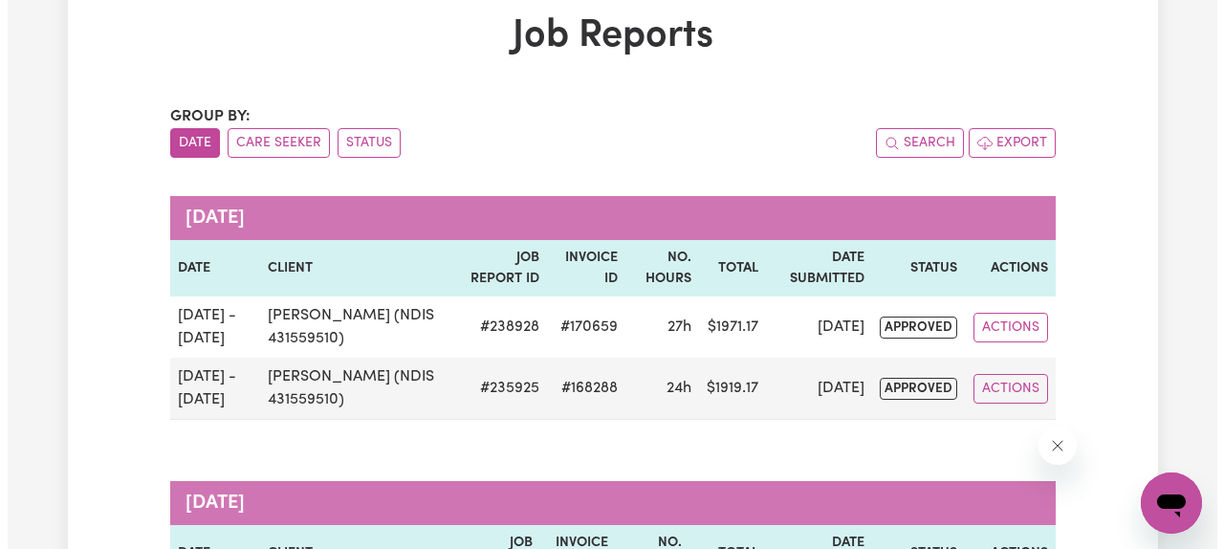
scroll to position [114, 0]
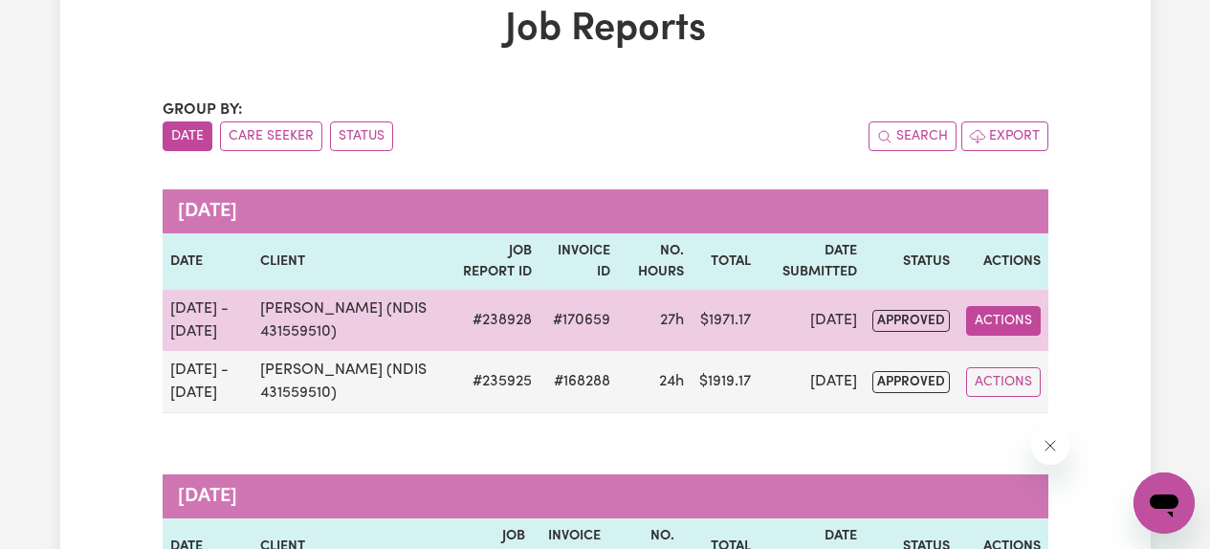
click at [1000, 320] on button "Actions" at bounding box center [1003, 321] width 75 height 30
click at [1018, 364] on link "View Job Report" at bounding box center [1048, 365] width 164 height 38
select select "pm"
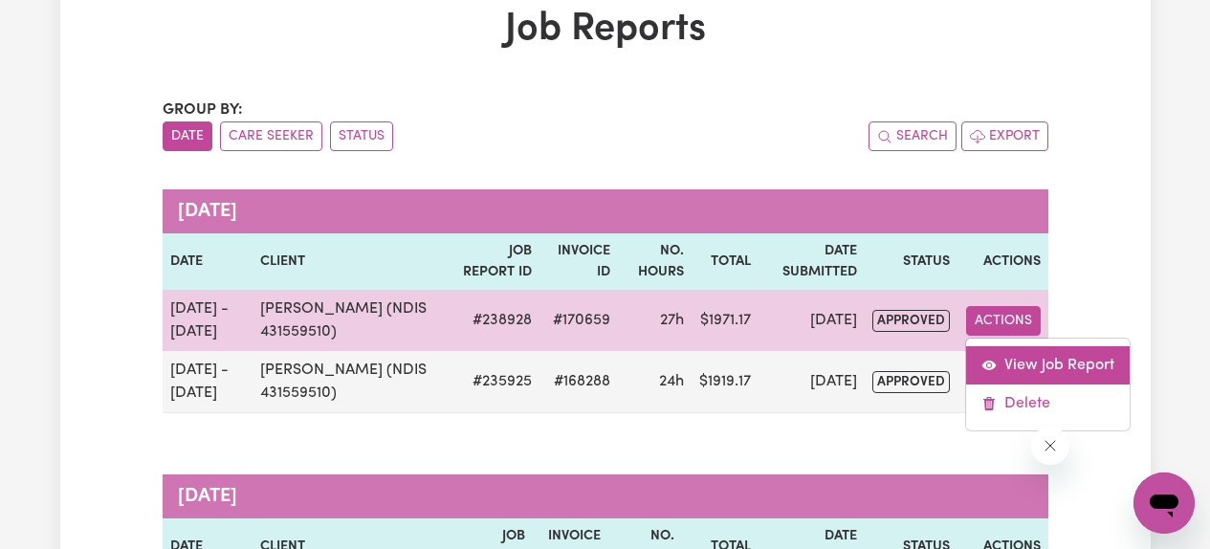
select select "pm"
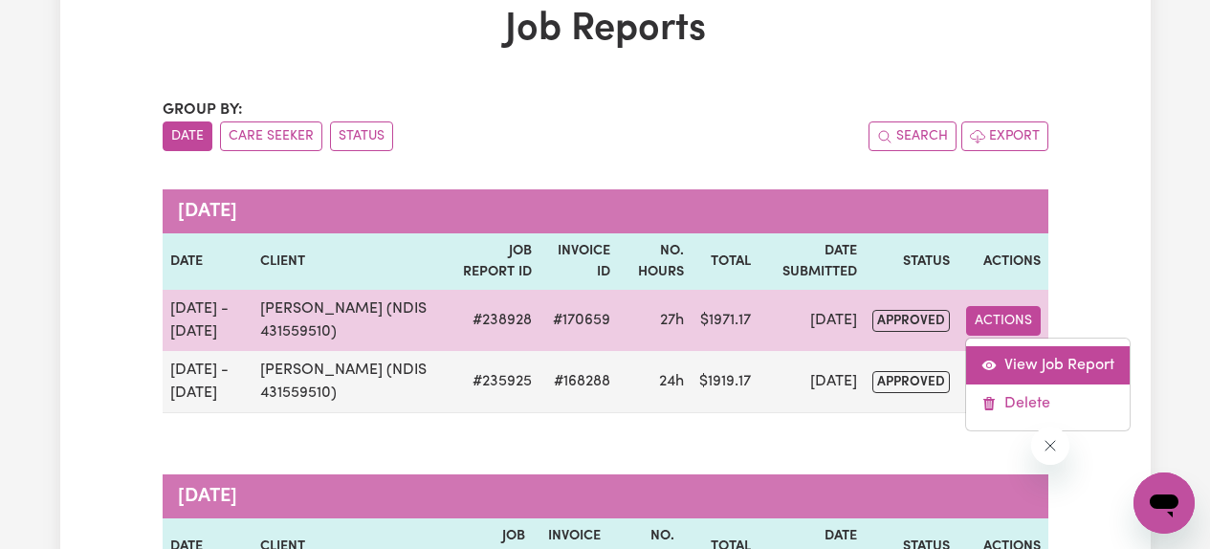
select select "pm"
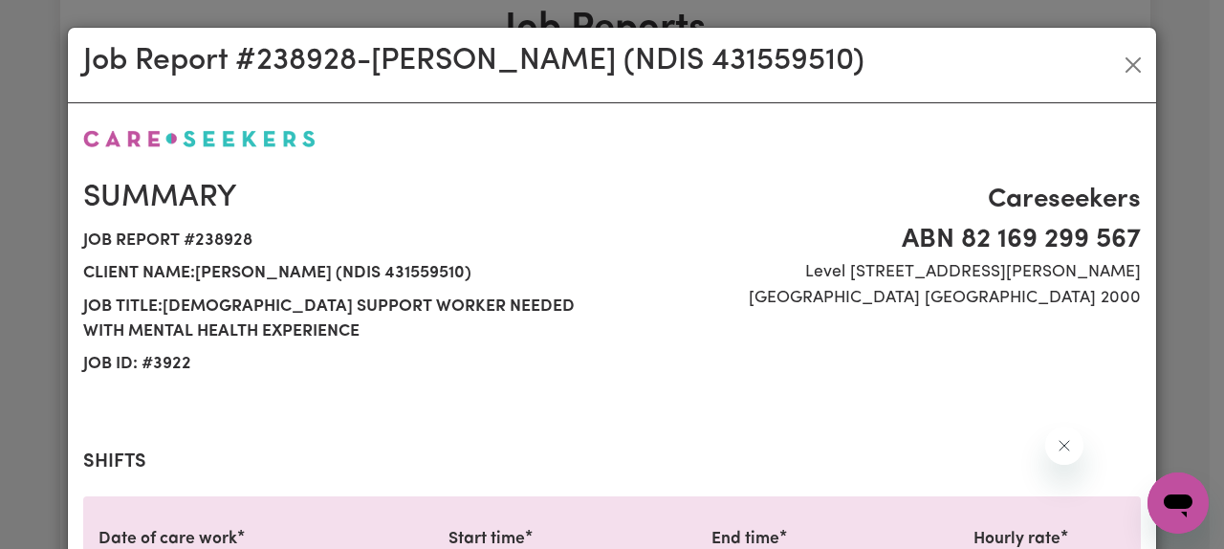
select select "61.07-Weekday"
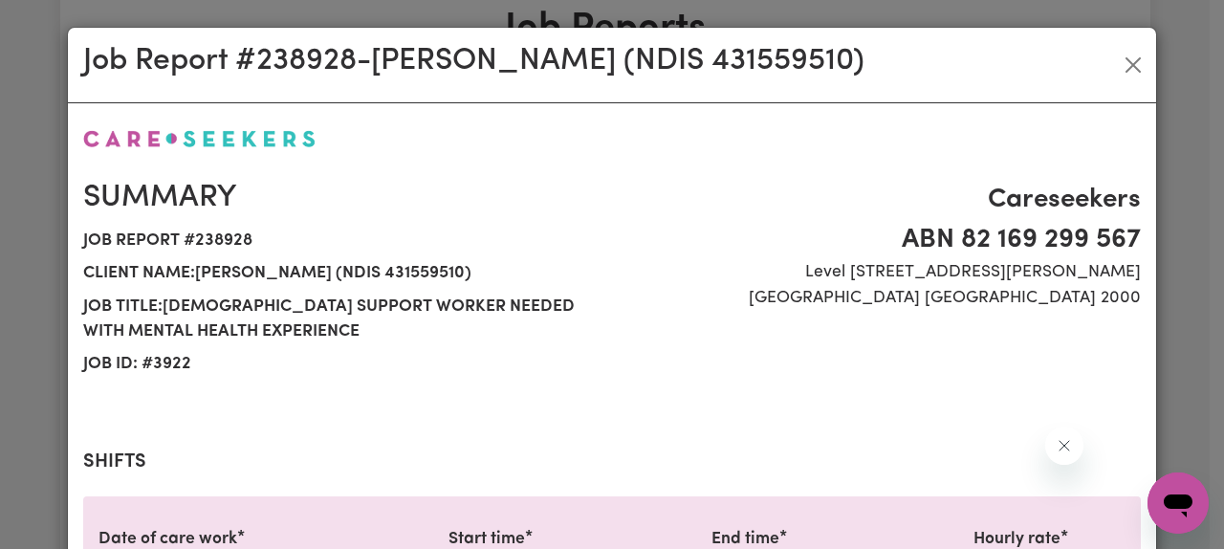
select select "61.07-Weekday"
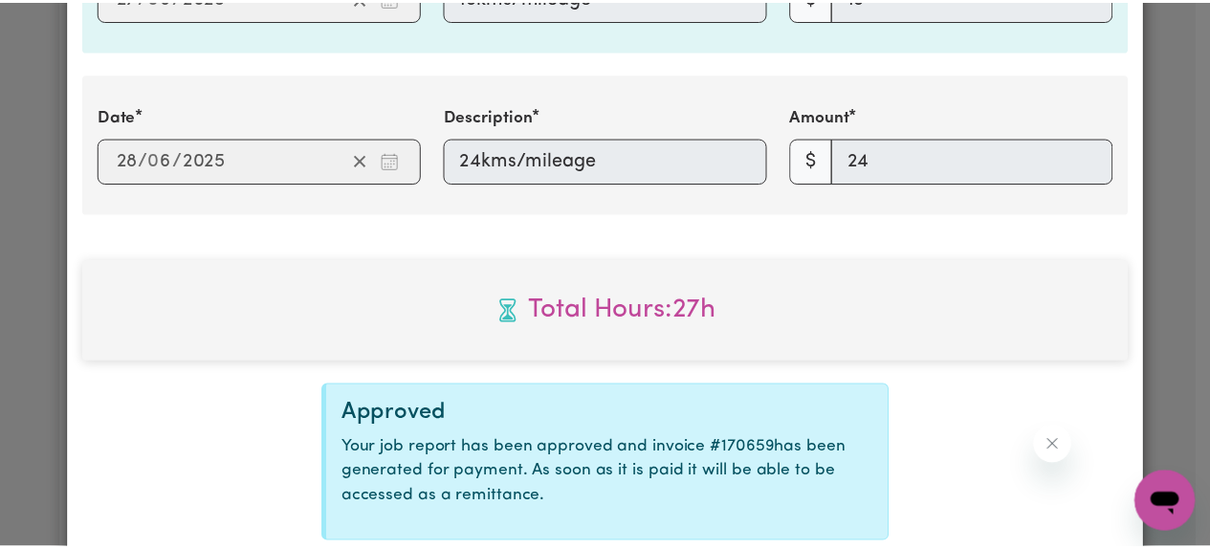
scroll to position [3967, 0]
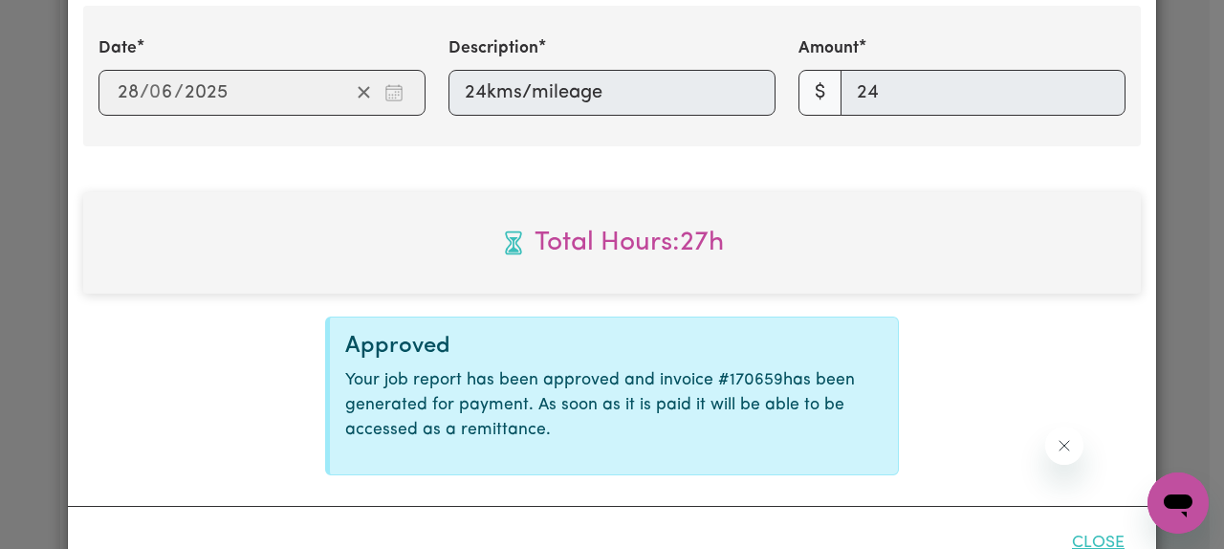
click at [1087, 538] on button "Close" at bounding box center [1098, 543] width 85 height 42
